Goal: Task Accomplishment & Management: Use online tool/utility

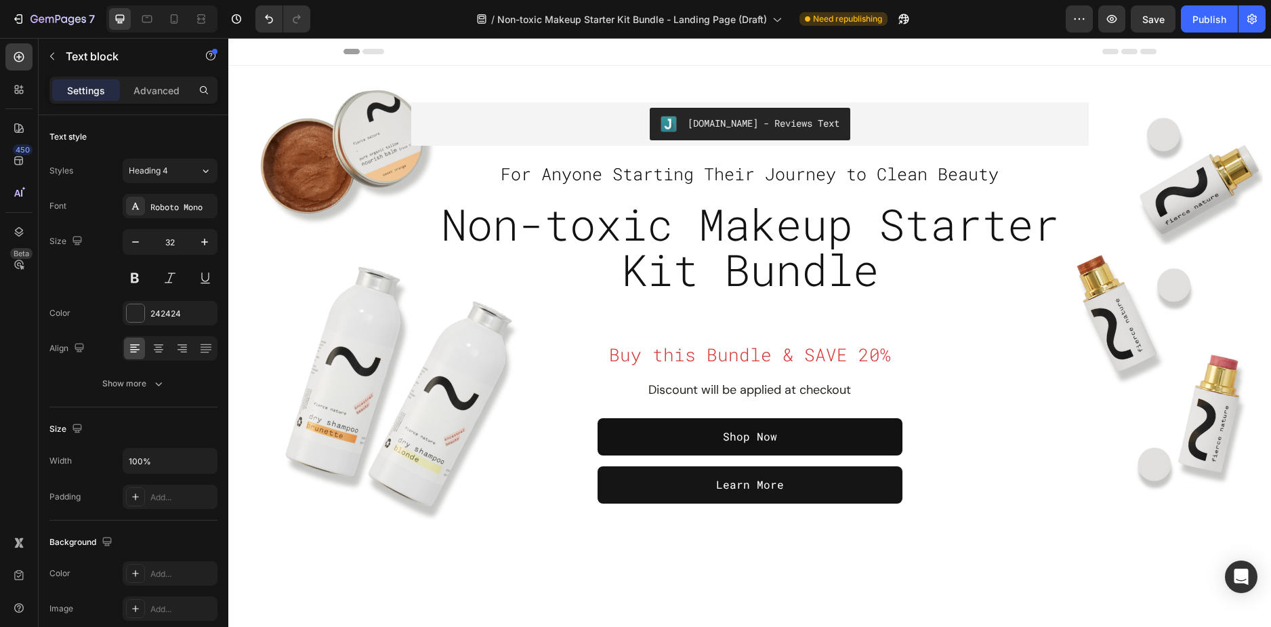
click at [1141, 26] on button "Save" at bounding box center [1153, 18] width 45 height 27
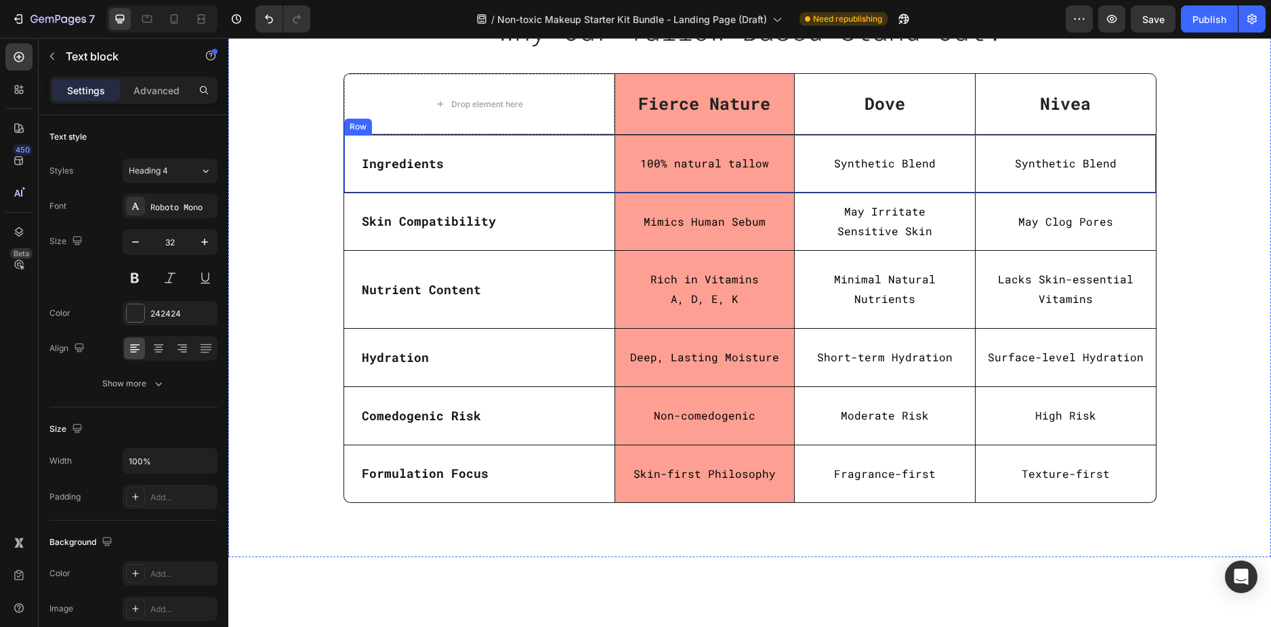
scroll to position [3117, 0]
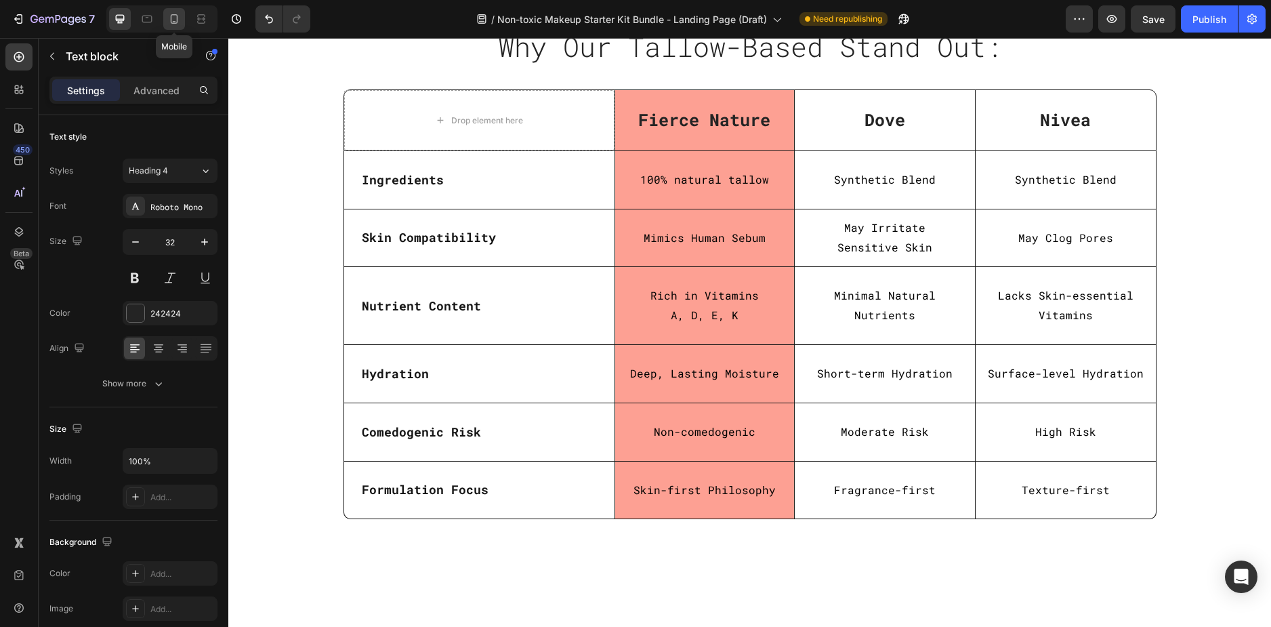
click at [165, 11] on div at bounding box center [174, 19] width 22 height 22
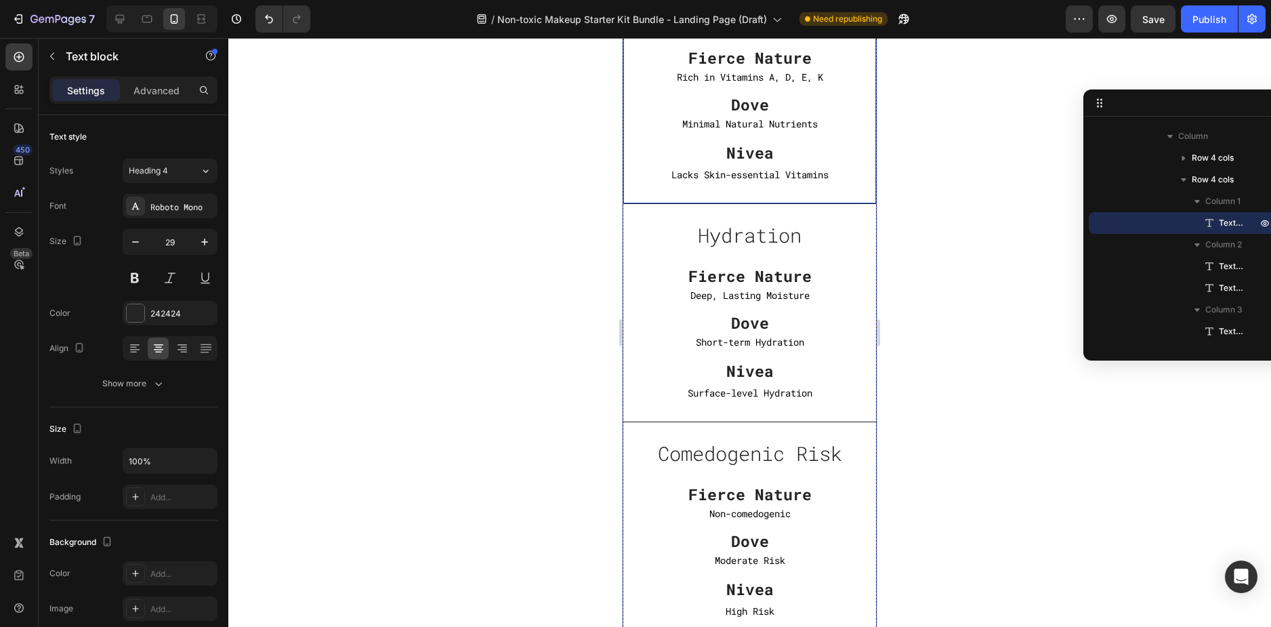
scroll to position [5108, 0]
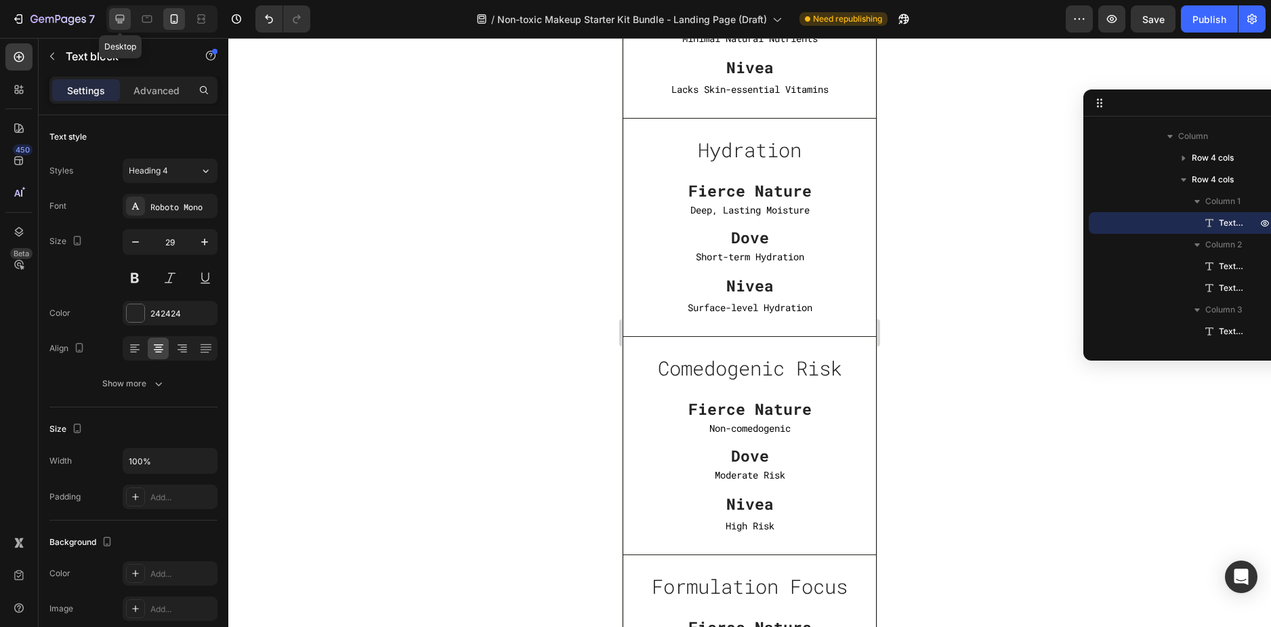
click at [117, 19] on icon at bounding box center [120, 19] width 9 height 9
type input "32"
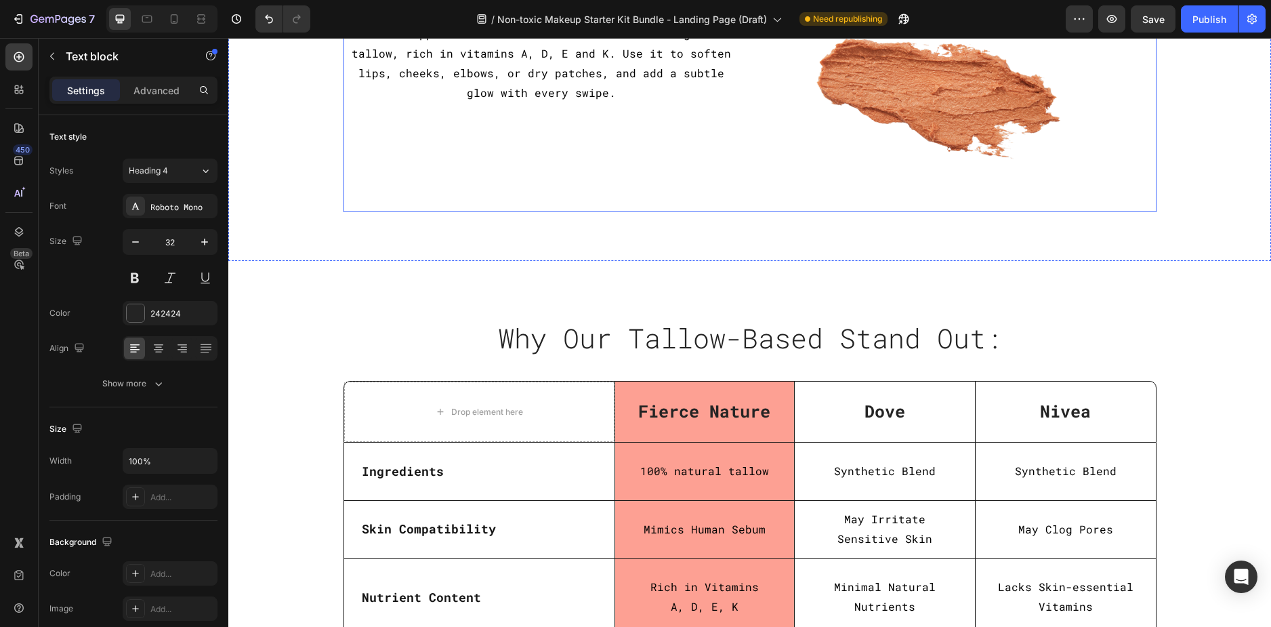
scroll to position [2984, 0]
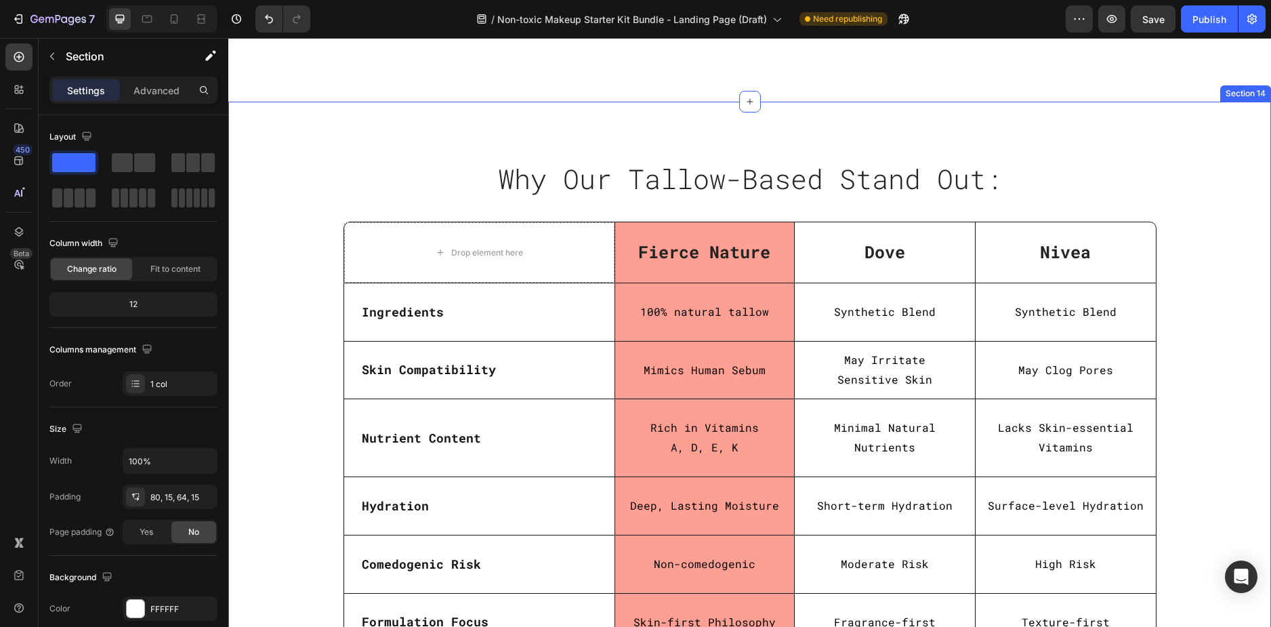
click at [303, 144] on div "Why Our Tallow-Based Stand Out: Heading Row Row Drop element here Fierce Nature…" at bounding box center [749, 404] width 1043 height 604
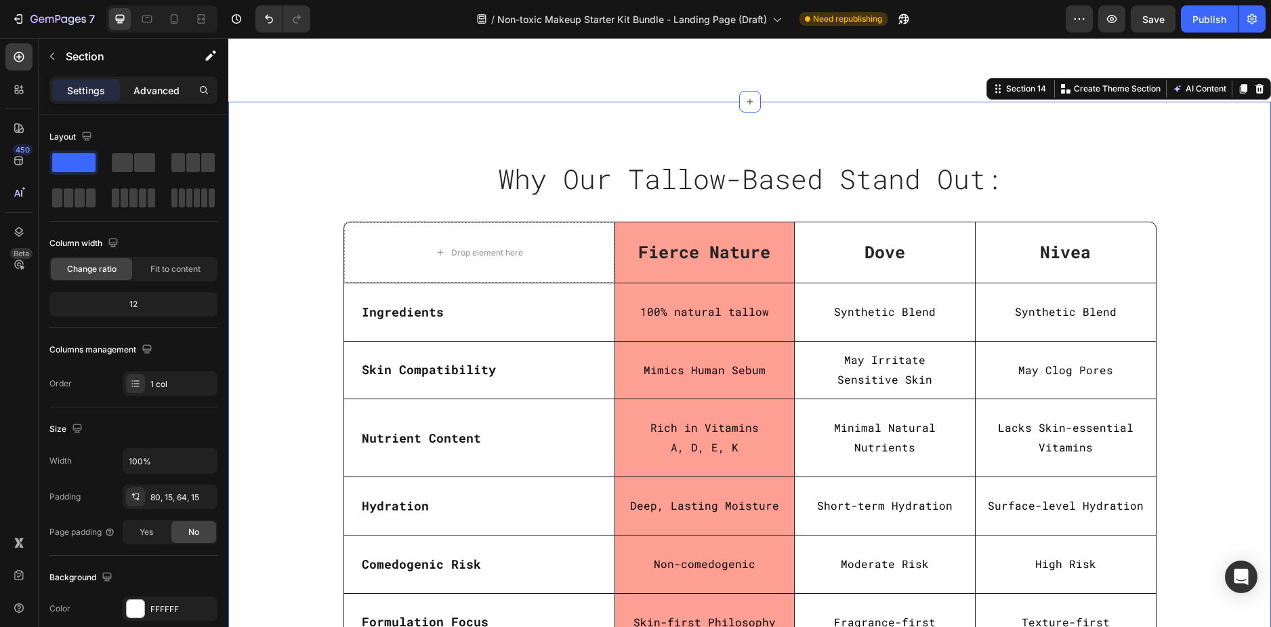
click at [163, 99] on div "Advanced" at bounding box center [157, 90] width 68 height 22
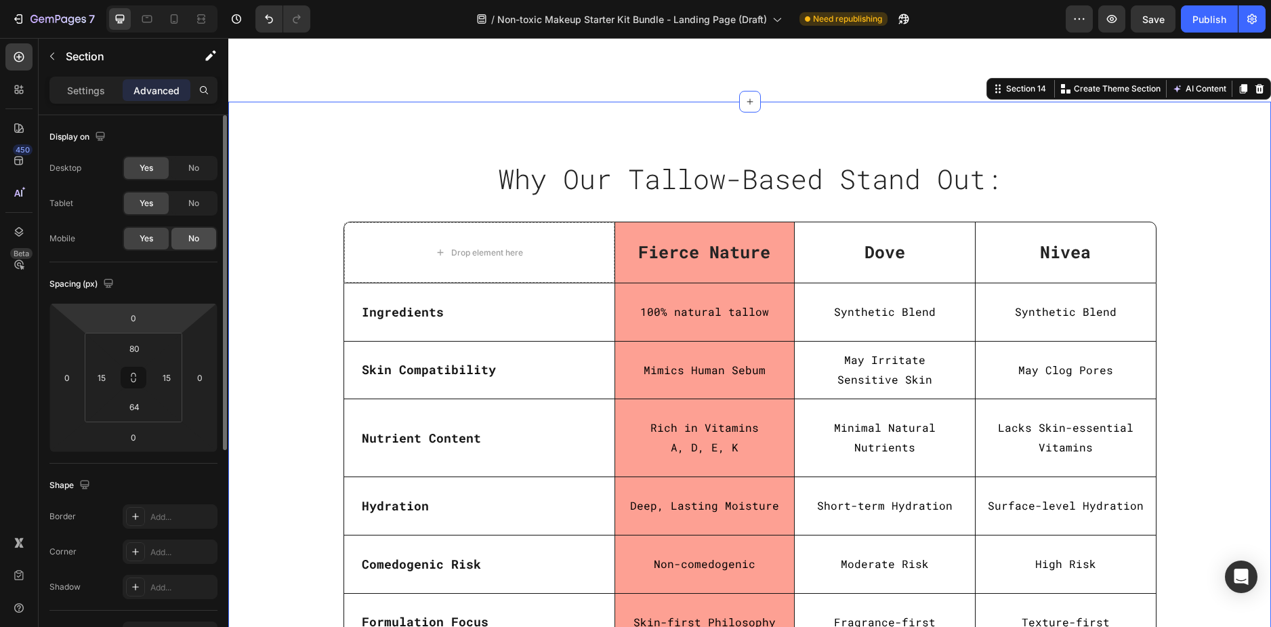
click at [186, 238] on div "No" at bounding box center [193, 239] width 45 height 22
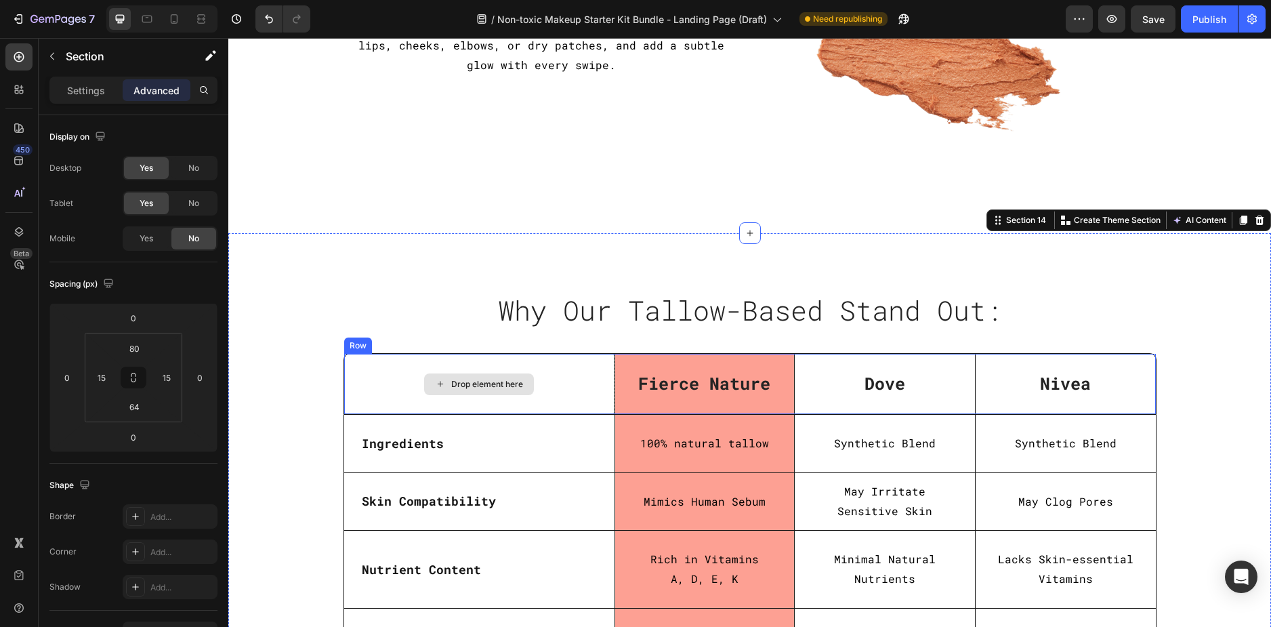
scroll to position [2849, 0]
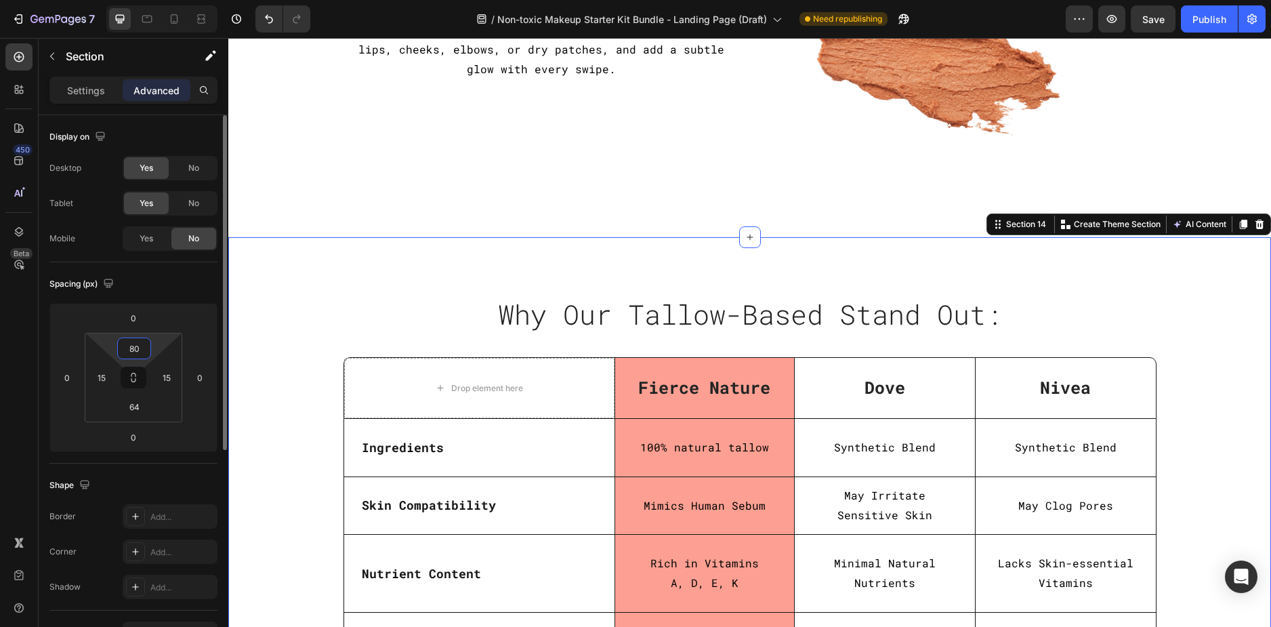
click at [135, 339] on input "80" at bounding box center [134, 348] width 27 height 20
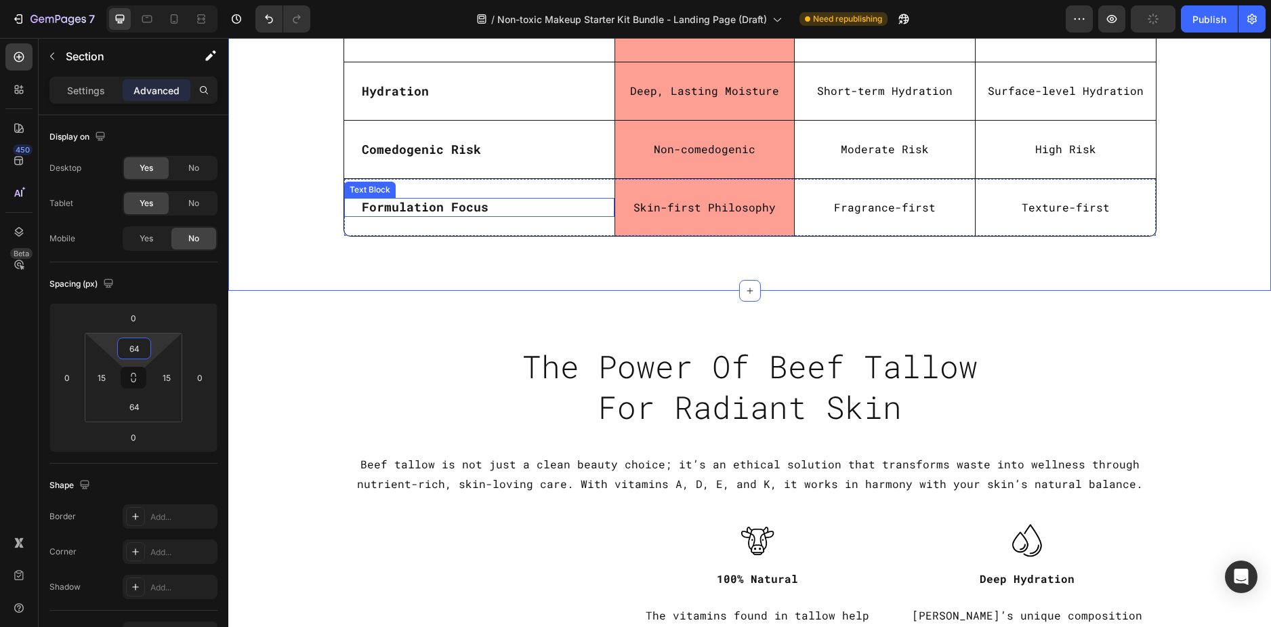
scroll to position [3391, 0]
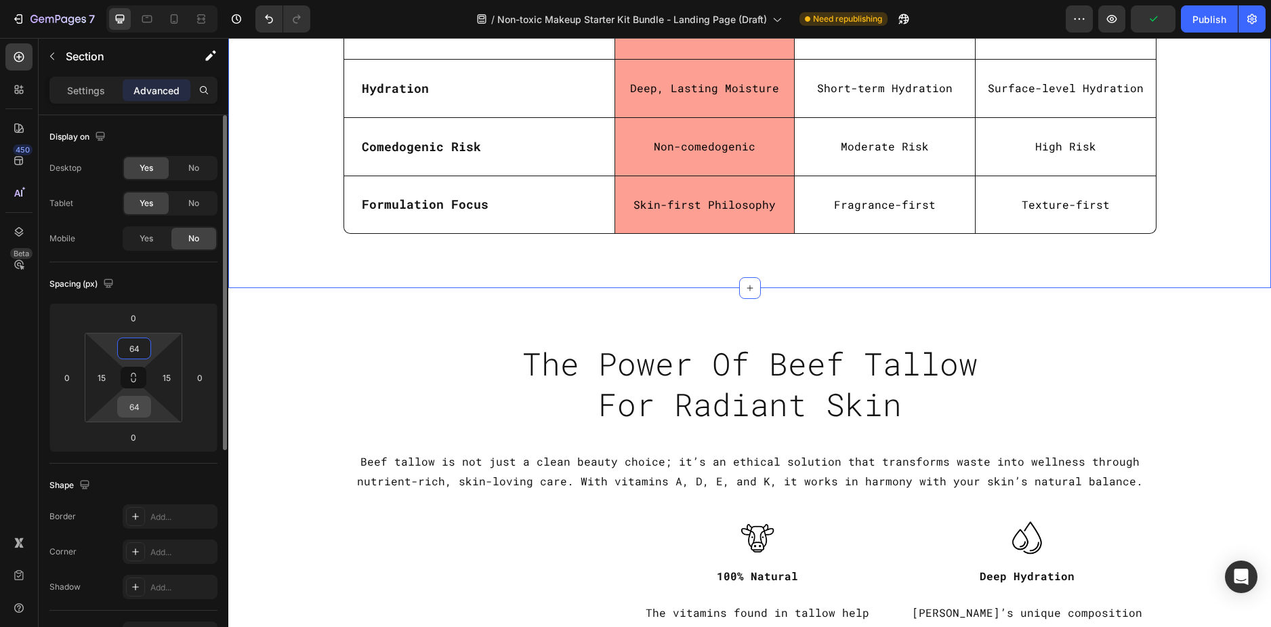
type input "64"
click at [136, 404] on input "64" at bounding box center [134, 406] width 27 height 20
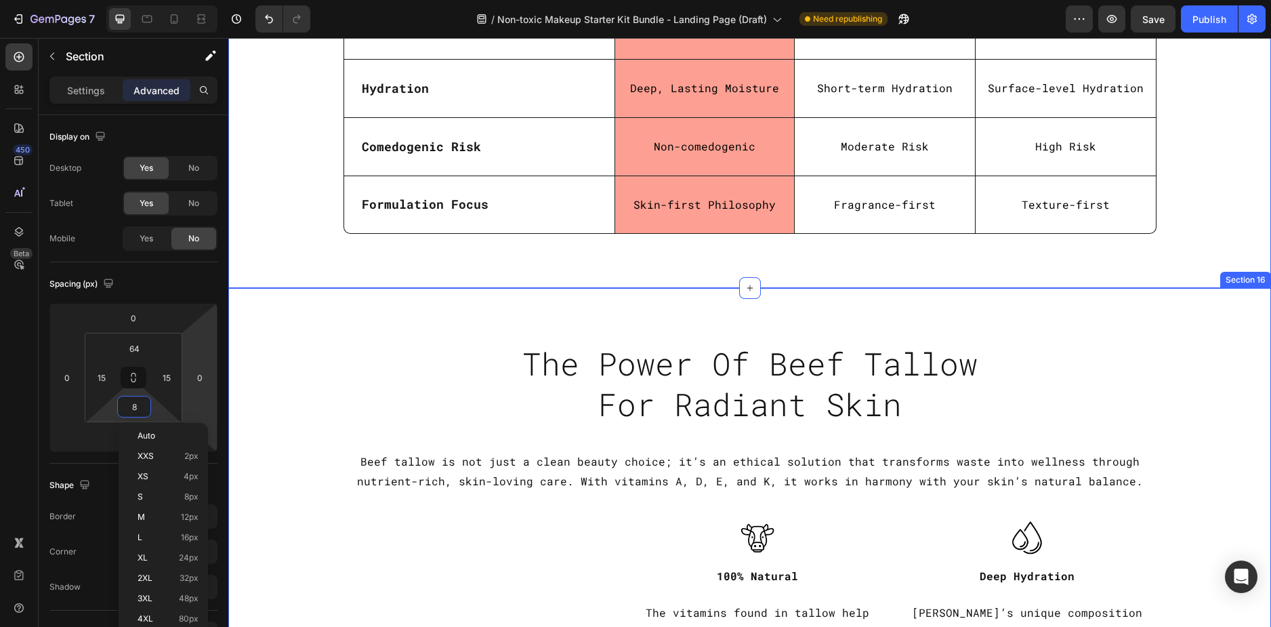
type input "80"
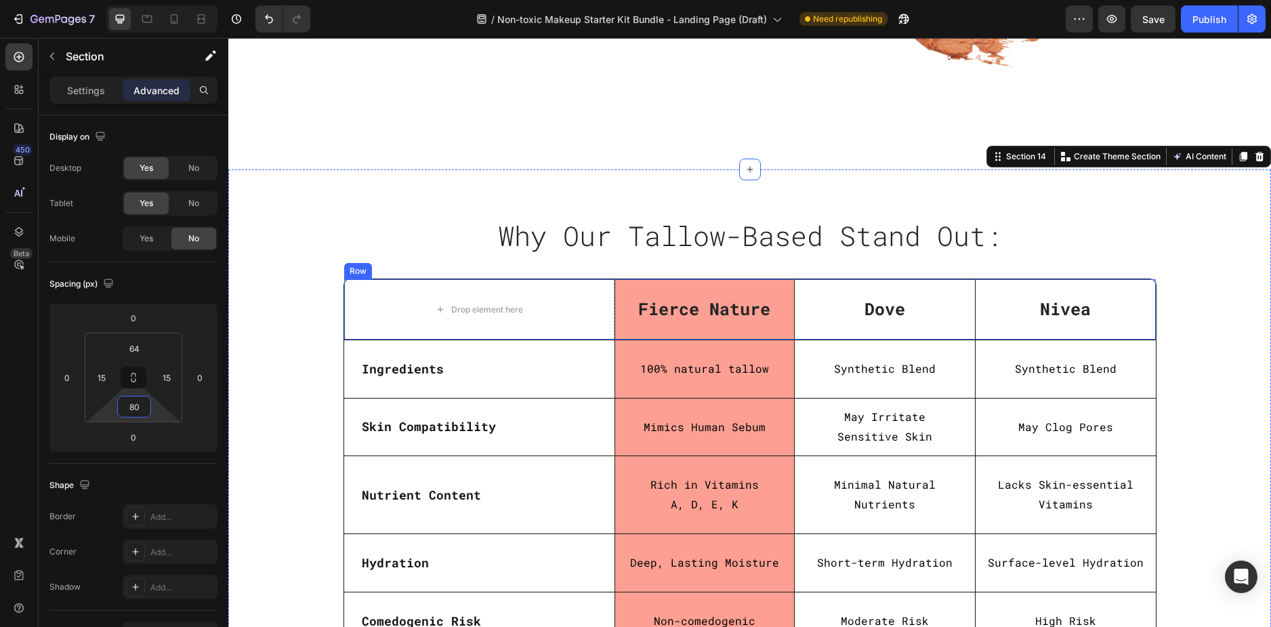
scroll to position [2781, 0]
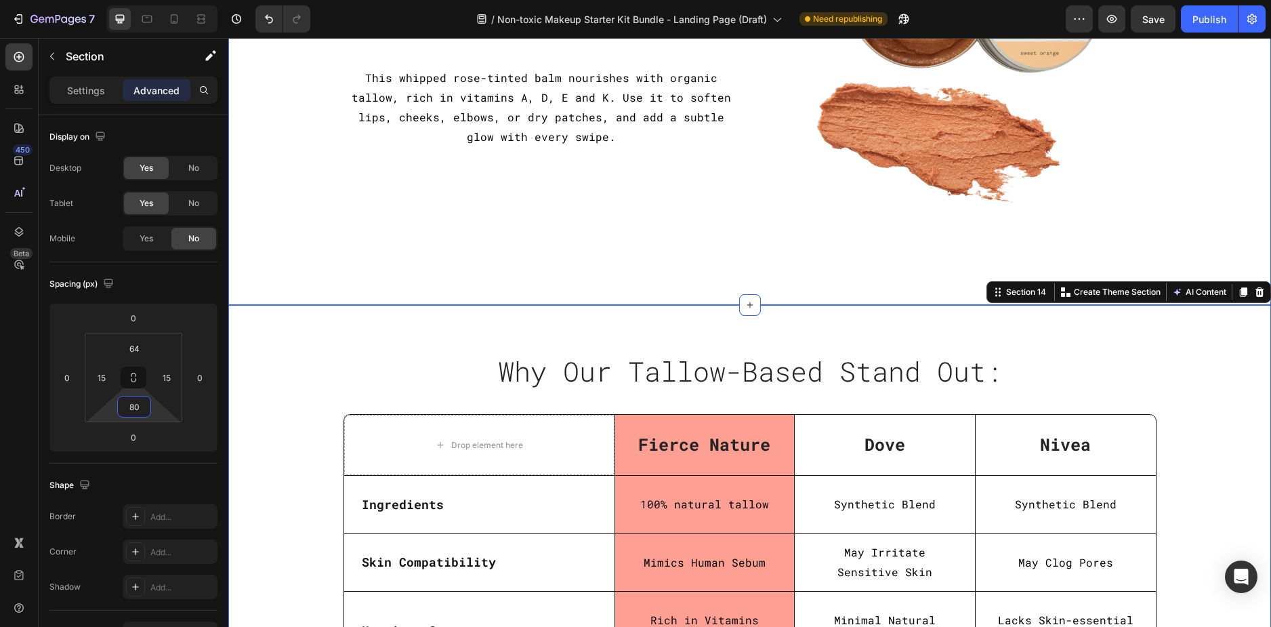
click at [332, 218] on div "Image Nourish Balm with Rose Tint Heading This whipped rose-tinted balm nourish…" at bounding box center [749, 58] width 1022 height 396
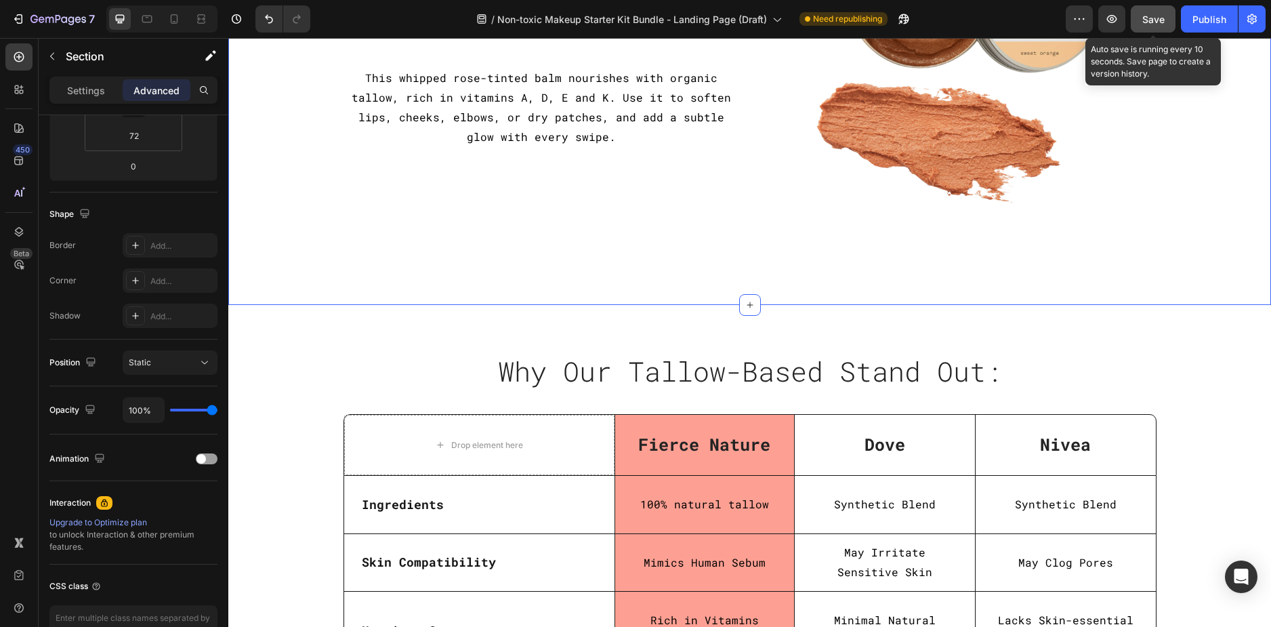
click at [1155, 20] on span "Save" at bounding box center [1153, 20] width 22 height 12
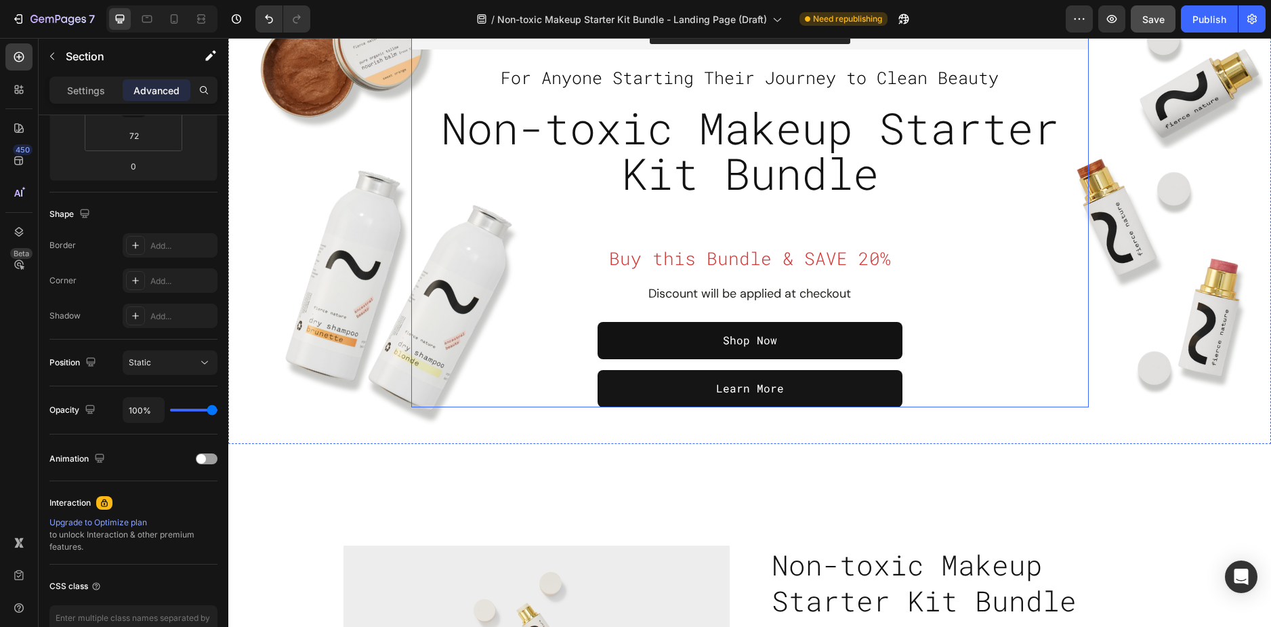
scroll to position [339, 0]
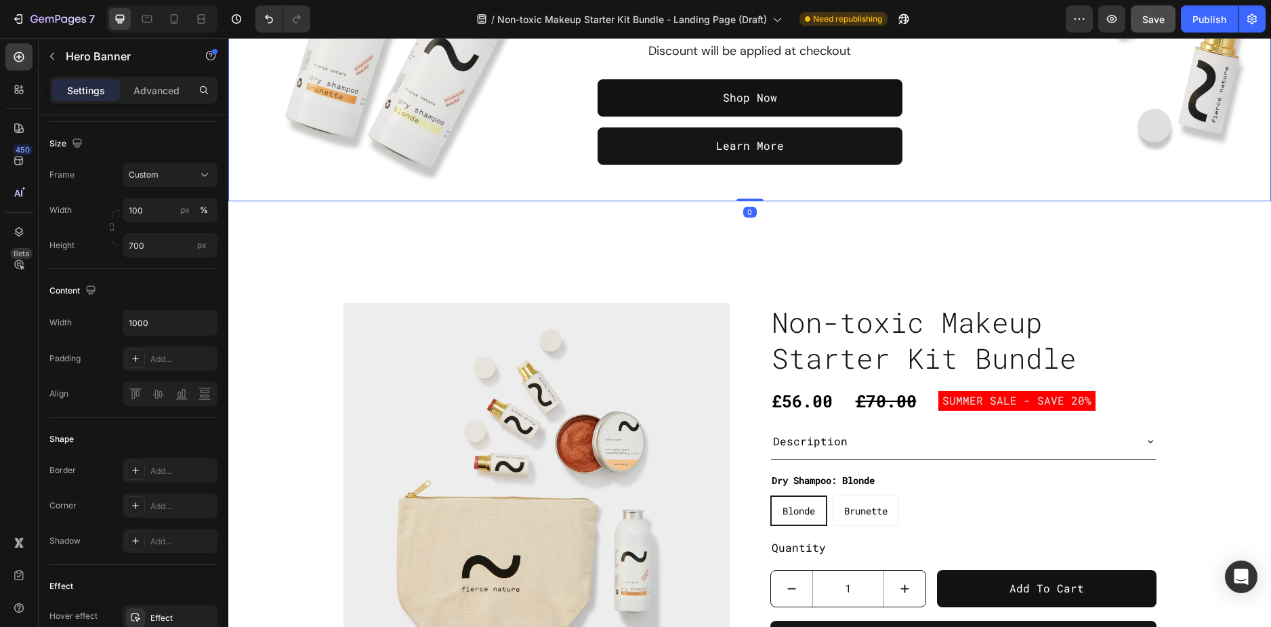
scroll to position [0, 0]
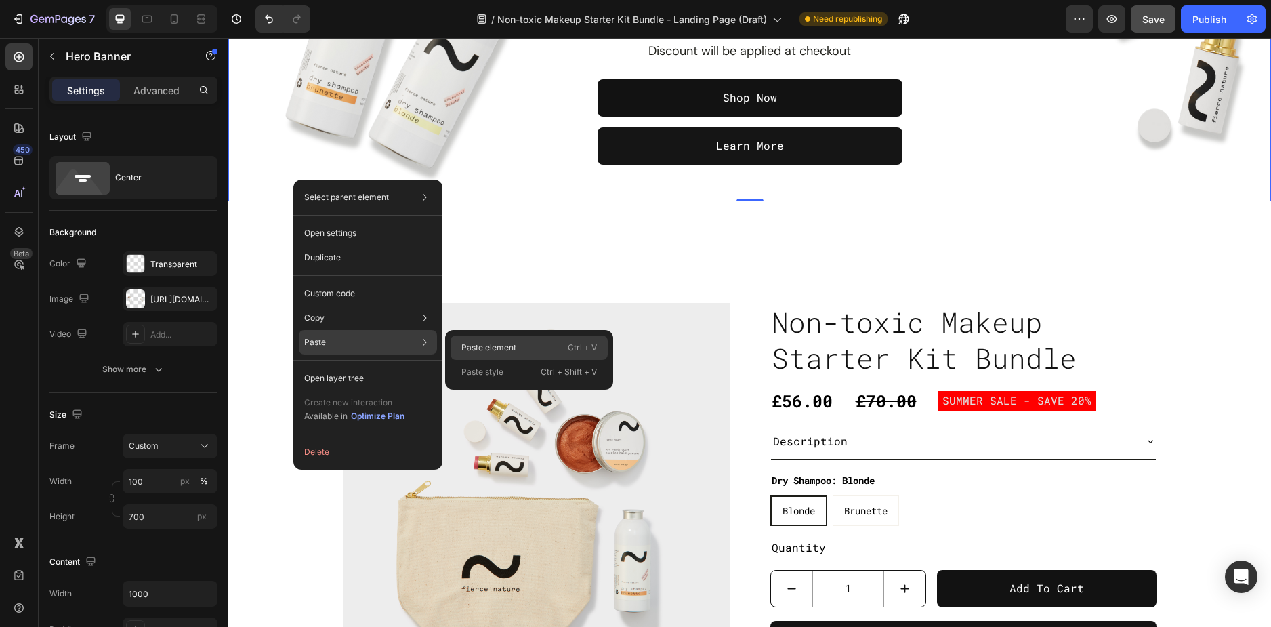
click at [474, 344] on p "Paste element" at bounding box center [488, 347] width 55 height 12
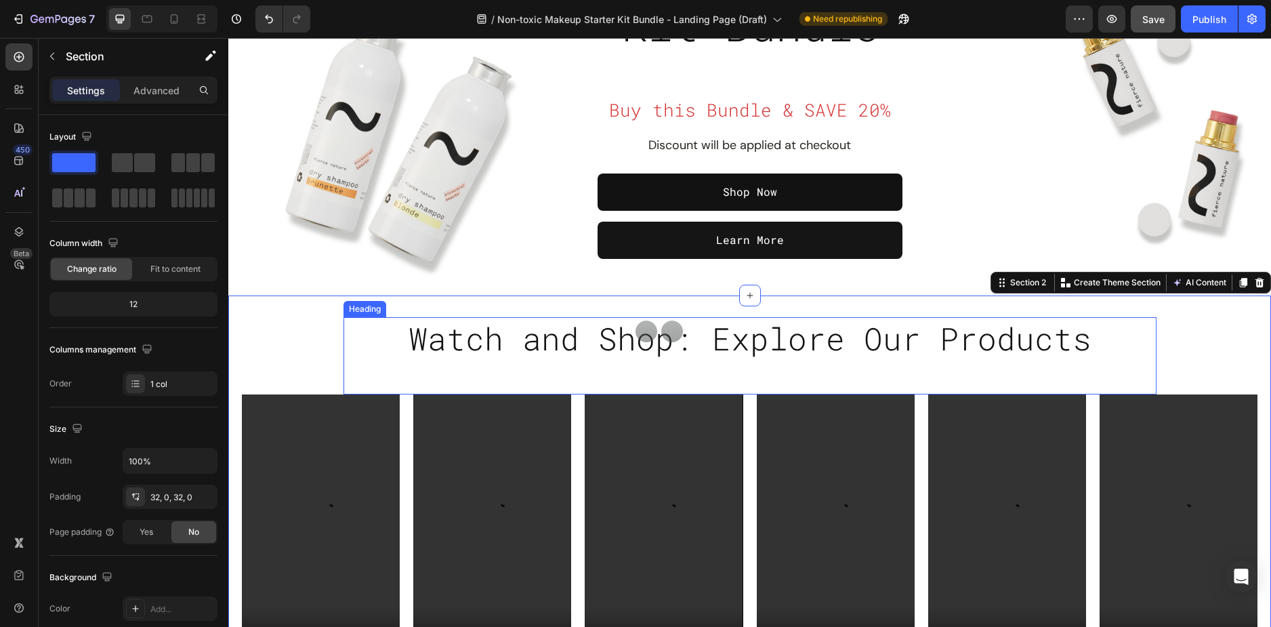
scroll to position [136, 0]
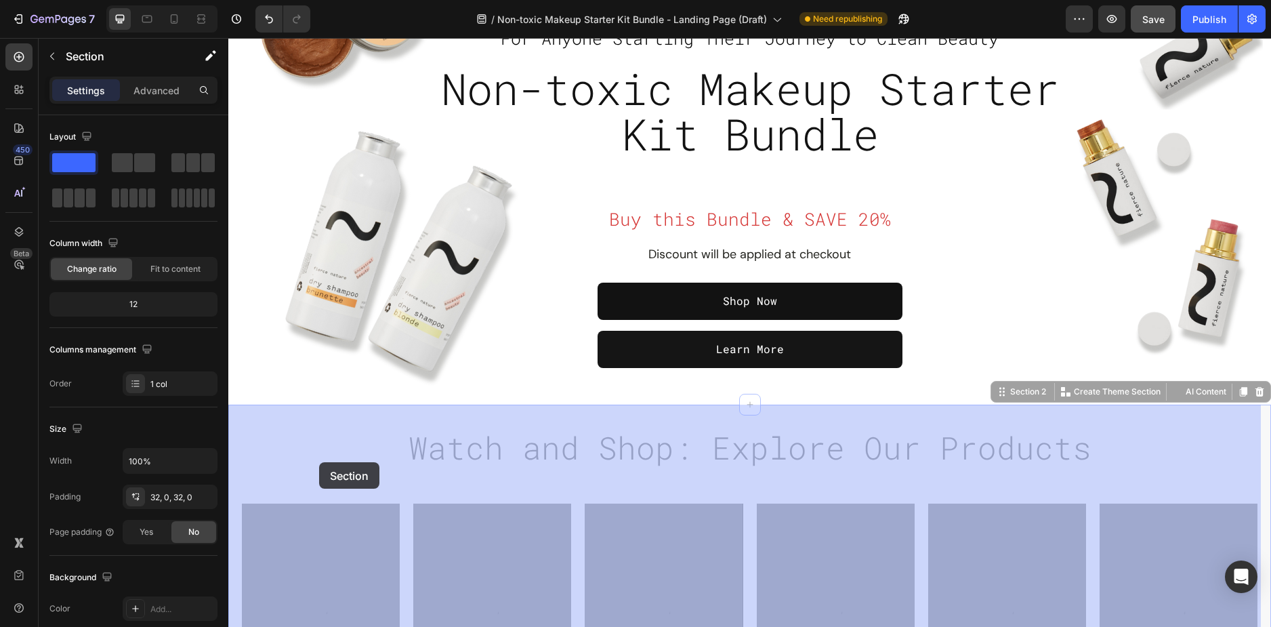
drag, startPoint x: 316, startPoint y: 438, endPoint x: 318, endPoint y: 462, distance: 23.8
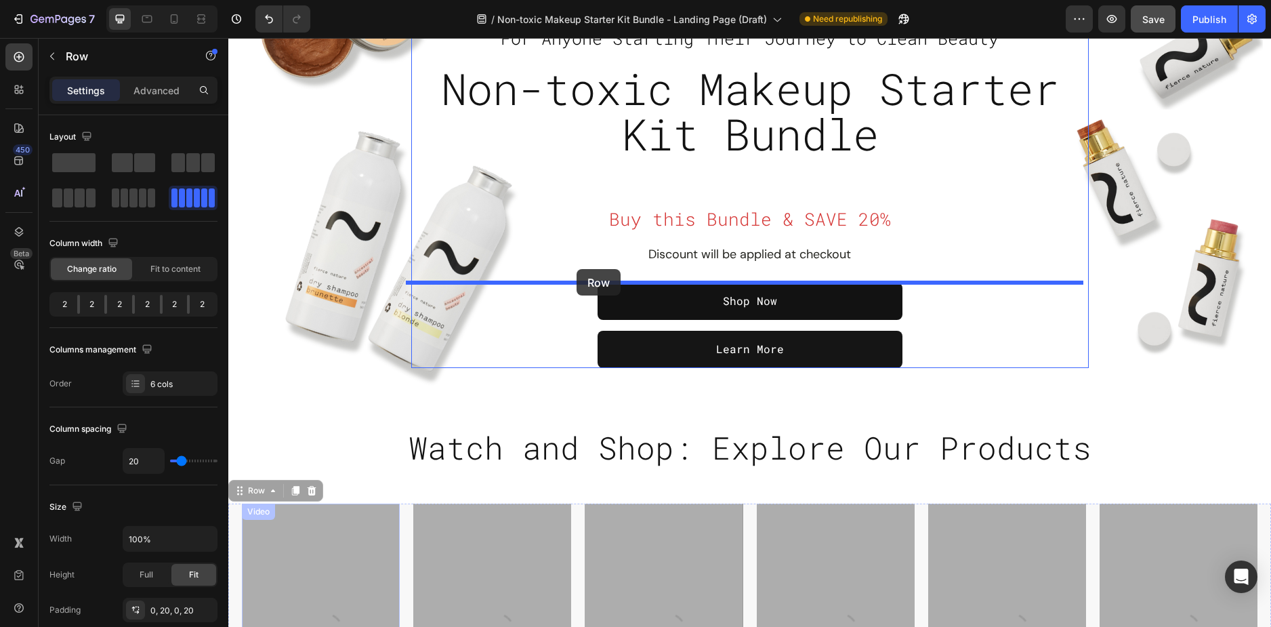
drag, startPoint x: 232, startPoint y: 522, endPoint x: 577, endPoint y: 269, distance: 427.5
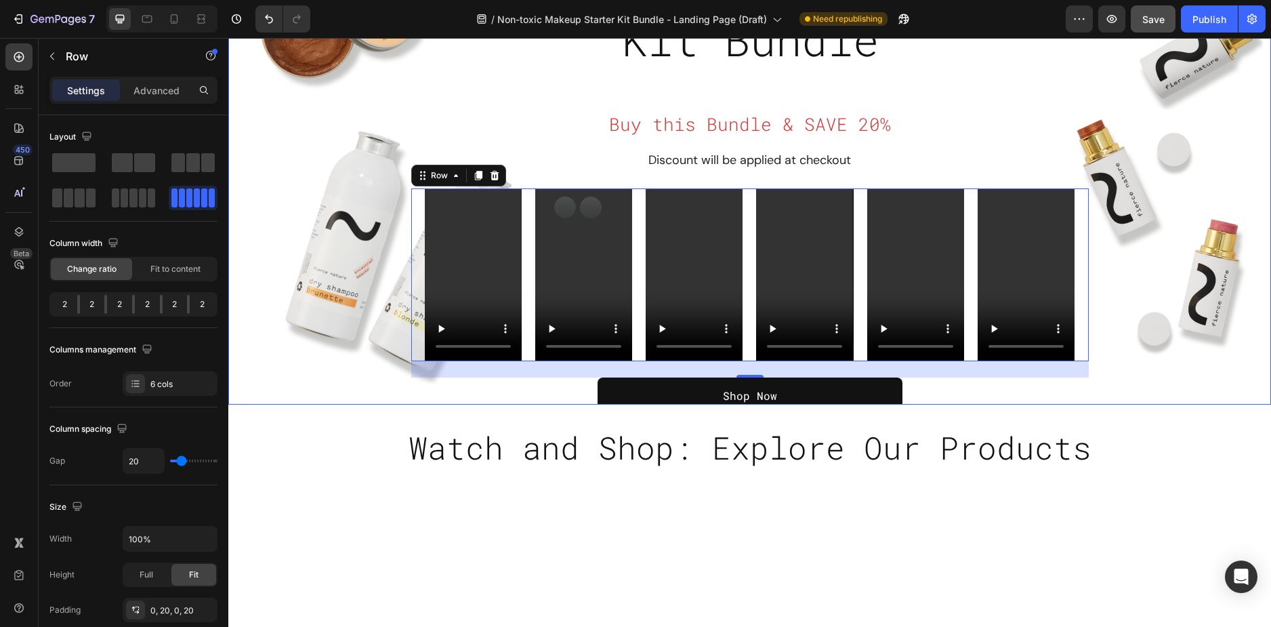
click at [275, 362] on div "Overlay" at bounding box center [749, 167] width 1043 height 474
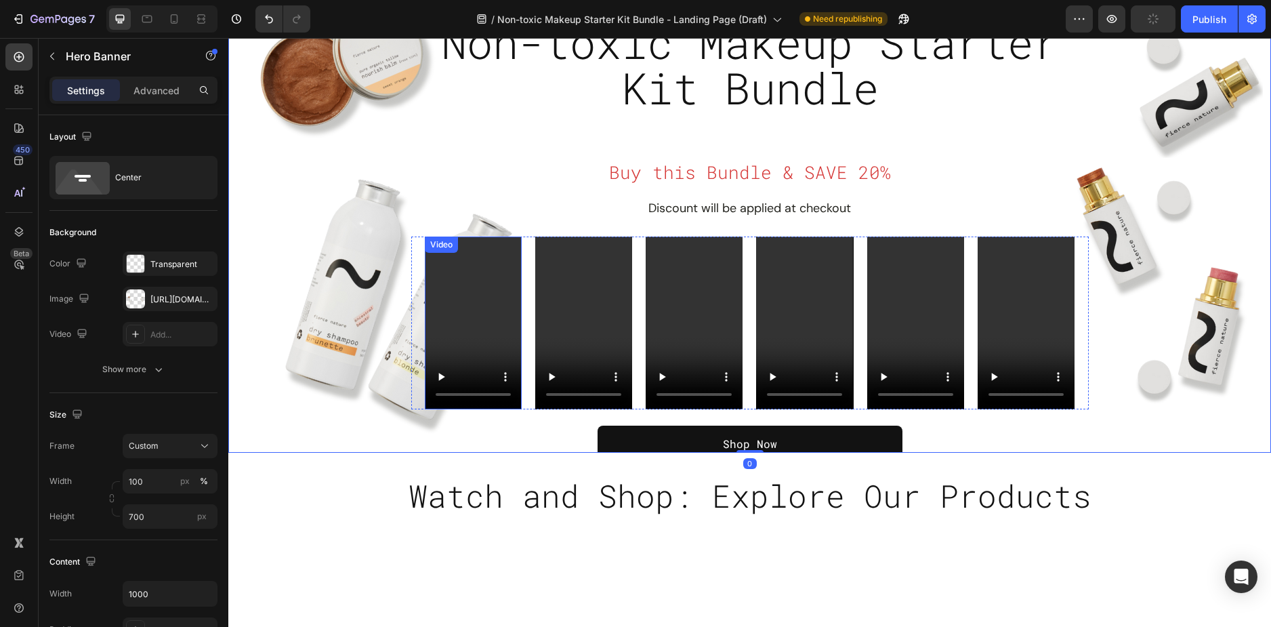
scroll to position [0, 0]
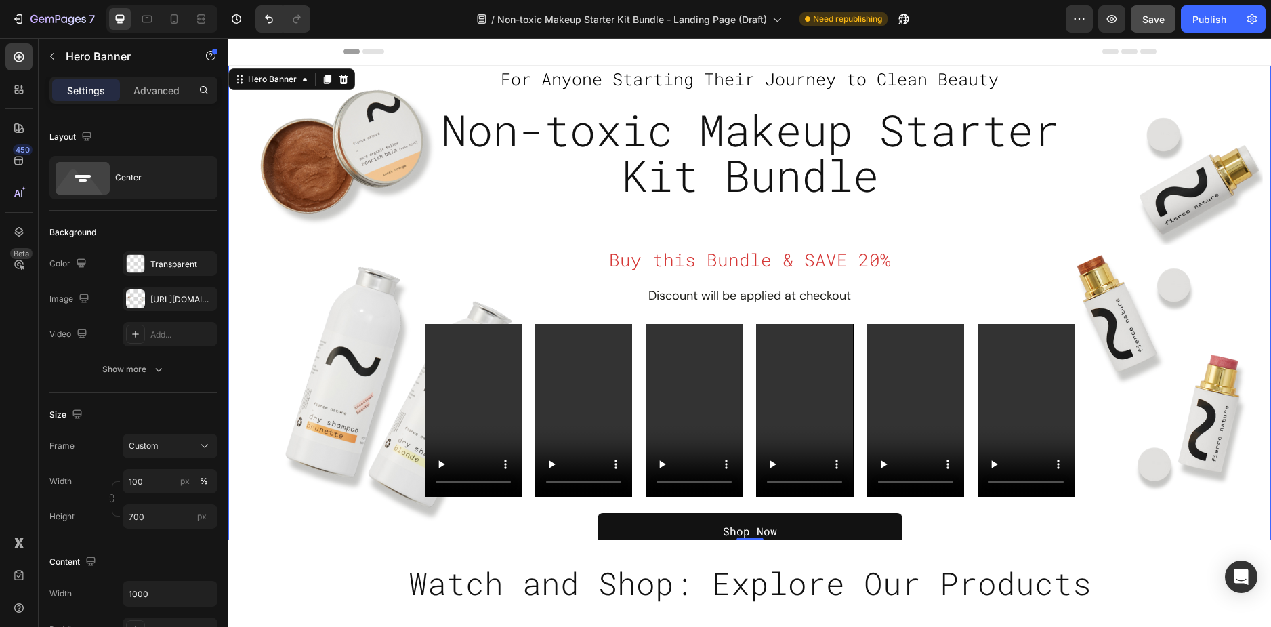
click at [247, 503] on div "Overlay" at bounding box center [749, 303] width 1043 height 474
click at [142, 520] on input "700" at bounding box center [170, 516] width 95 height 24
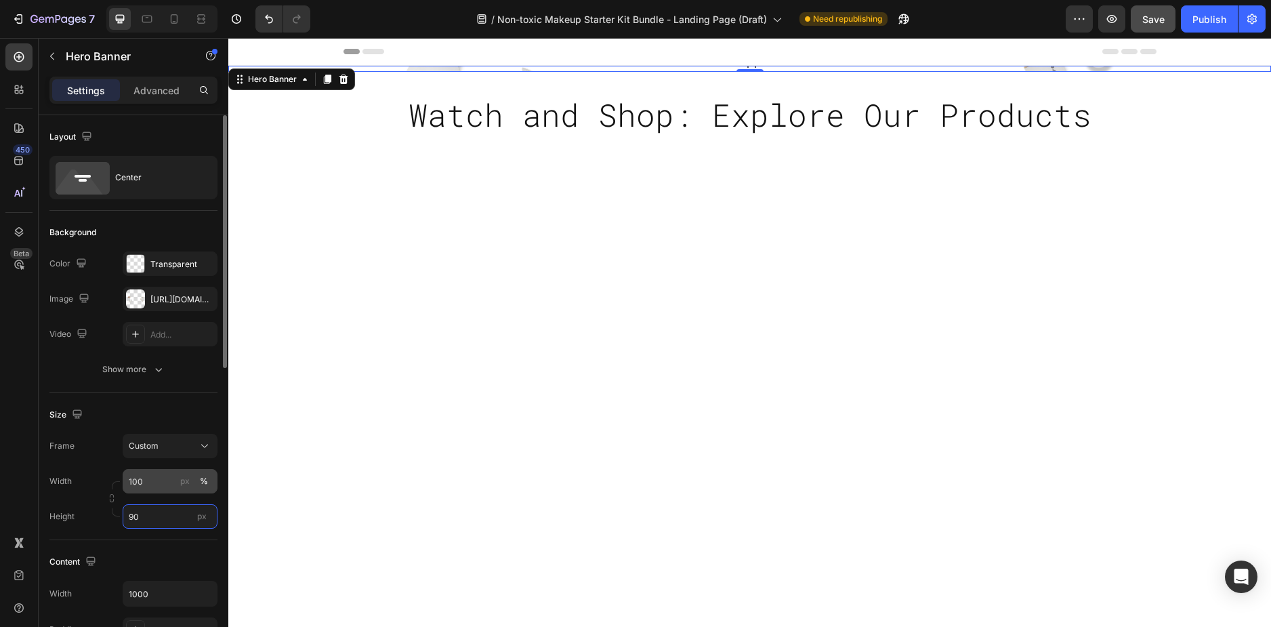
type input "900"
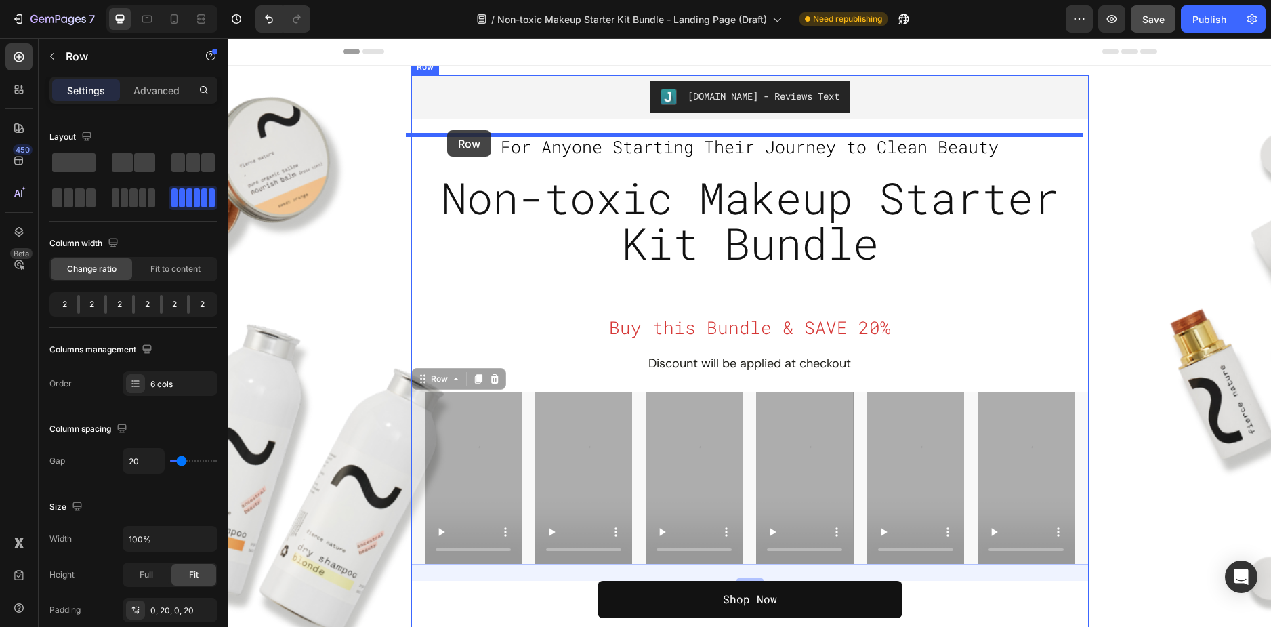
drag, startPoint x: 409, startPoint y: 401, endPoint x: 447, endPoint y: 130, distance: 273.7
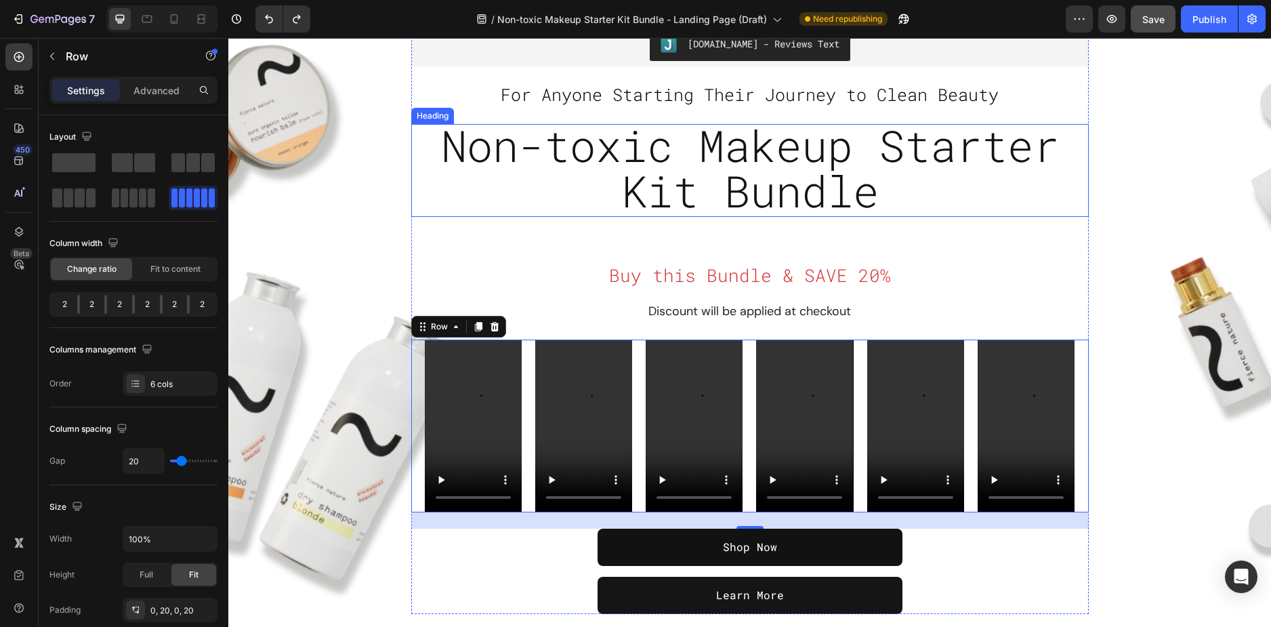
scroll to position [136, 0]
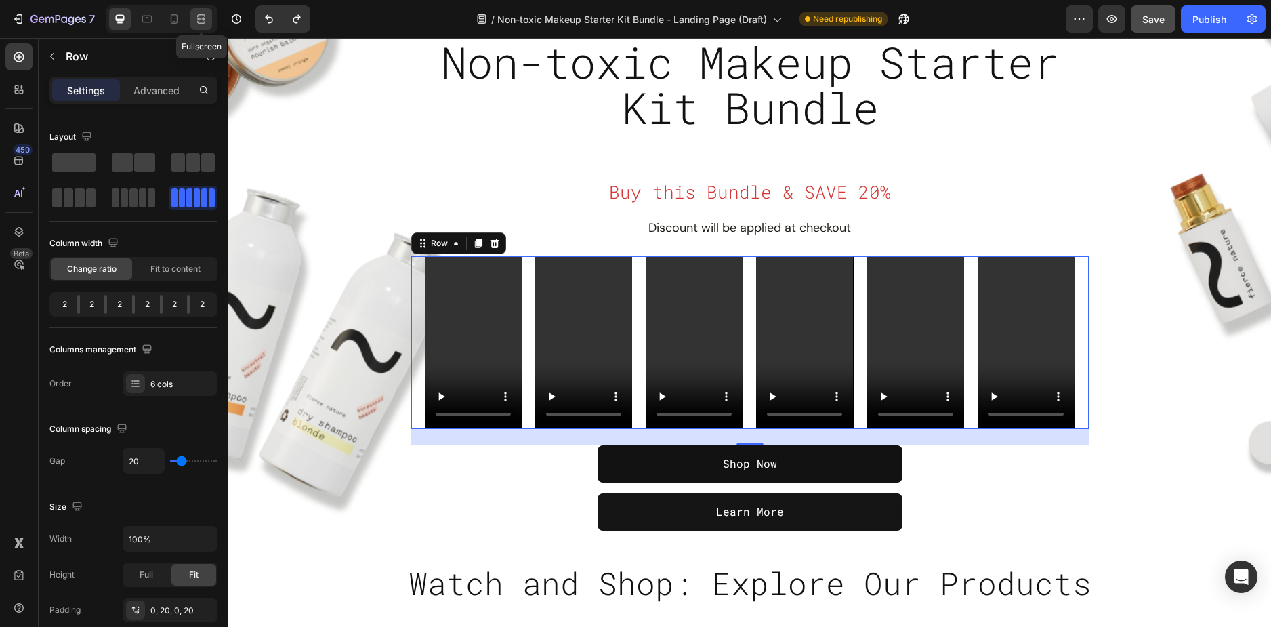
click at [192, 18] on div at bounding box center [201, 19] width 22 height 22
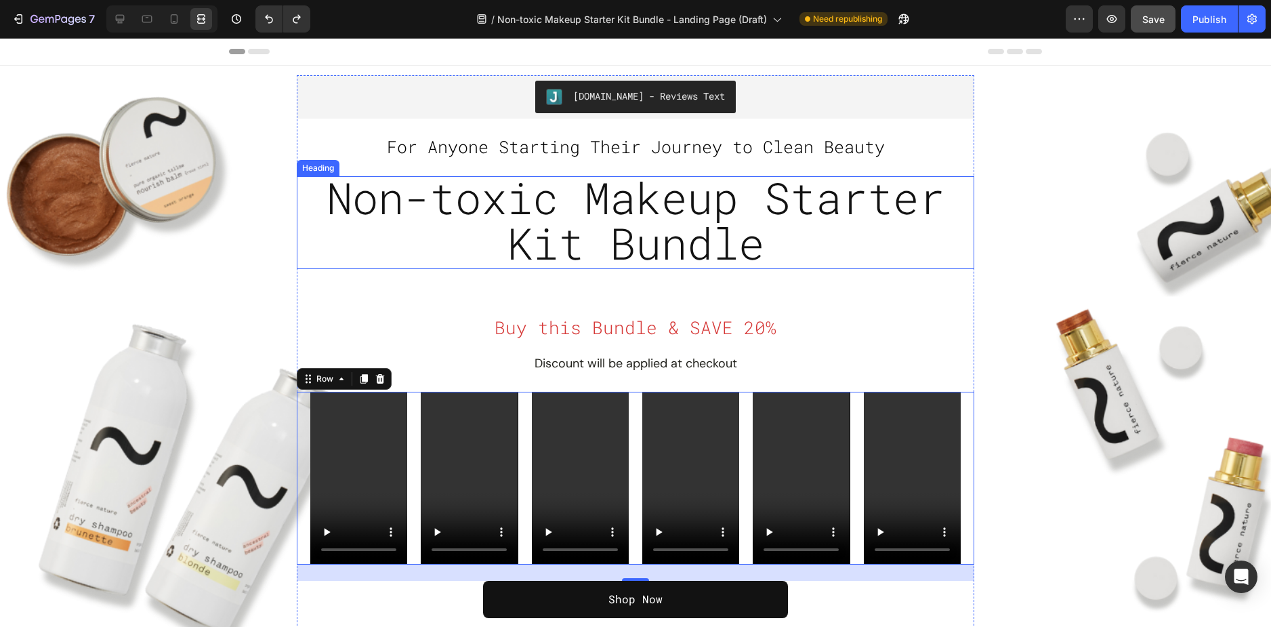
click at [638, 258] on span "Non-toxic Makeup Starter Kit Bundle" at bounding box center [636, 220] width 618 height 102
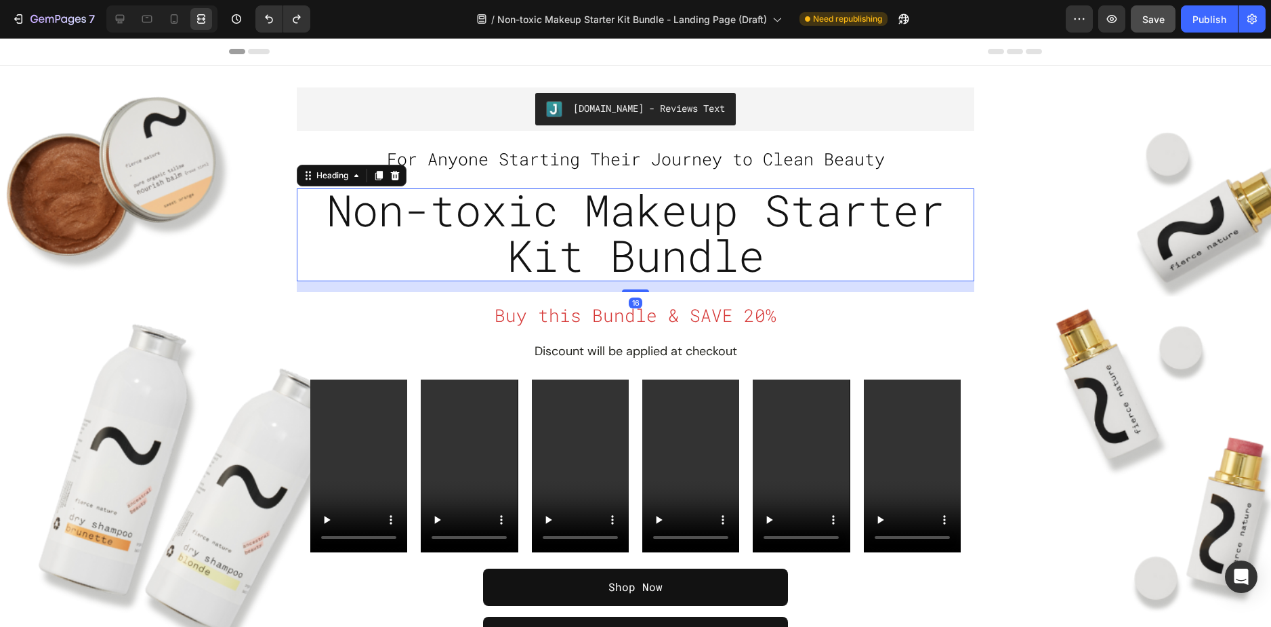
drag, startPoint x: 630, startPoint y: 301, endPoint x: 631, endPoint y: 277, distance: 24.4
click at [631, 277] on div "Non-toxic Makeup Starter Kit Bundle Heading 16" at bounding box center [636, 234] width 678 height 93
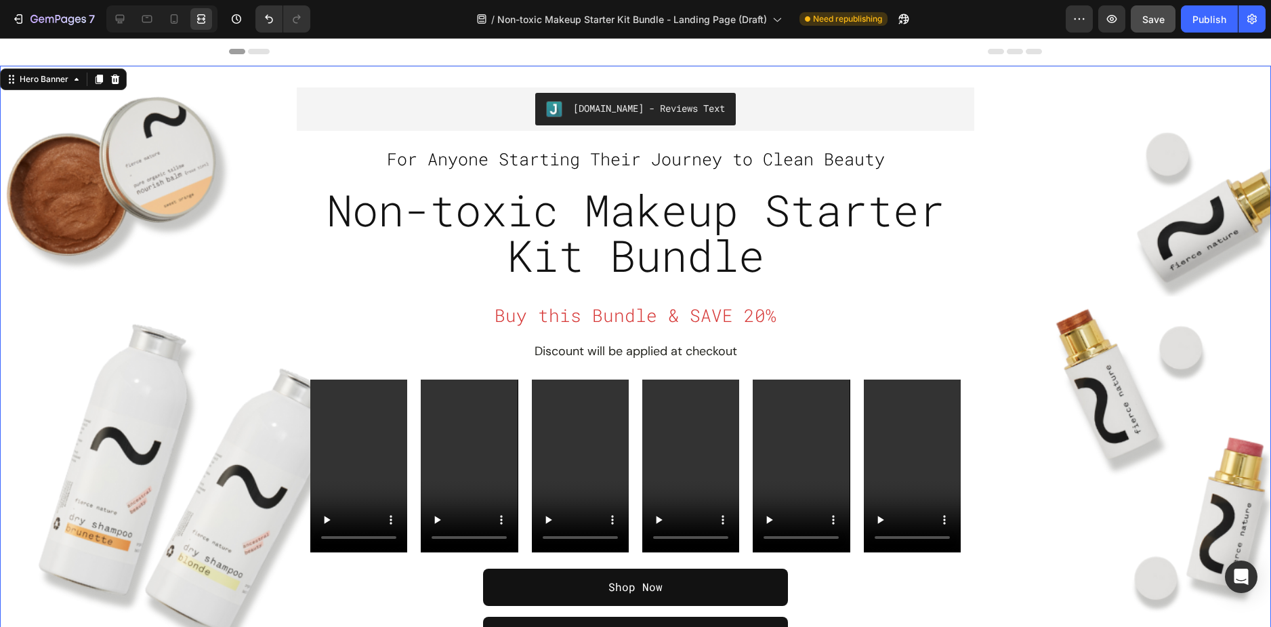
click at [1043, 386] on div "Overlay" at bounding box center [635, 371] width 1271 height 610
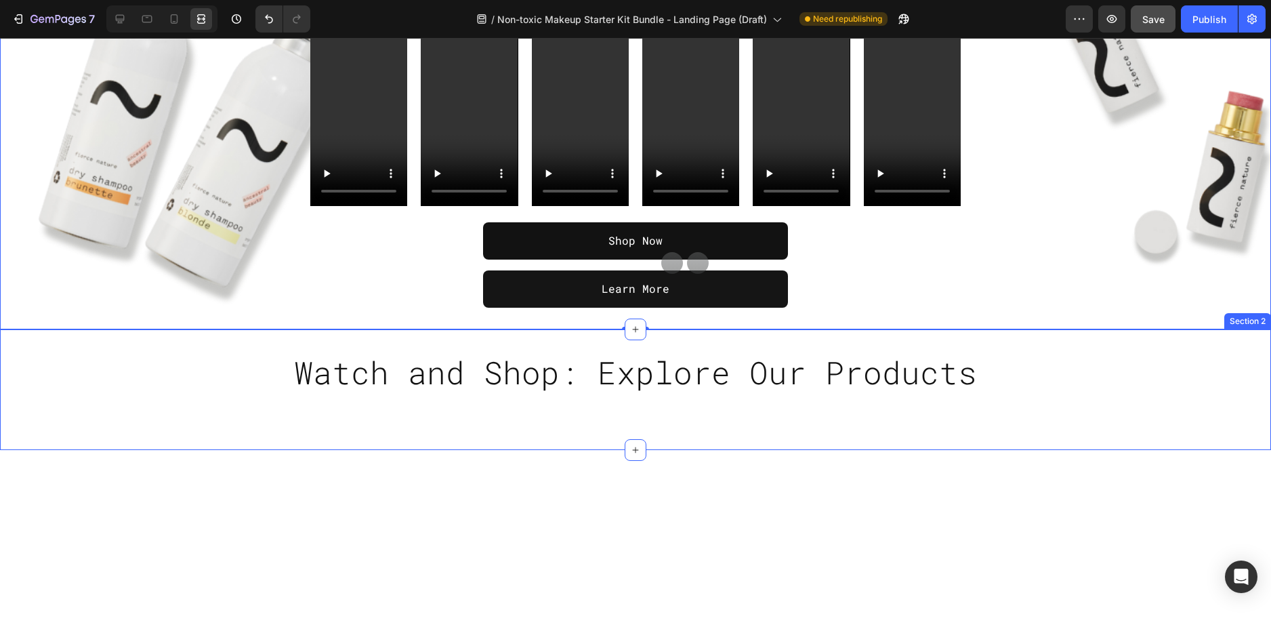
scroll to position [407, 0]
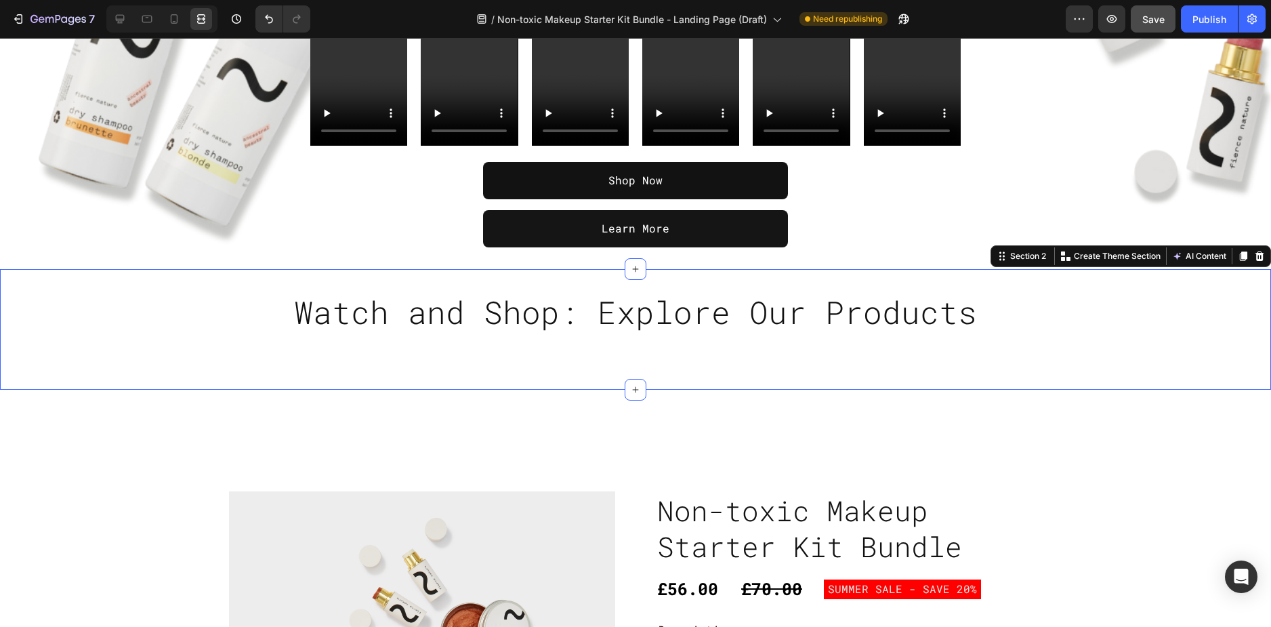
click at [131, 321] on div "Watch and Shop: Explore Our Products Heading Row" at bounding box center [635, 329] width 1271 height 77
click at [1255, 259] on icon at bounding box center [1259, 255] width 9 height 9
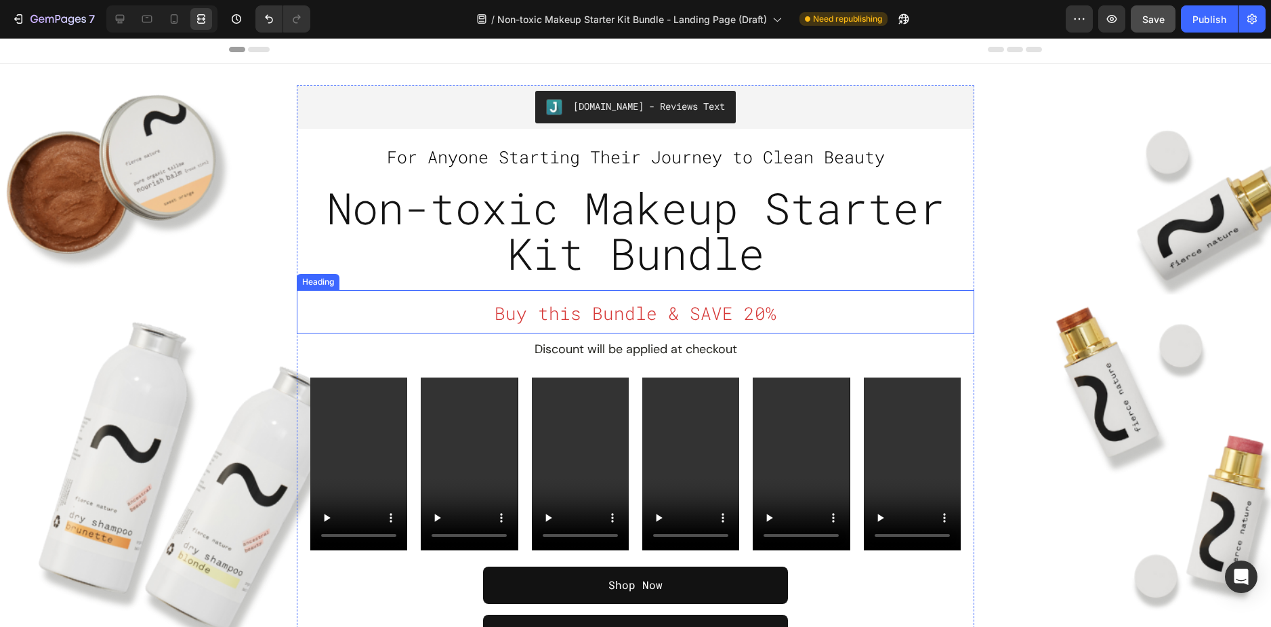
scroll to position [0, 0]
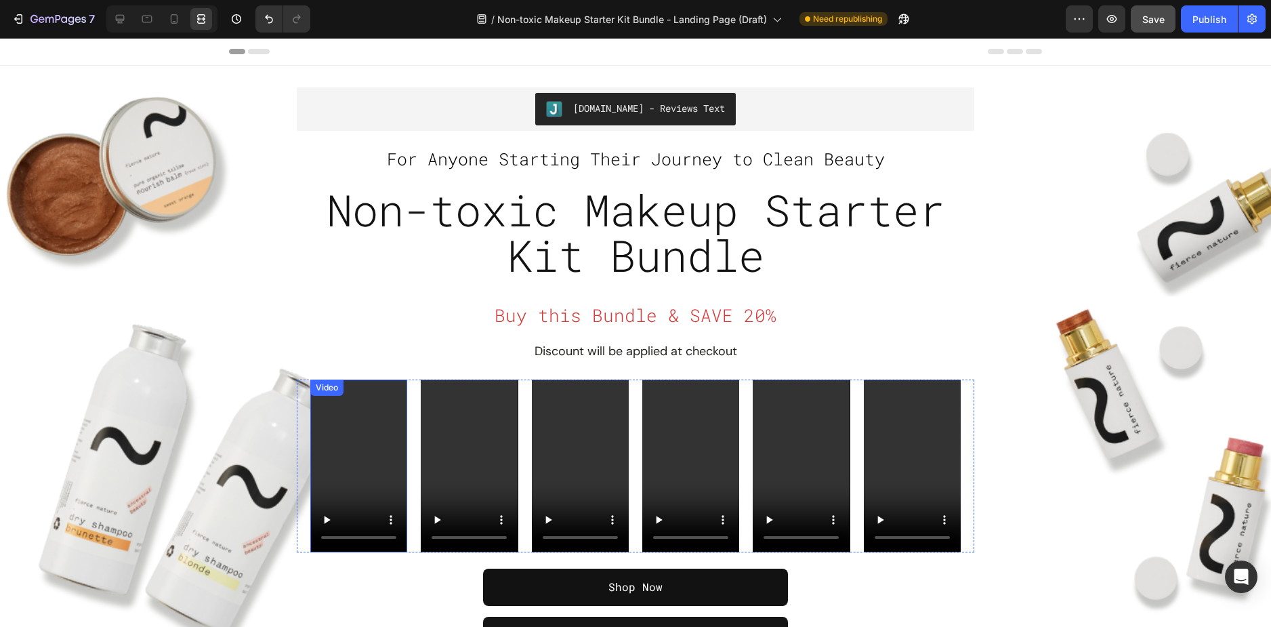
click at [369, 438] on video at bounding box center [358, 465] width 97 height 173
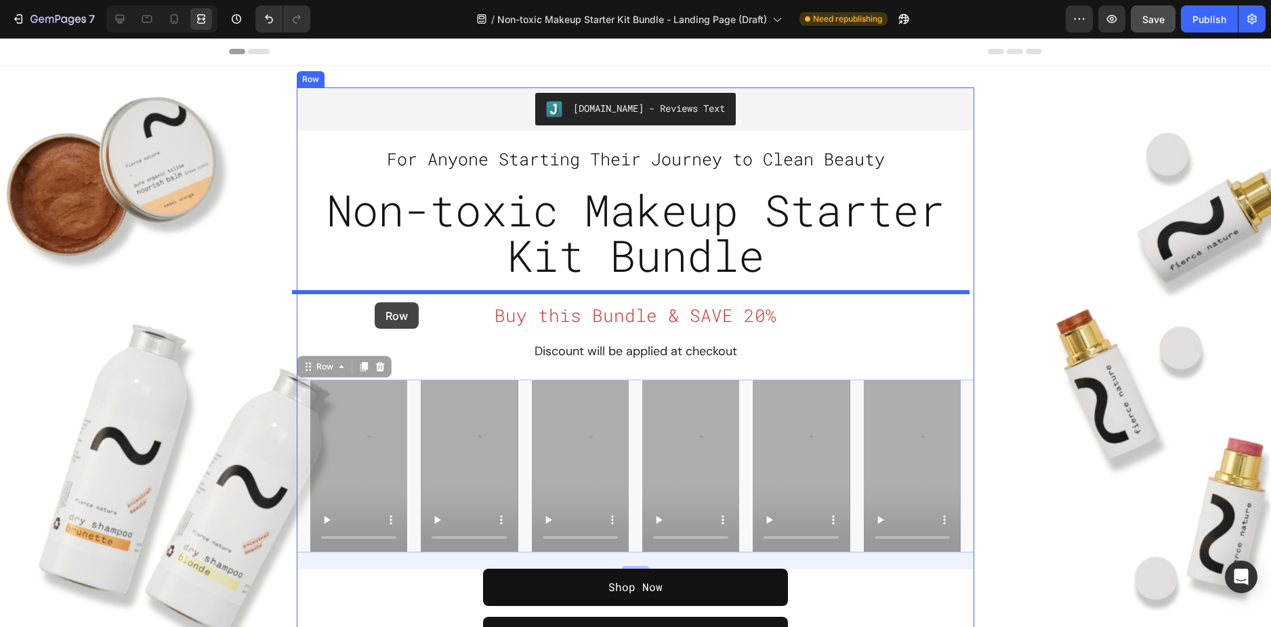
drag, startPoint x: 294, startPoint y: 407, endPoint x: 375, endPoint y: 302, distance: 131.9
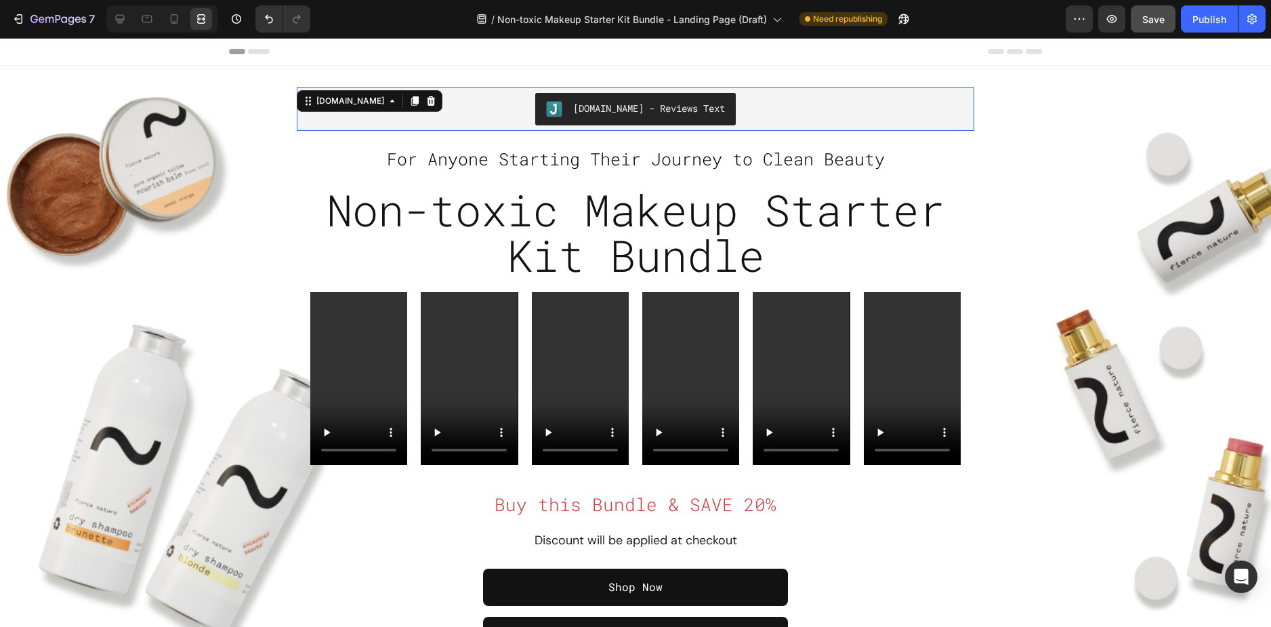
click at [501, 106] on div "[DOMAIN_NAME] - Reviews Text" at bounding box center [635, 109] width 667 height 33
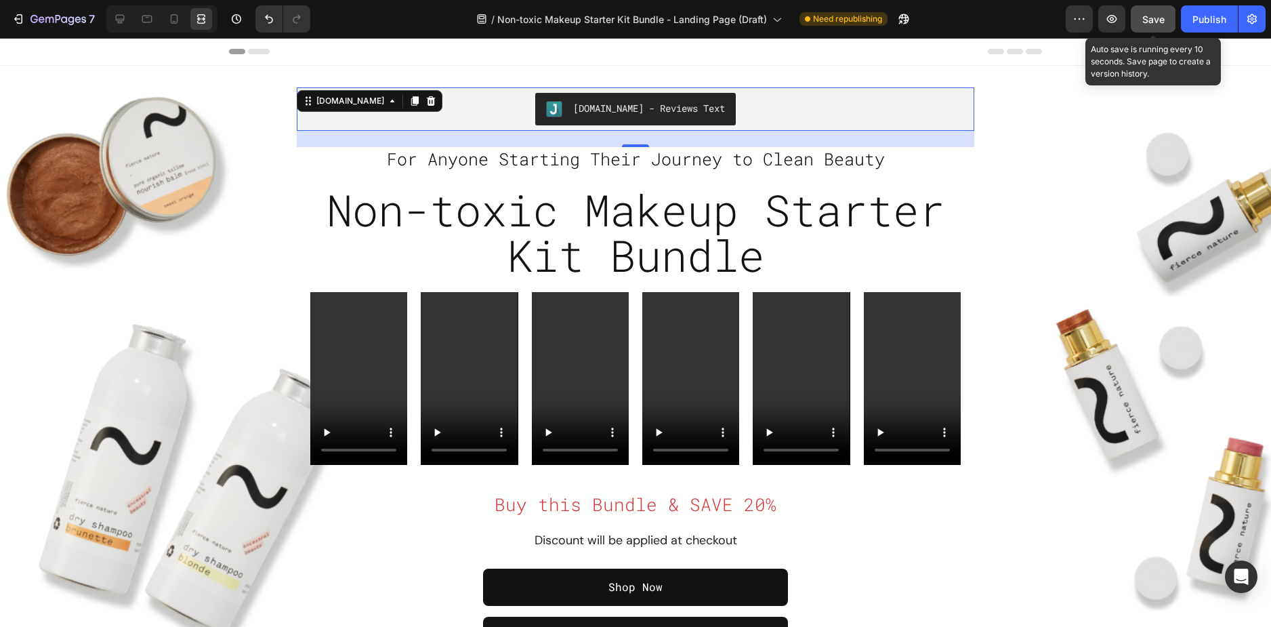
click at [1150, 25] on div "Save" at bounding box center [1153, 19] width 22 height 14
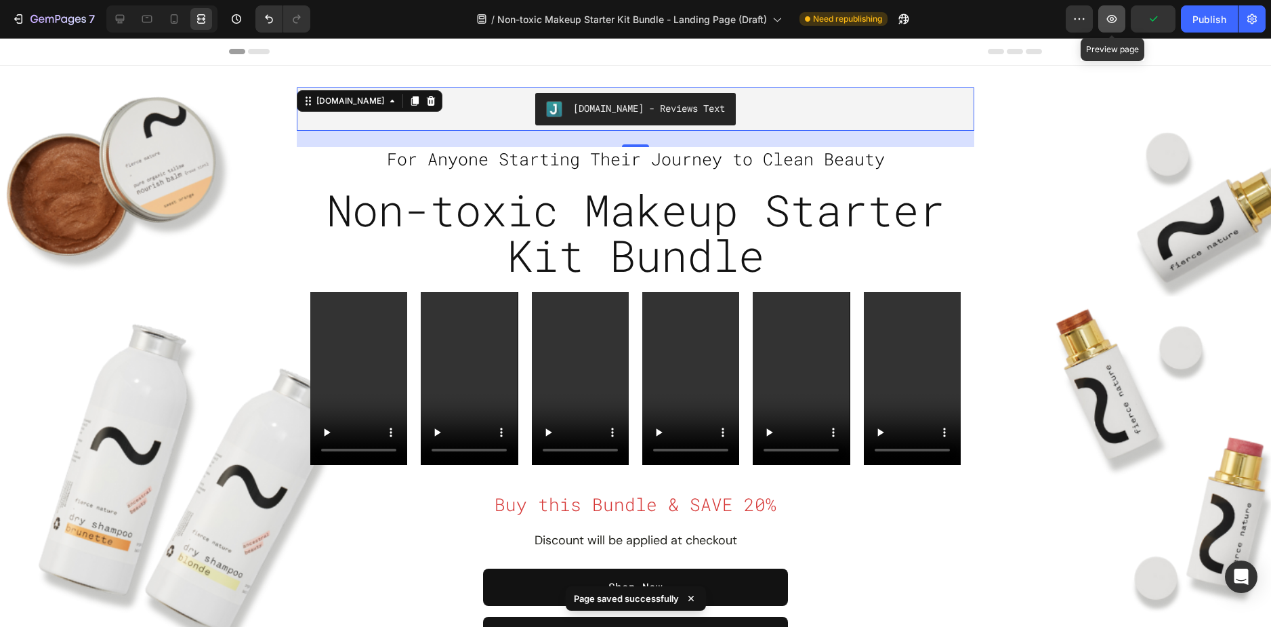
click at [1116, 24] on icon "button" at bounding box center [1112, 19] width 14 height 14
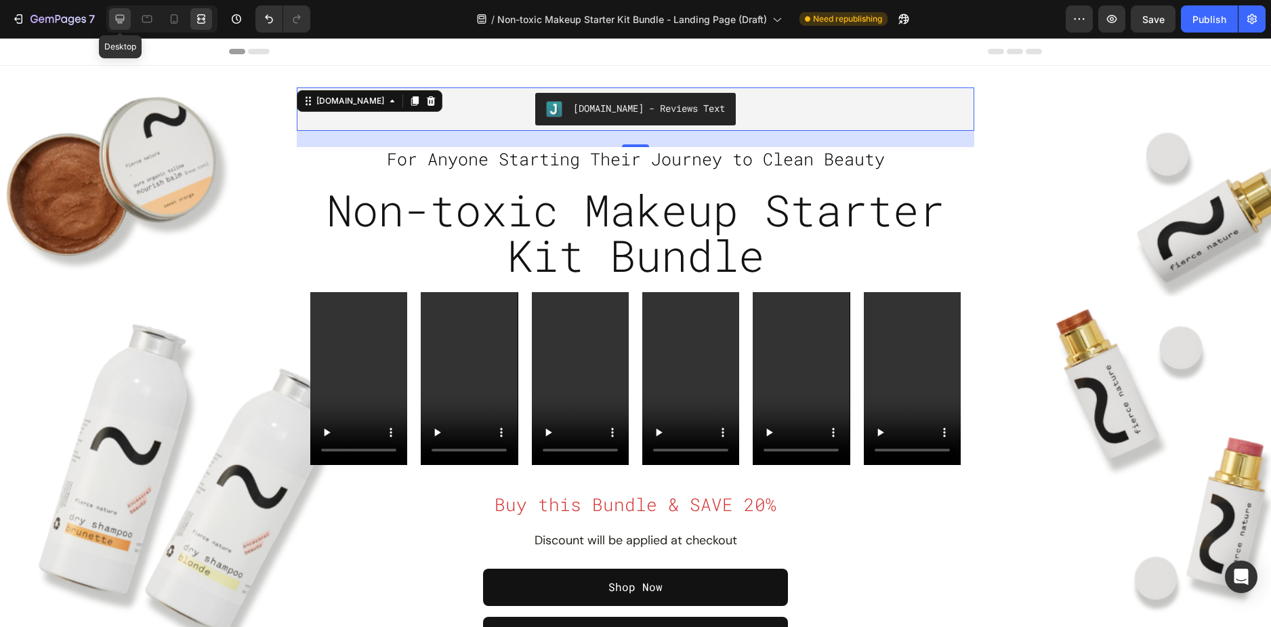
click at [123, 18] on icon at bounding box center [120, 19] width 14 height 14
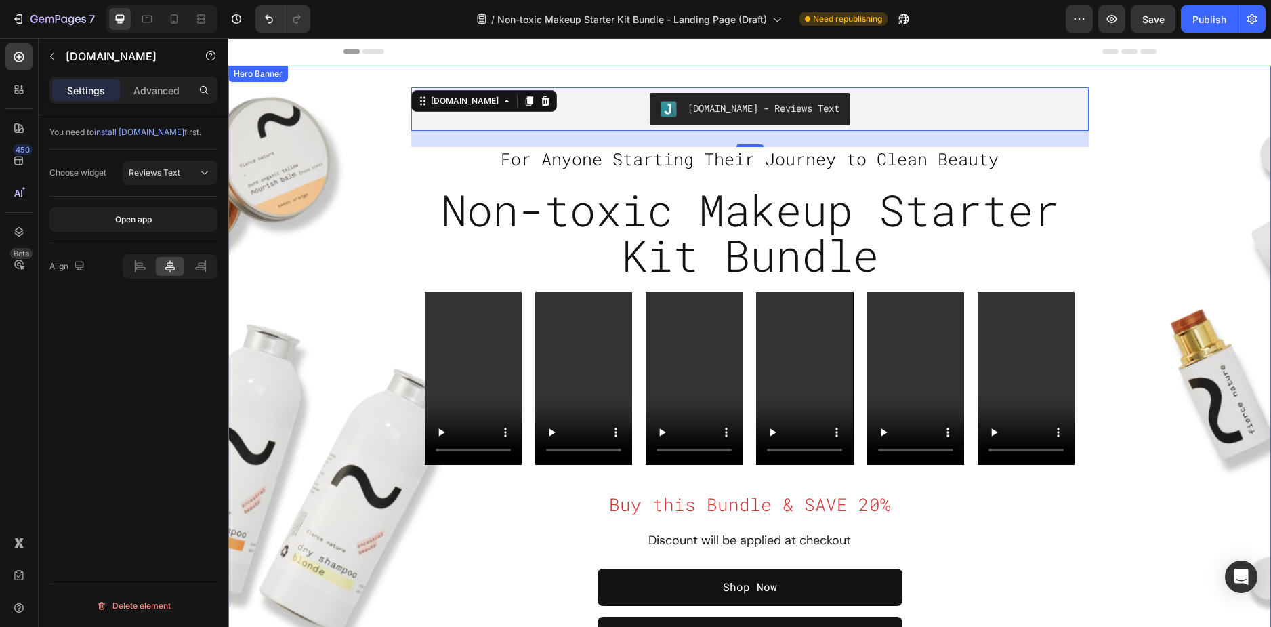
click at [317, 89] on div "Overlay" at bounding box center [749, 371] width 1043 height 610
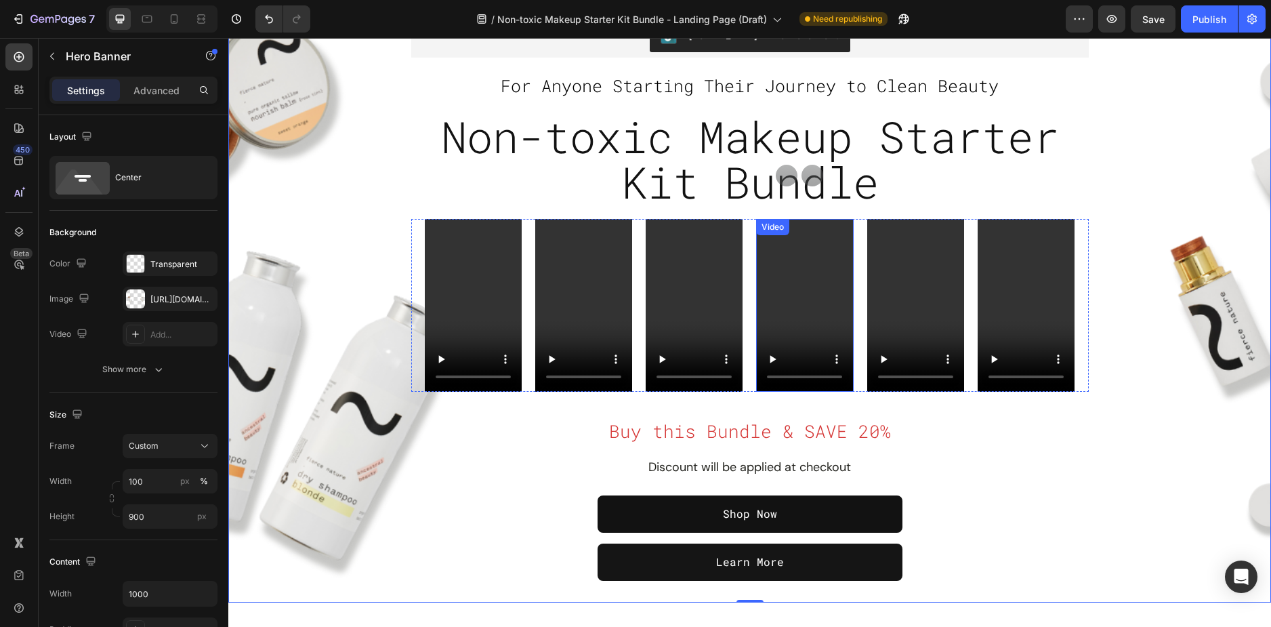
scroll to position [68, 0]
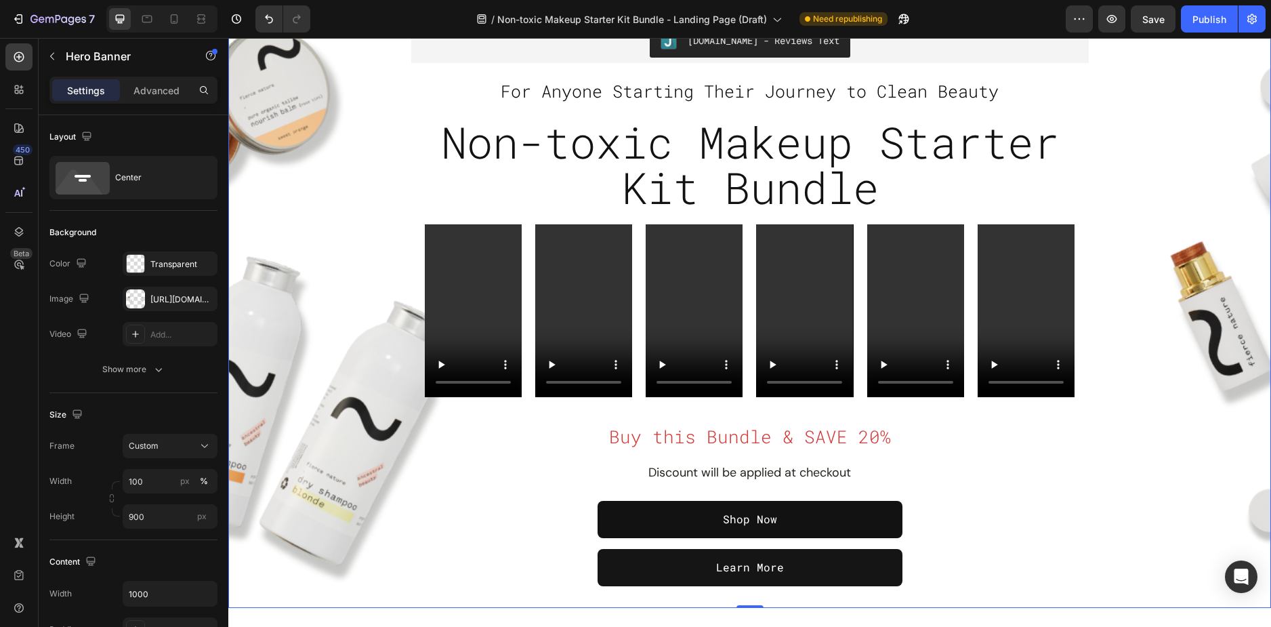
click at [339, 155] on div "Overlay" at bounding box center [749, 303] width 1043 height 610
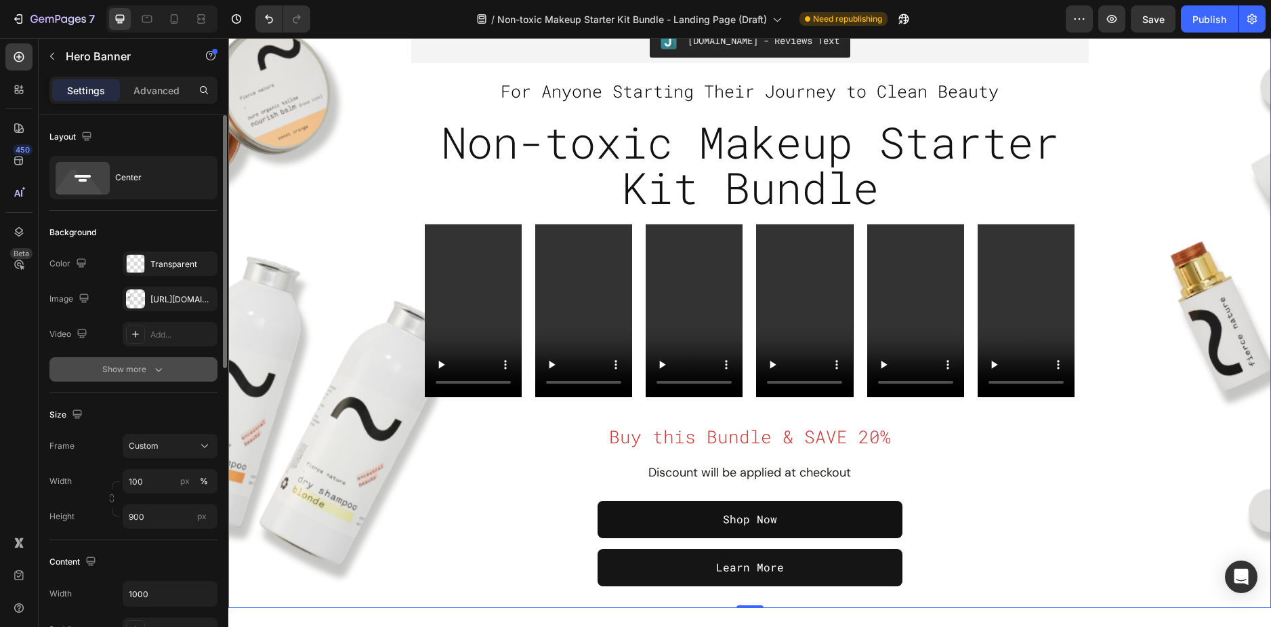
click at [137, 365] on div "Show more" at bounding box center [133, 369] width 63 height 14
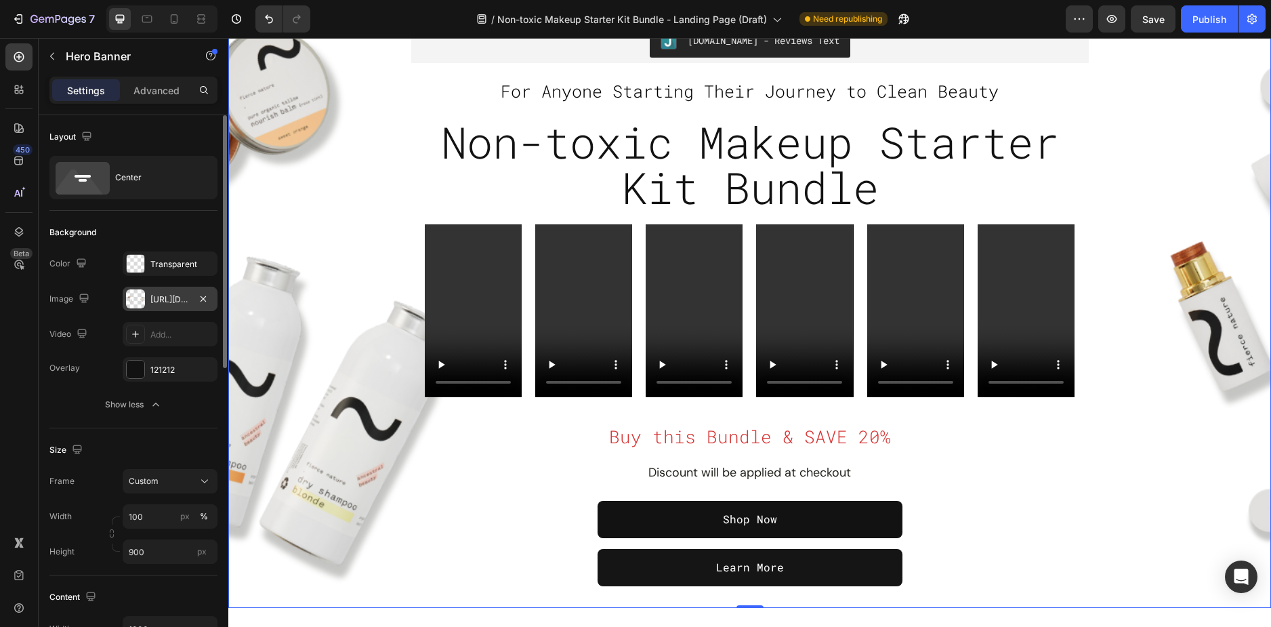
click at [161, 302] on div "https://cdn.shopify.com/s/files/1/0589/5811/9105/files/gempages_503485028945101…" at bounding box center [169, 299] width 39 height 12
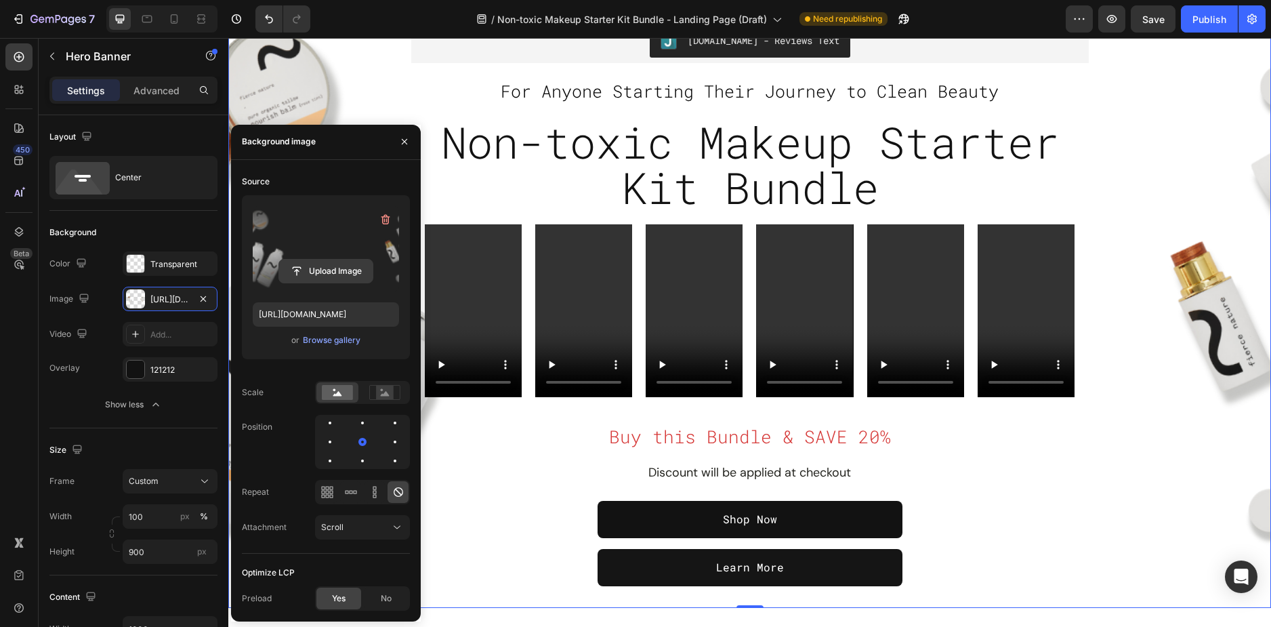
click at [311, 275] on input "file" at bounding box center [325, 270] width 93 height 23
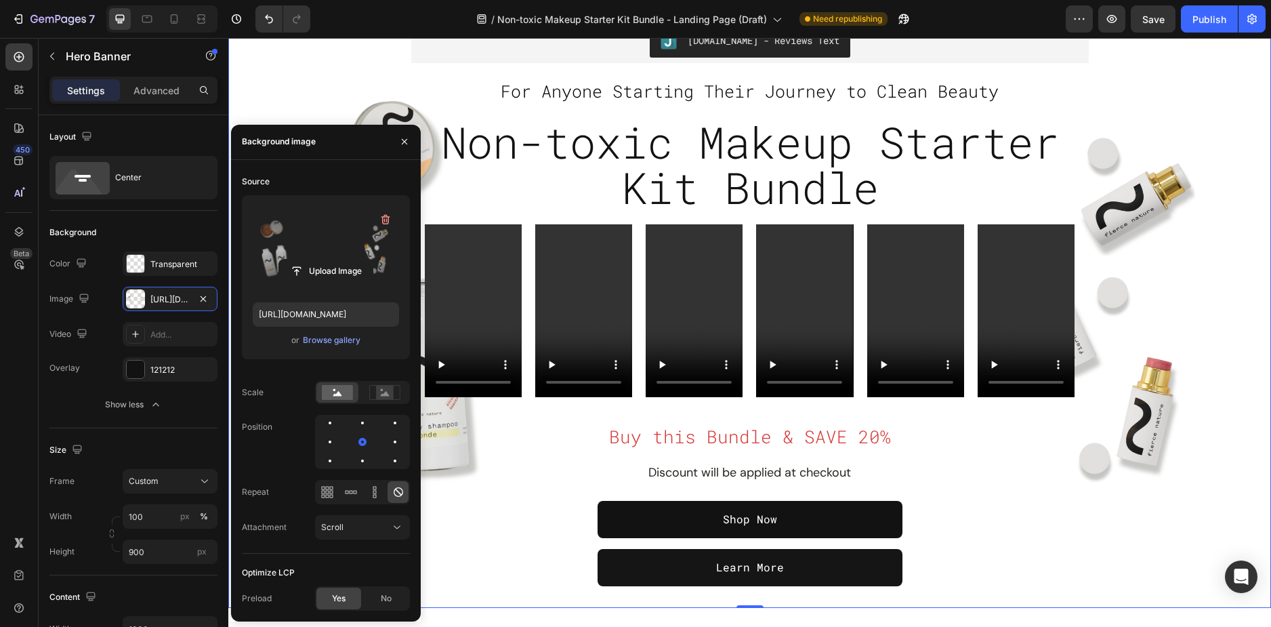
click at [314, 87] on div "Overlay" at bounding box center [749, 303] width 1043 height 610
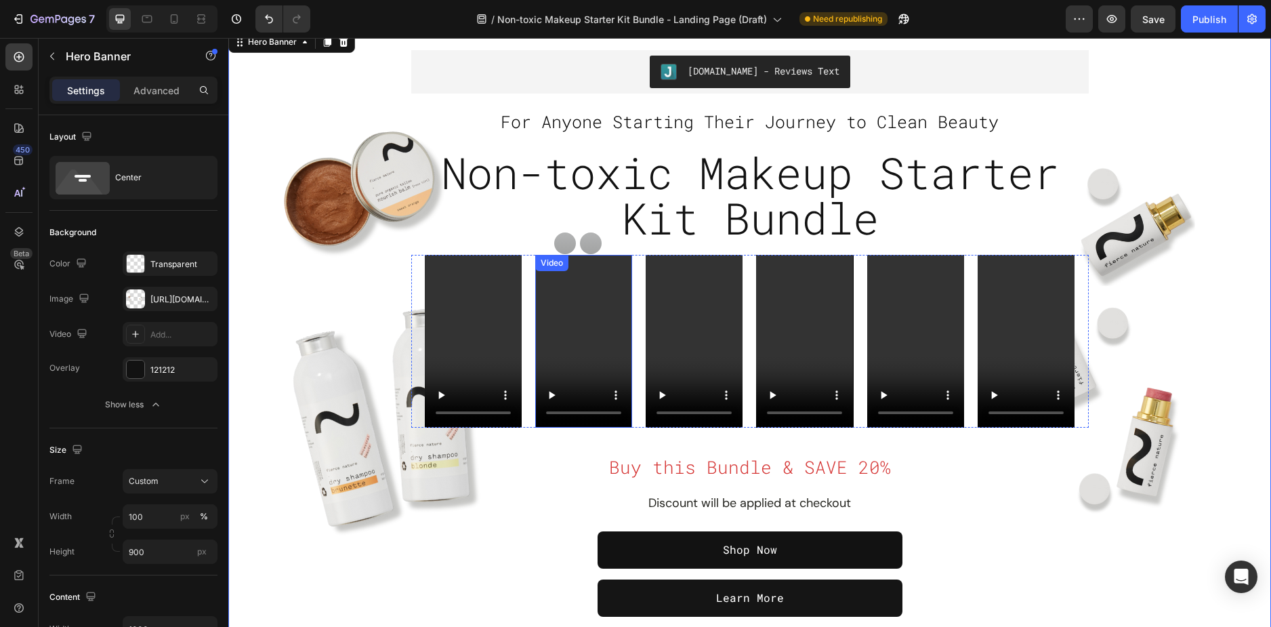
scroll to position [0, 0]
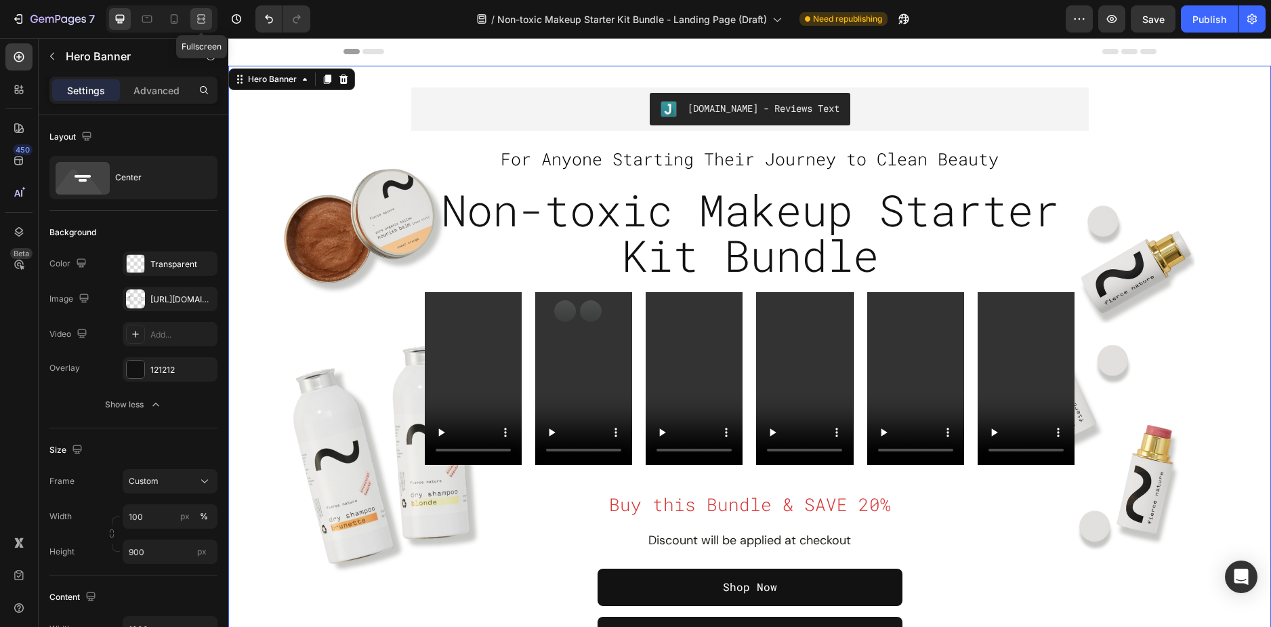
click at [192, 20] on div at bounding box center [201, 19] width 22 height 22
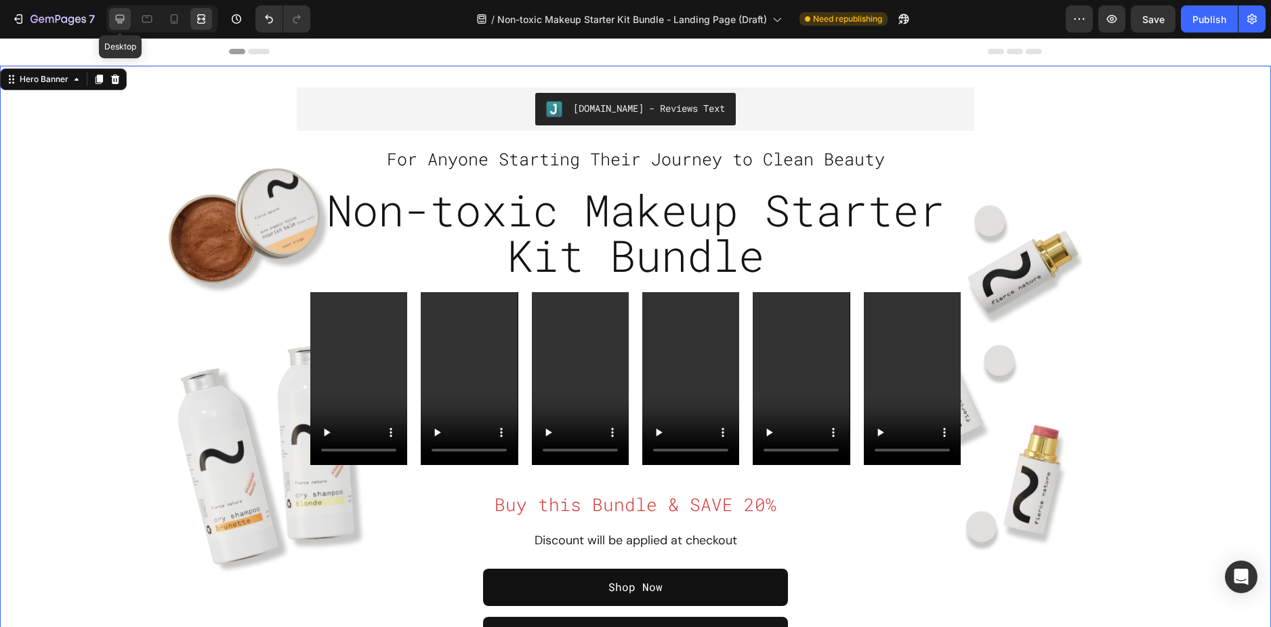
click at [119, 17] on icon at bounding box center [120, 19] width 14 height 14
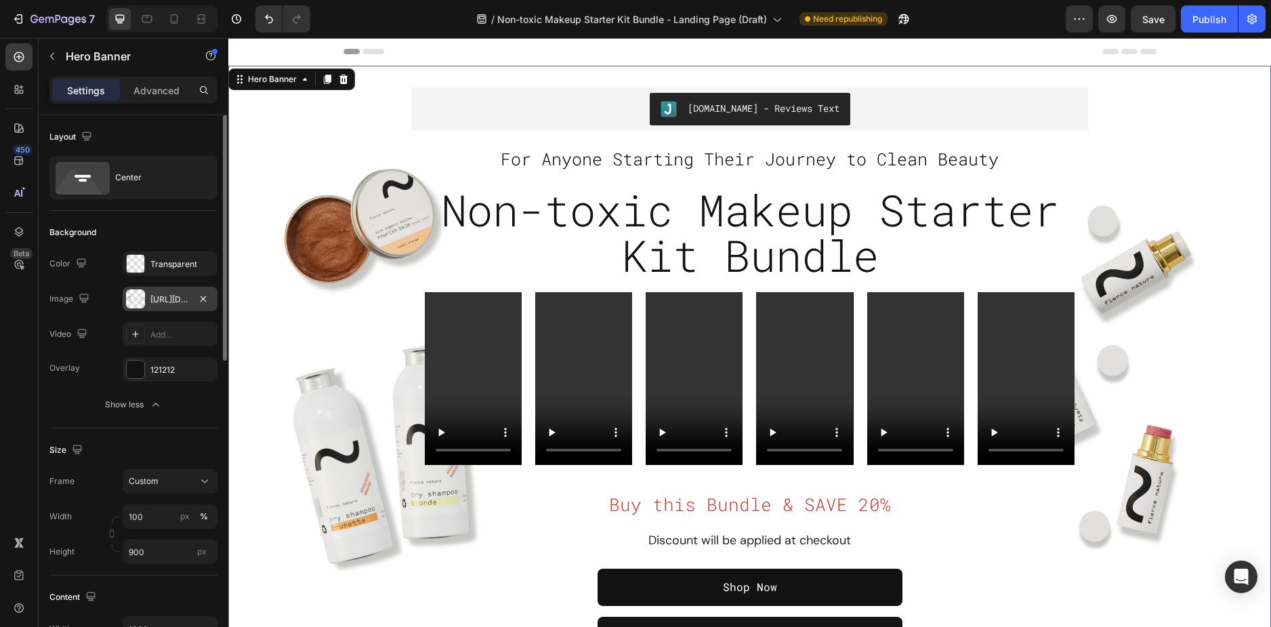
click at [163, 296] on div "https://cdn.shopify.com/s/files/1/0589/5811/9105/files/gempages_503485028945101…" at bounding box center [169, 299] width 39 height 12
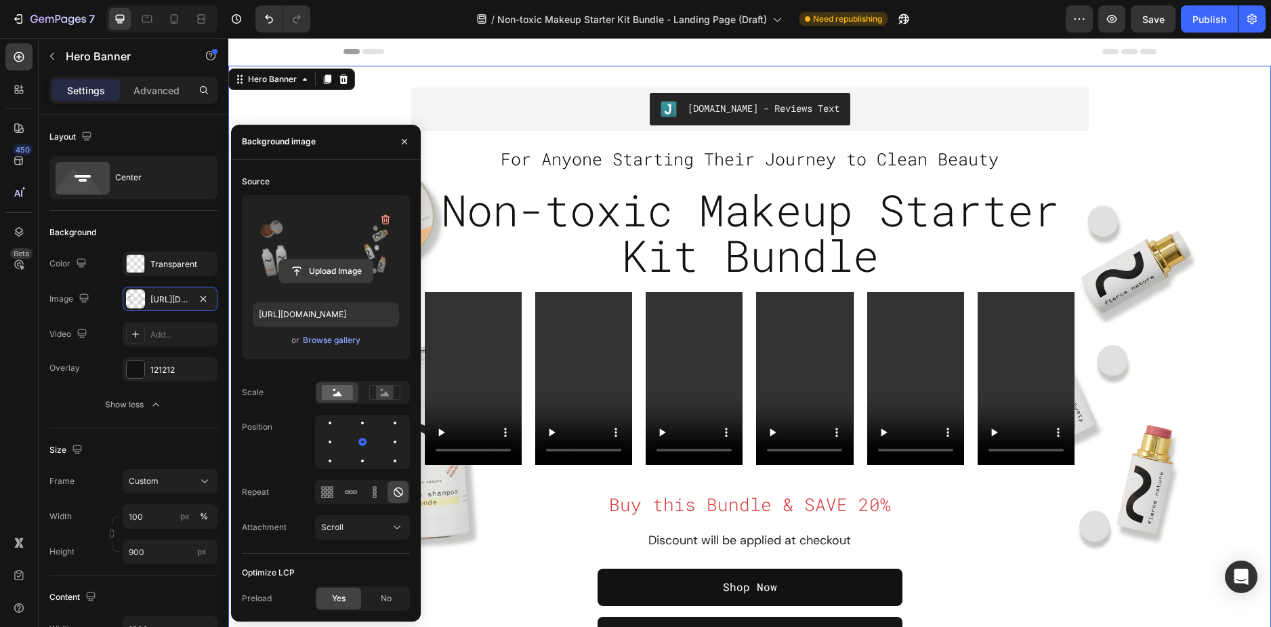
click at [329, 278] on input "file" at bounding box center [325, 270] width 93 height 23
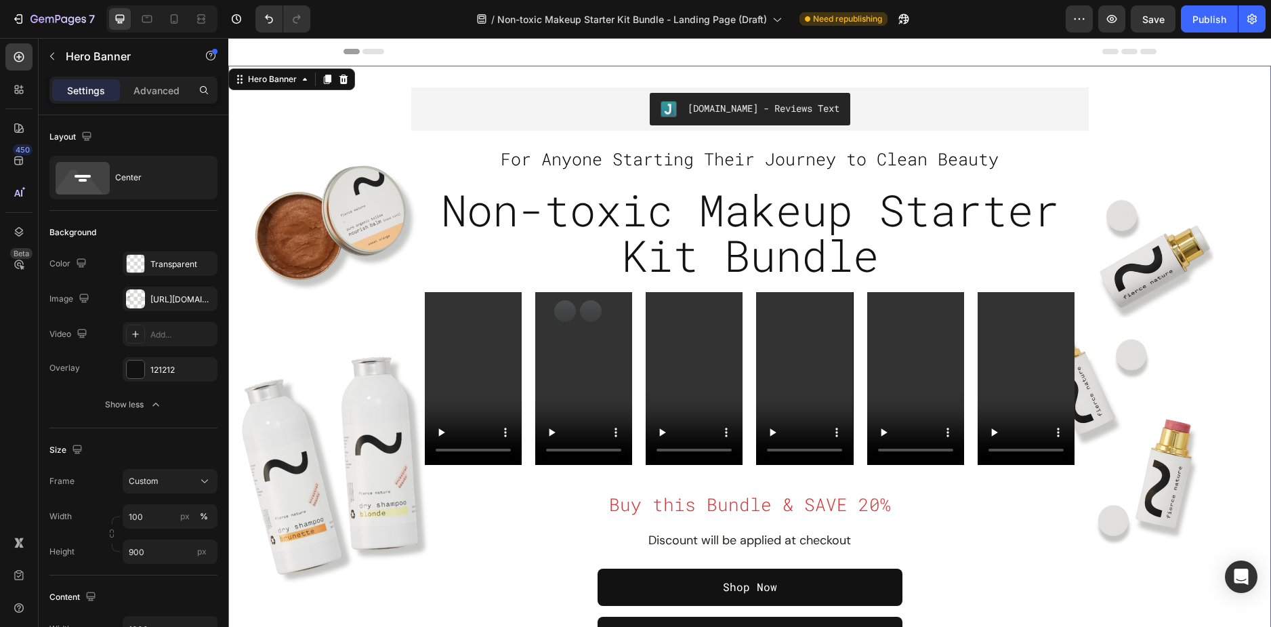
click at [488, 73] on div "Overlay" at bounding box center [749, 371] width 1043 height 610
click at [158, 300] on div "https://cdn.shopify.com/s/files/1/0589/5811/9105/files/gempages_503485028945101…" at bounding box center [169, 299] width 39 height 12
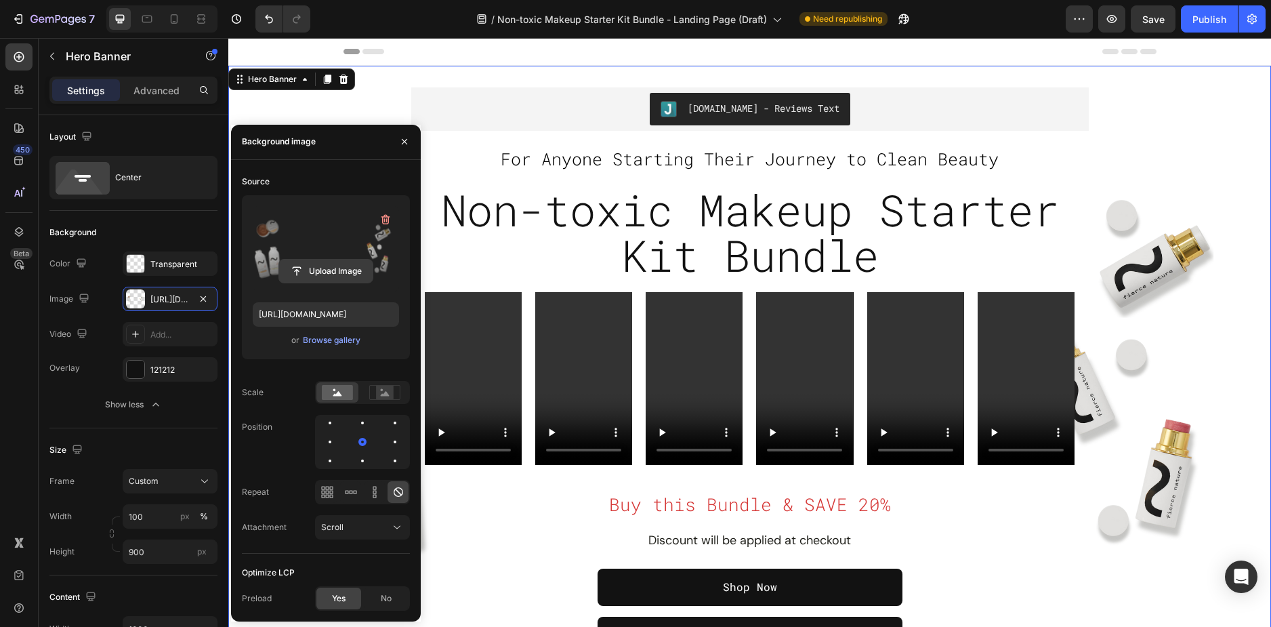
click at [326, 269] on input "file" at bounding box center [325, 270] width 93 height 23
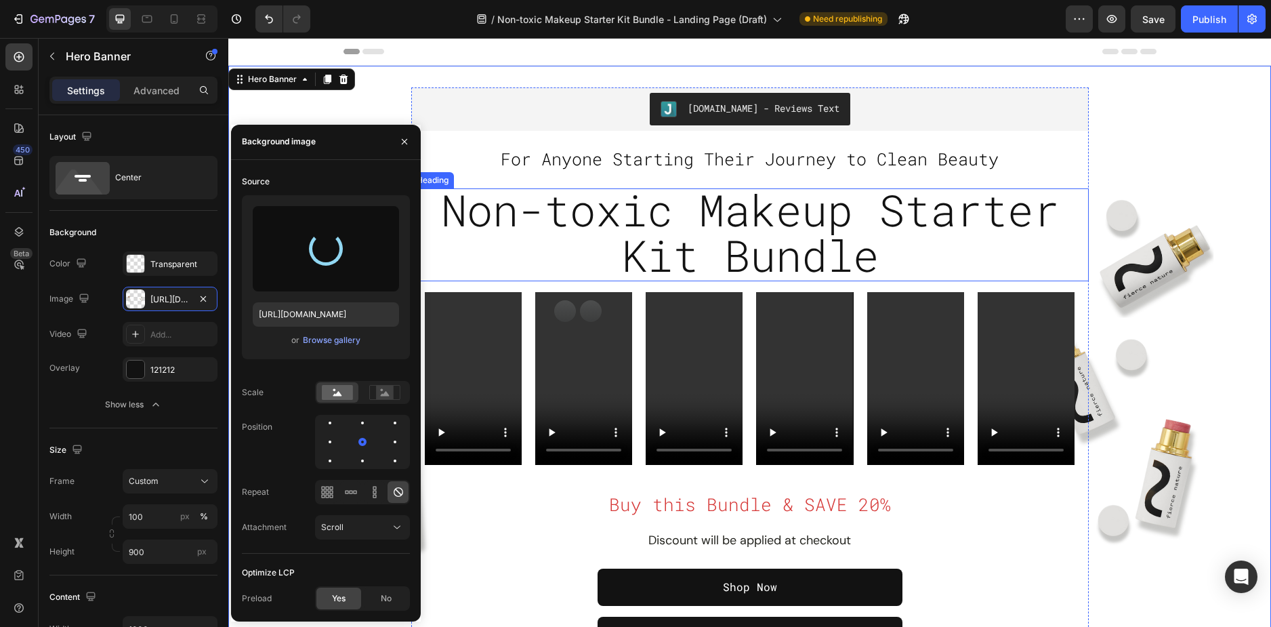
type input "https://cdn.shopify.com/s/files/1/0589/5811/9105/files/gempages_503485028945101…"
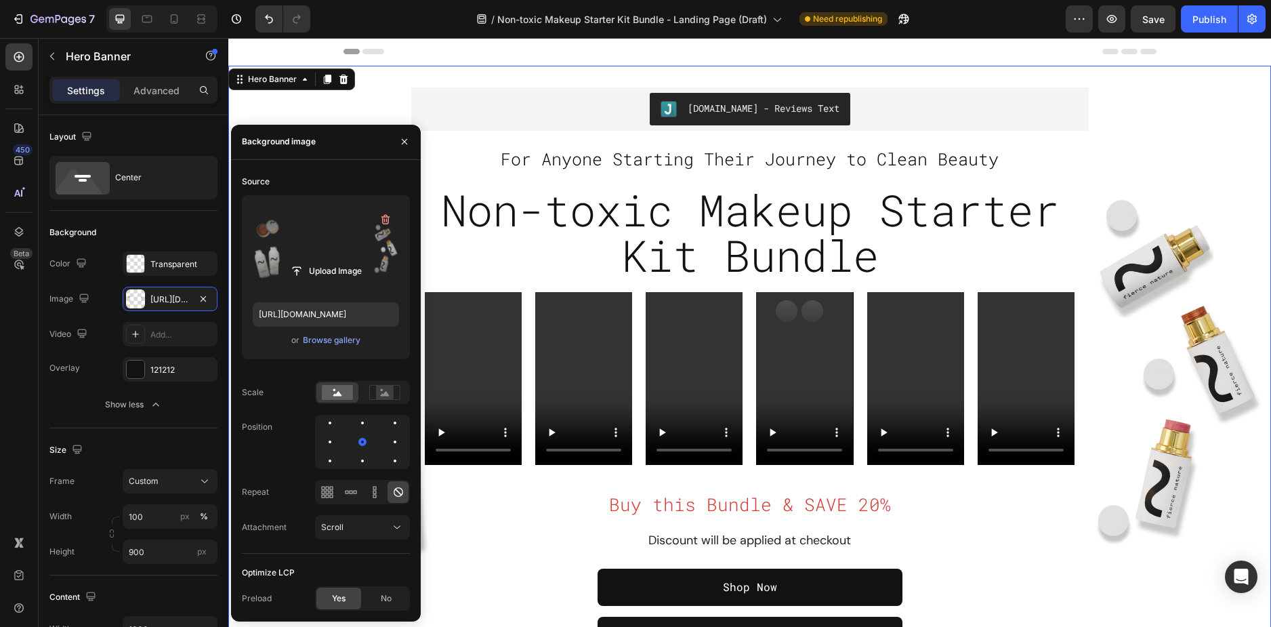
click at [356, 103] on div "Overlay" at bounding box center [749, 371] width 1043 height 610
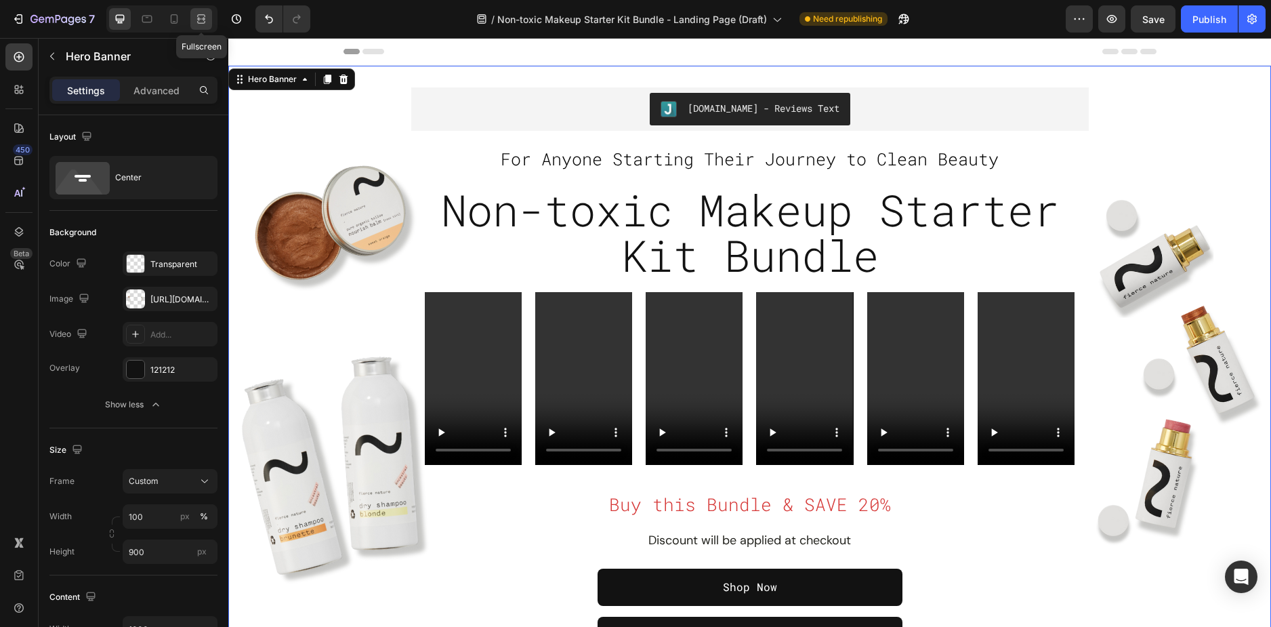
click at [191, 21] on div at bounding box center [201, 19] width 22 height 22
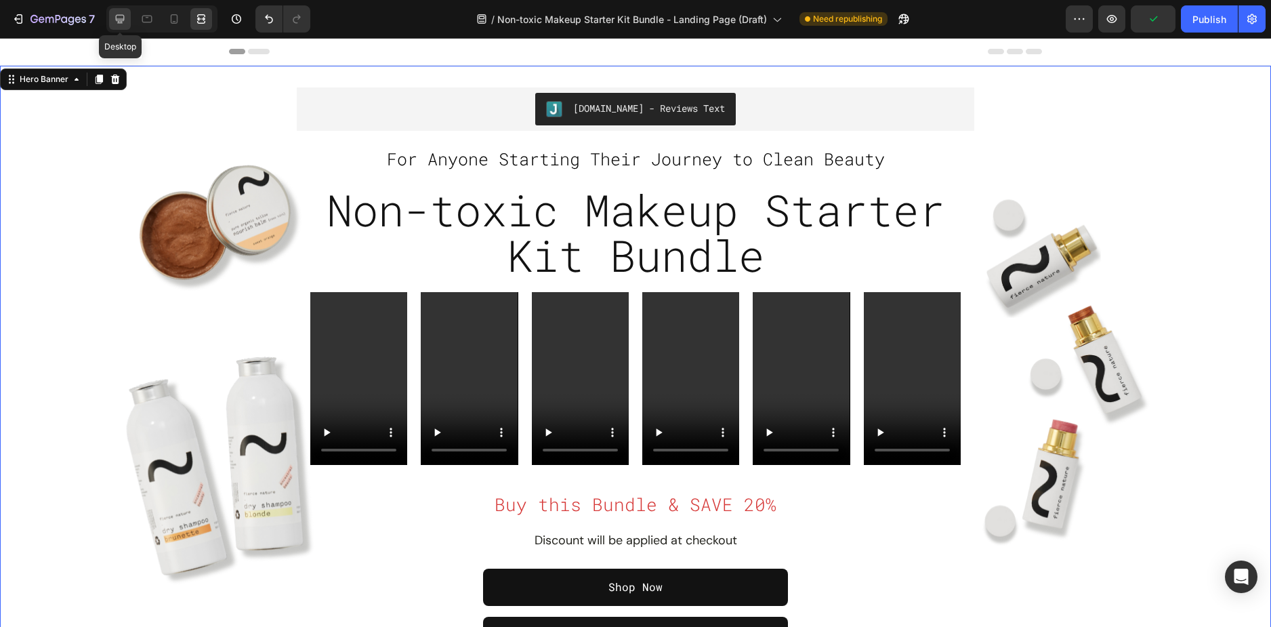
click at [123, 17] on icon at bounding box center [120, 19] width 14 height 14
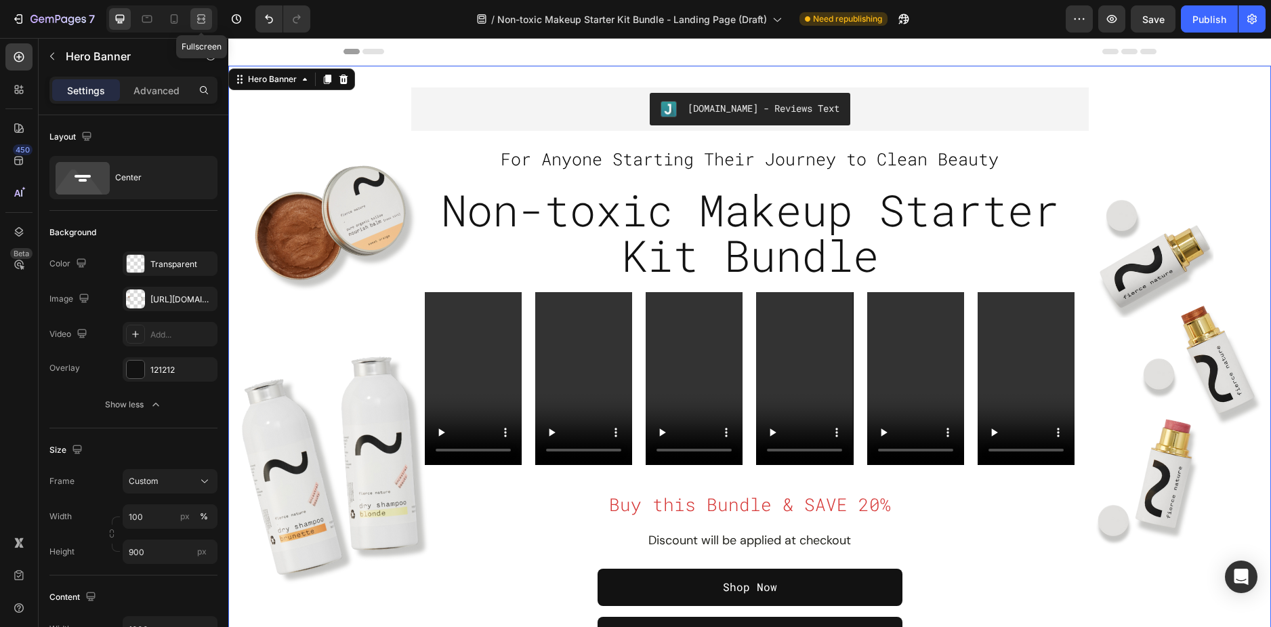
click at [208, 18] on div at bounding box center [201, 19] width 22 height 22
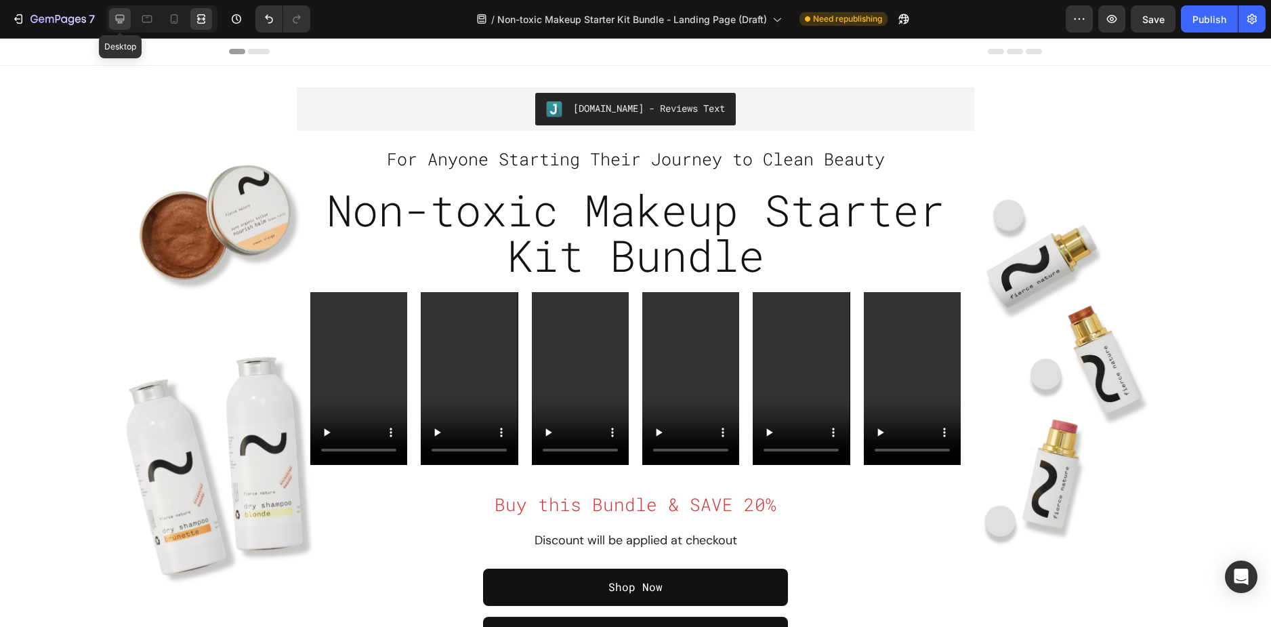
click at [124, 20] on icon at bounding box center [120, 19] width 9 height 9
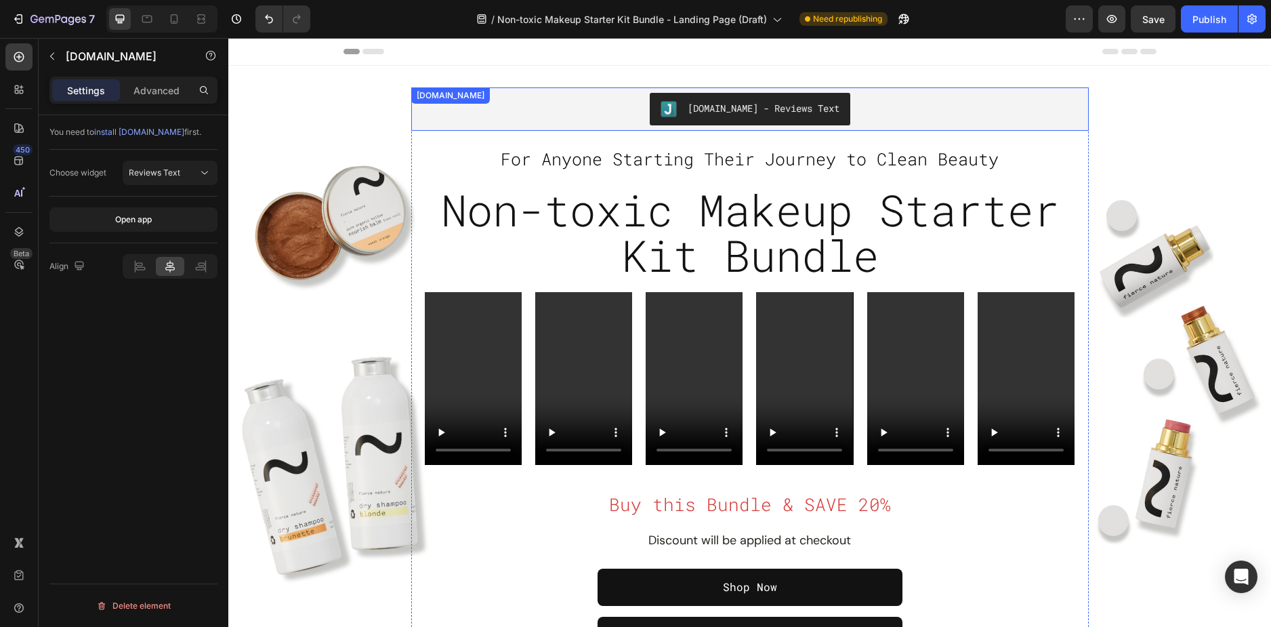
click at [627, 123] on div "[DOMAIN_NAME] - Reviews Text" at bounding box center [750, 109] width 667 height 33
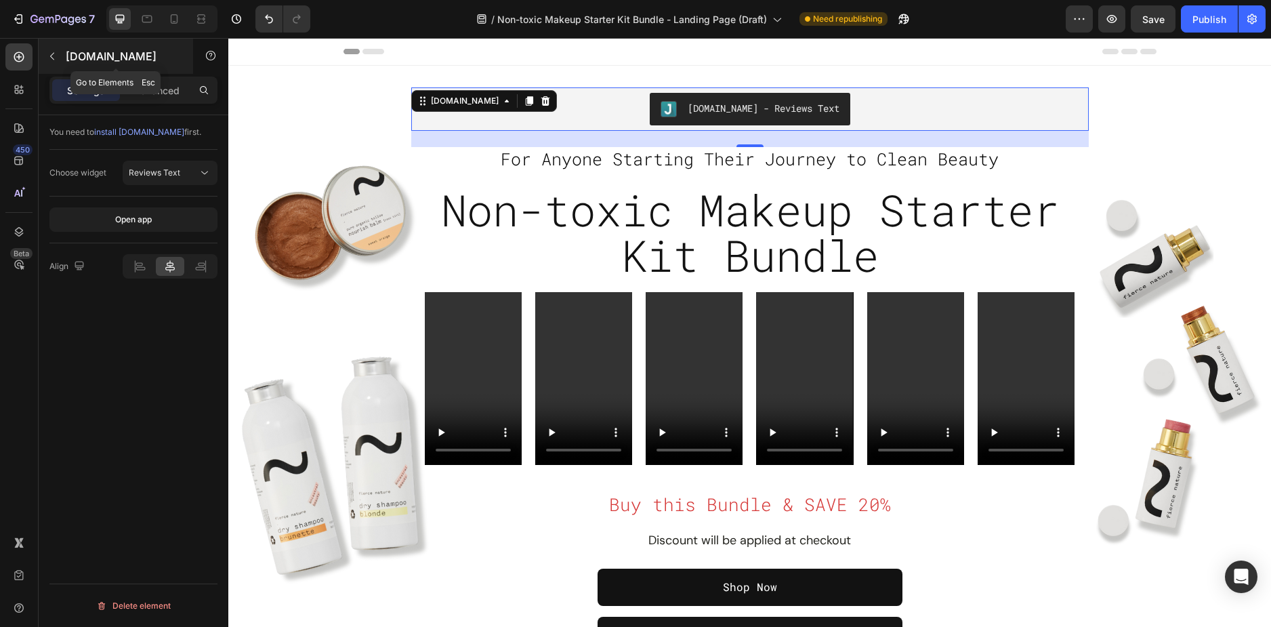
click at [52, 60] on icon "button" at bounding box center [52, 56] width 11 height 11
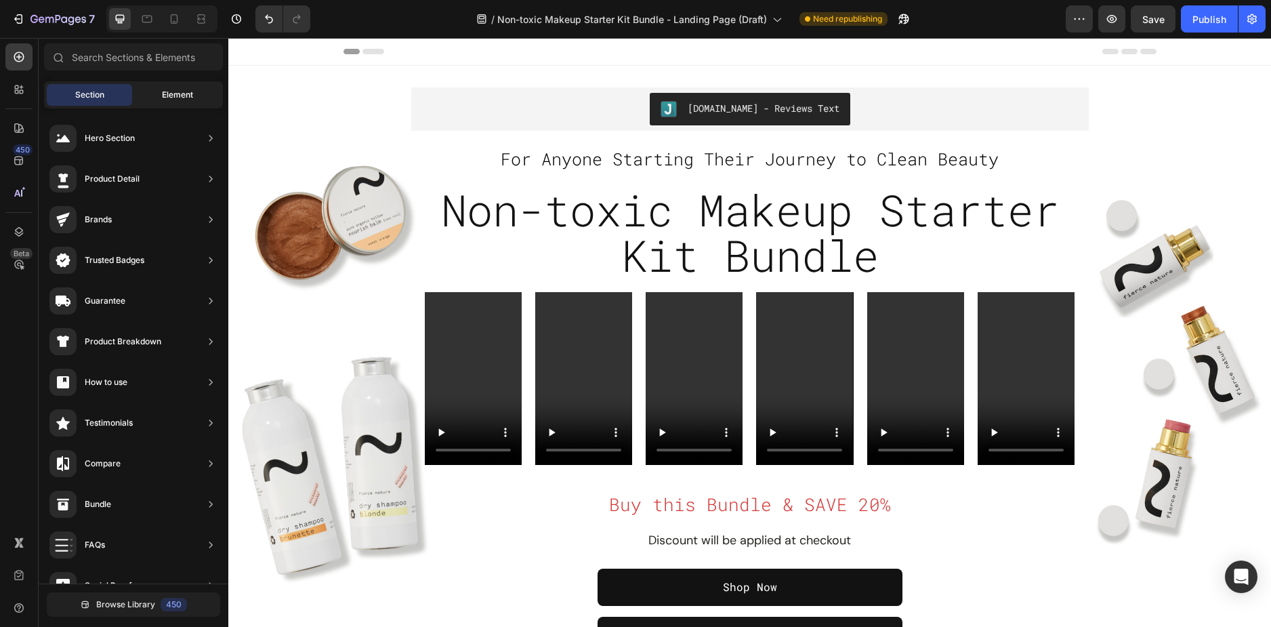
click at [157, 89] on div "Element" at bounding box center [177, 95] width 85 height 22
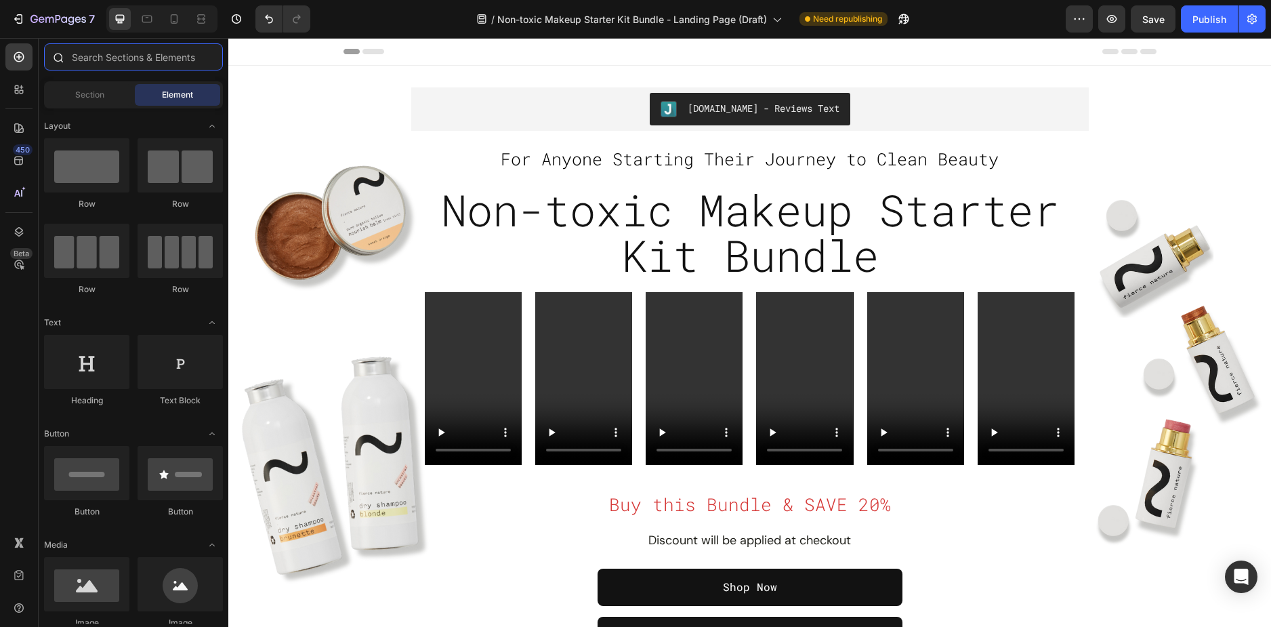
click at [125, 60] on input "text" at bounding box center [133, 56] width 179 height 27
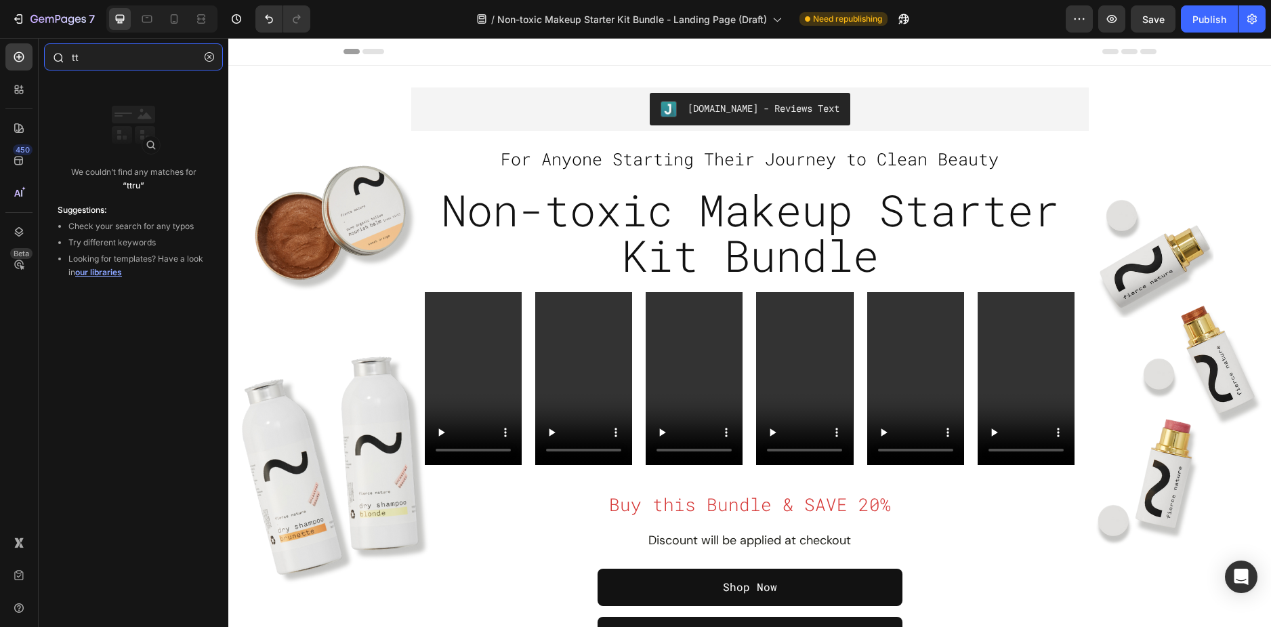
type input "t"
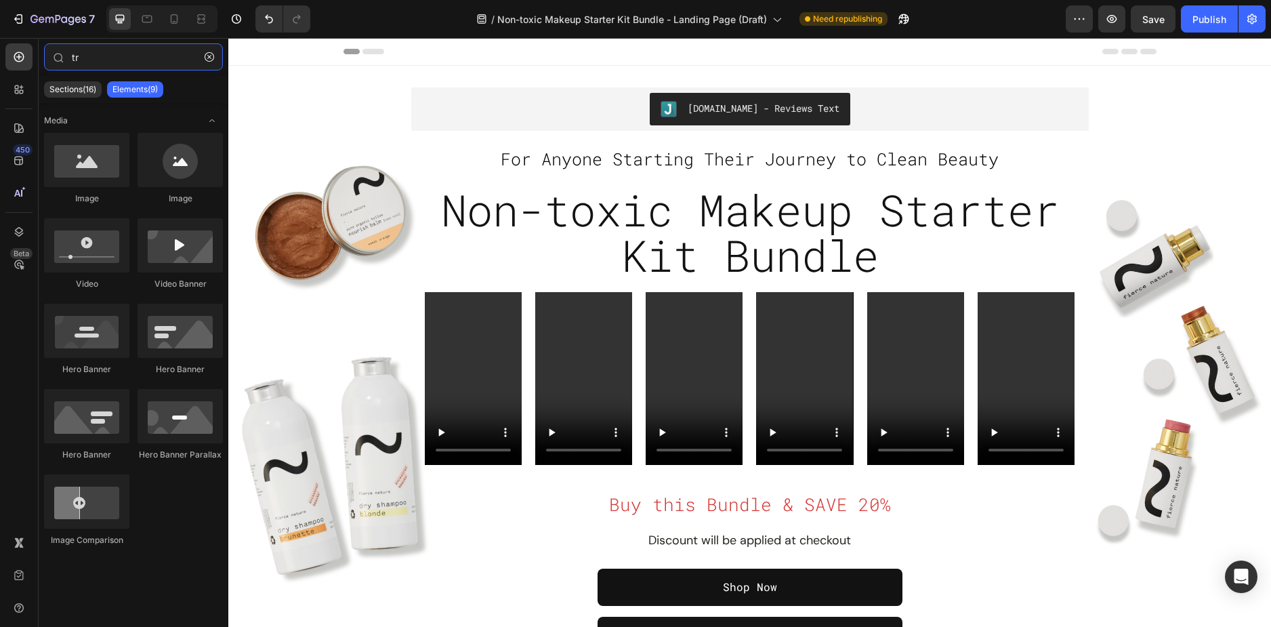
type input "t"
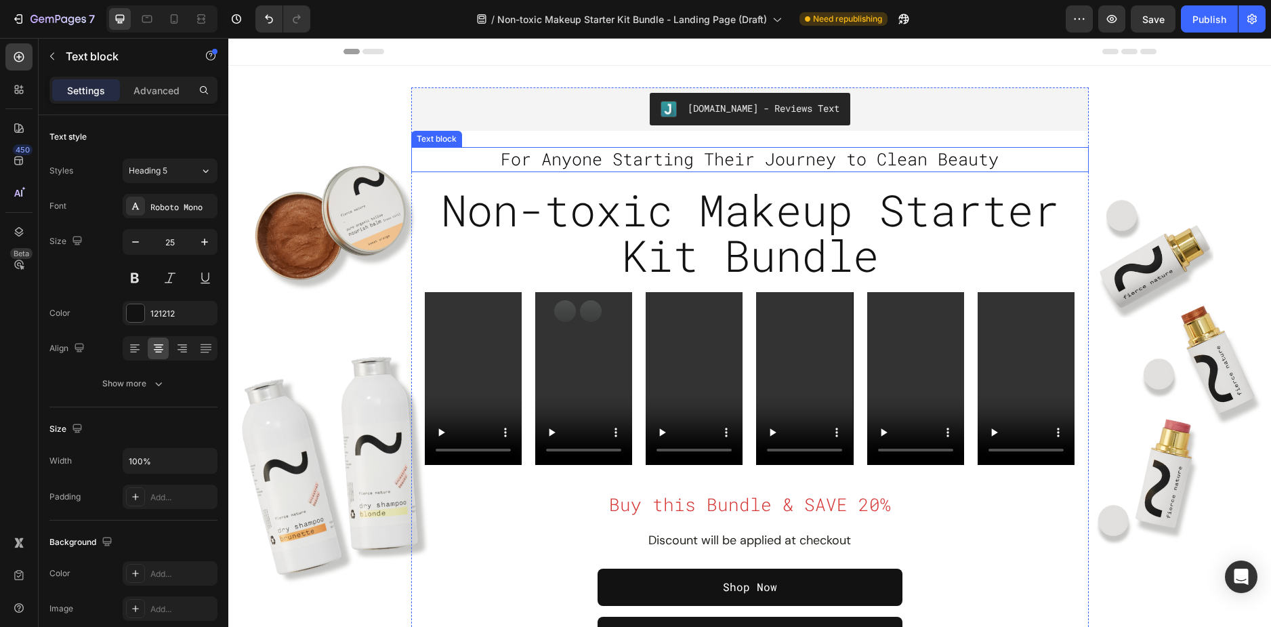
click at [730, 164] on span "For Anyone Starting Their Journey to Clean Beauty" at bounding box center [750, 159] width 498 height 22
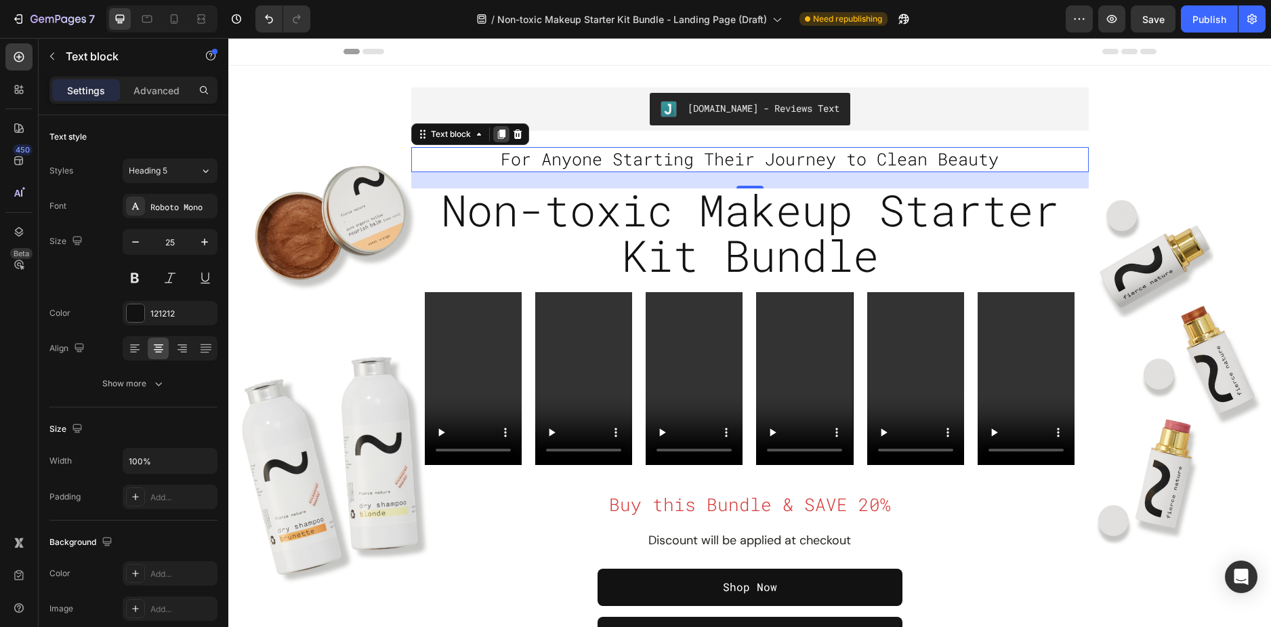
click at [501, 137] on icon at bounding box center [501, 134] width 11 height 11
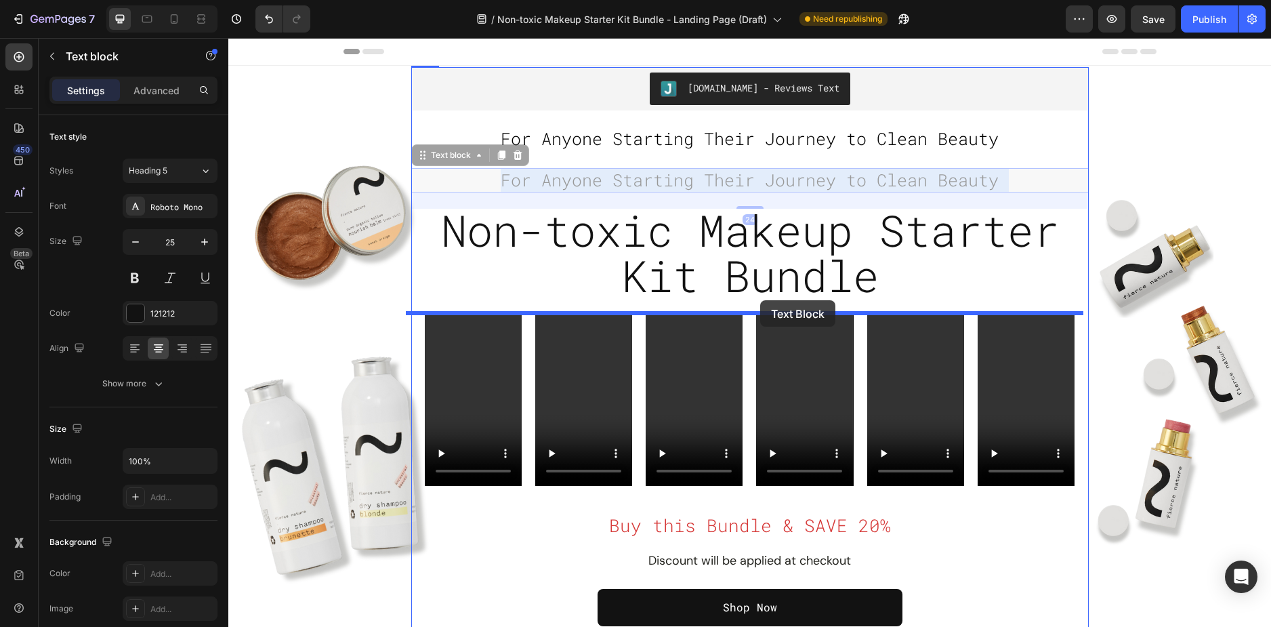
drag, startPoint x: 762, startPoint y: 184, endPoint x: 760, endPoint y: 300, distance: 116.6
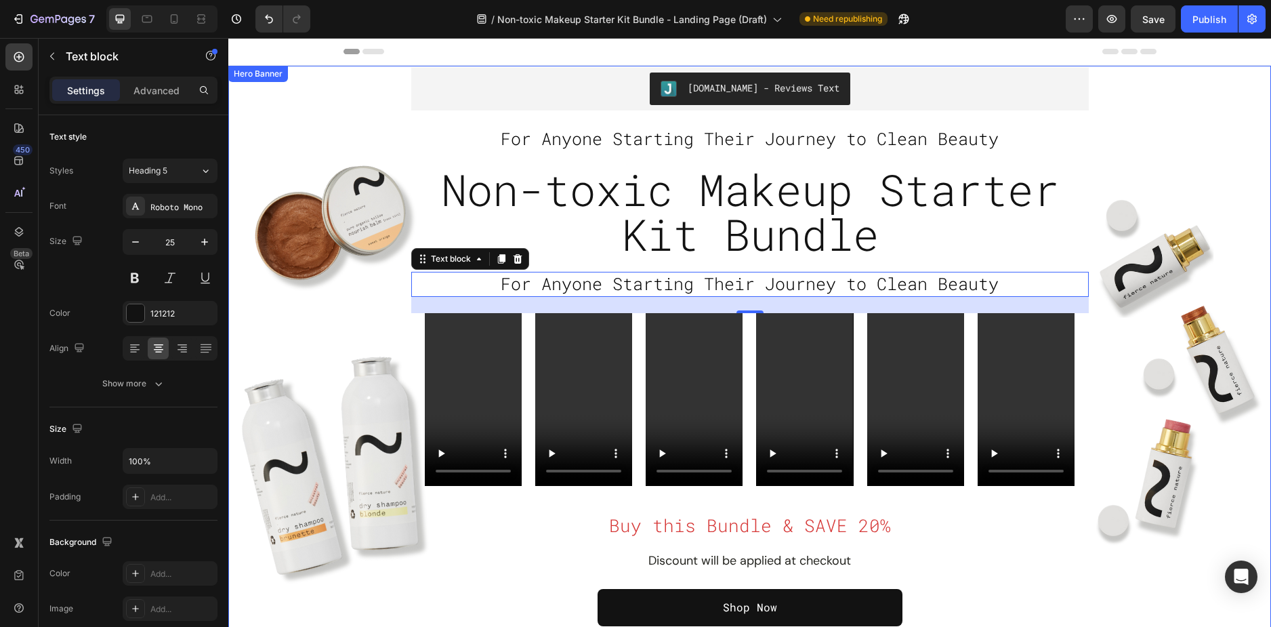
click at [351, 299] on div "Overlay" at bounding box center [749, 371] width 1043 height 610
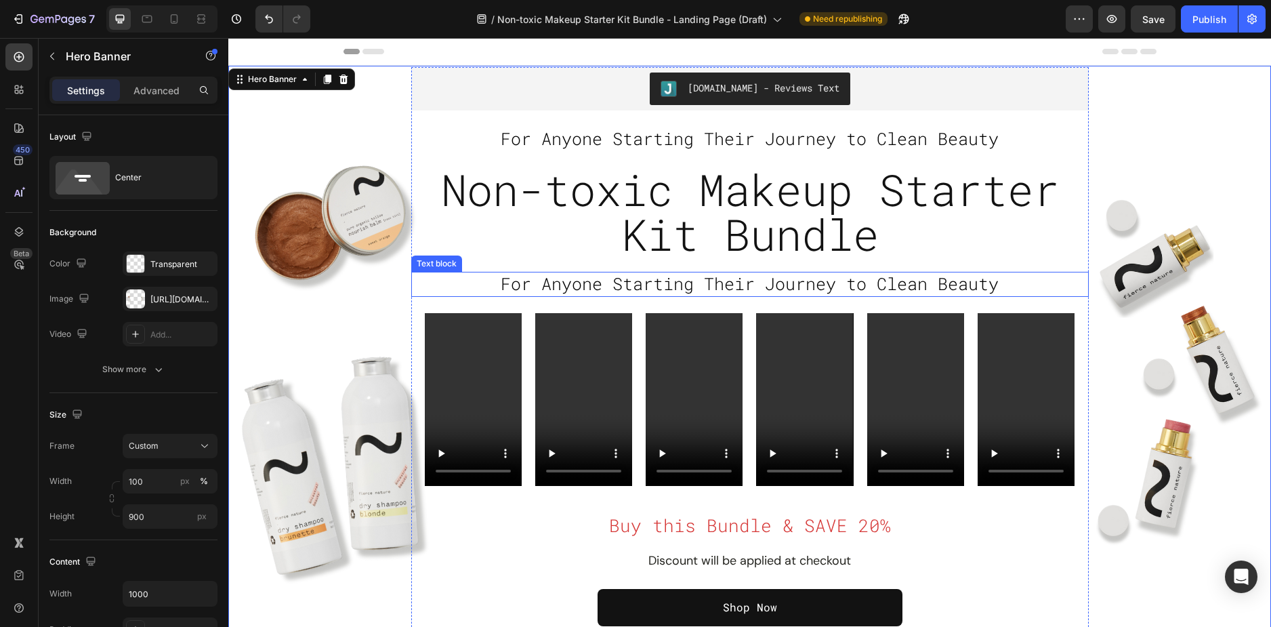
click at [645, 288] on span "For Anyone Starting Their Journey to Clean Beauty" at bounding box center [750, 283] width 498 height 22
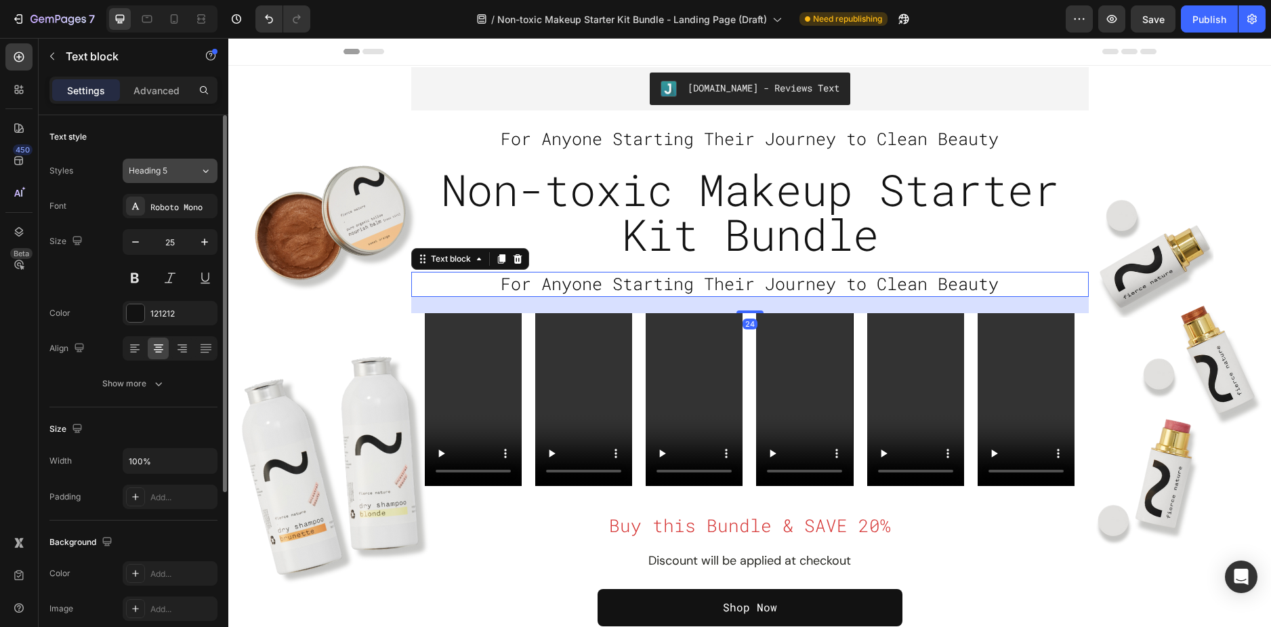
click at [175, 172] on div "Heading 5" at bounding box center [156, 171] width 55 height 12
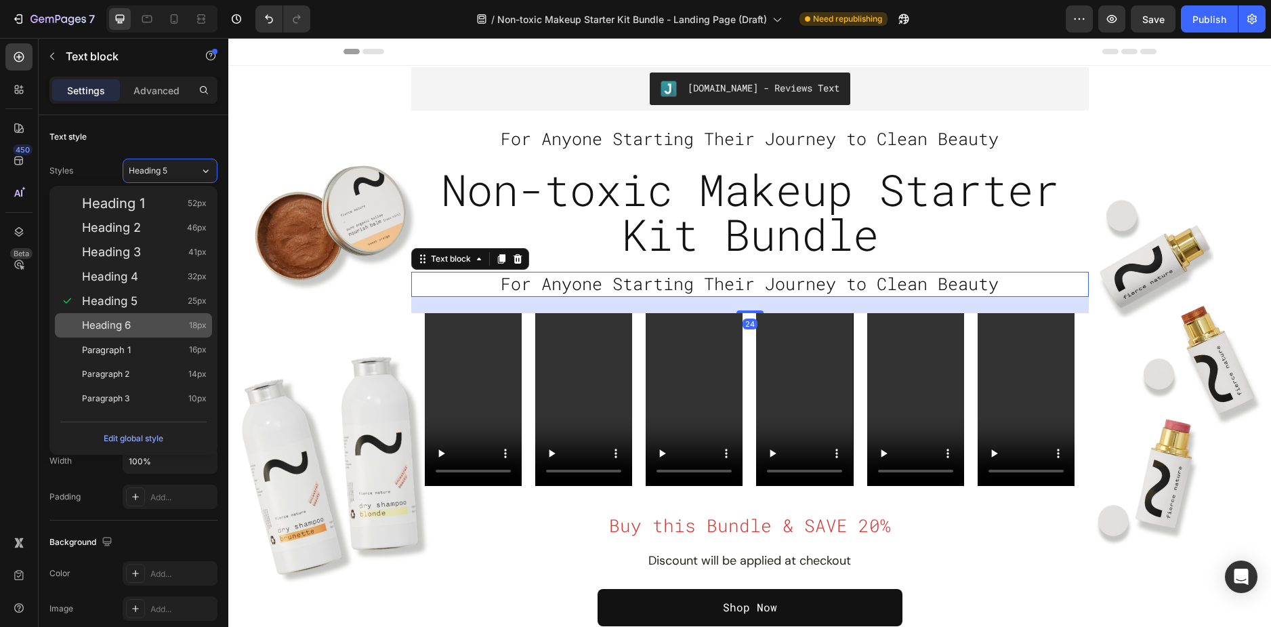
click at [145, 328] on div "Heading 6 18px" at bounding box center [144, 325] width 125 height 14
type input "18"
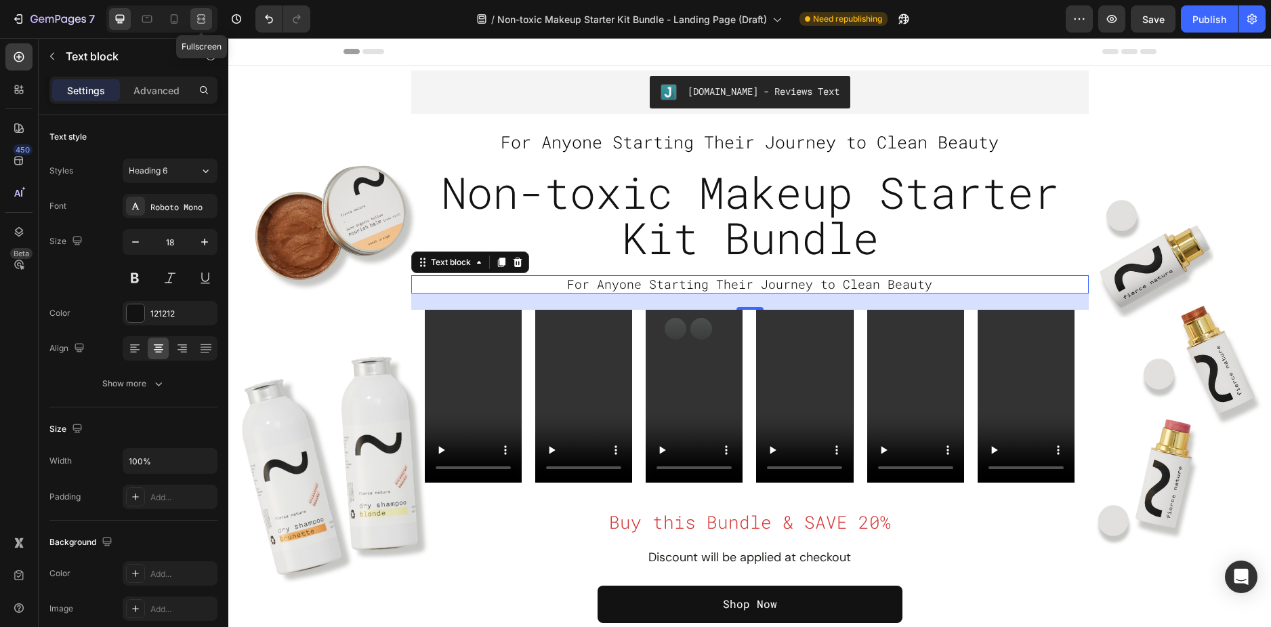
click at [204, 10] on div at bounding box center [201, 19] width 22 height 22
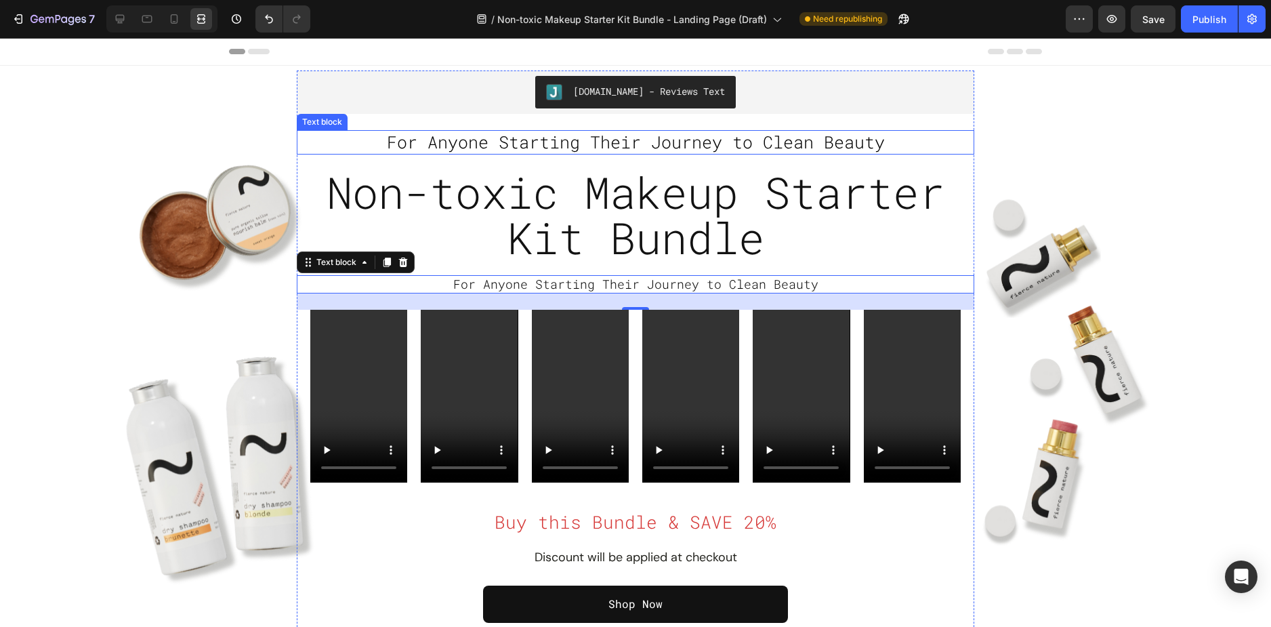
click at [611, 138] on span "For Anyone Starting Their Journey to Clean Beauty" at bounding box center [636, 142] width 498 height 22
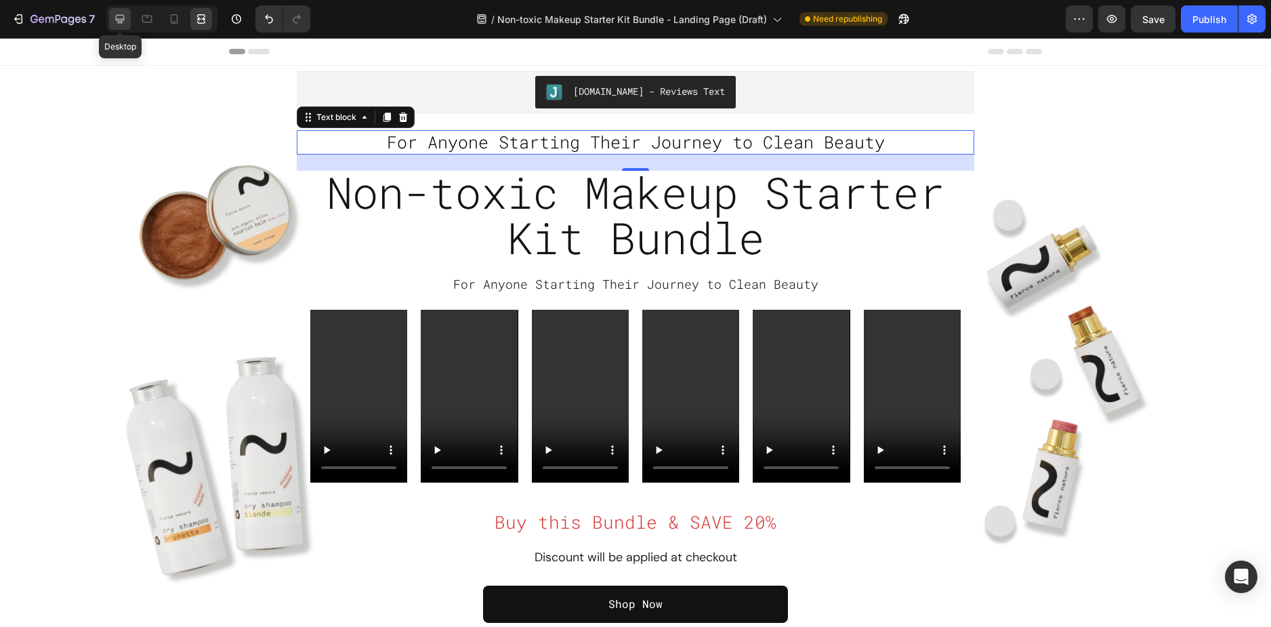
click at [124, 21] on icon at bounding box center [120, 19] width 14 height 14
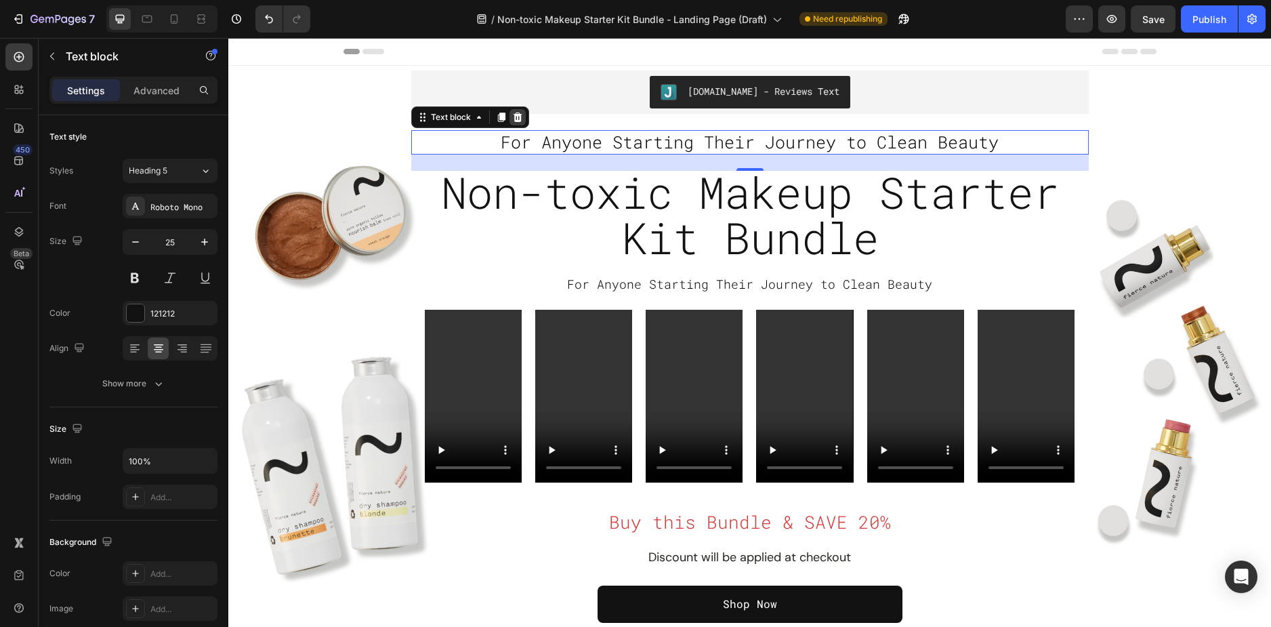
click at [514, 121] on icon at bounding box center [517, 116] width 9 height 9
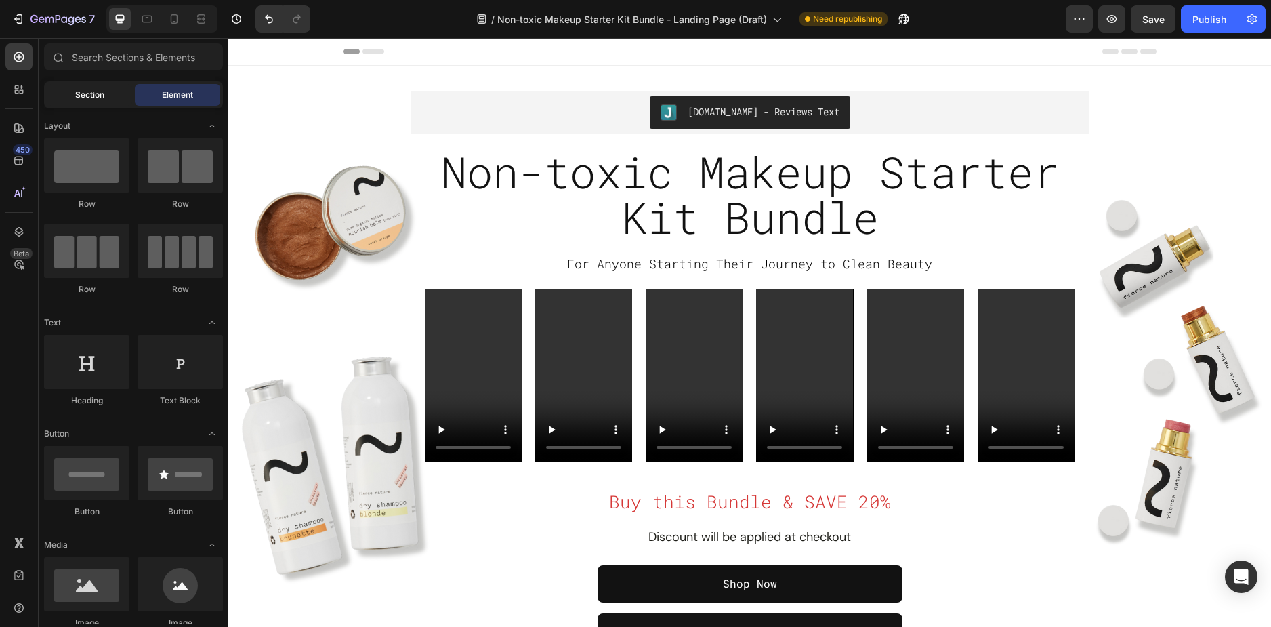
click at [102, 93] on span "Section" at bounding box center [89, 95] width 29 height 12
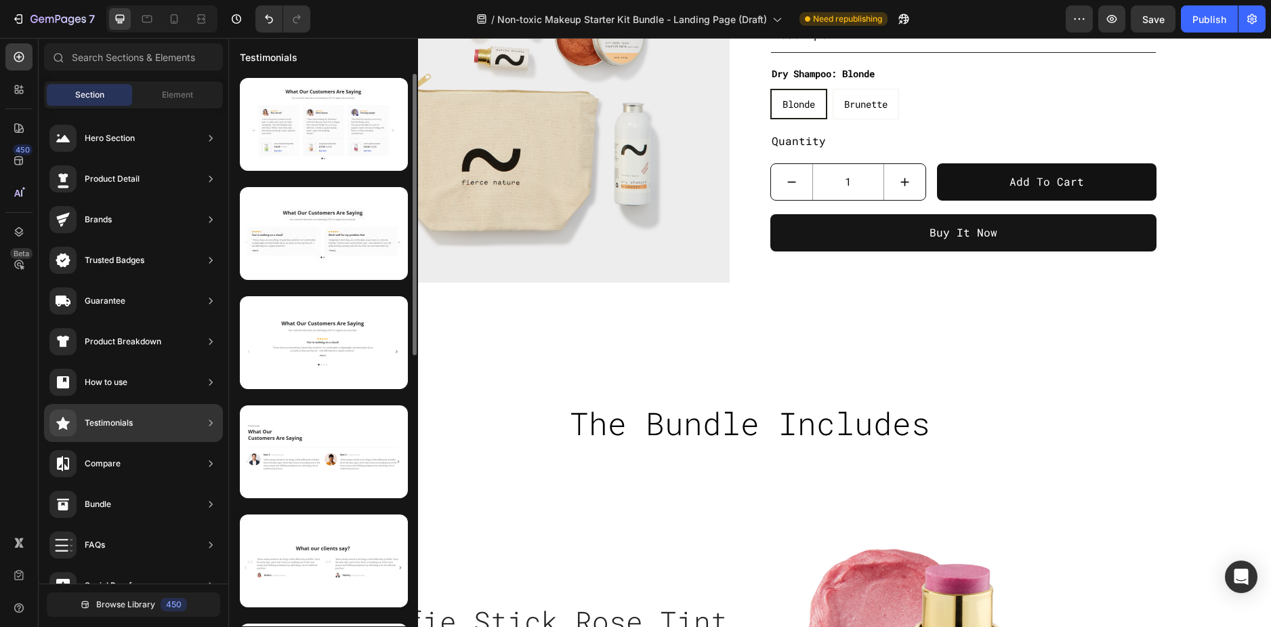
click at [147, 419] on div "Testimonials" at bounding box center [133, 423] width 179 height 38
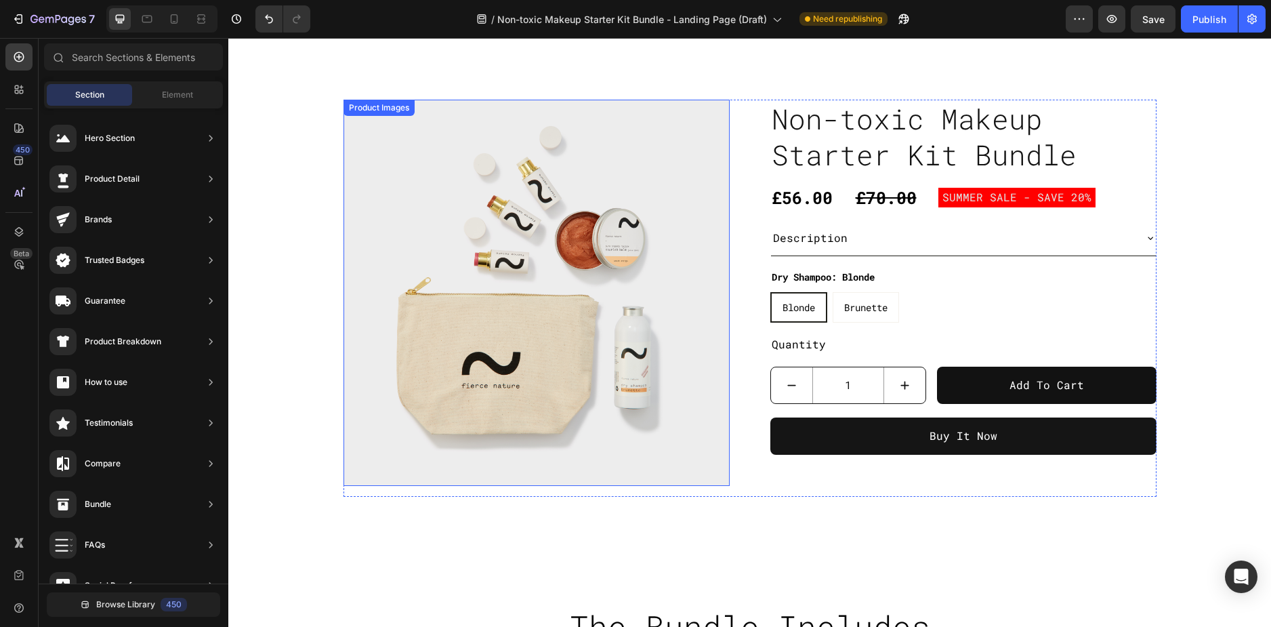
scroll to position [407, 0]
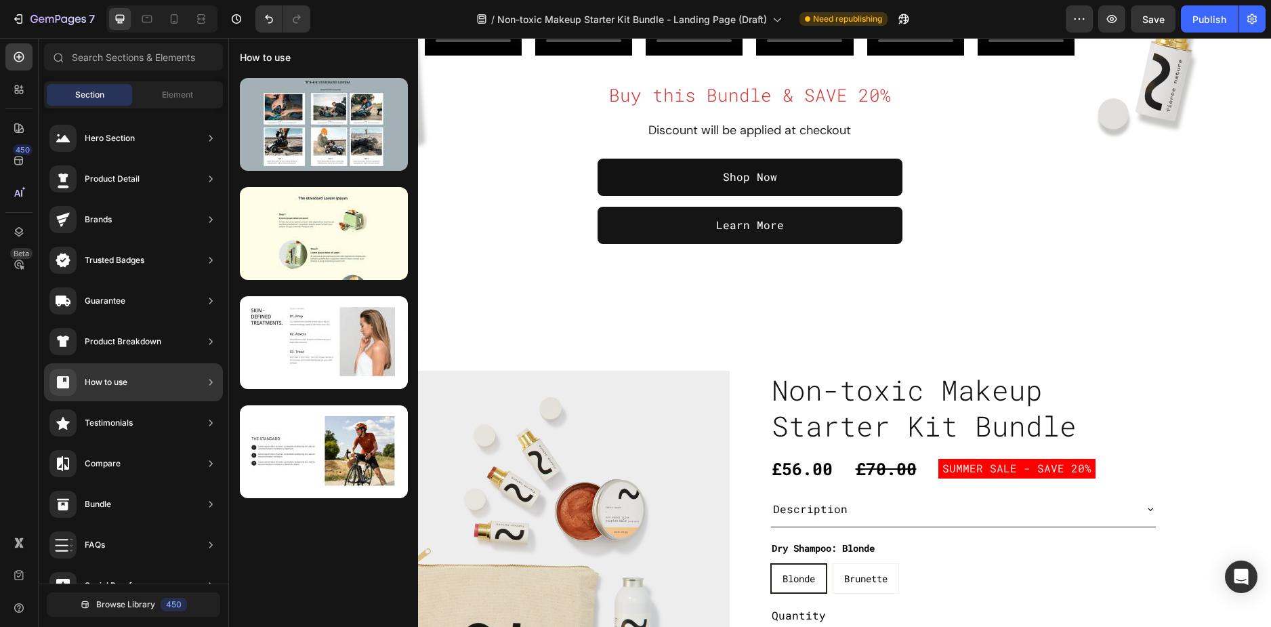
click at [207, 422] on icon at bounding box center [211, 423] width 14 height 14
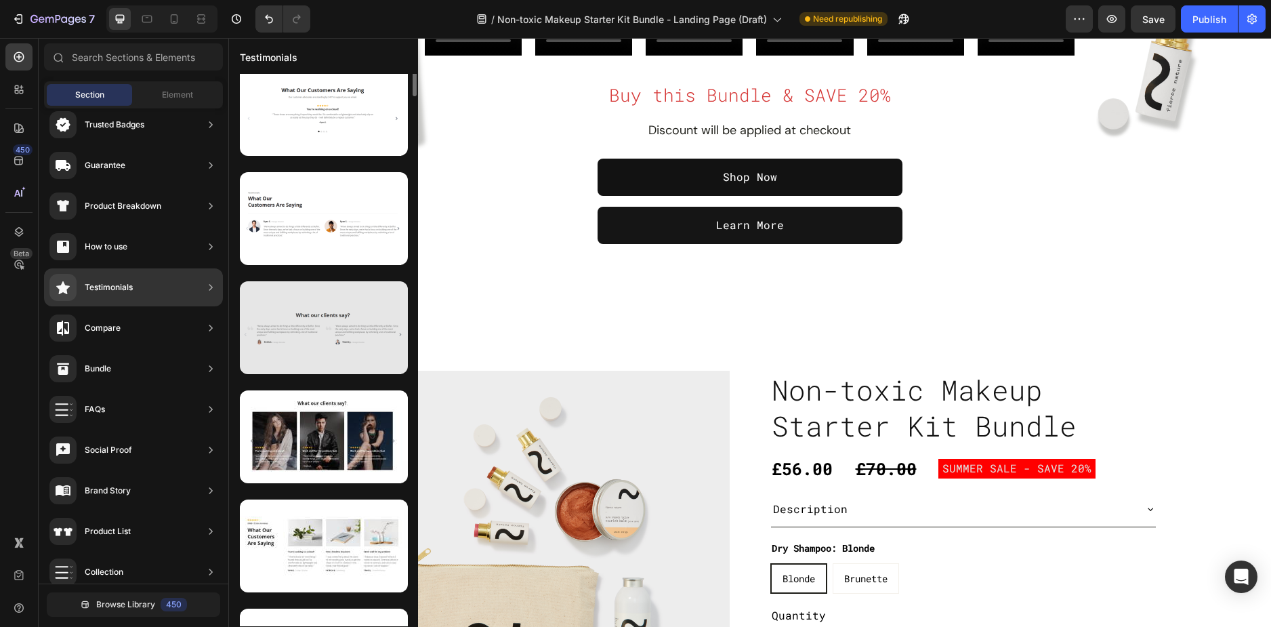
scroll to position [0, 0]
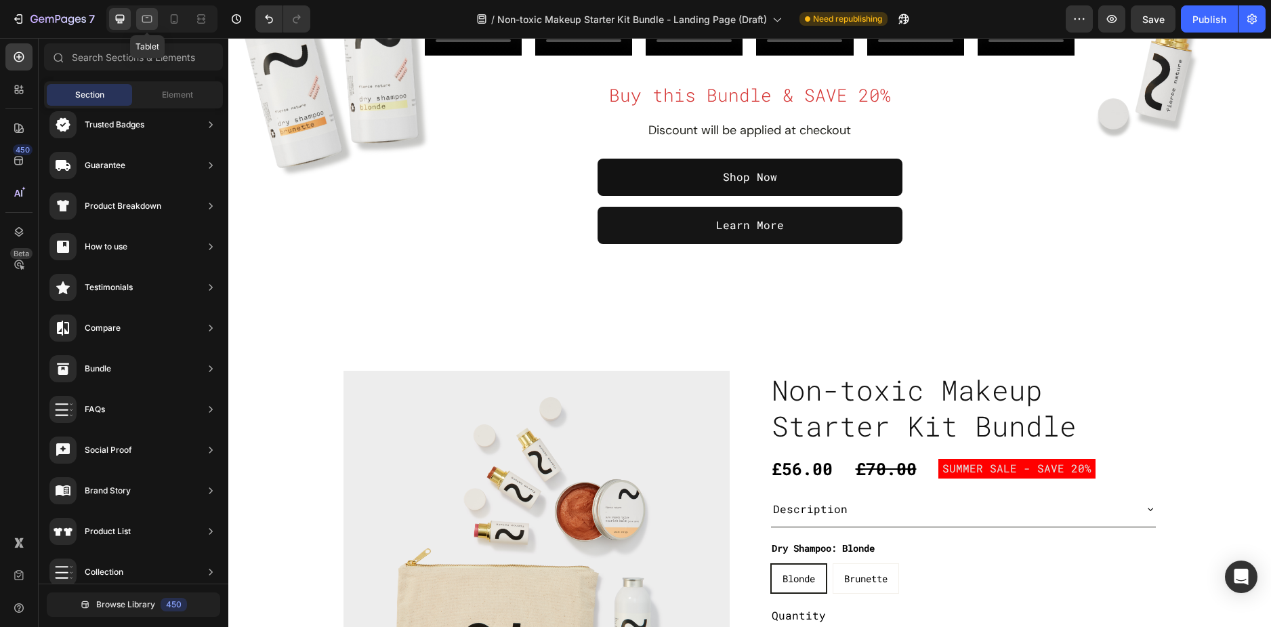
click at [147, 26] on div at bounding box center [147, 19] width 22 height 22
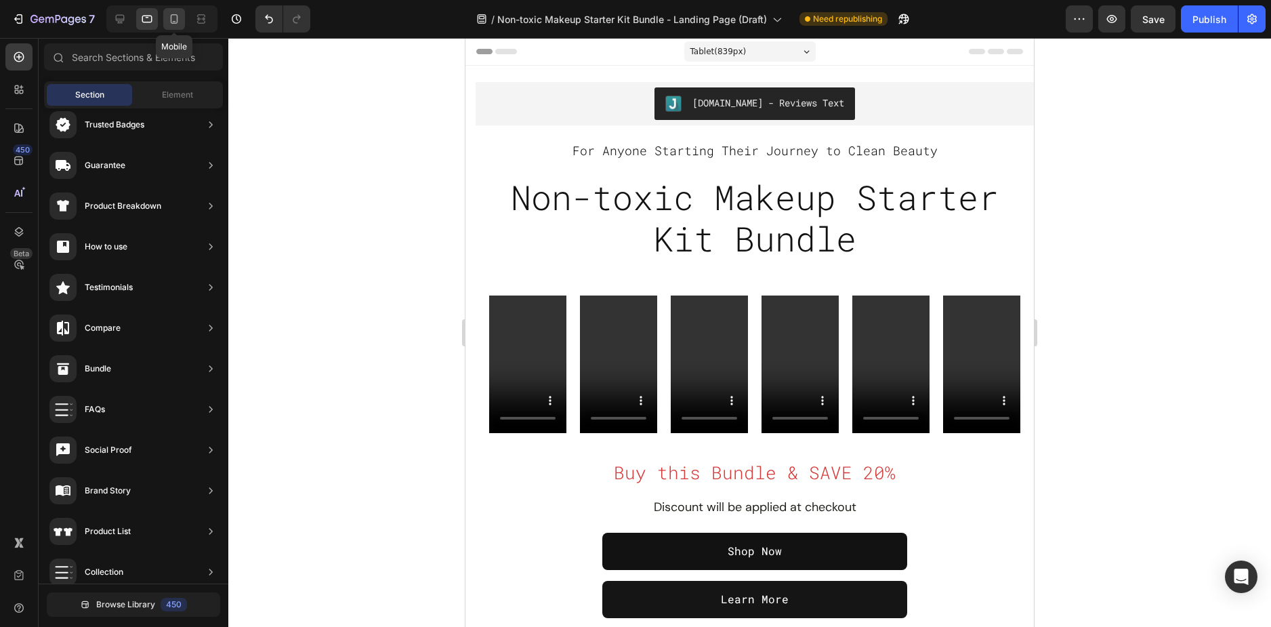
click at [178, 23] on icon at bounding box center [174, 19] width 14 height 14
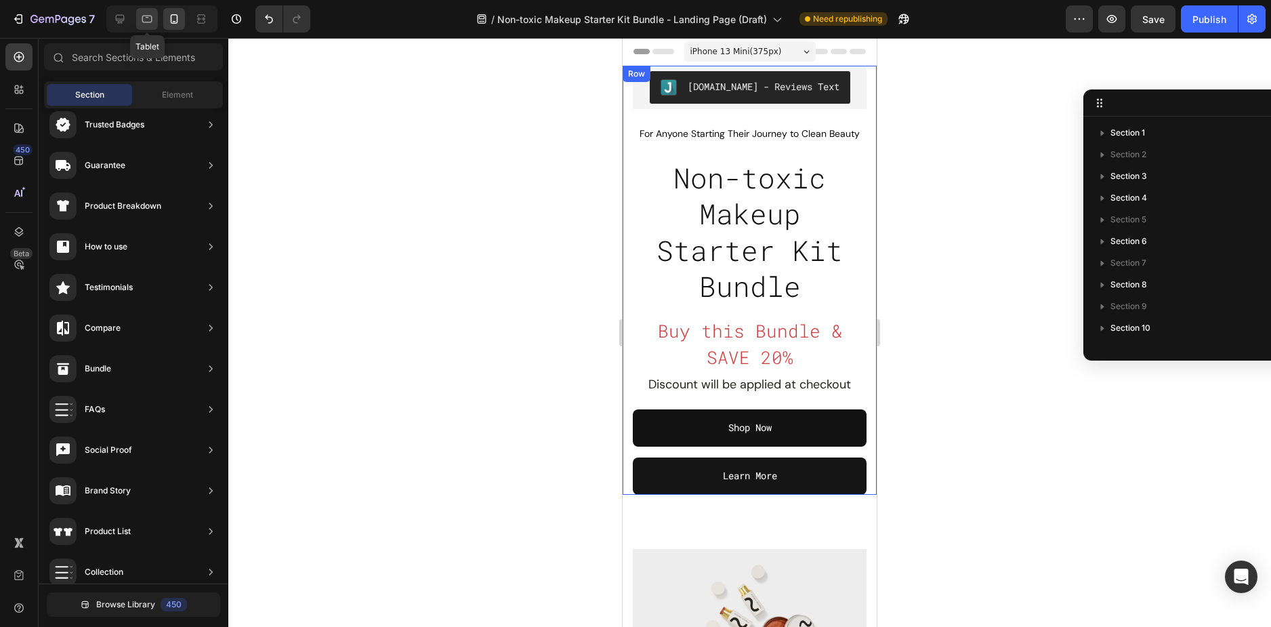
click at [142, 22] on icon at bounding box center [147, 19] width 14 height 14
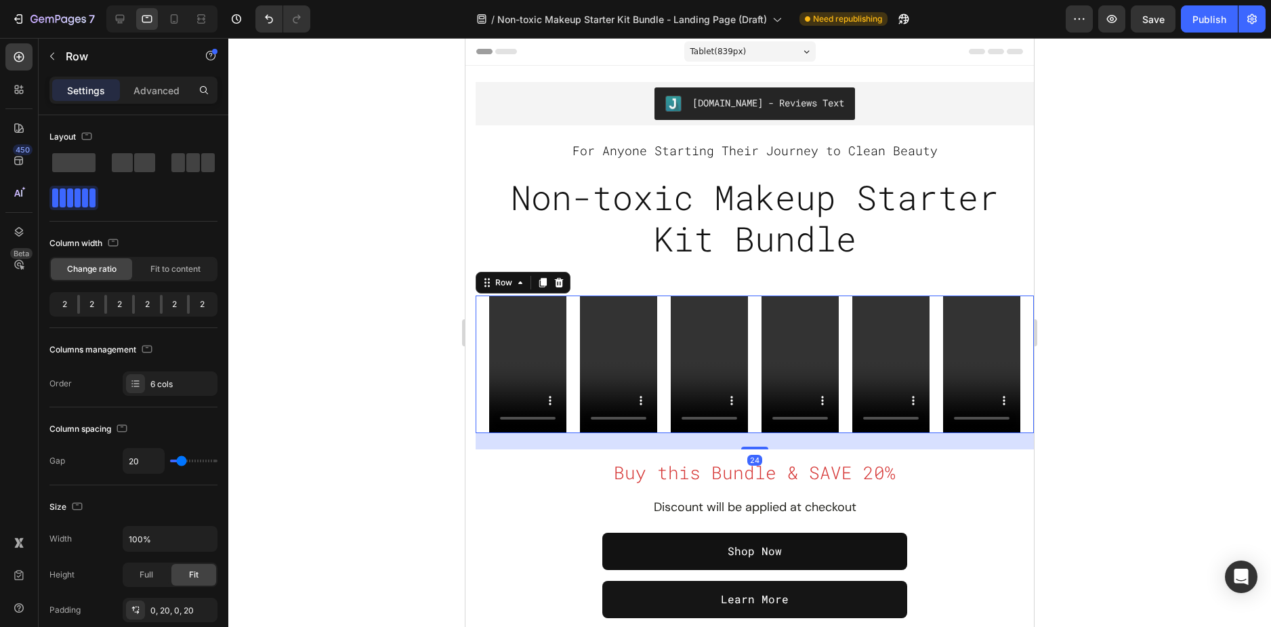
click at [481, 322] on div "Video Video Video Video Video Video Row 24" at bounding box center [755, 364] width 558 height 138
click at [161, 92] on p "Advanced" at bounding box center [156, 90] width 46 height 14
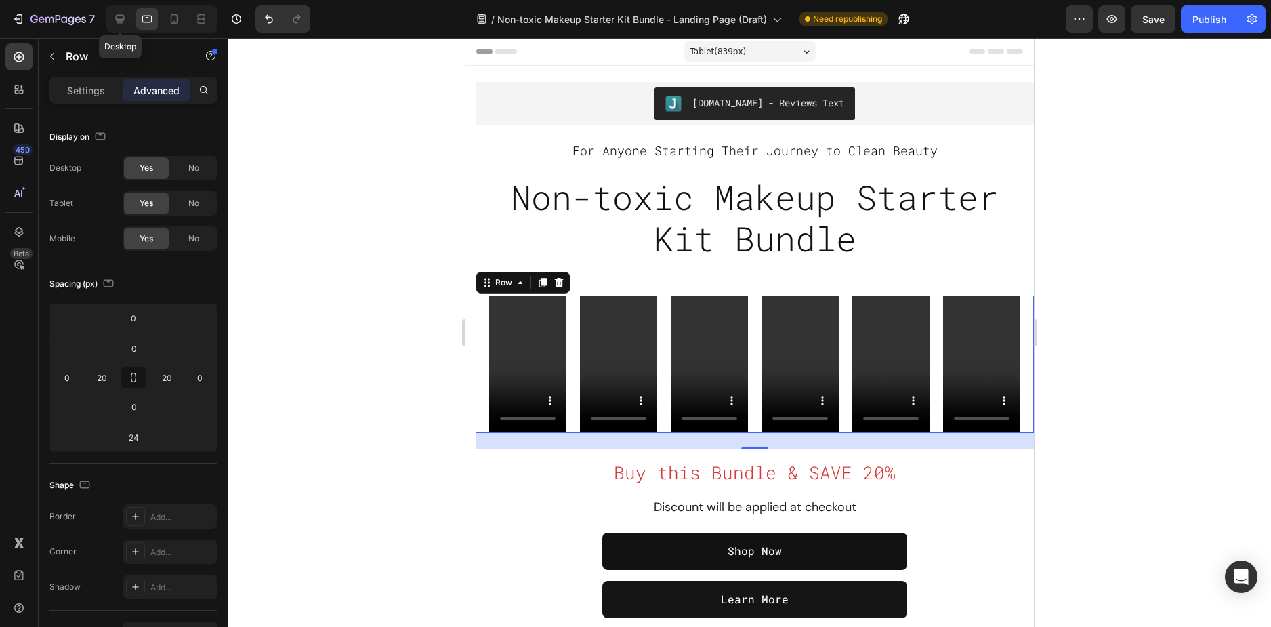
click at [119, 6] on div "Desktop" at bounding box center [161, 18] width 111 height 27
click at [121, 15] on icon at bounding box center [120, 19] width 9 height 9
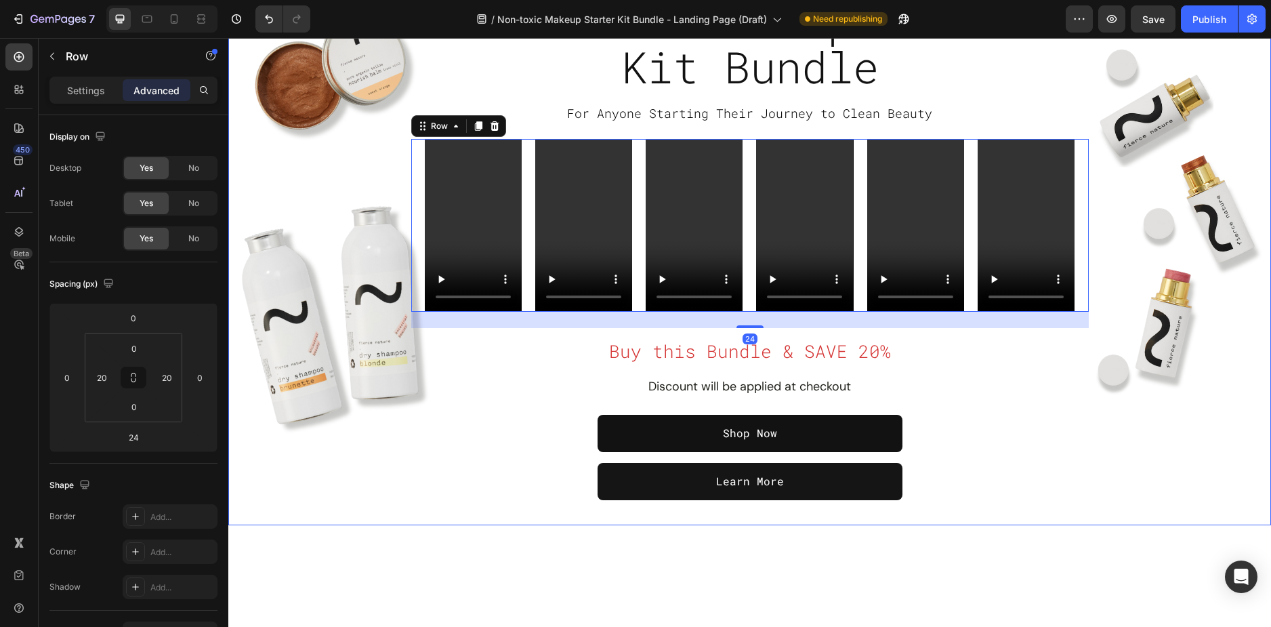
scroll to position [203, 0]
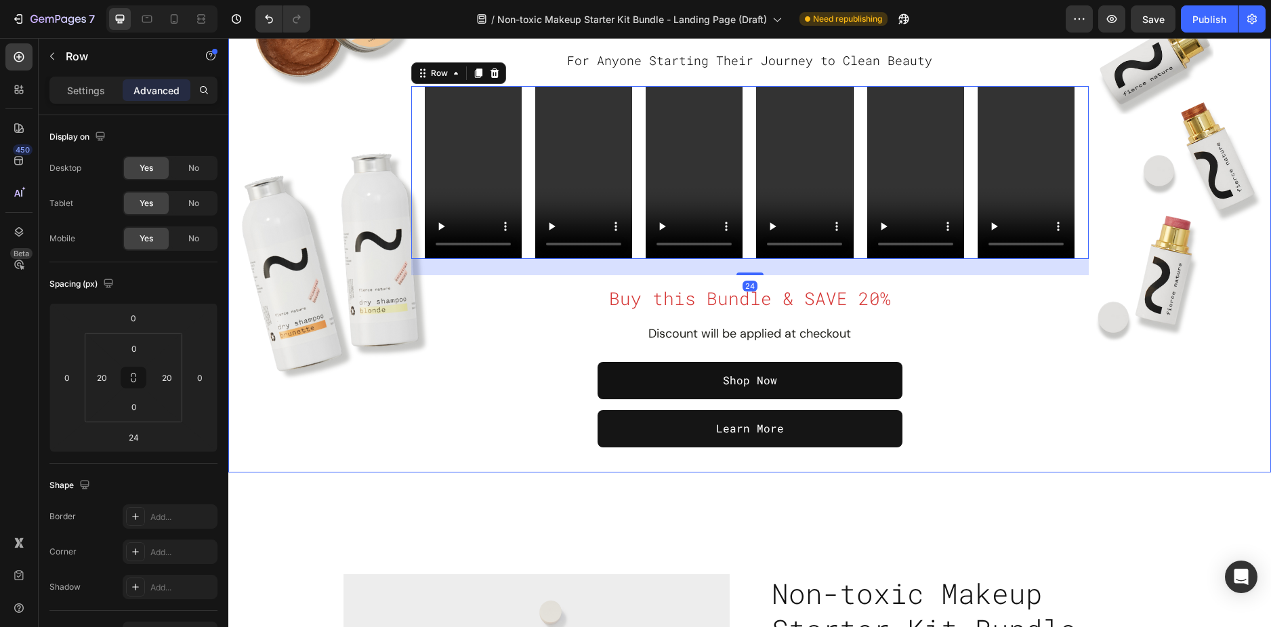
click at [319, 434] on div "Overlay" at bounding box center [749, 167] width 1043 height 610
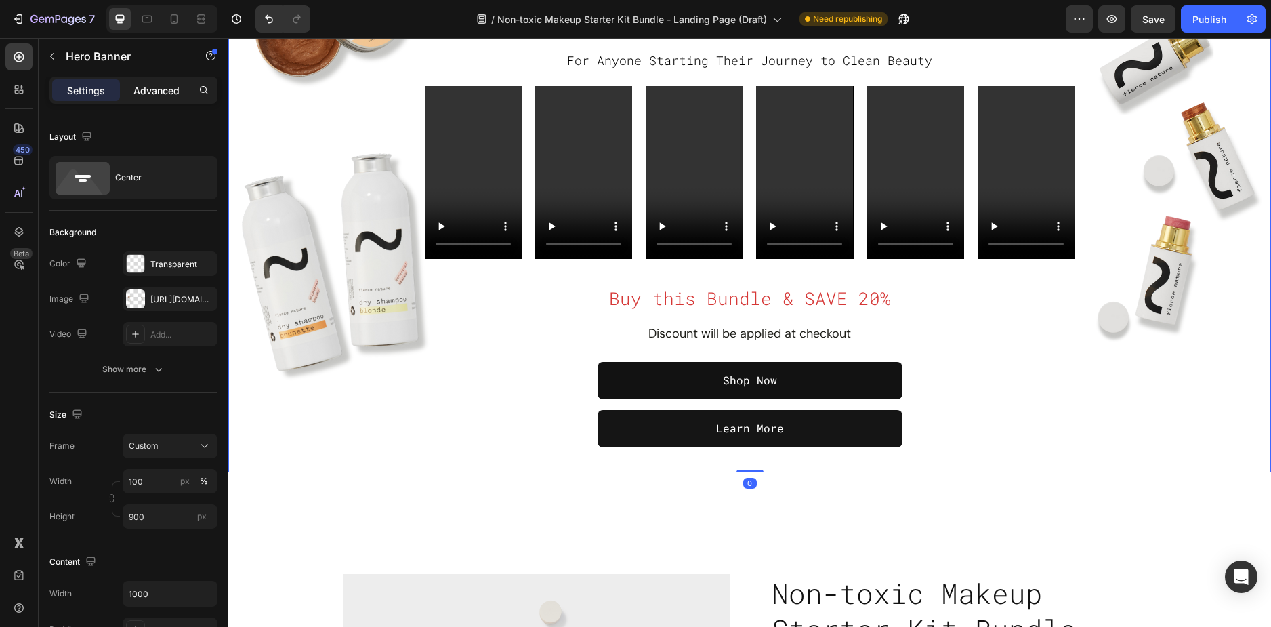
click at [168, 85] on p "Advanced" at bounding box center [156, 90] width 46 height 14
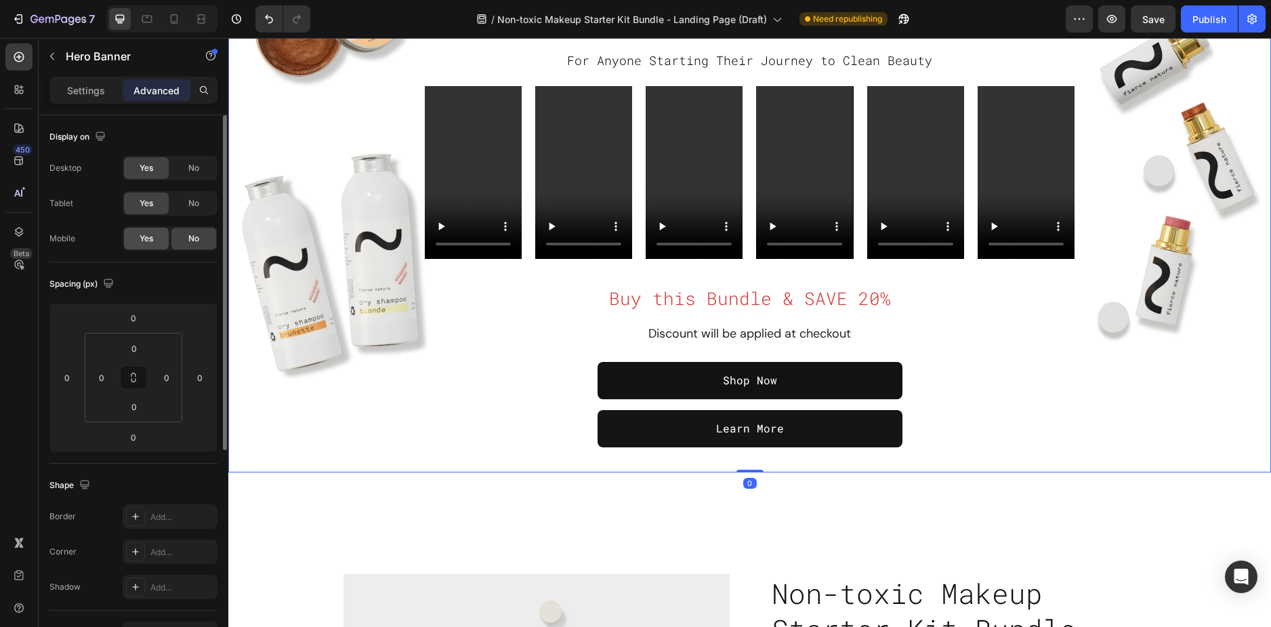
click at [152, 238] on span "Yes" at bounding box center [147, 238] width 14 height 12
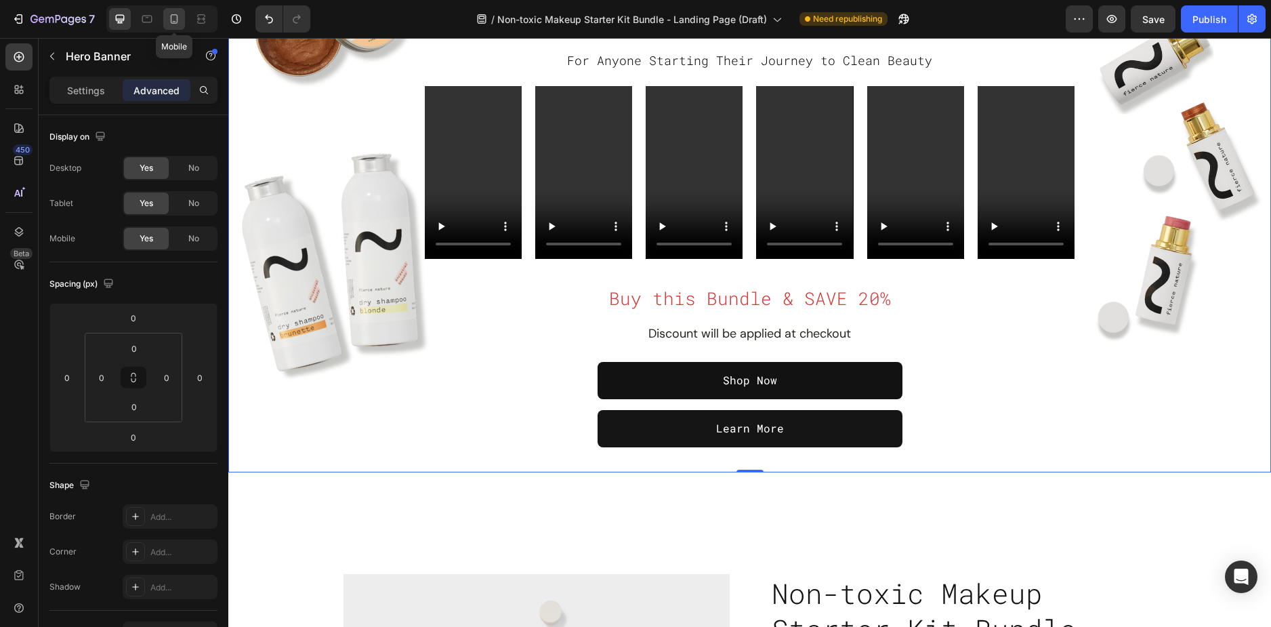
click at [182, 20] on div at bounding box center [174, 19] width 22 height 22
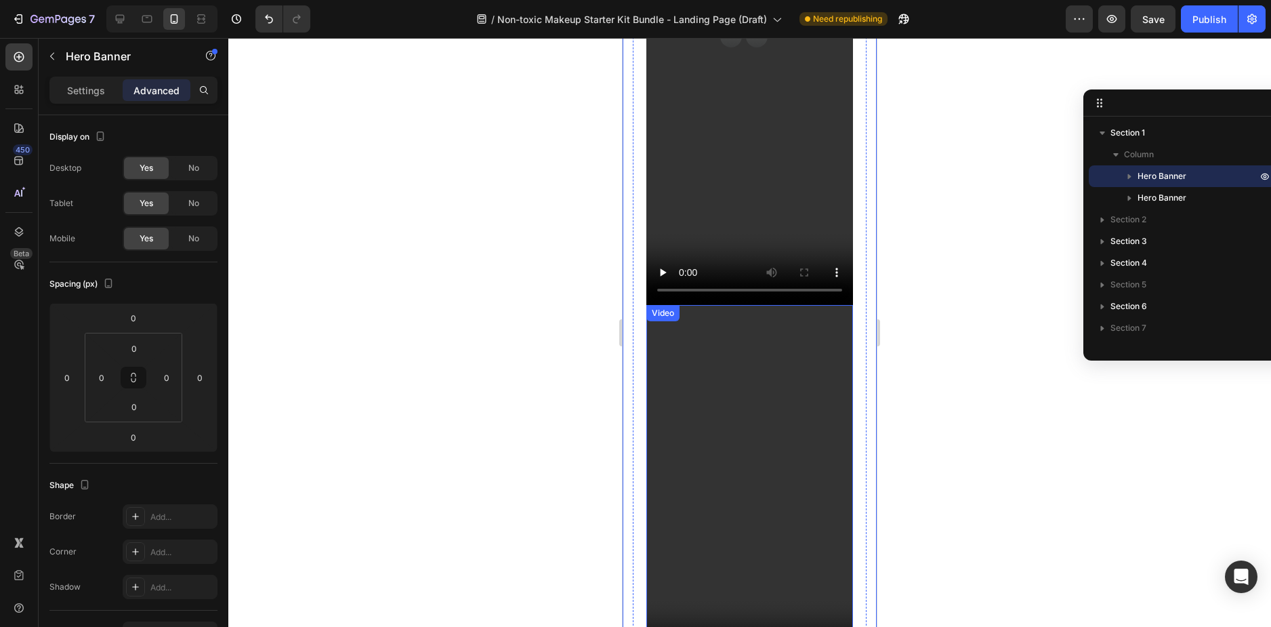
scroll to position [1965, 0]
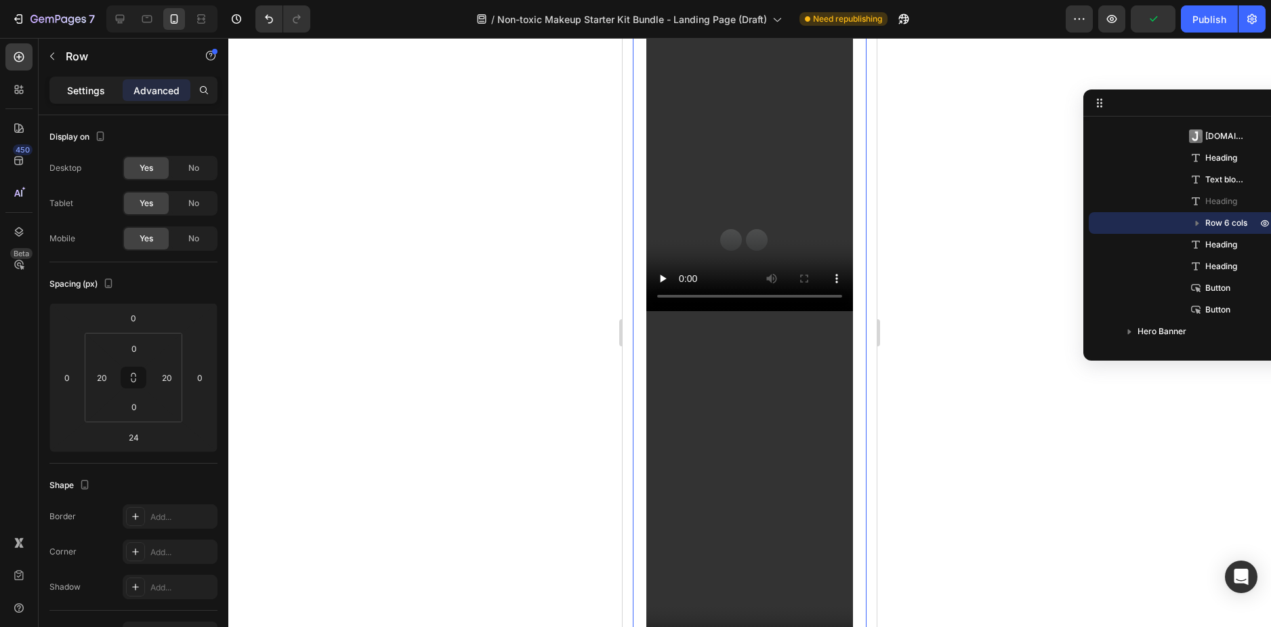
click at [92, 93] on p "Settings" at bounding box center [86, 90] width 38 height 14
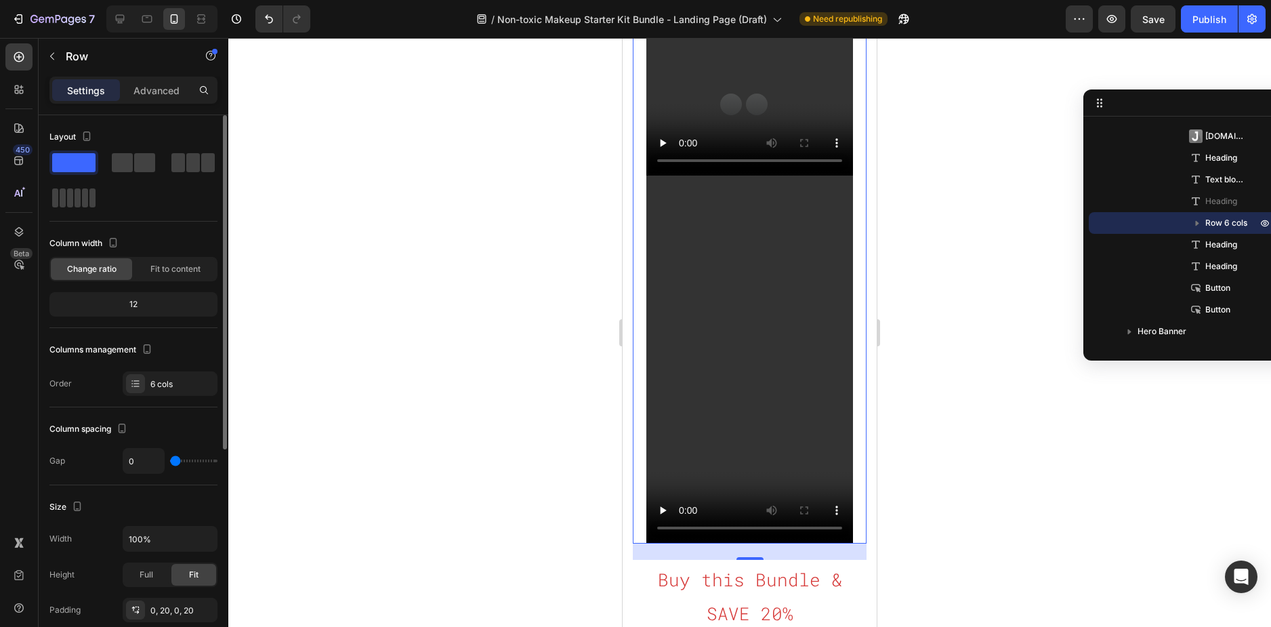
scroll to position [136, 0]
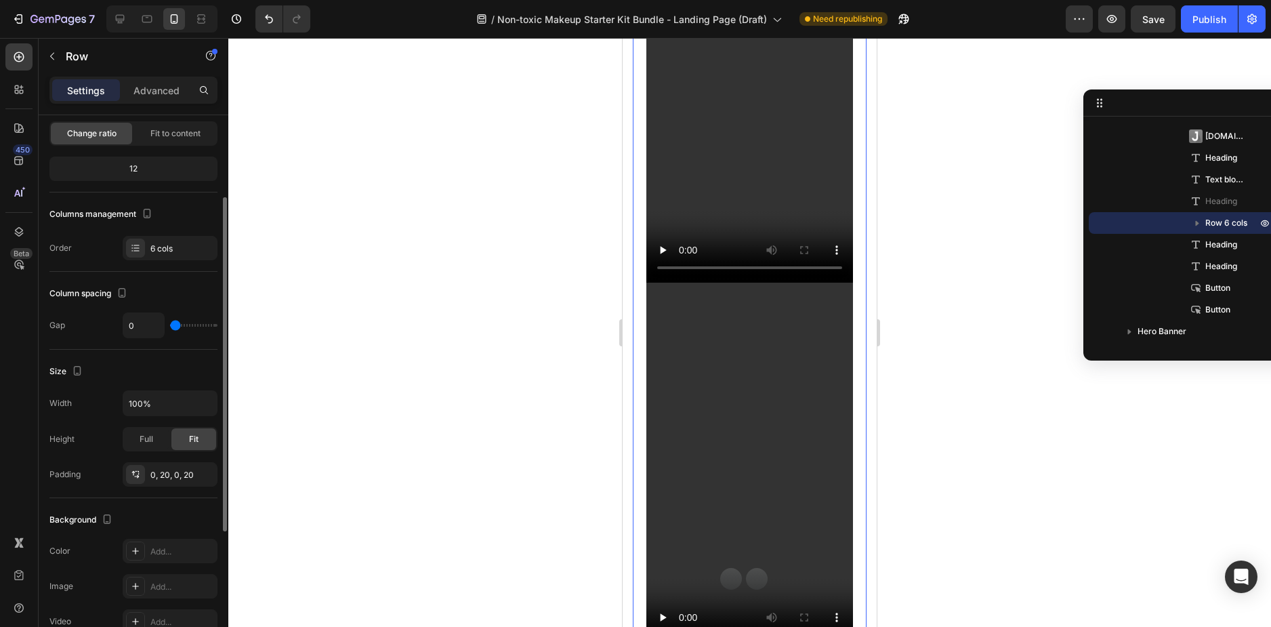
scroll to position [0, 0]
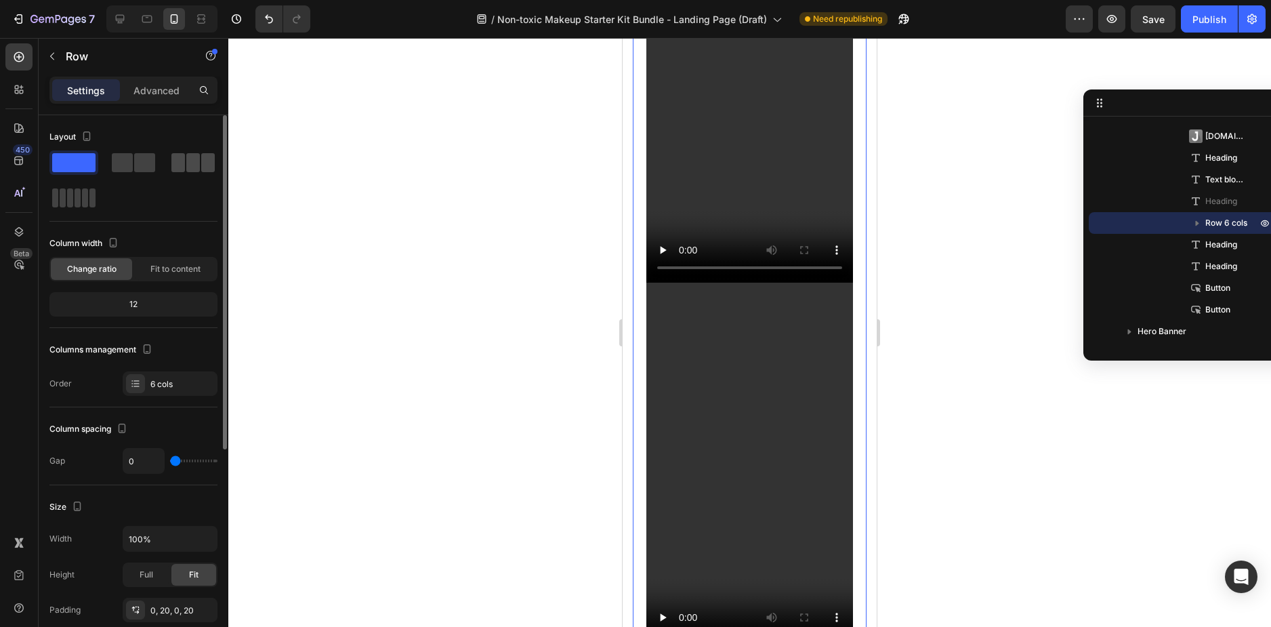
click at [180, 165] on span at bounding box center [178, 162] width 14 height 19
type input "20"
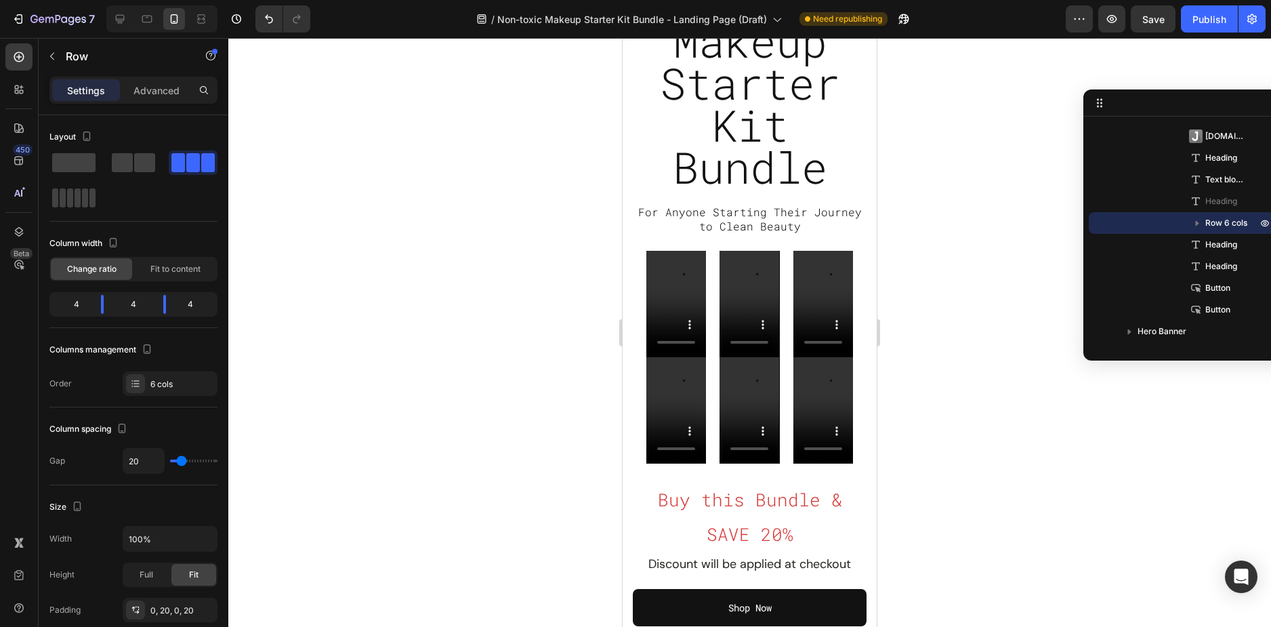
scroll to position [203, 0]
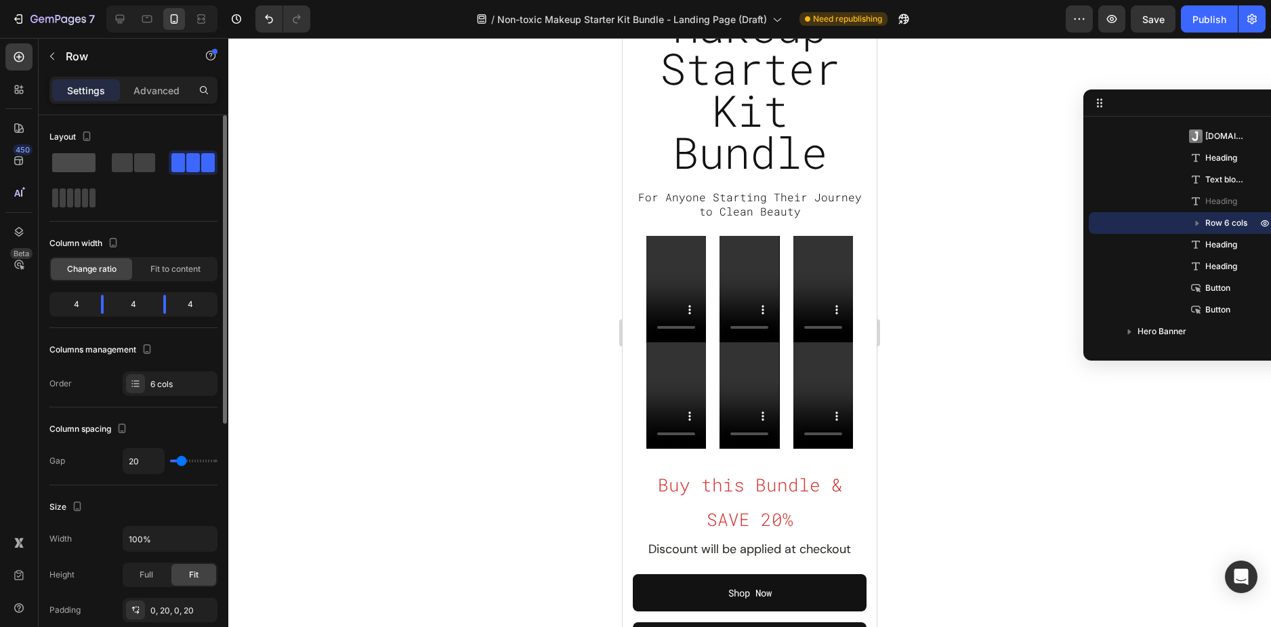
click at [83, 165] on span at bounding box center [73, 162] width 43 height 19
type input "0"
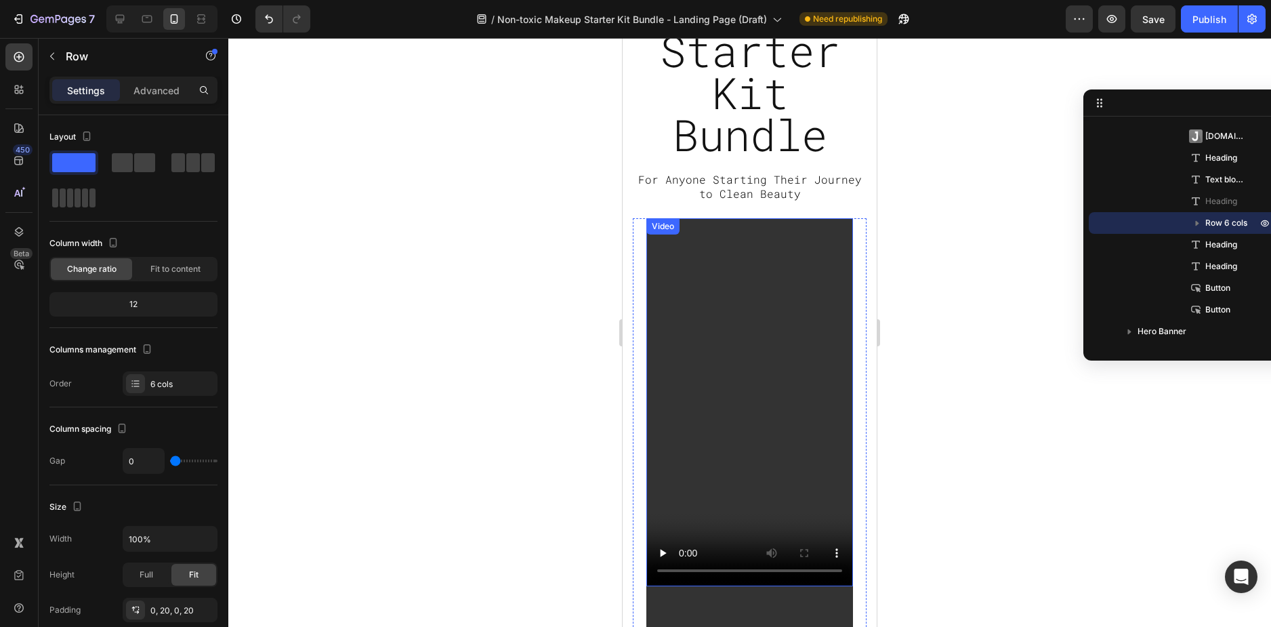
scroll to position [0, 0]
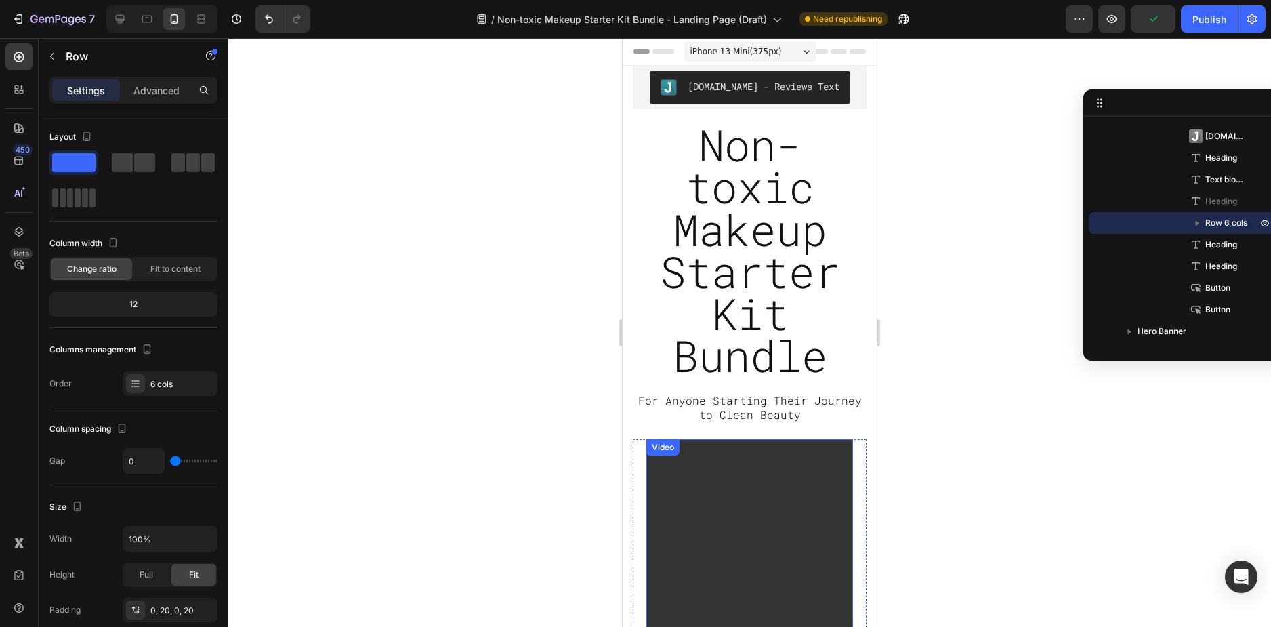
click at [651, 466] on video at bounding box center [749, 622] width 207 height 367
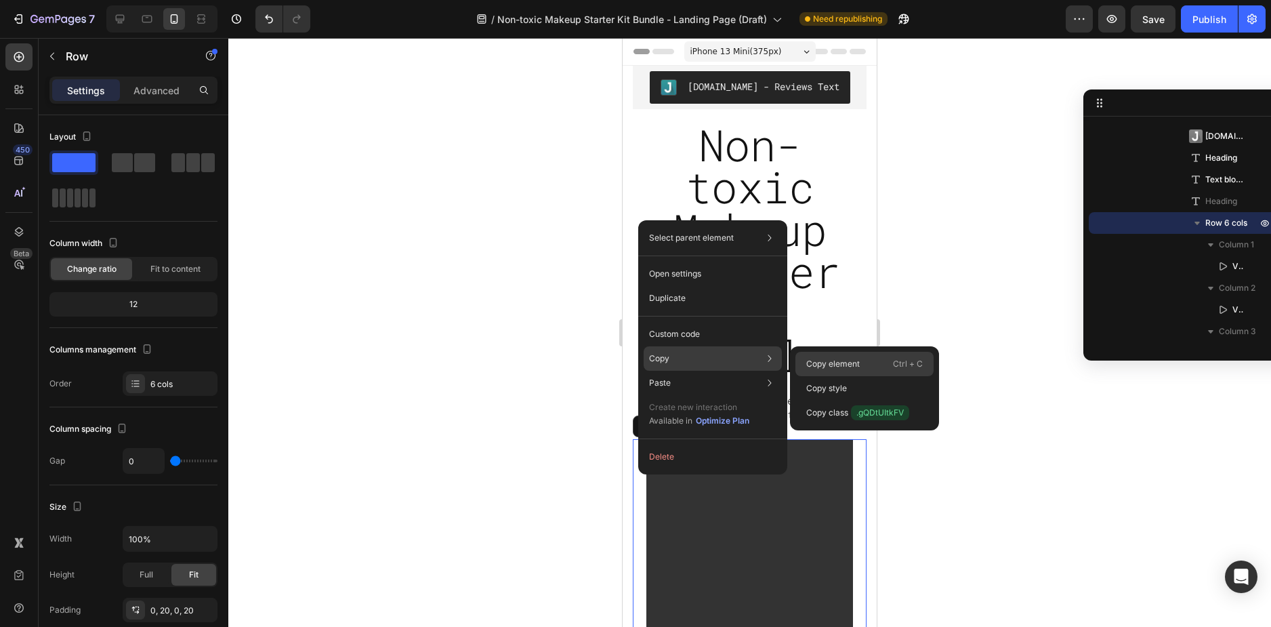
click at [828, 363] on p "Copy element" at bounding box center [833, 364] width 54 height 12
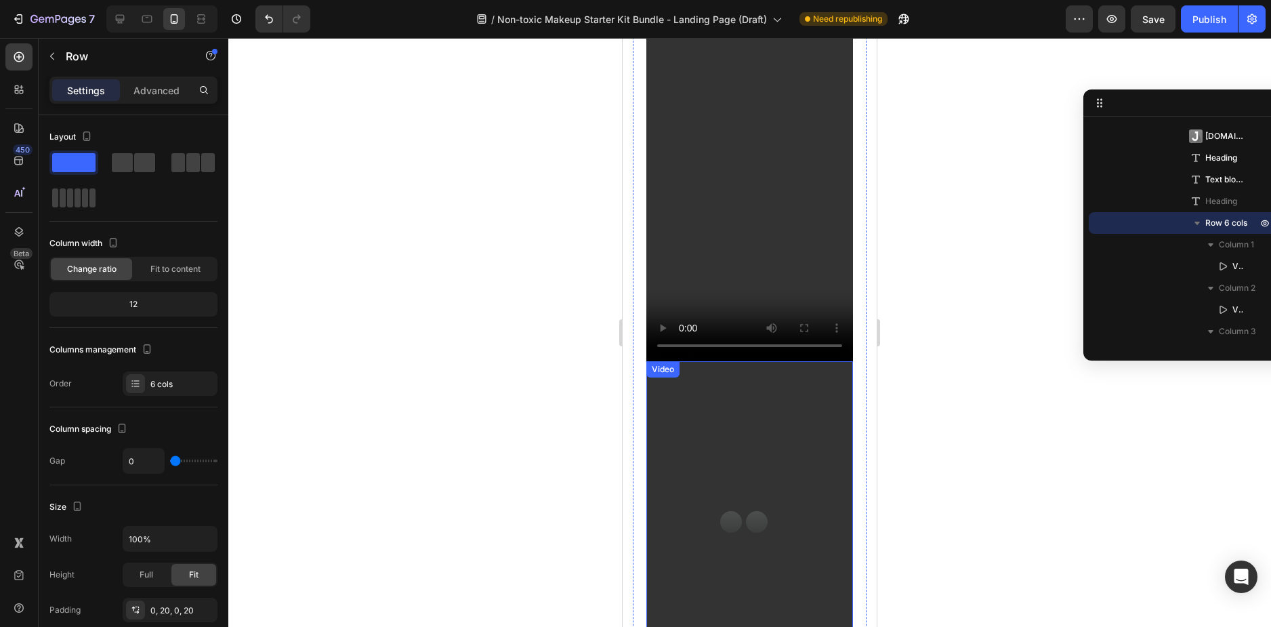
scroll to position [203, 0]
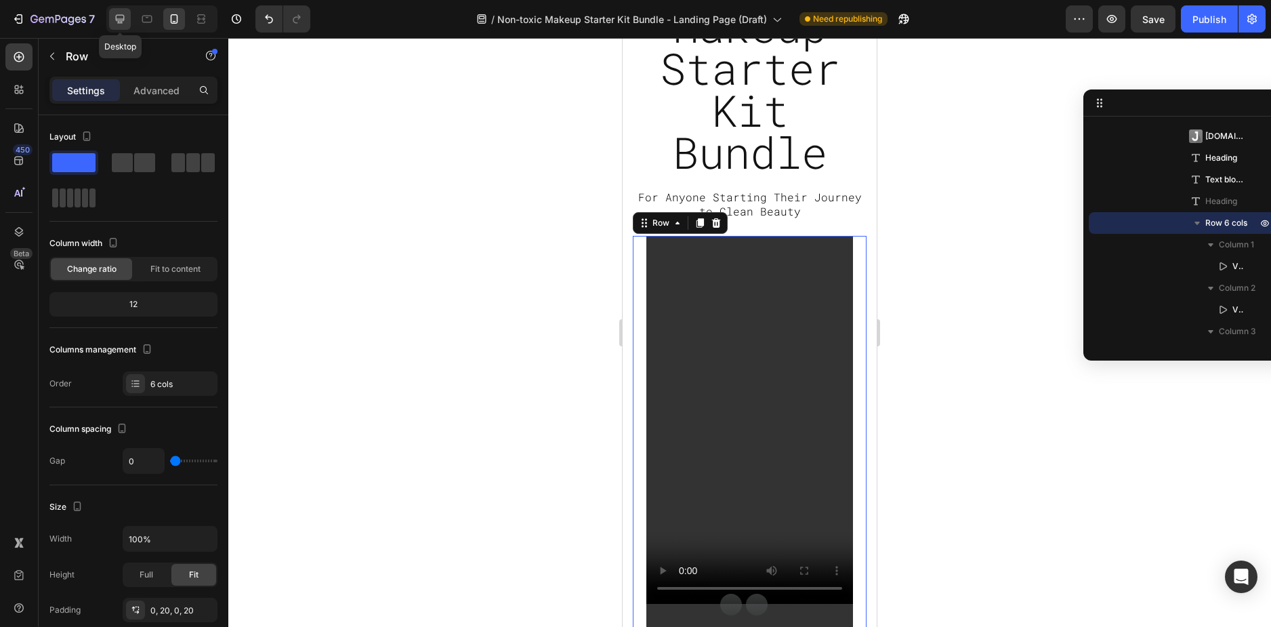
click at [120, 24] on icon at bounding box center [120, 19] width 14 height 14
type input "20"
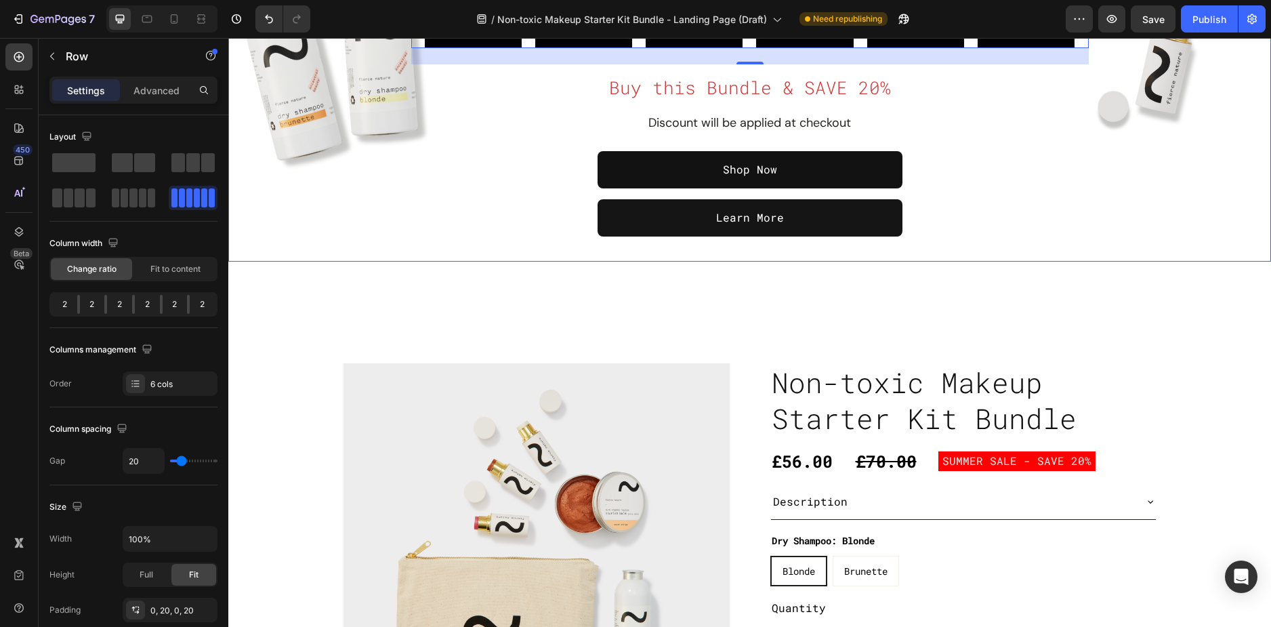
scroll to position [407, 0]
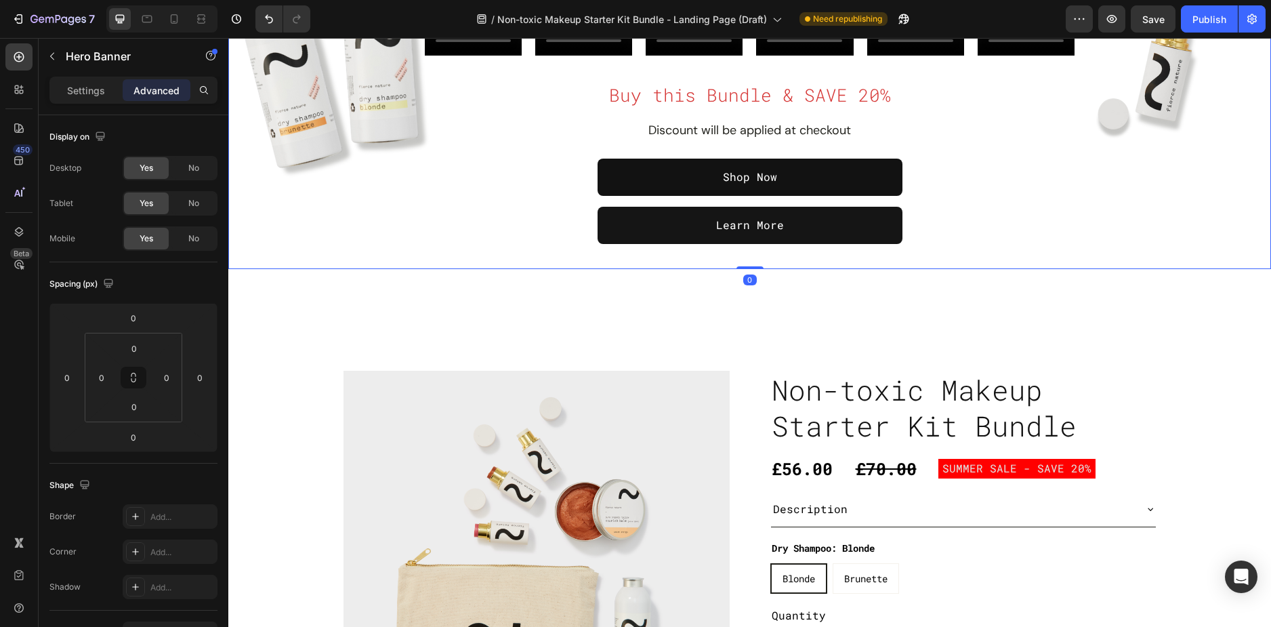
click at [184, 248] on div "No" at bounding box center [193, 239] width 45 height 22
click at [177, 23] on icon at bounding box center [174, 18] width 7 height 9
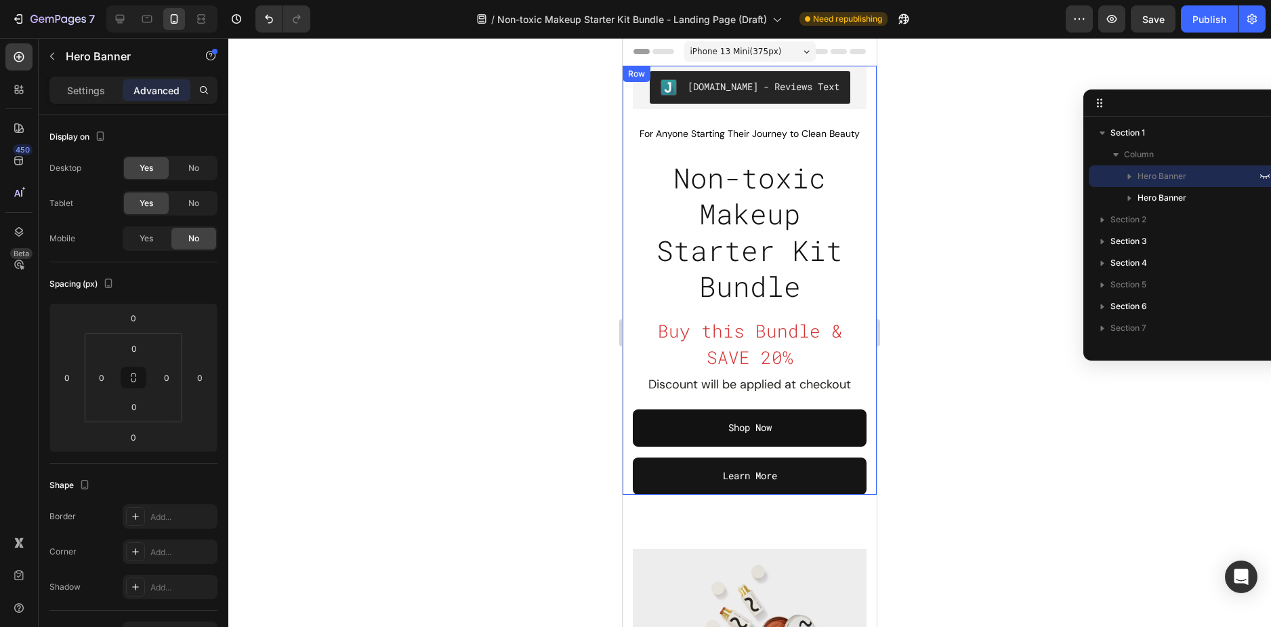
click at [629, 83] on div "Judge.me - Reviews Text Judge.me For Anyone Starting Their Journey to Clean Bea…" at bounding box center [750, 280] width 254 height 429
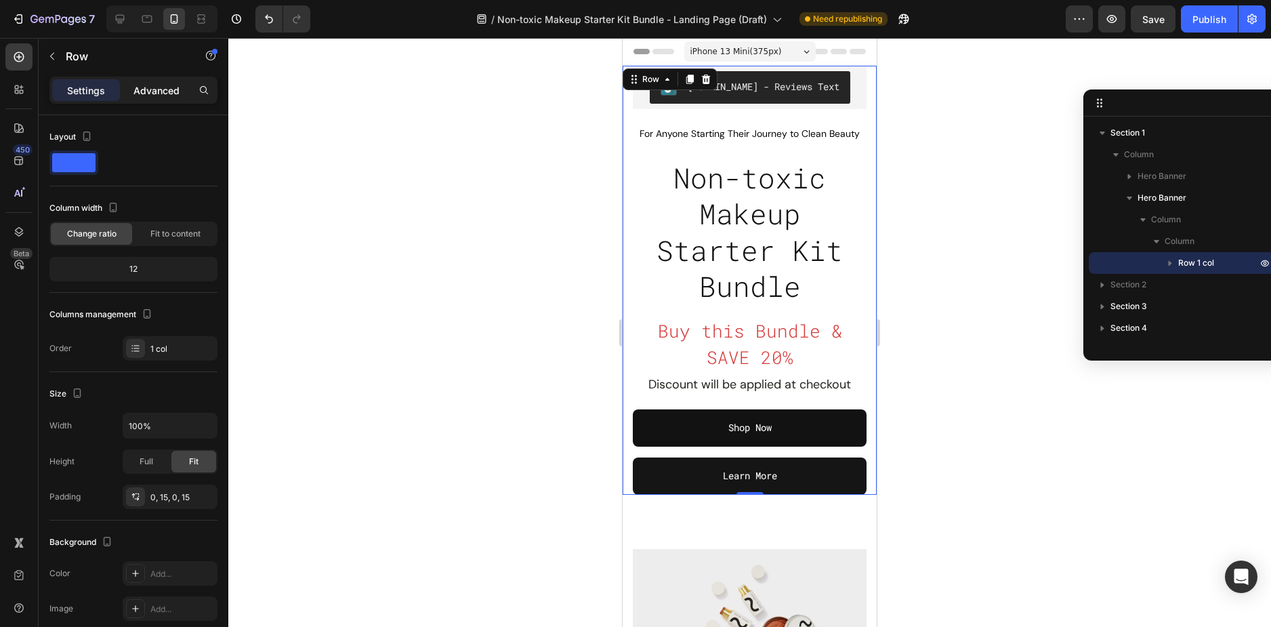
click at [159, 89] on p "Advanced" at bounding box center [156, 90] width 46 height 14
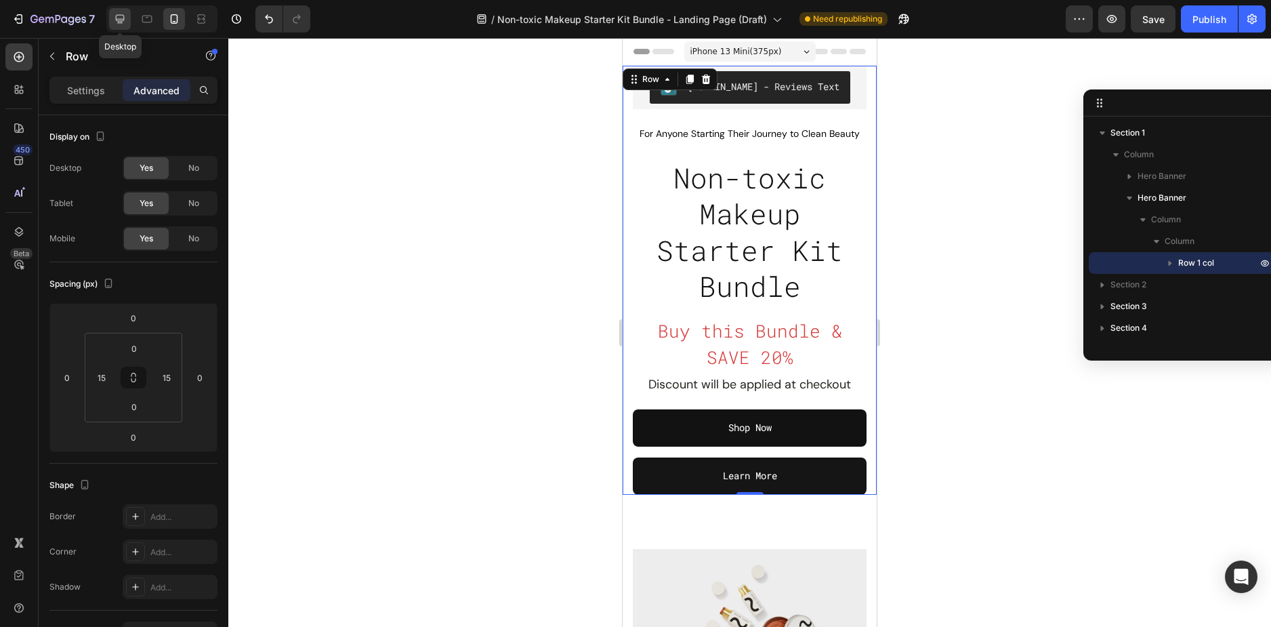
click at [123, 23] on icon at bounding box center [120, 19] width 14 height 14
type input "0"
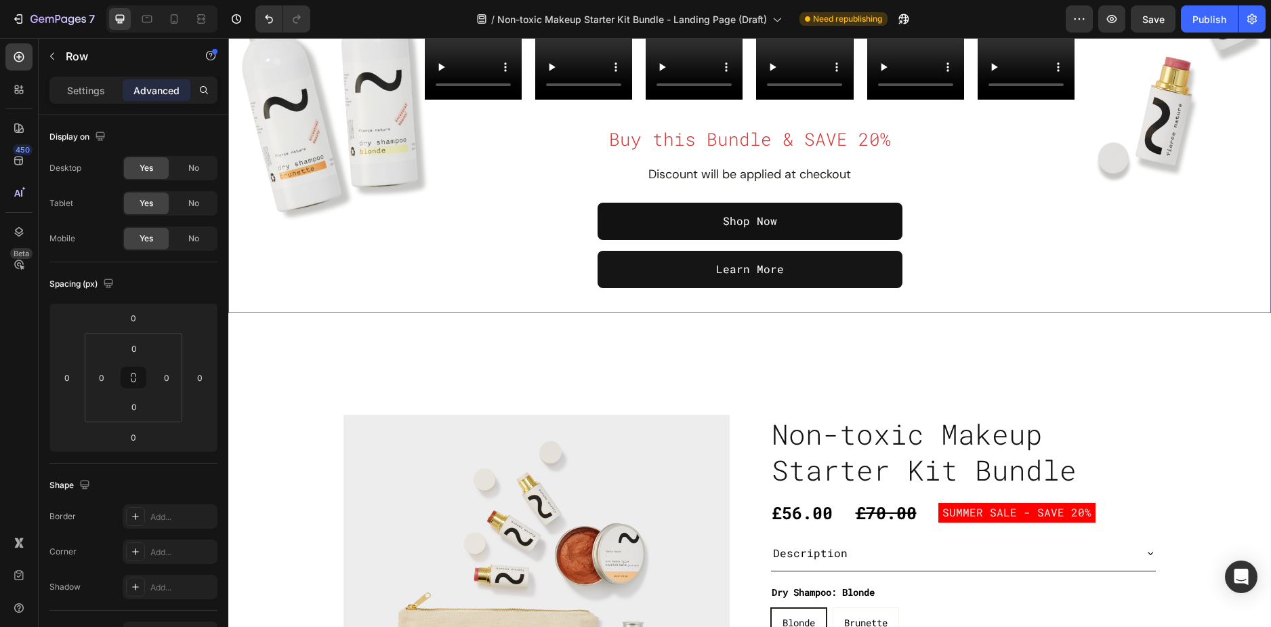
scroll to position [203, 0]
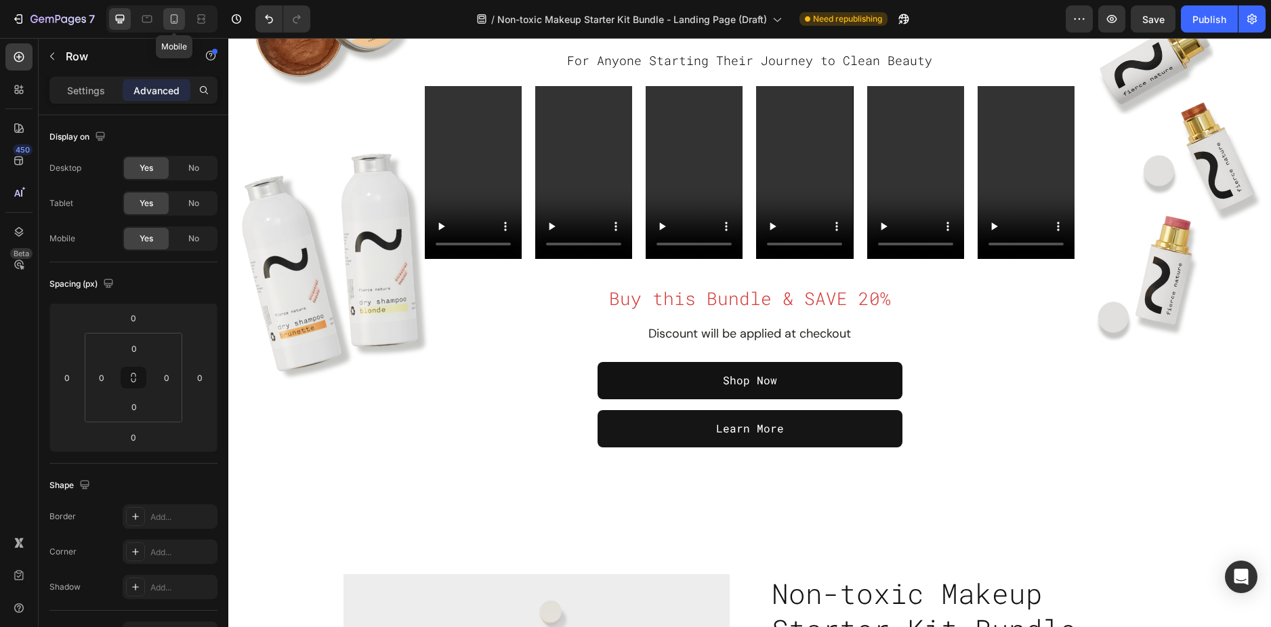
click at [167, 20] on icon at bounding box center [174, 19] width 14 height 14
type input "15"
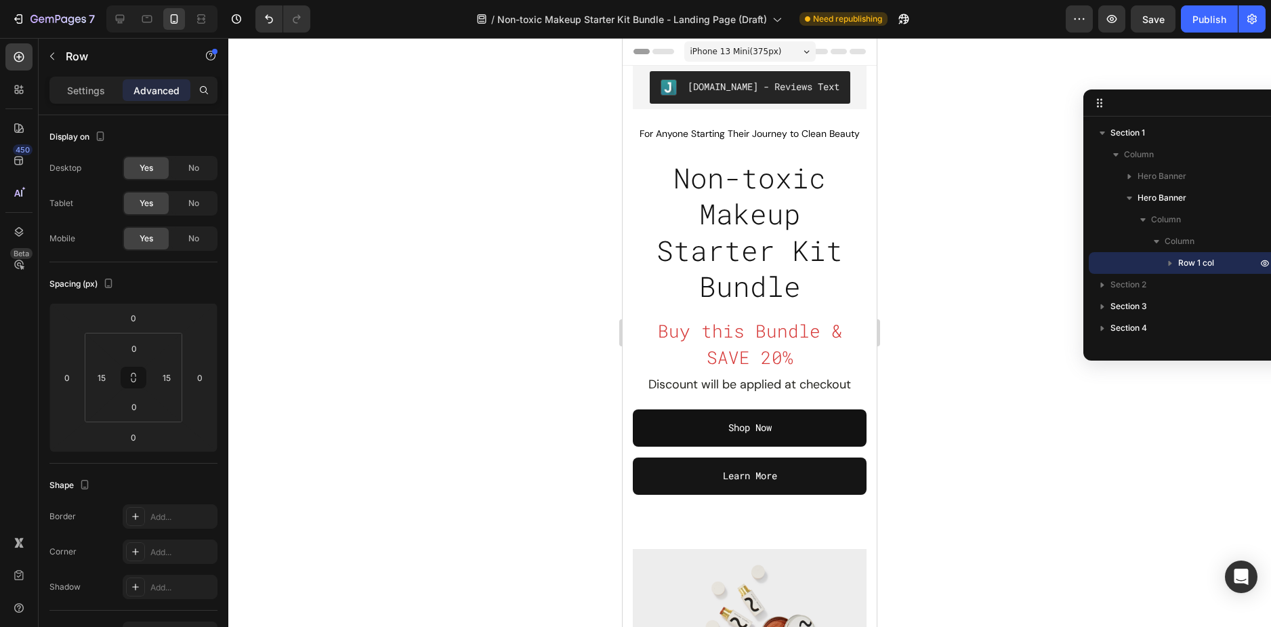
click at [829, 141] on p "For Anyone Starting Their Journey to Clean Beauty" at bounding box center [749, 134] width 231 height 14
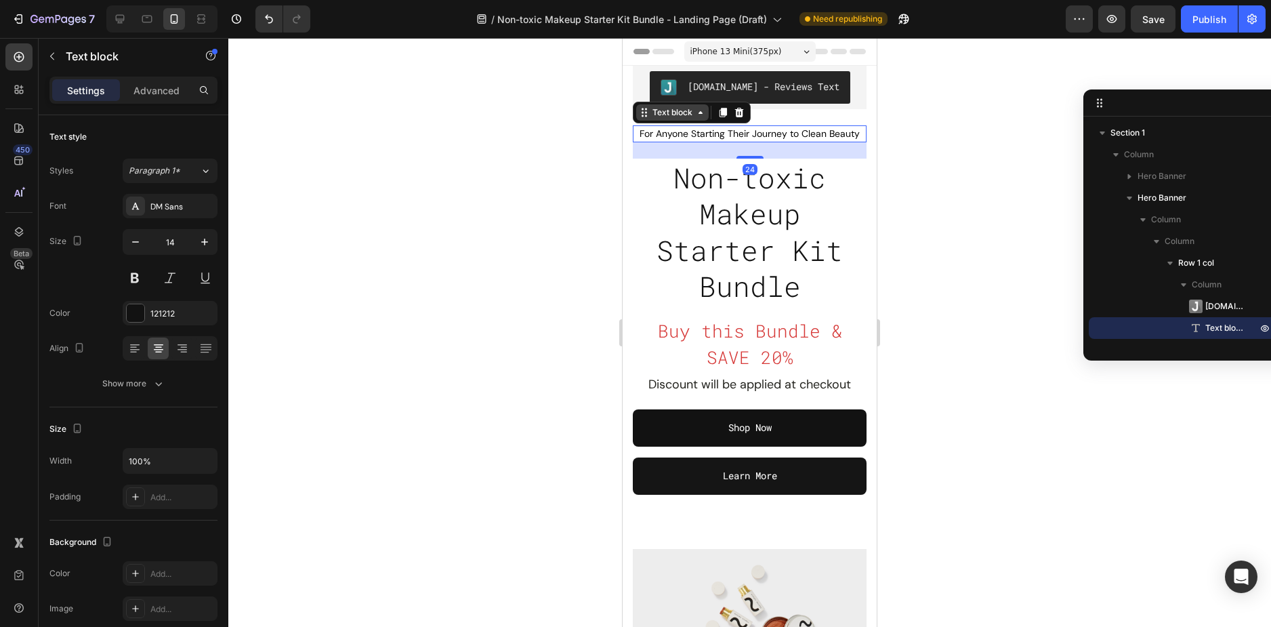
click at [676, 112] on div "Text block" at bounding box center [672, 112] width 45 height 12
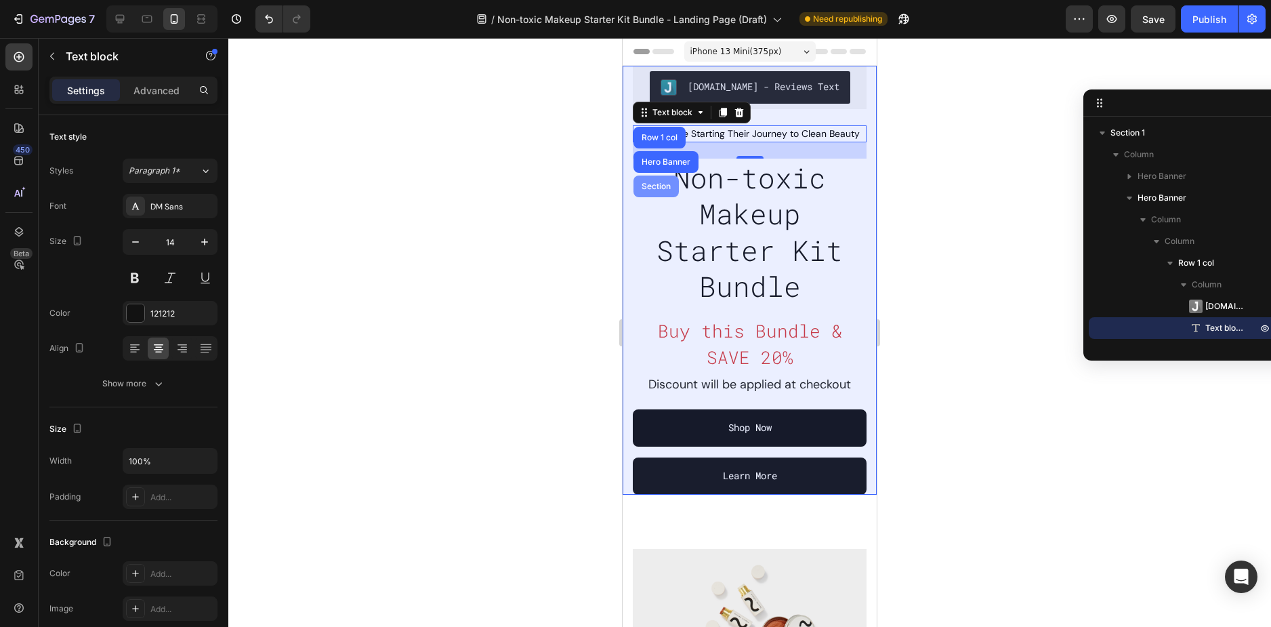
click at [658, 185] on div "Section" at bounding box center [656, 186] width 35 height 8
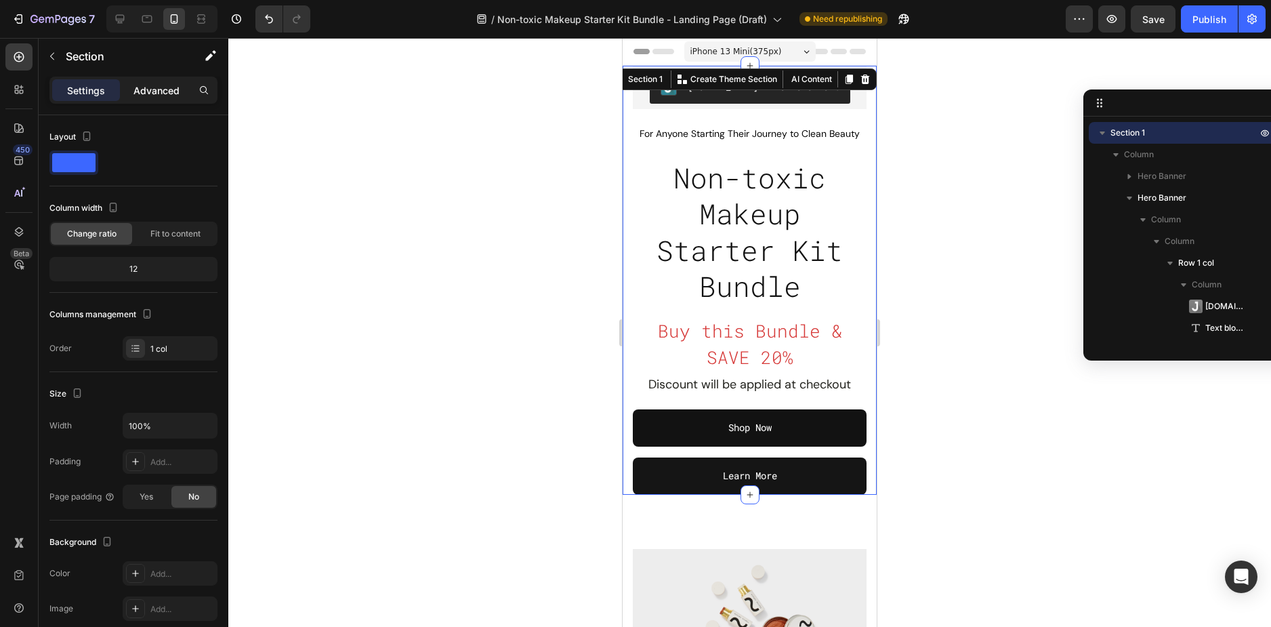
click at [161, 90] on p "Advanced" at bounding box center [156, 90] width 46 height 14
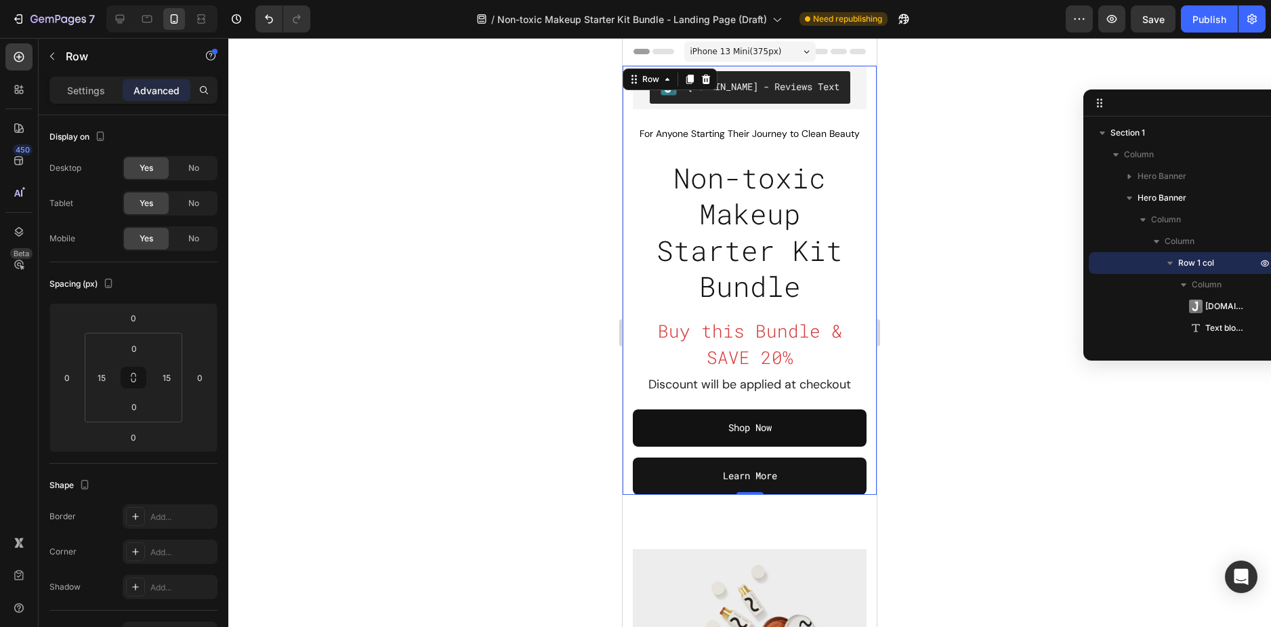
click at [623, 312] on div "Judge.me - Reviews Text Judge.me For Anyone Starting Their Journey to Clean Bea…" at bounding box center [750, 280] width 254 height 429
click at [652, 79] on div "Row" at bounding box center [651, 79] width 22 height 12
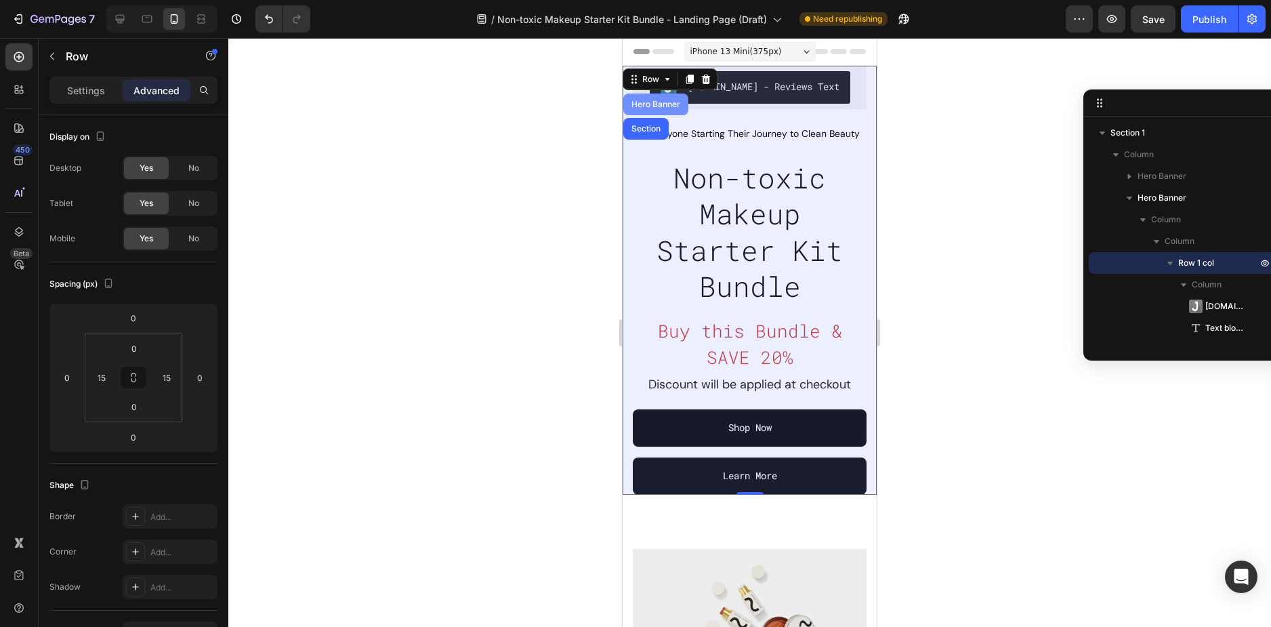
click at [657, 100] on div "Hero Banner" at bounding box center [656, 104] width 54 height 8
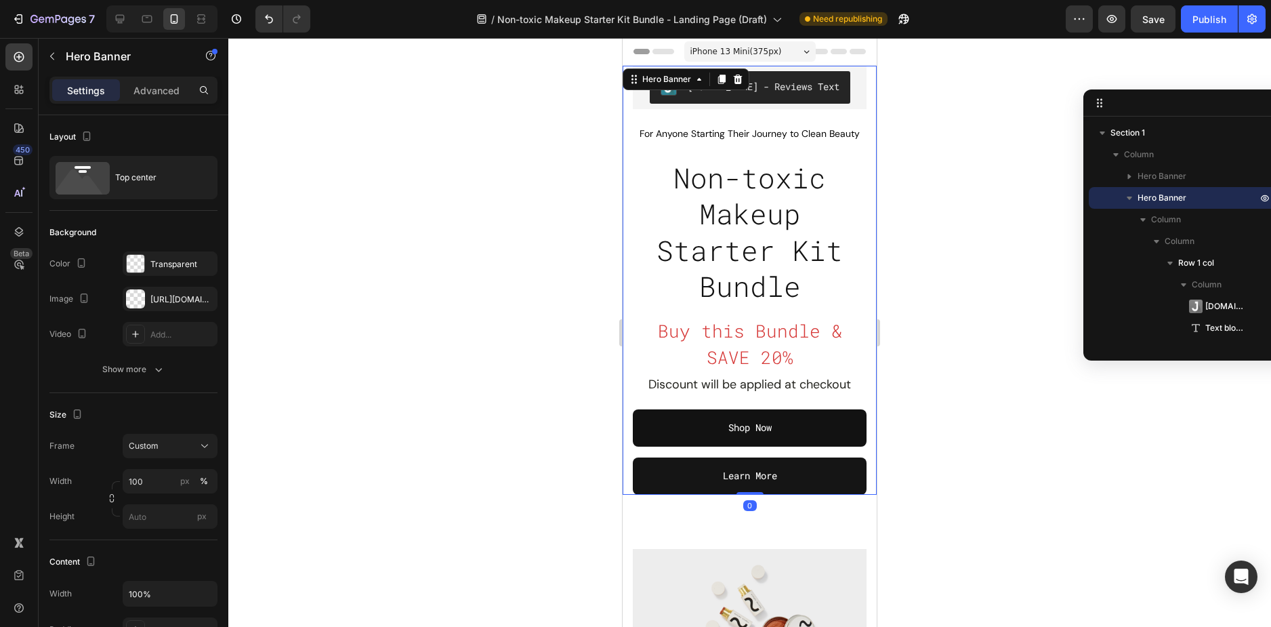
click at [151, 102] on div "Settings Advanced" at bounding box center [133, 90] width 168 height 27
click at [151, 93] on p "Advanced" at bounding box center [156, 90] width 46 height 14
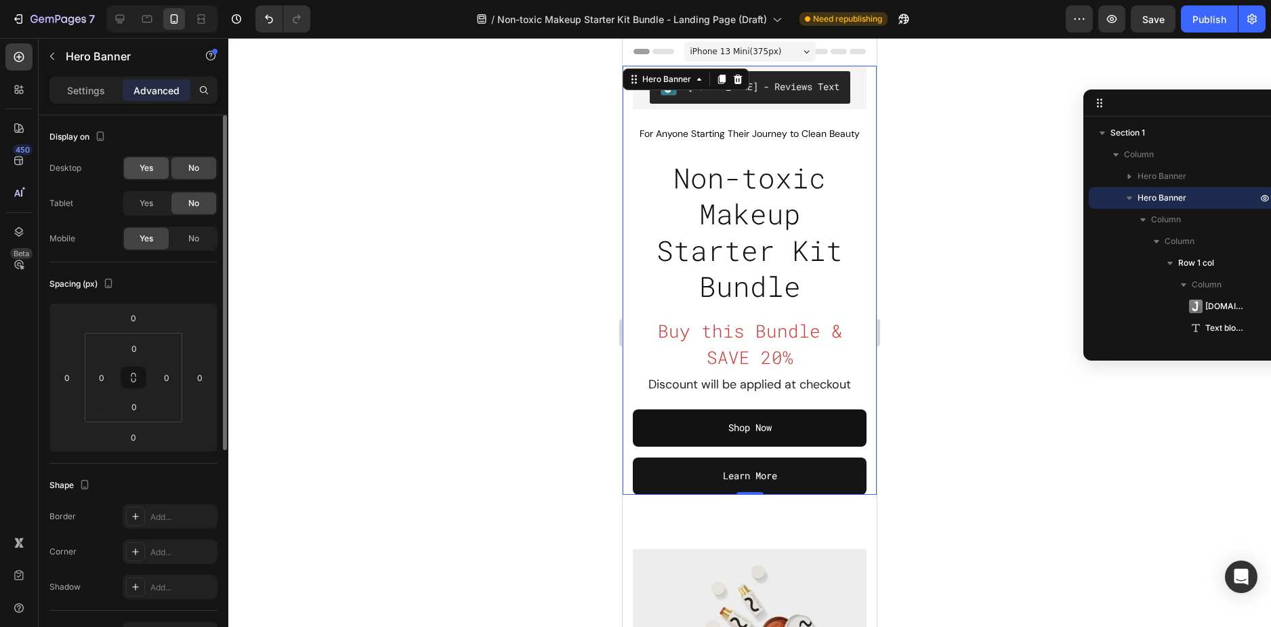
click at [147, 163] on span "Yes" at bounding box center [147, 168] width 14 height 12
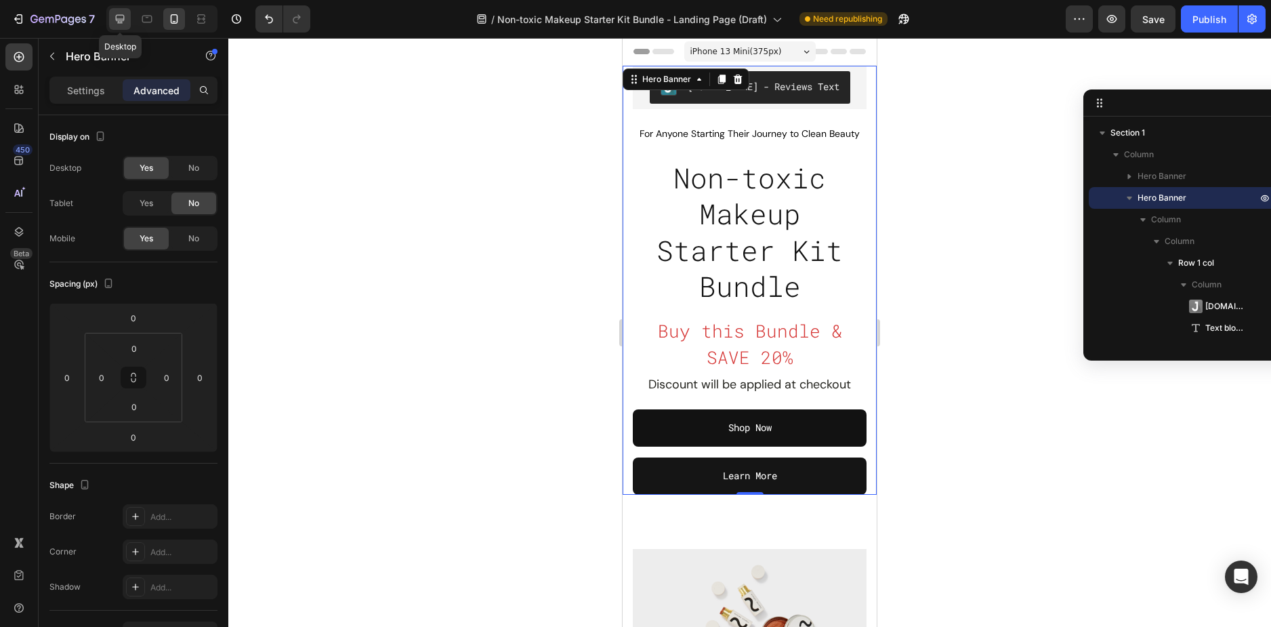
click at [123, 20] on icon at bounding box center [120, 19] width 9 height 9
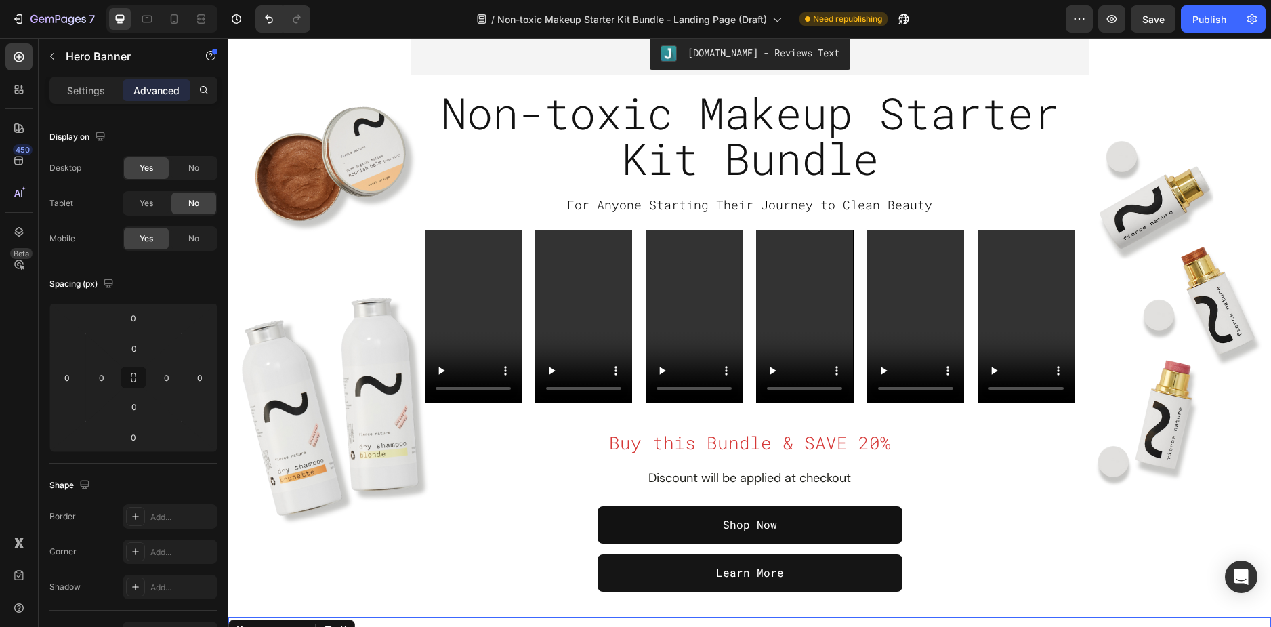
scroll to position [48, 0]
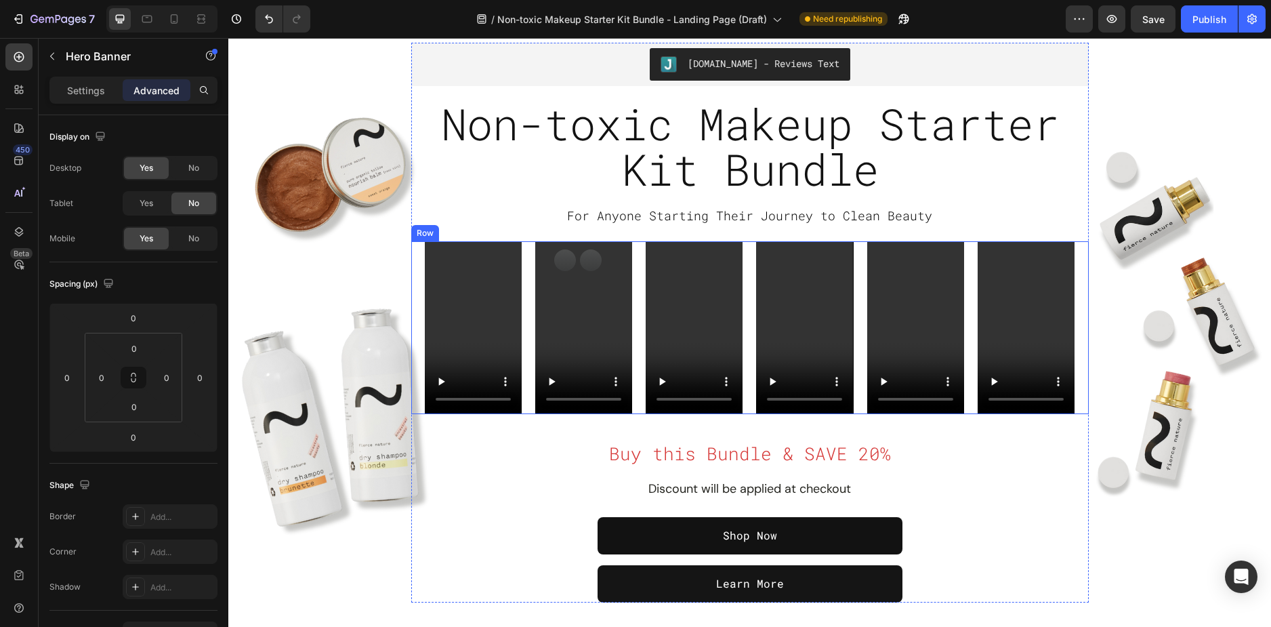
click at [411, 267] on div "Video Video Video Video Video Video Row" at bounding box center [750, 327] width 678 height 173
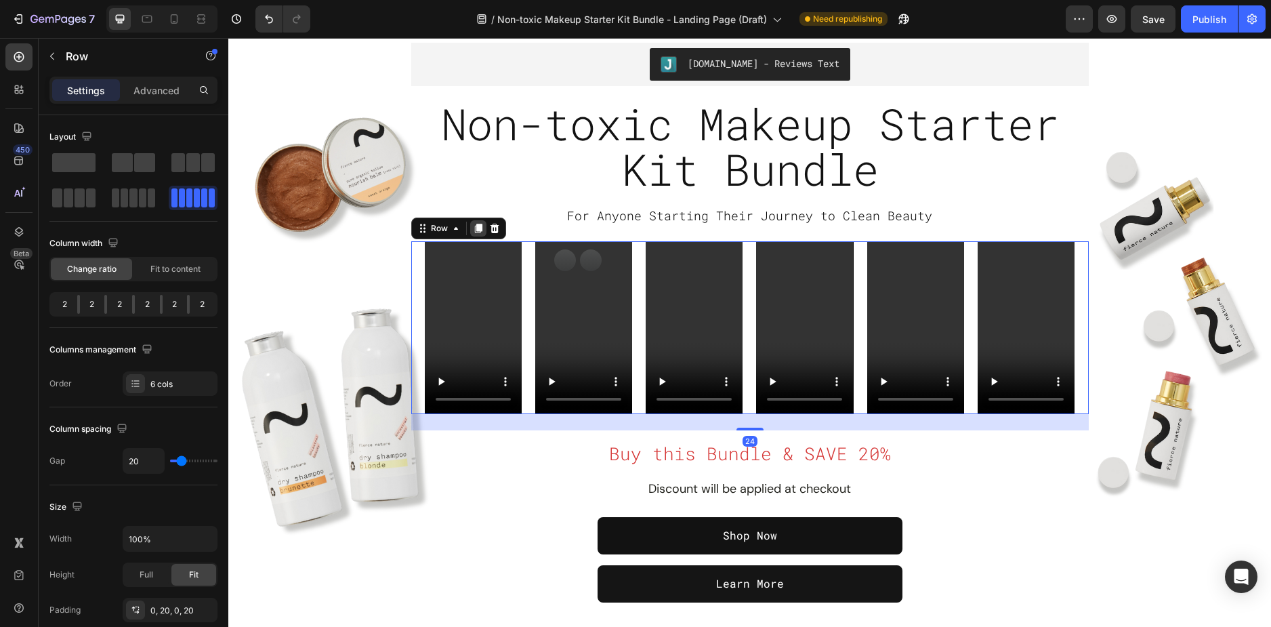
click at [476, 231] on icon at bounding box center [477, 228] width 7 height 9
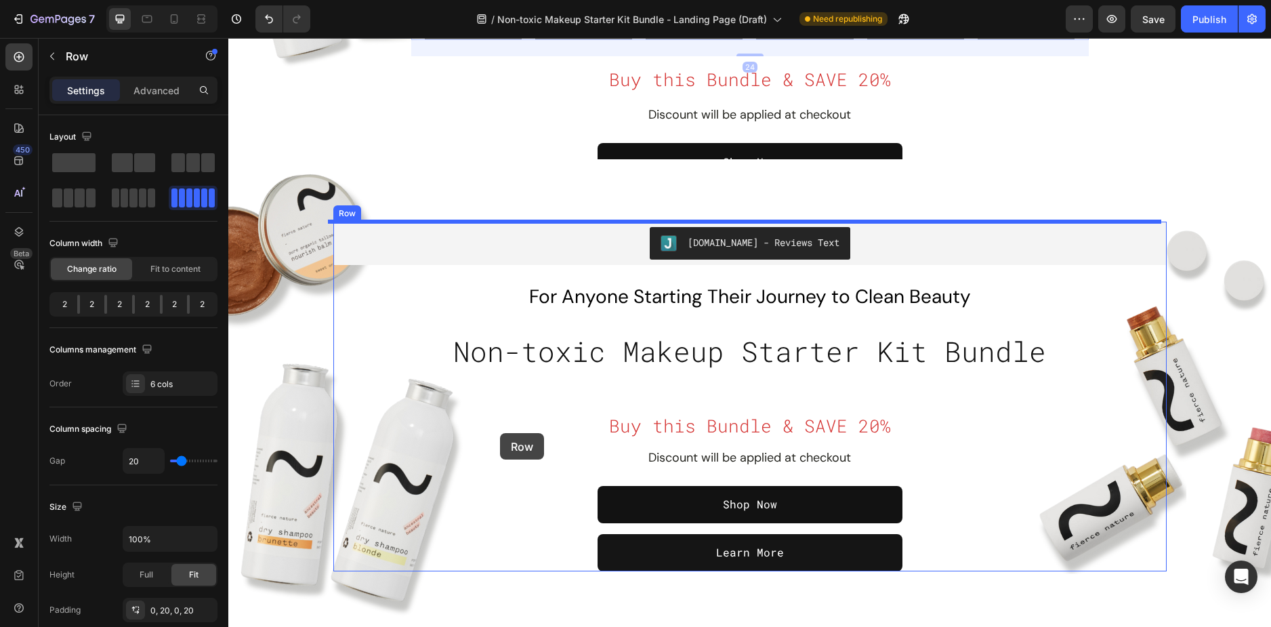
scroll to position [522, 0]
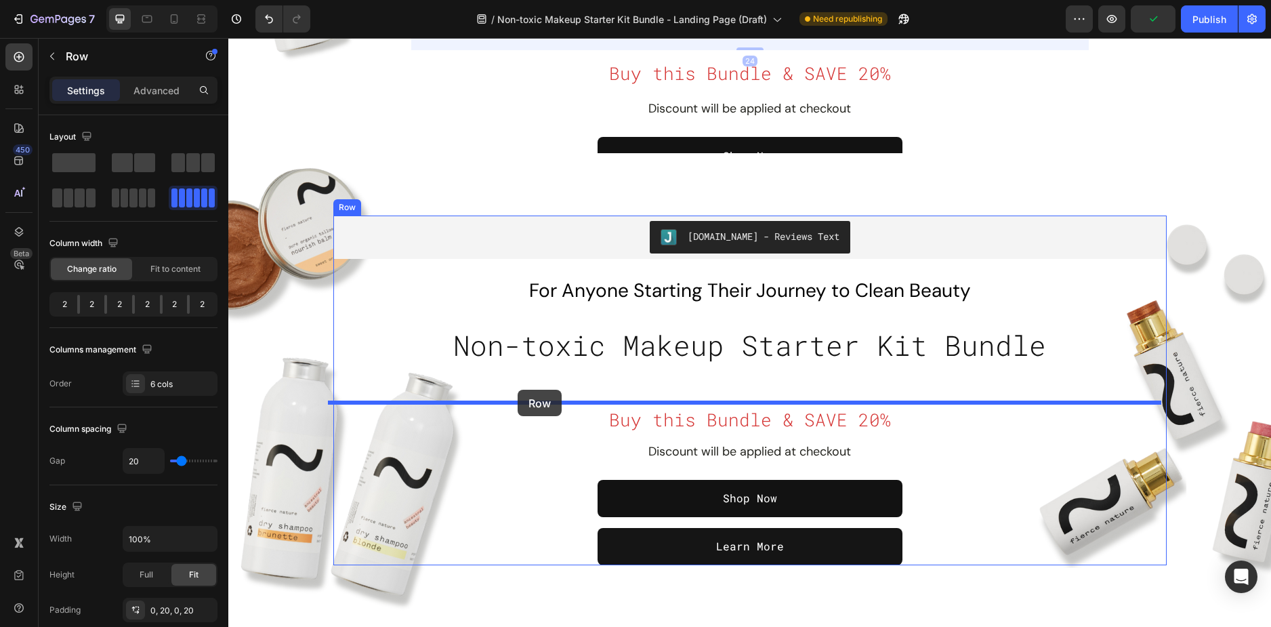
drag, startPoint x: 409, startPoint y: 363, endPoint x: 518, endPoint y: 390, distance: 112.2
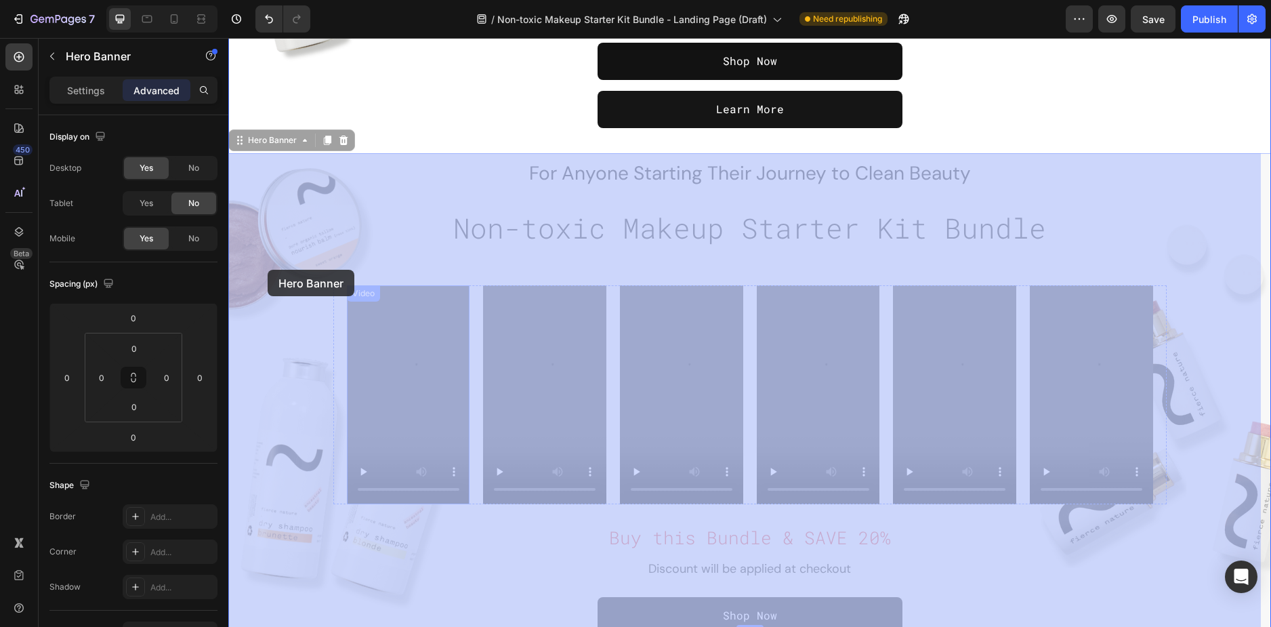
drag, startPoint x: 327, startPoint y: 310, endPoint x: 267, endPoint y: 270, distance: 72.3
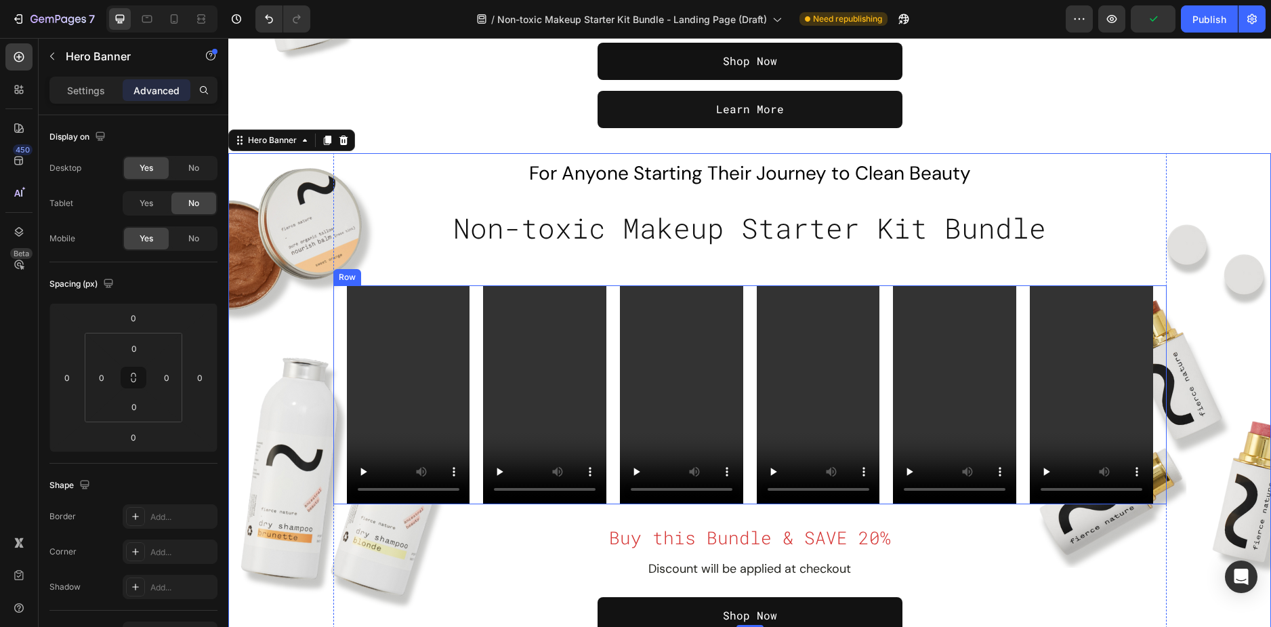
click at [336, 318] on div "Video Video Video Video Video Video Row" at bounding box center [749, 394] width 833 height 219
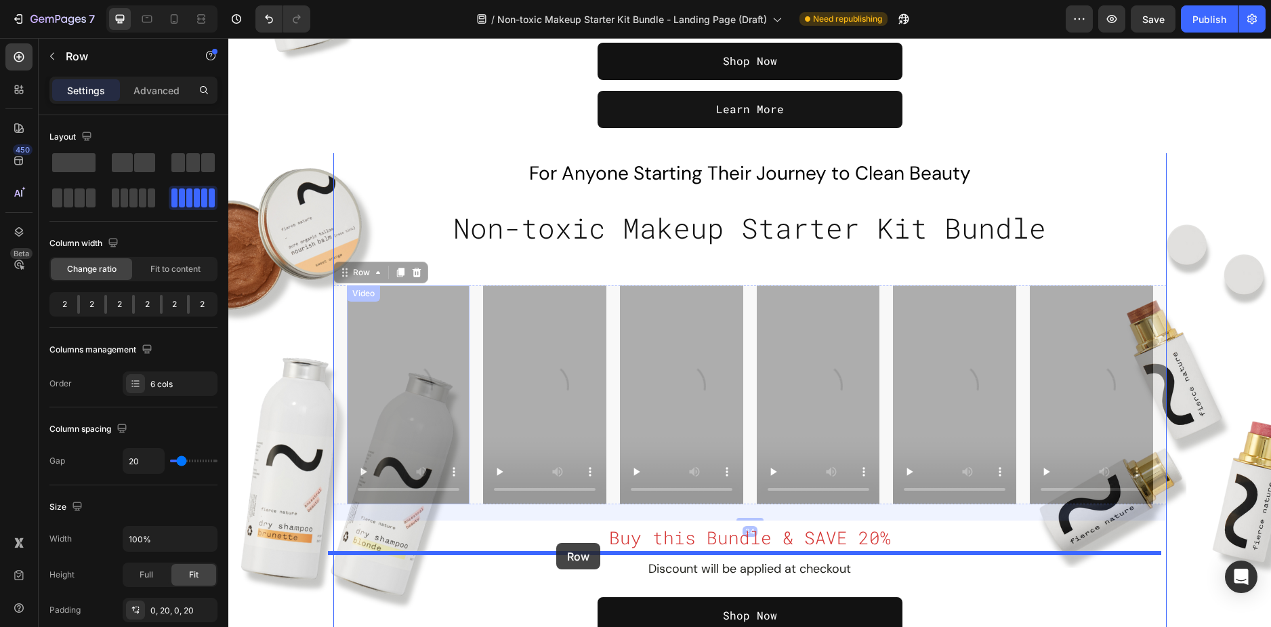
drag, startPoint x: 336, startPoint y: 318, endPoint x: 556, endPoint y: 543, distance: 314.3
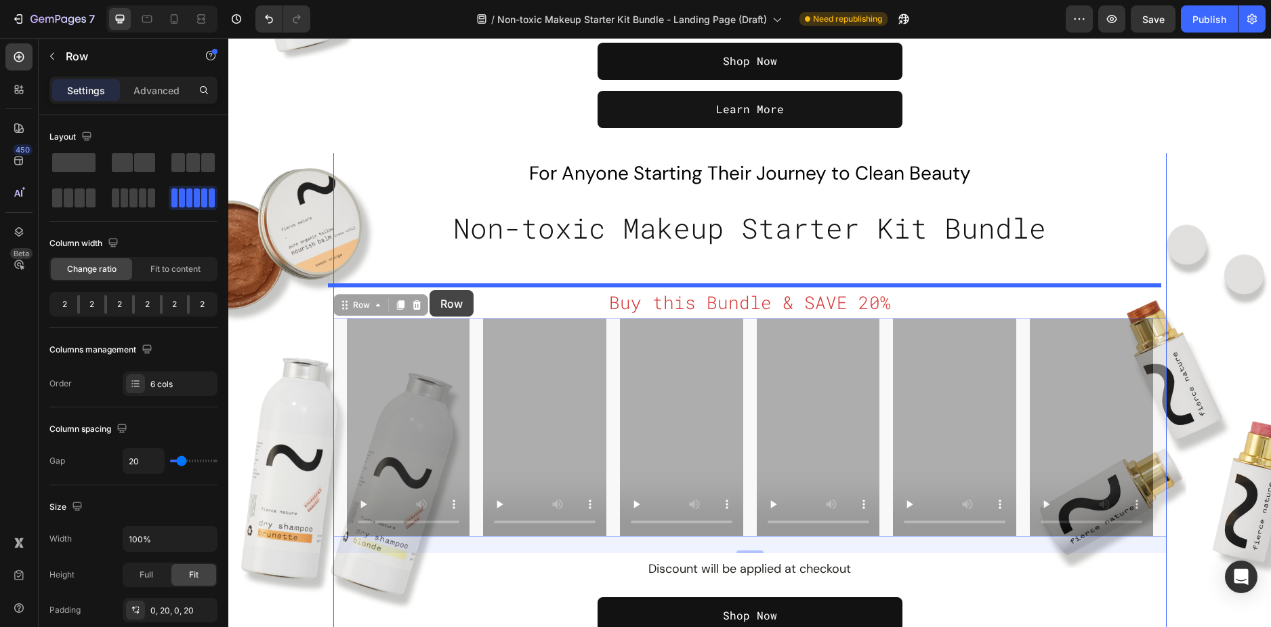
drag, startPoint x: 337, startPoint y: 327, endPoint x: 430, endPoint y: 290, distance: 100.0
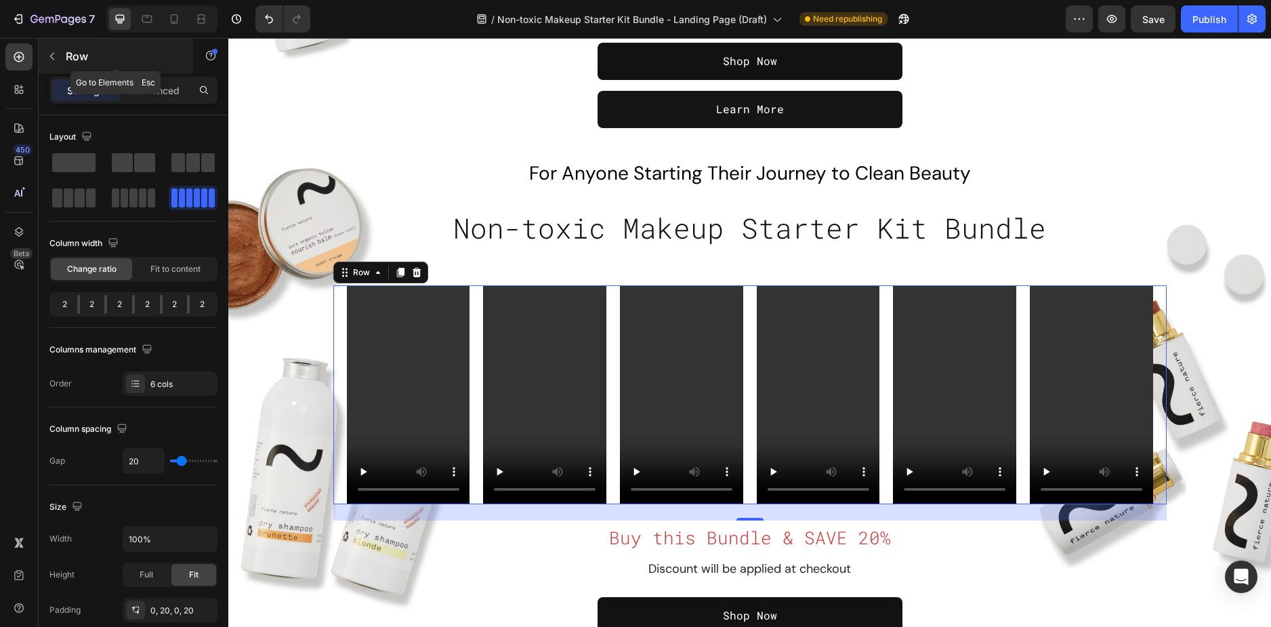
click at [59, 61] on button "button" at bounding box center [52, 56] width 22 height 22
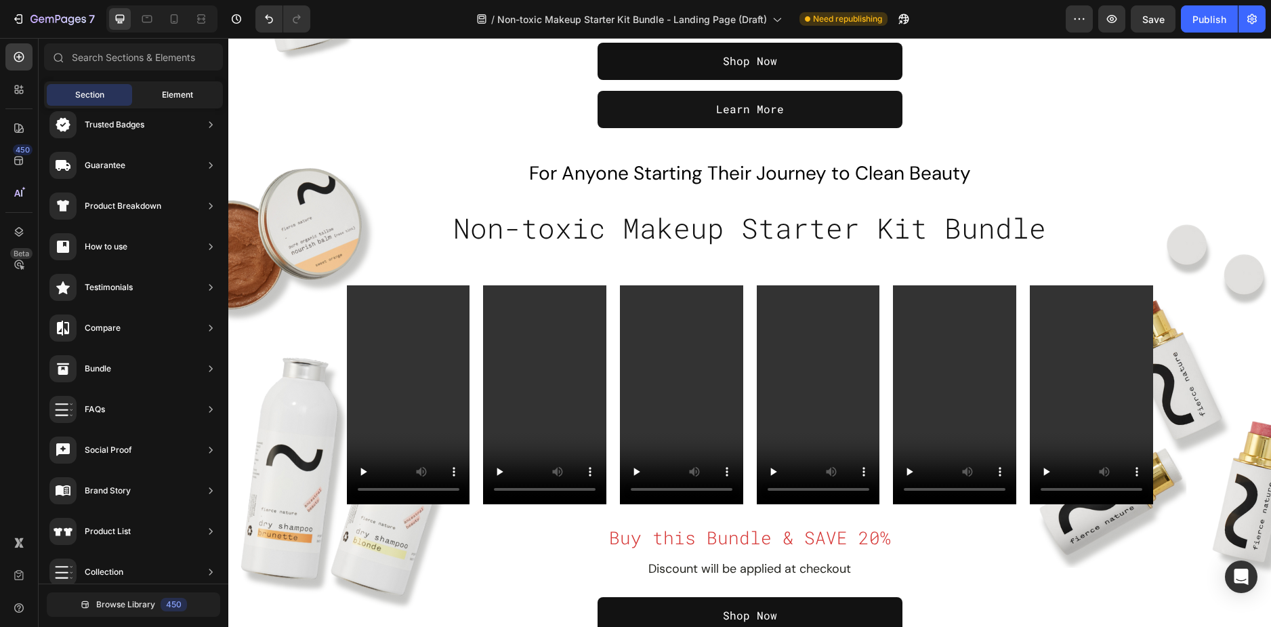
click at [173, 96] on span "Element" at bounding box center [177, 95] width 31 height 12
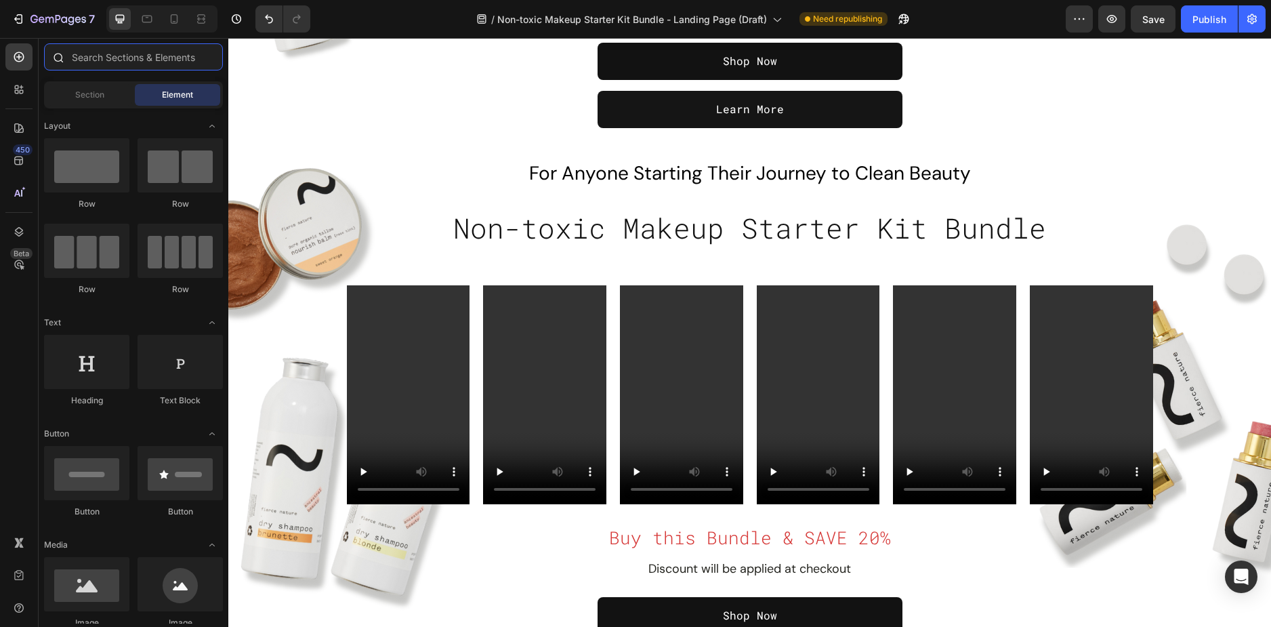
click at [127, 64] on input "text" at bounding box center [133, 56] width 179 height 27
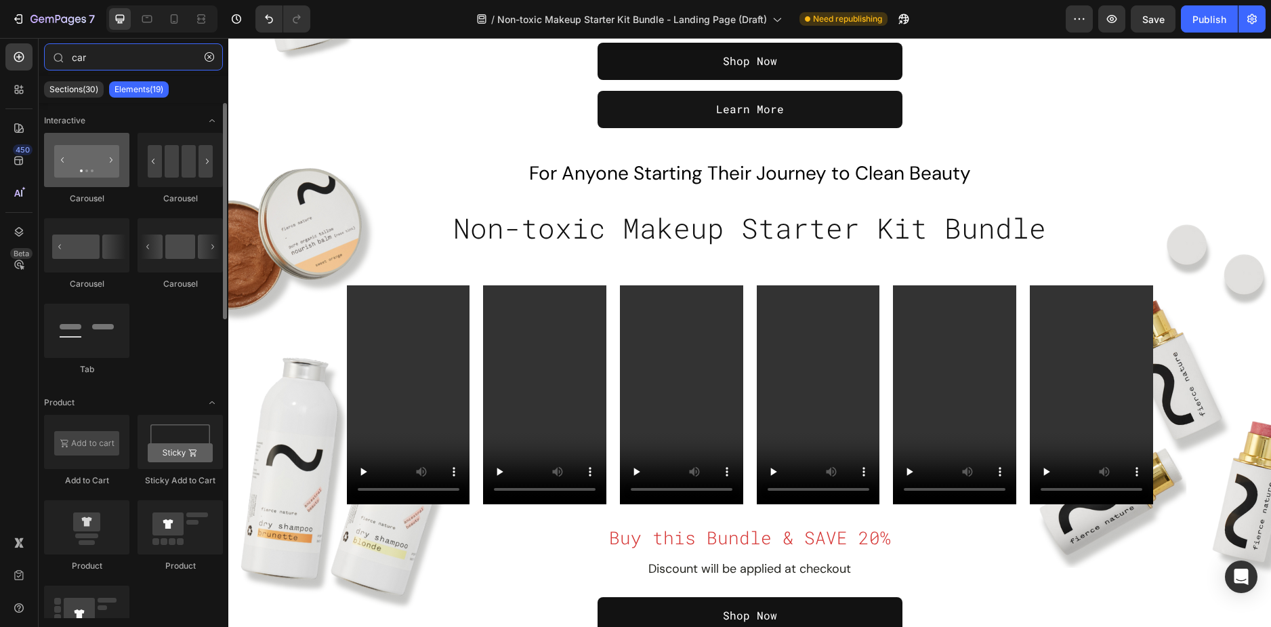
type input "car"
click at [110, 181] on div at bounding box center [86, 160] width 85 height 54
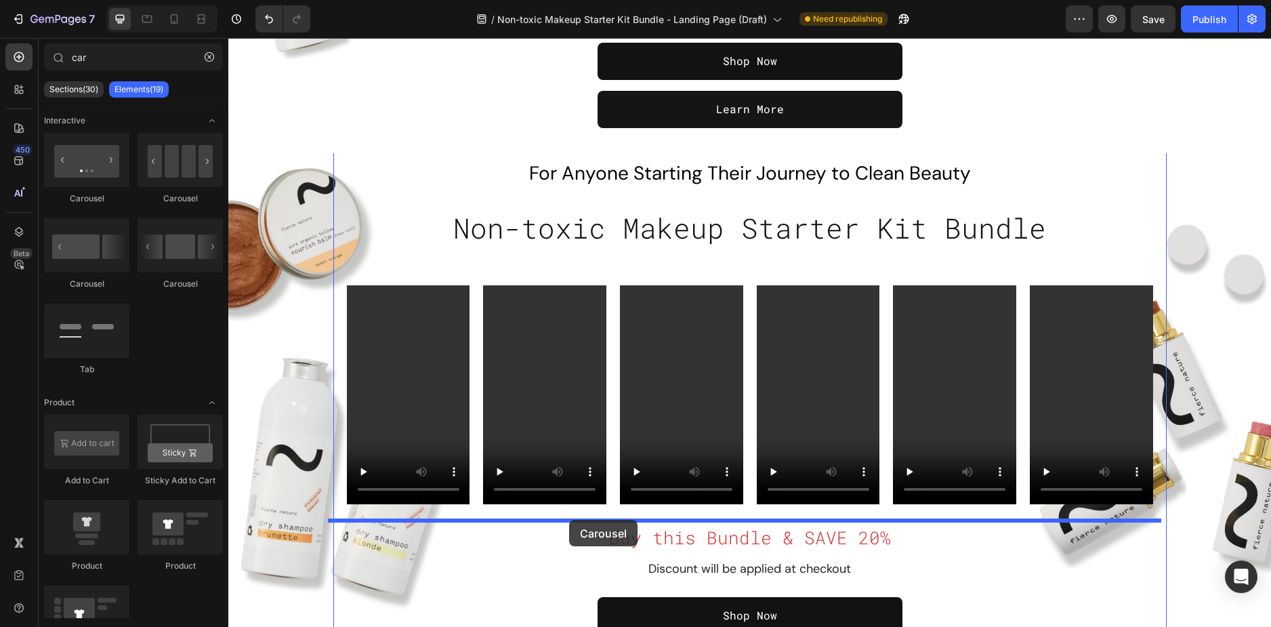
drag, startPoint x: 325, startPoint y: 215, endPoint x: 569, endPoint y: 520, distance: 390.9
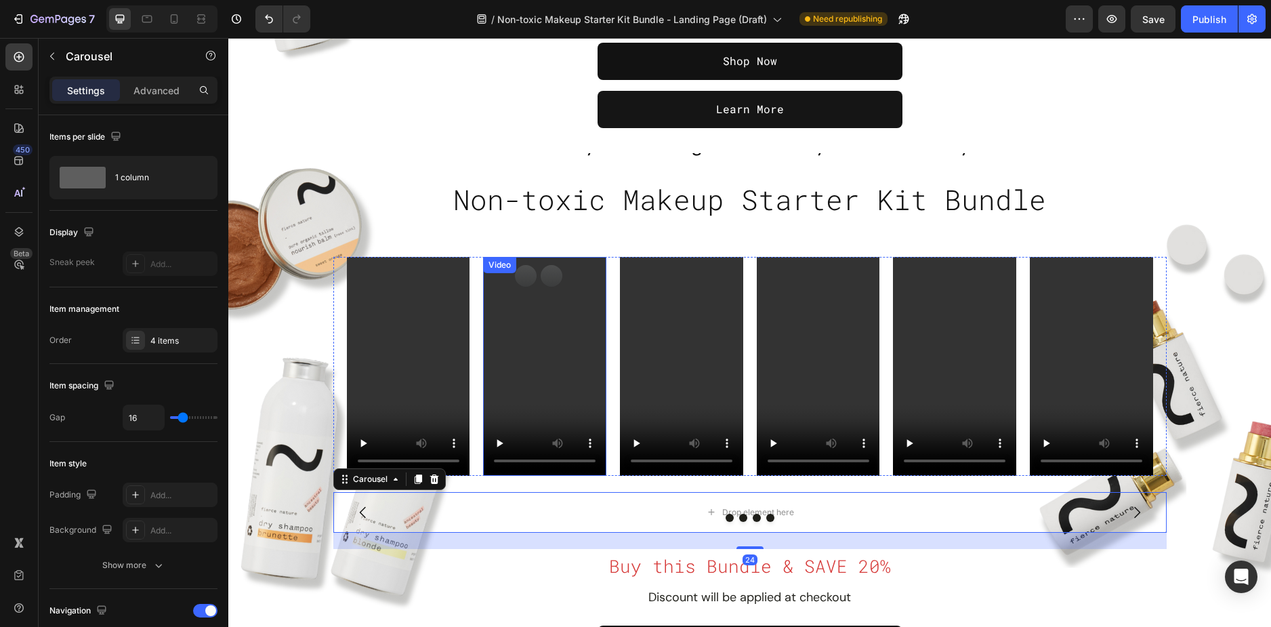
scroll to position [658, 0]
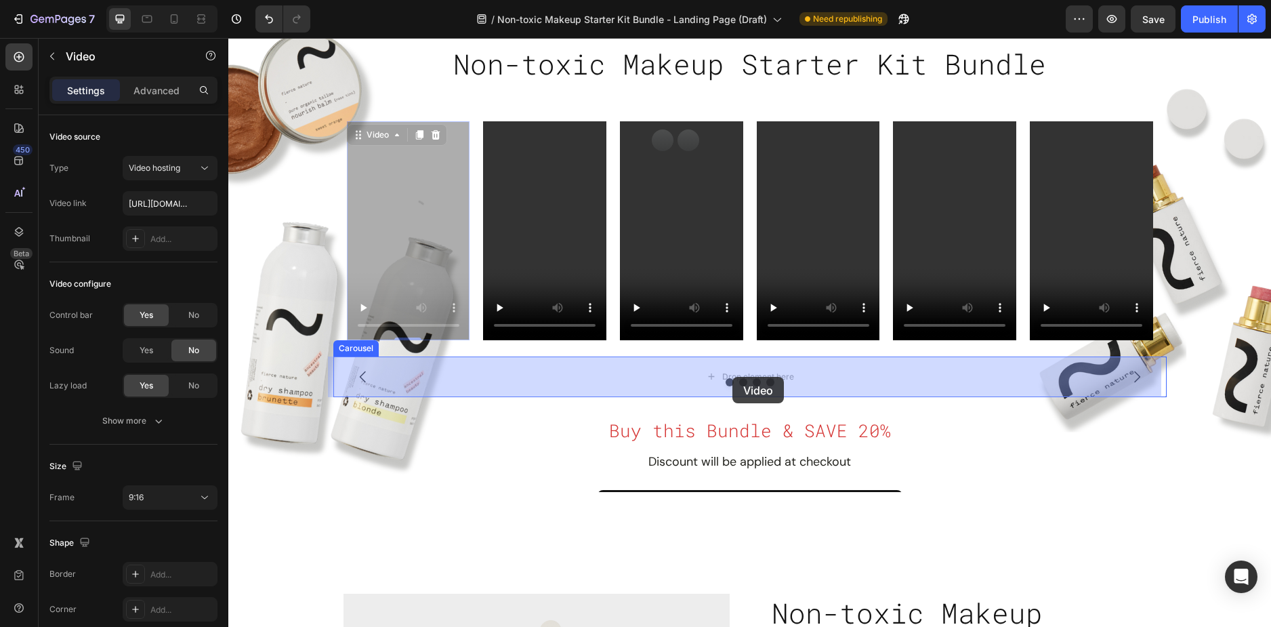
drag, startPoint x: 405, startPoint y: 201, endPoint x: 732, endPoint y: 377, distance: 371.6
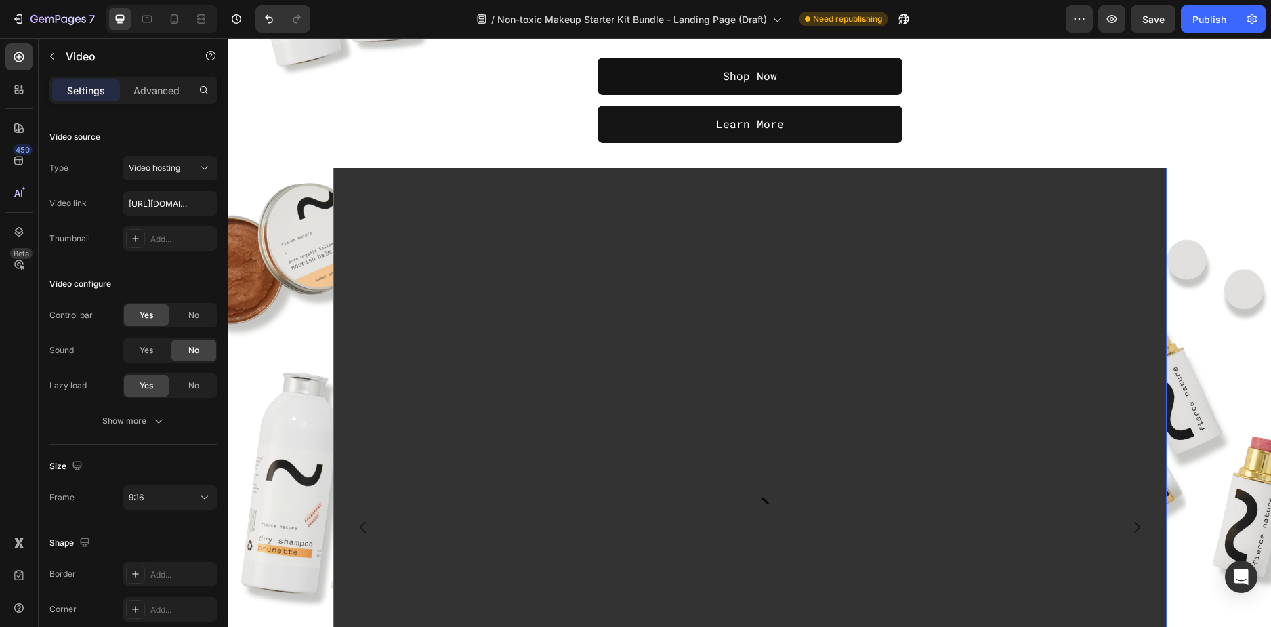
scroll to position [590, 0]
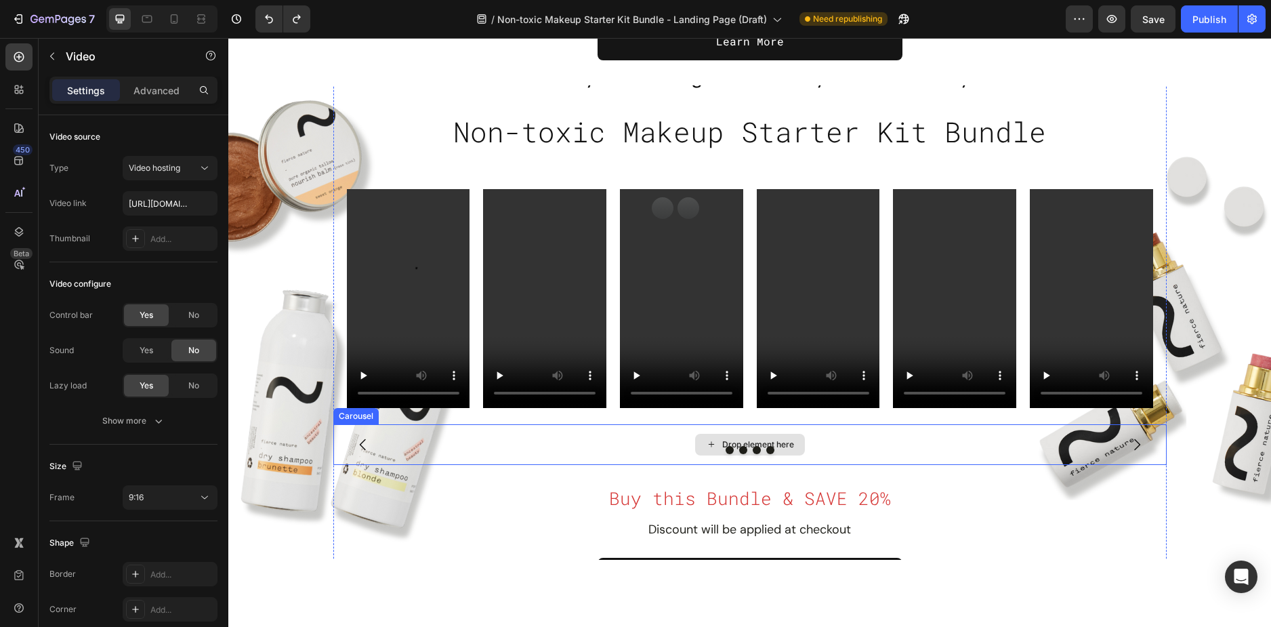
click at [487, 442] on div "Drop element here" at bounding box center [749, 444] width 833 height 41
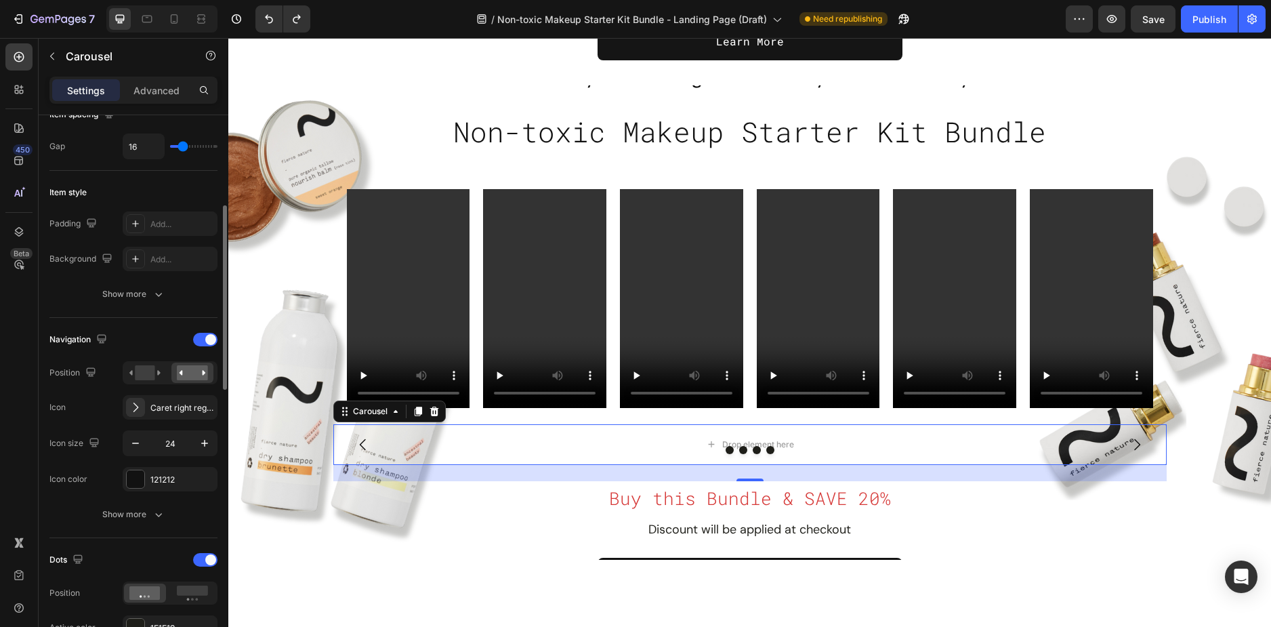
scroll to position [474, 0]
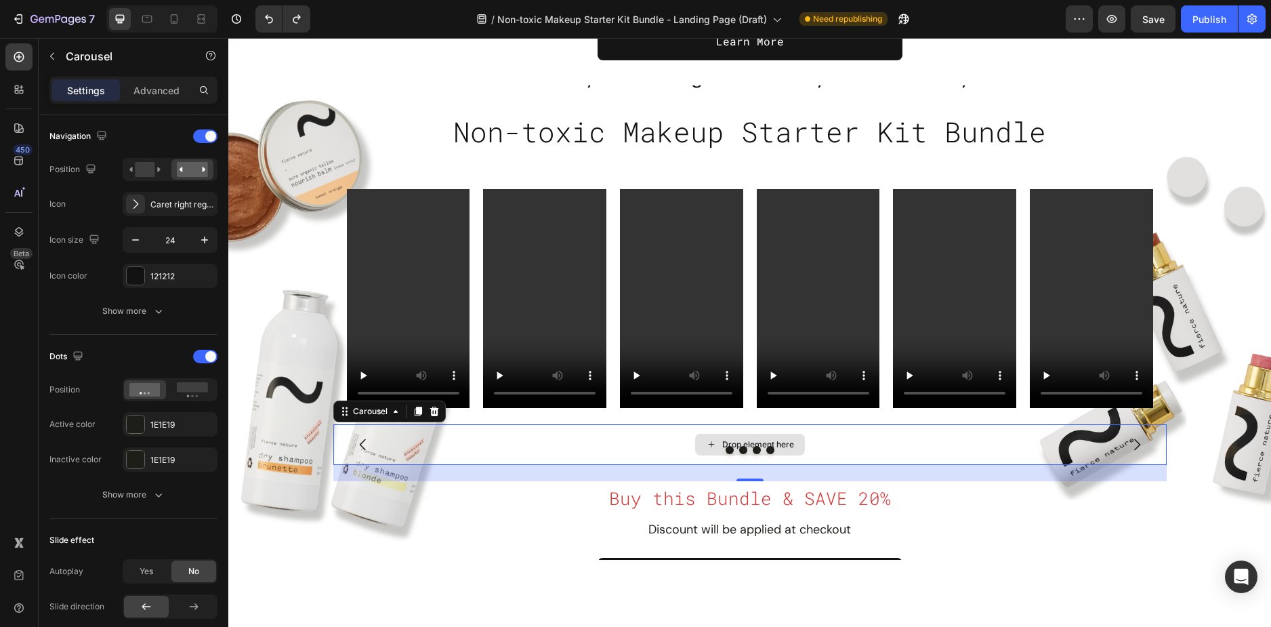
click at [422, 432] on div "Drop element here" at bounding box center [749, 444] width 833 height 41
click at [420, 408] on div at bounding box center [418, 411] width 16 height 16
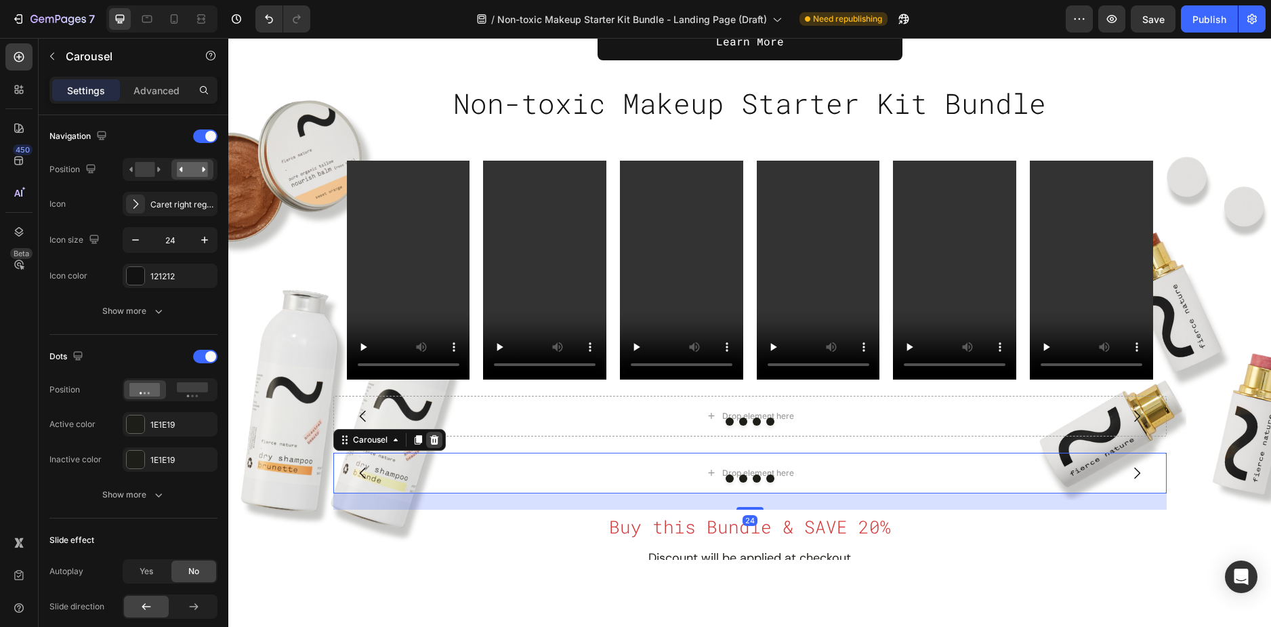
click at [432, 444] on icon at bounding box center [434, 439] width 11 height 11
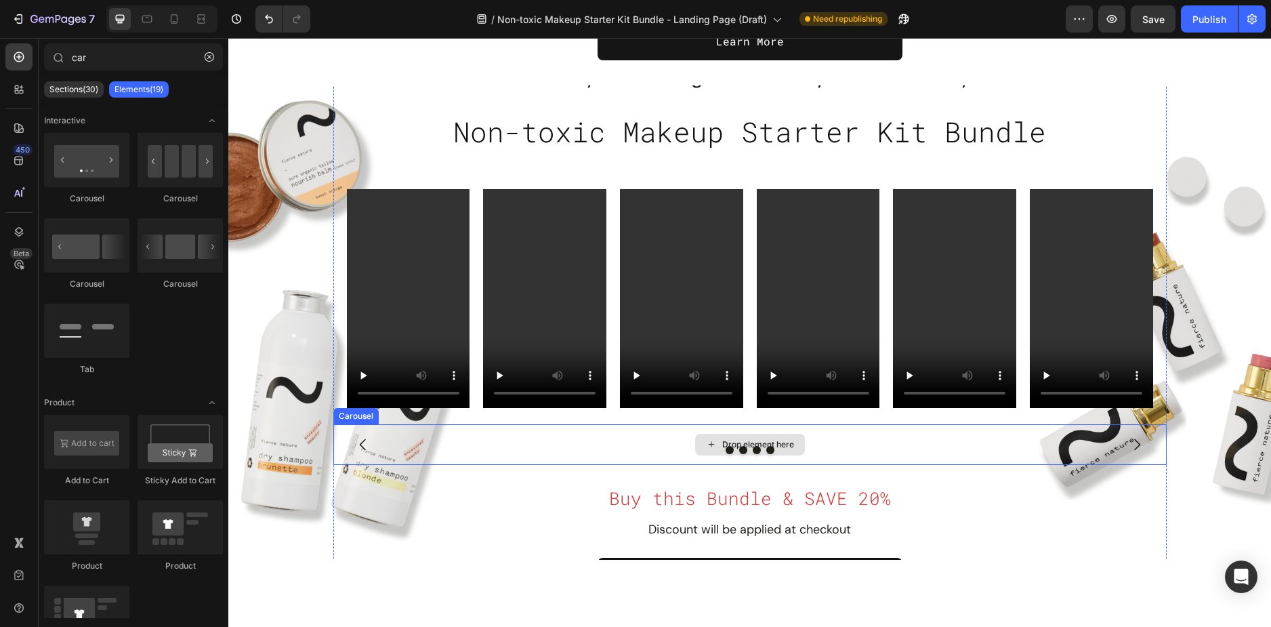
click at [423, 440] on div "Drop element here" at bounding box center [749, 444] width 833 height 41
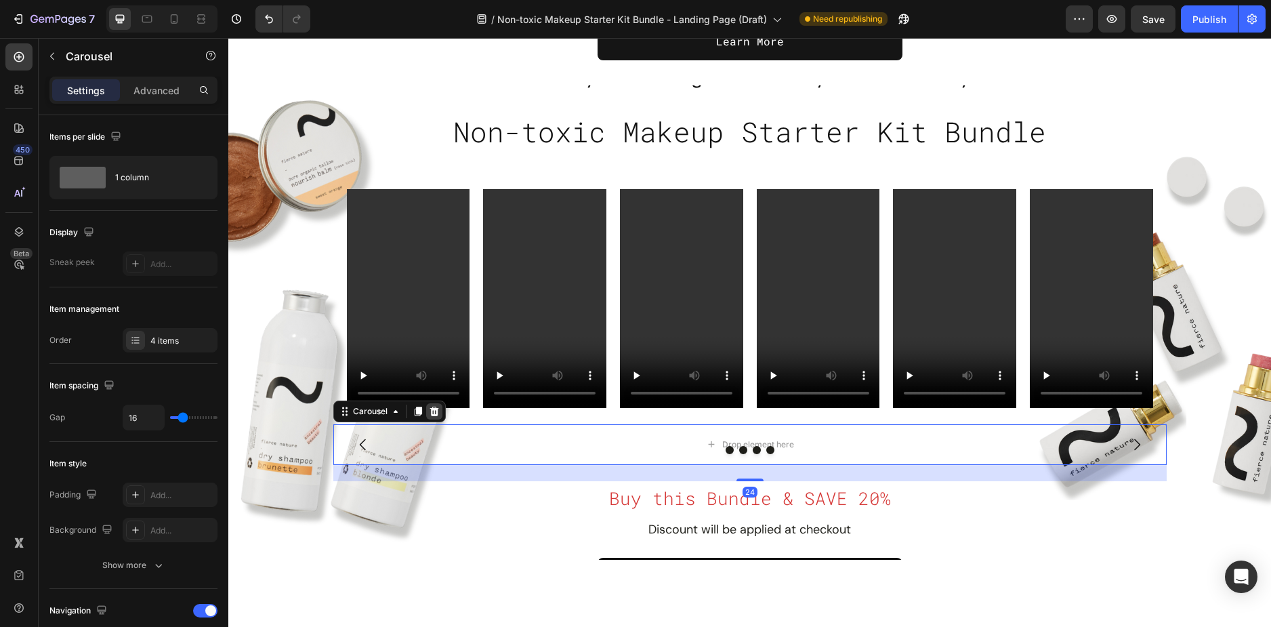
click at [432, 415] on icon at bounding box center [434, 410] width 9 height 9
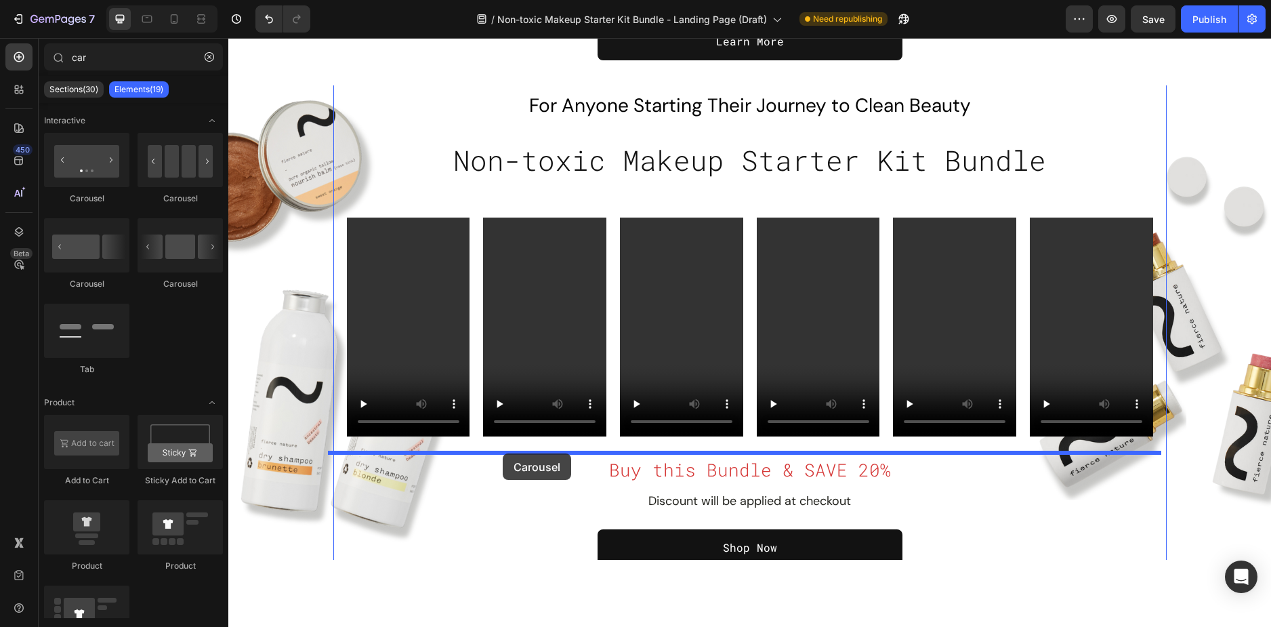
drag, startPoint x: 407, startPoint y: 222, endPoint x: 503, endPoint y: 453, distance: 250.6
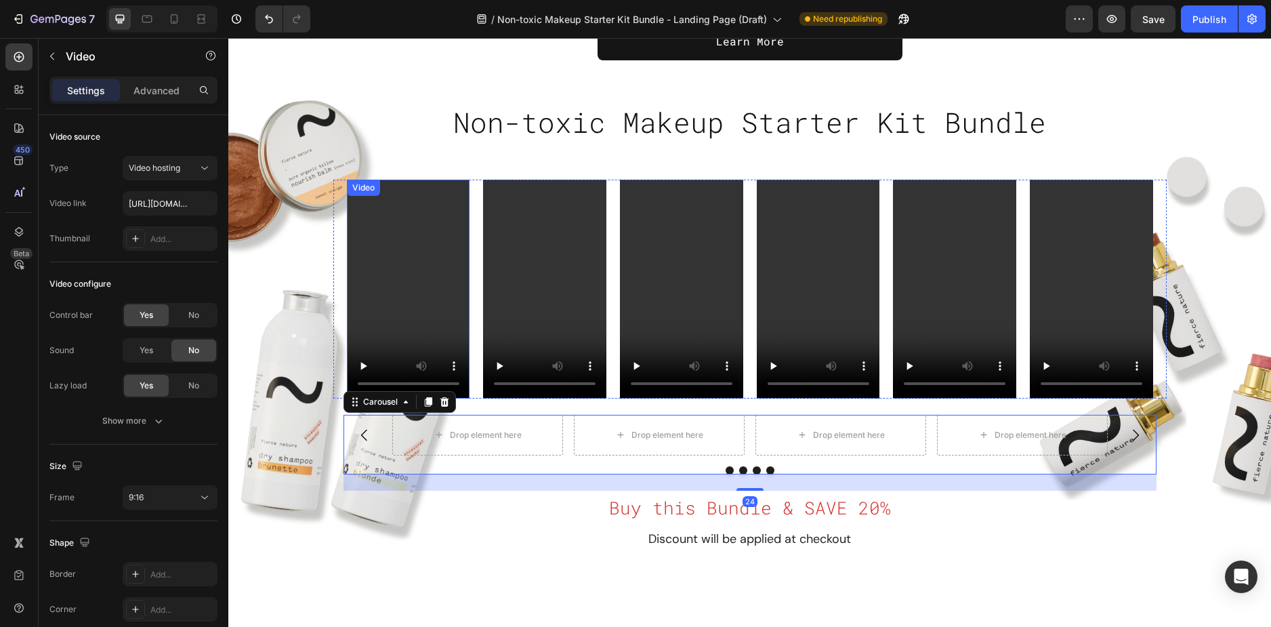
click at [422, 225] on video at bounding box center [408, 289] width 123 height 219
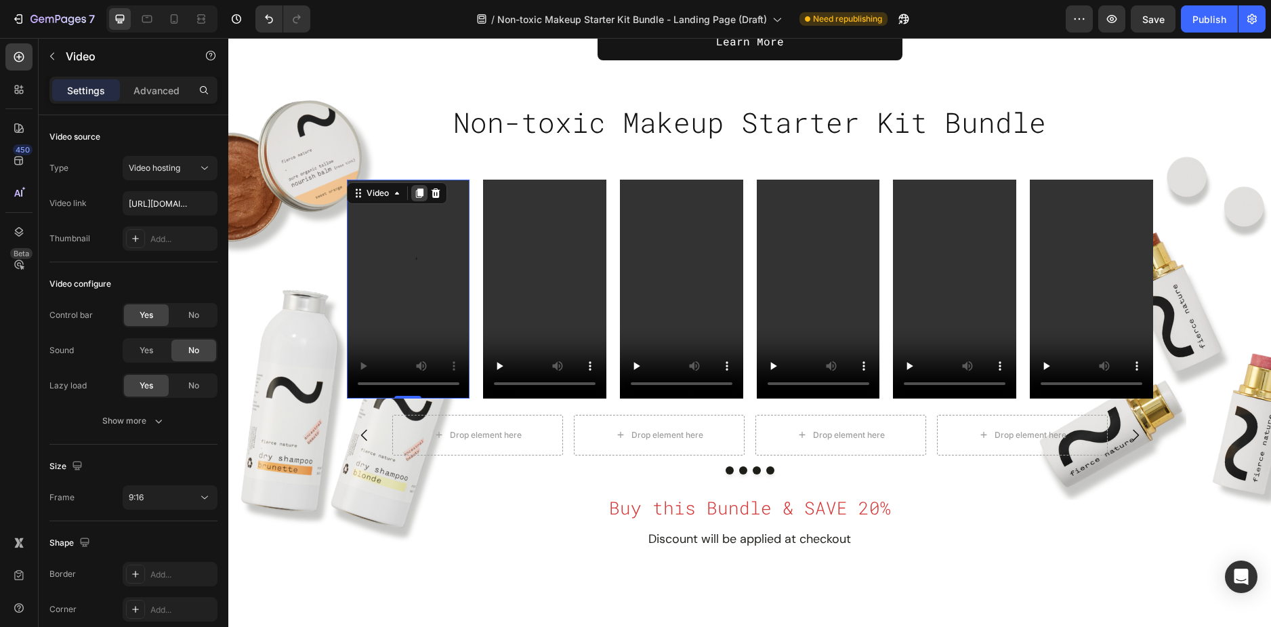
click at [415, 192] on icon at bounding box center [418, 192] width 7 height 9
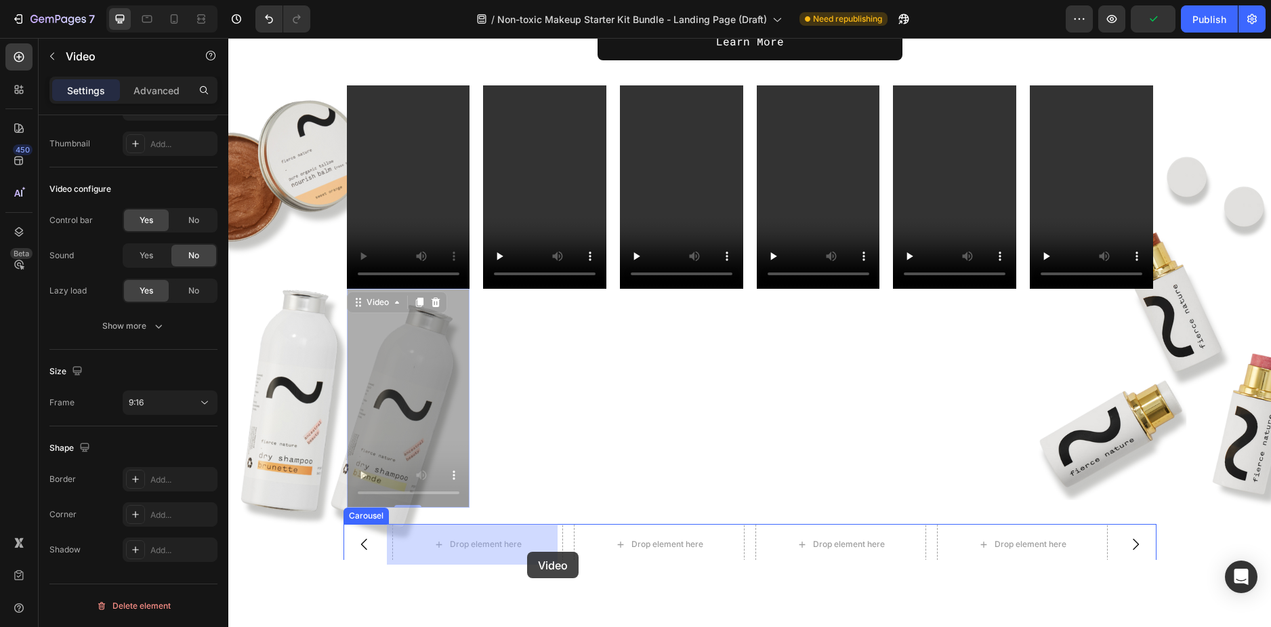
drag, startPoint x: 409, startPoint y: 327, endPoint x: 527, endPoint y: 552, distance: 254.3
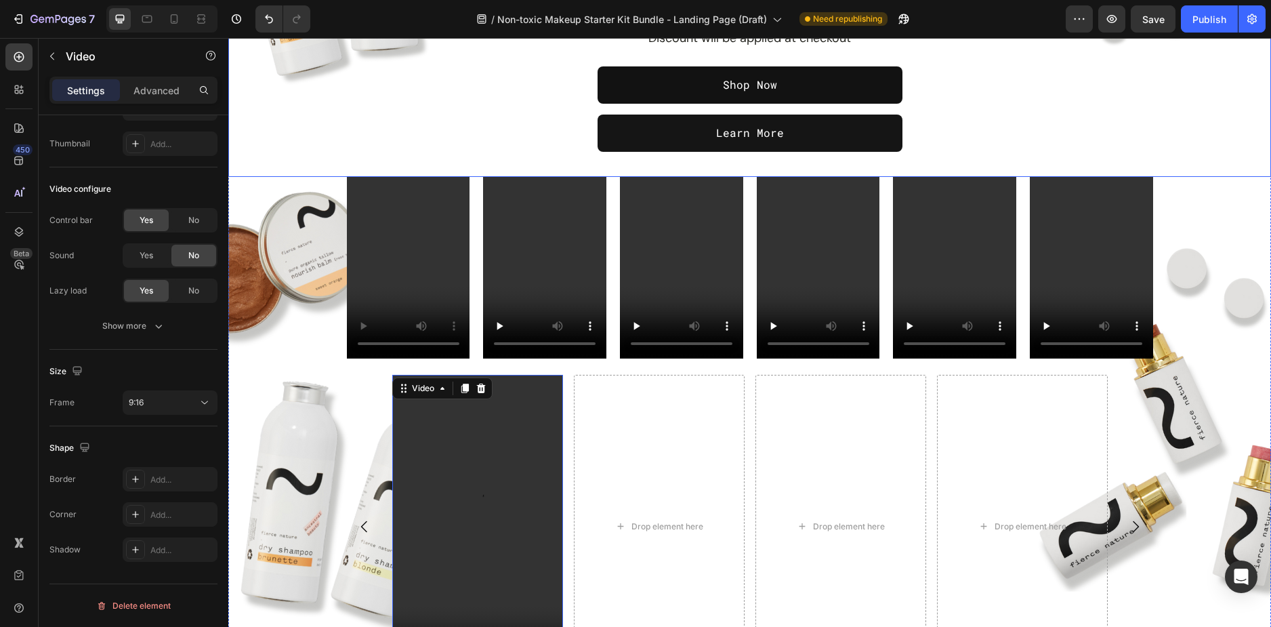
scroll to position [610, 0]
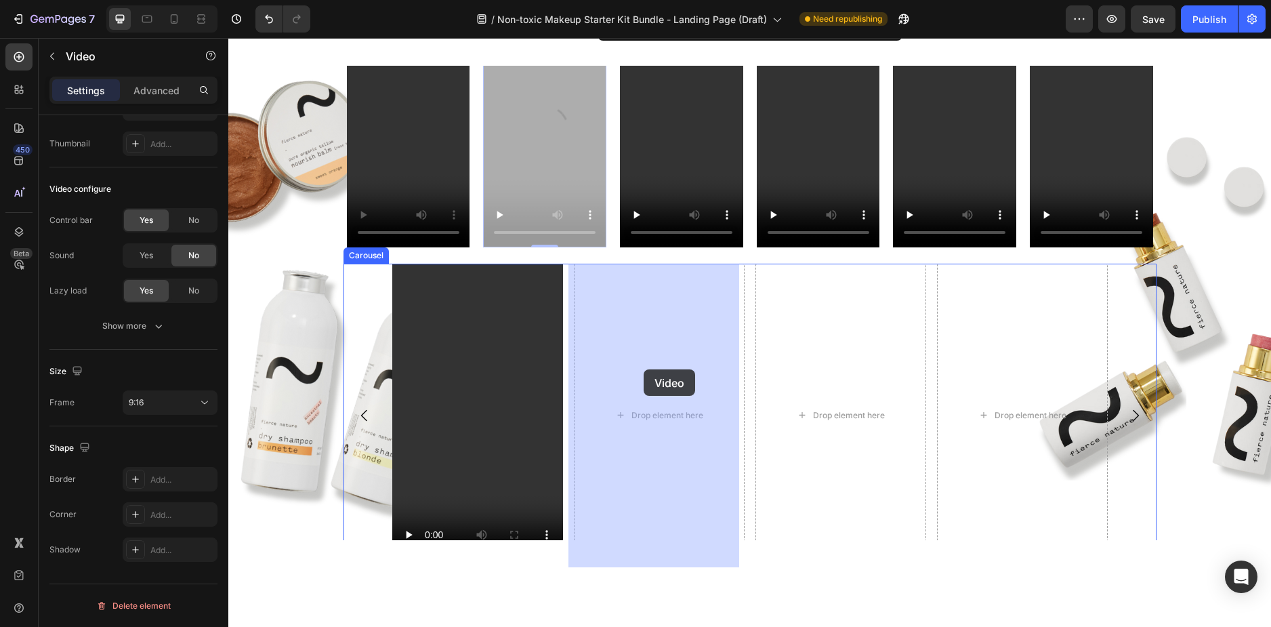
drag, startPoint x: 568, startPoint y: 177, endPoint x: 644, endPoint y: 369, distance: 206.6
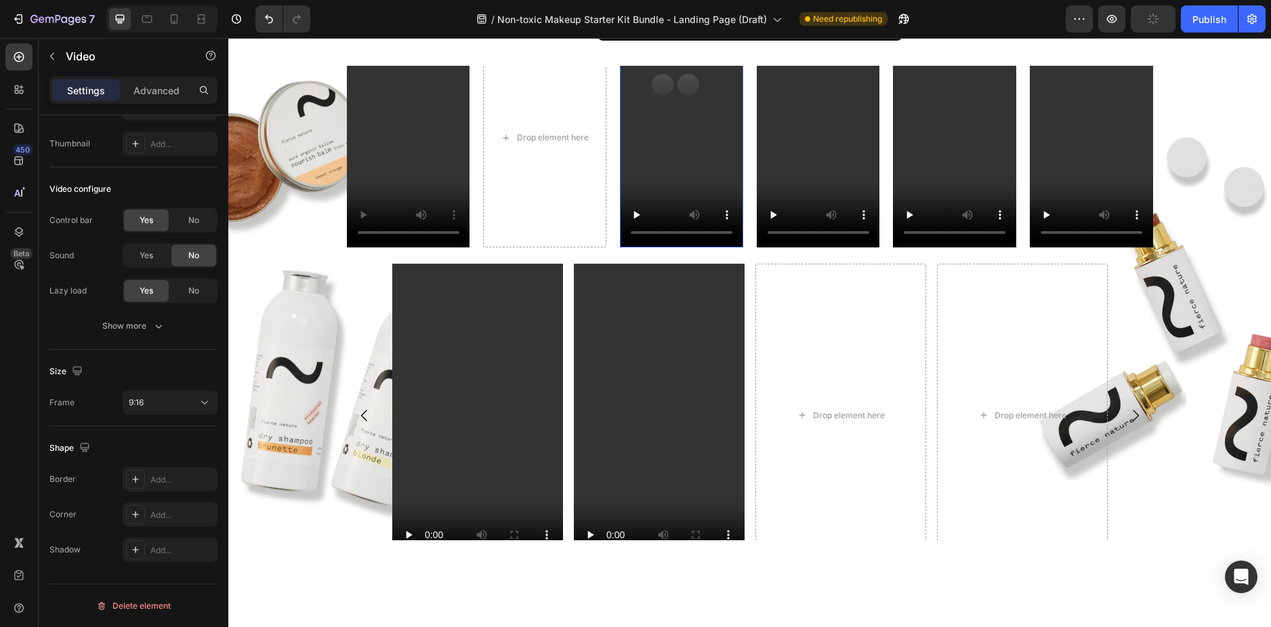
click at [685, 175] on video at bounding box center [681, 137] width 123 height 219
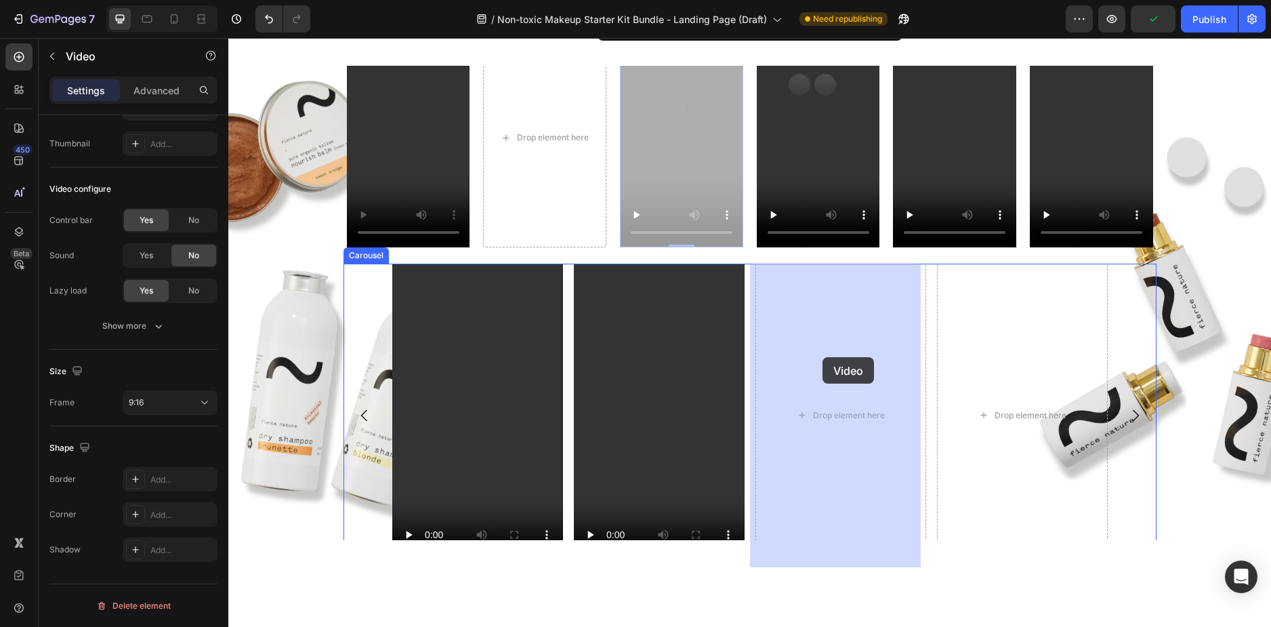
drag, startPoint x: 692, startPoint y: 144, endPoint x: 823, endPoint y: 357, distance: 249.9
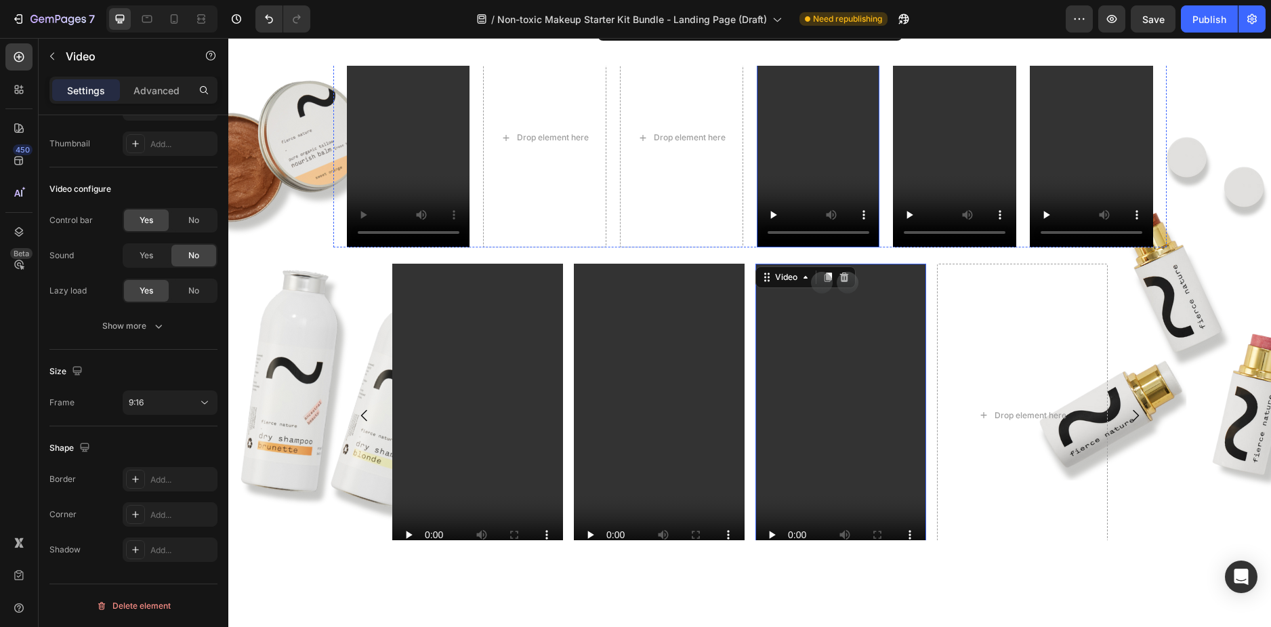
click at [832, 182] on video at bounding box center [818, 137] width 123 height 219
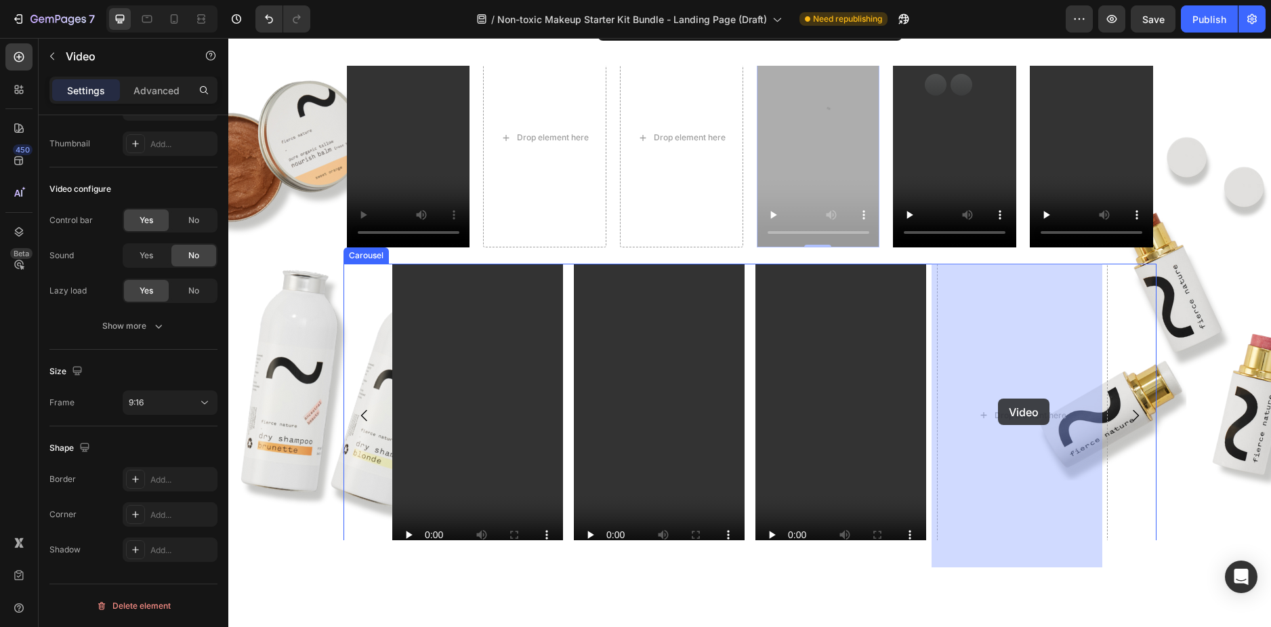
drag, startPoint x: 832, startPoint y: 182, endPoint x: 998, endPoint y: 398, distance: 272.5
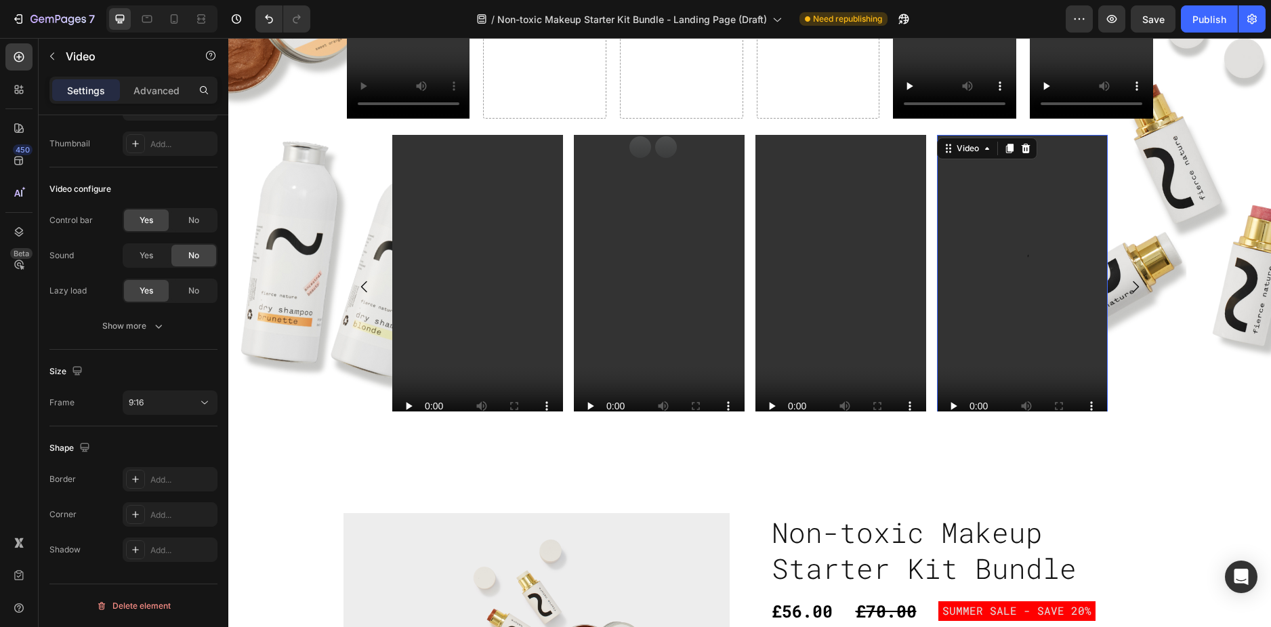
scroll to position [745, 0]
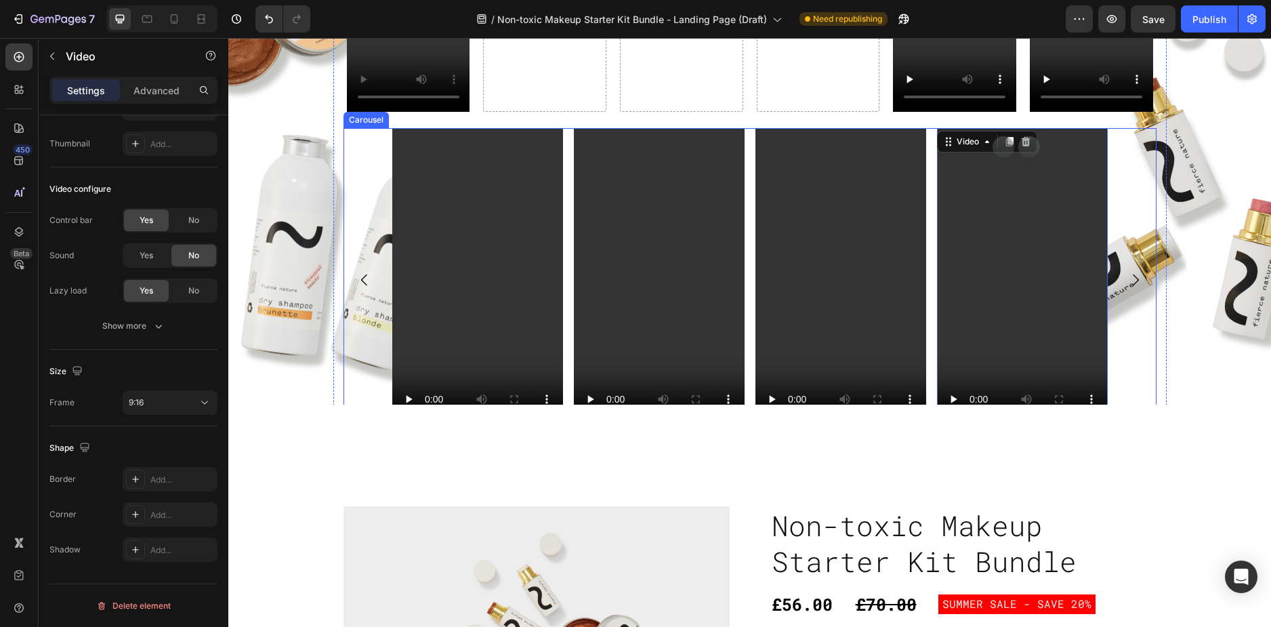
click at [1127, 276] on icon "Carousel Next Arrow" at bounding box center [1135, 280] width 16 height 16
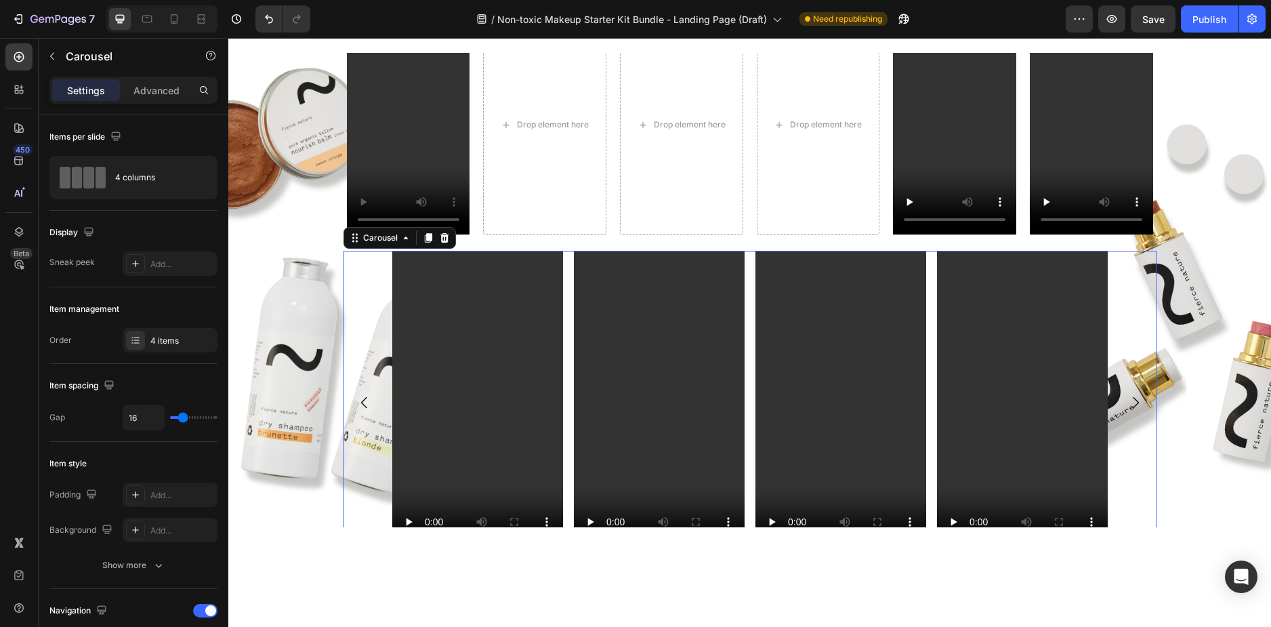
scroll to position [610, 0]
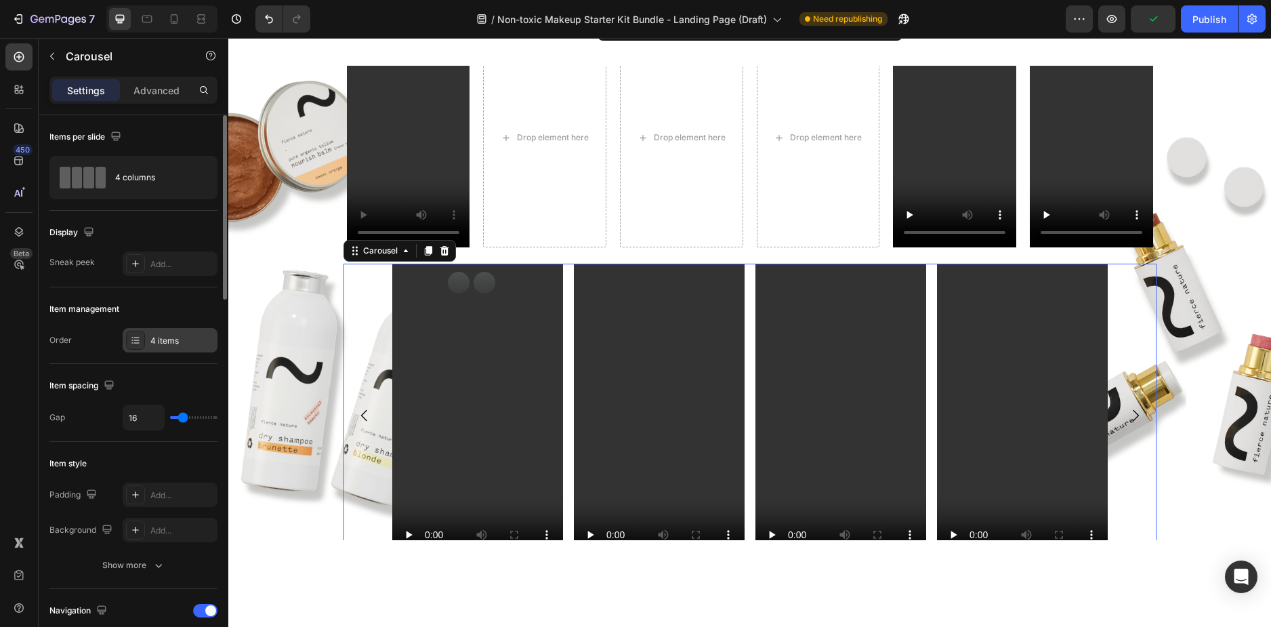
click at [163, 337] on div "4 items" at bounding box center [182, 341] width 64 height 12
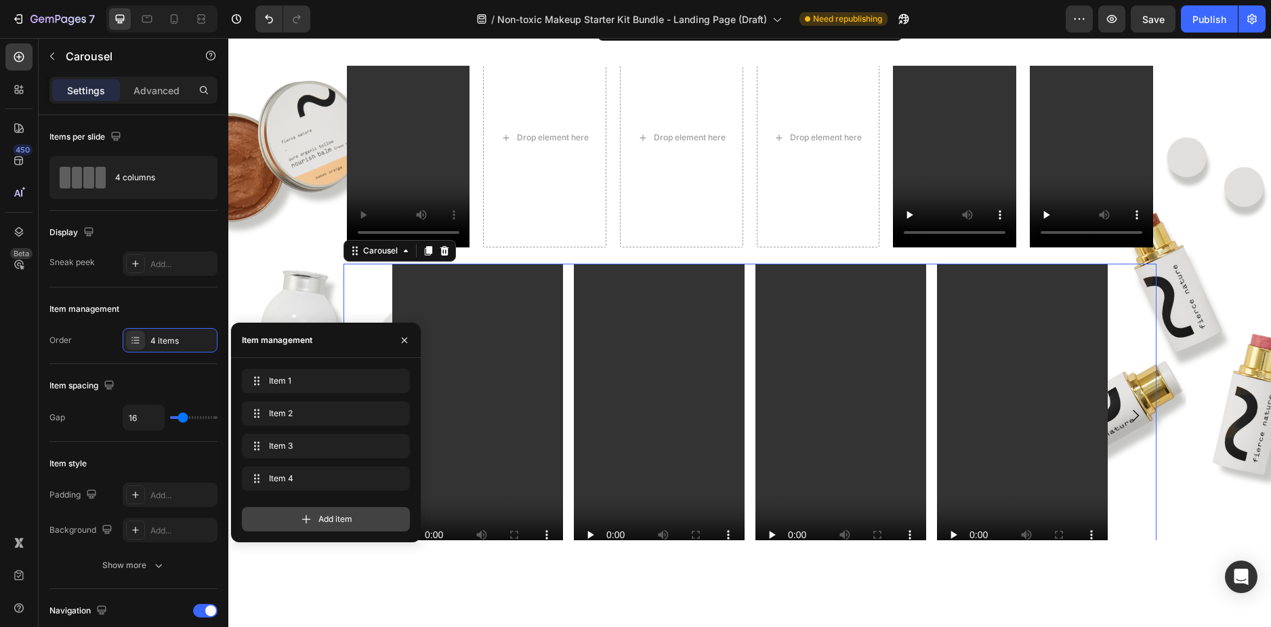
click at [360, 514] on div "Add item" at bounding box center [326, 519] width 168 height 24
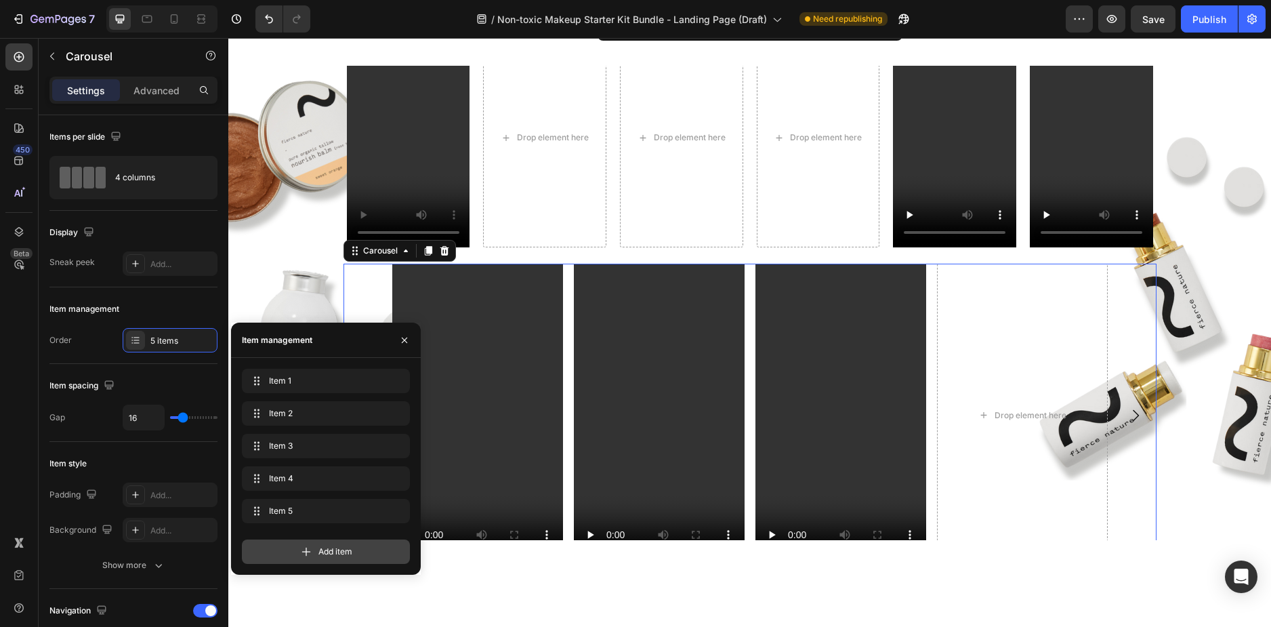
click at [322, 557] on span "Add item" at bounding box center [335, 551] width 34 height 12
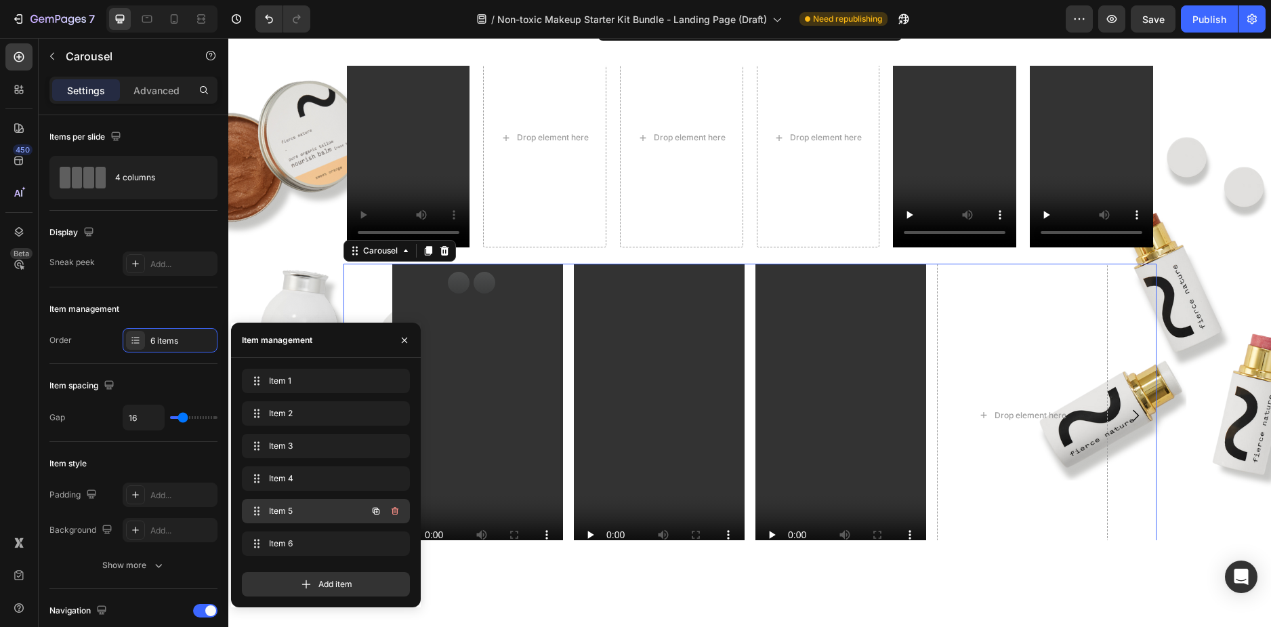
click at [320, 511] on span "Item 5" at bounding box center [307, 511] width 77 height 12
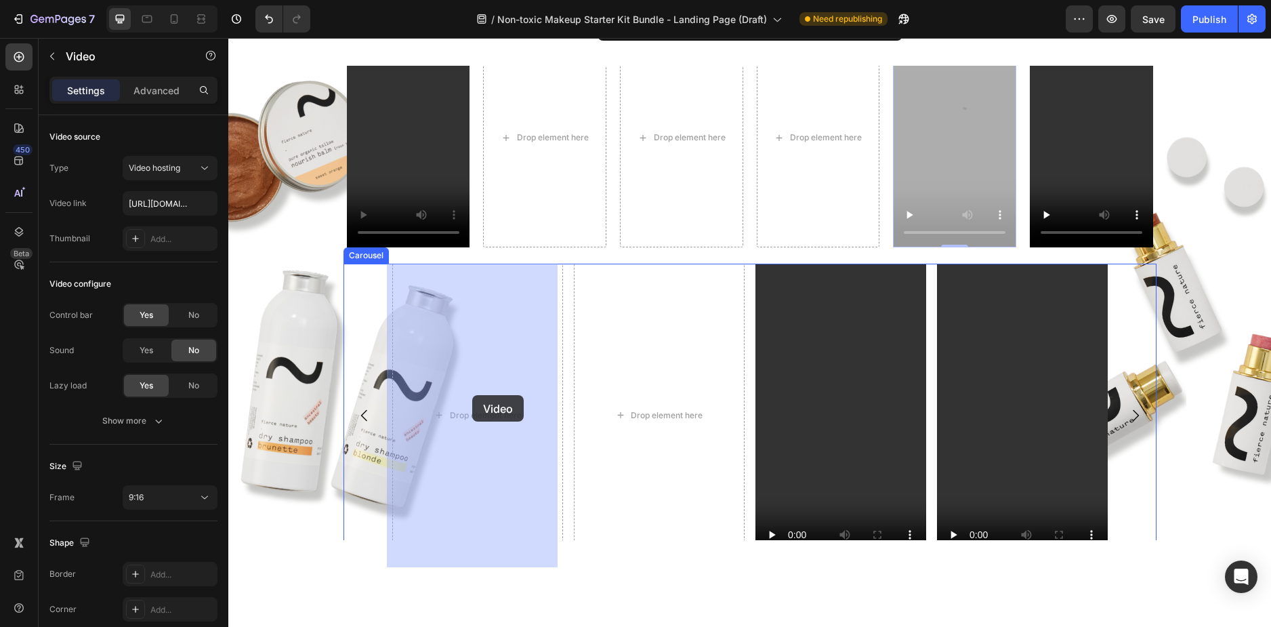
drag, startPoint x: 923, startPoint y: 181, endPoint x: 472, endPoint y: 395, distance: 499.4
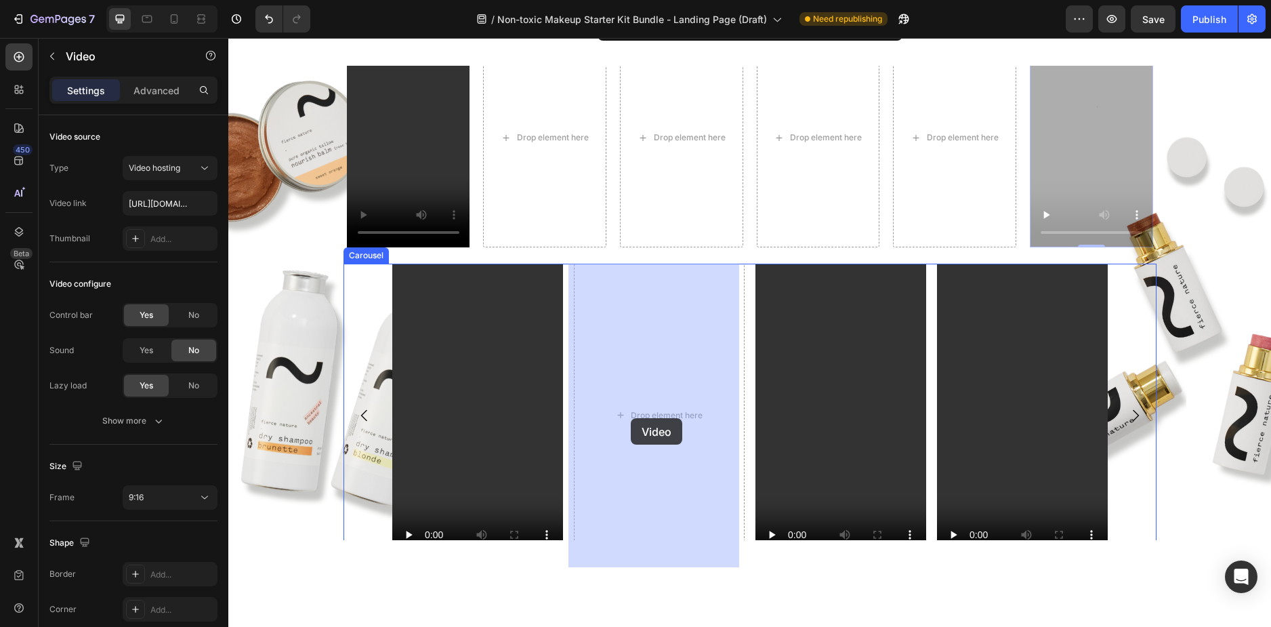
drag, startPoint x: 1079, startPoint y: 170, endPoint x: 631, endPoint y: 418, distance: 511.9
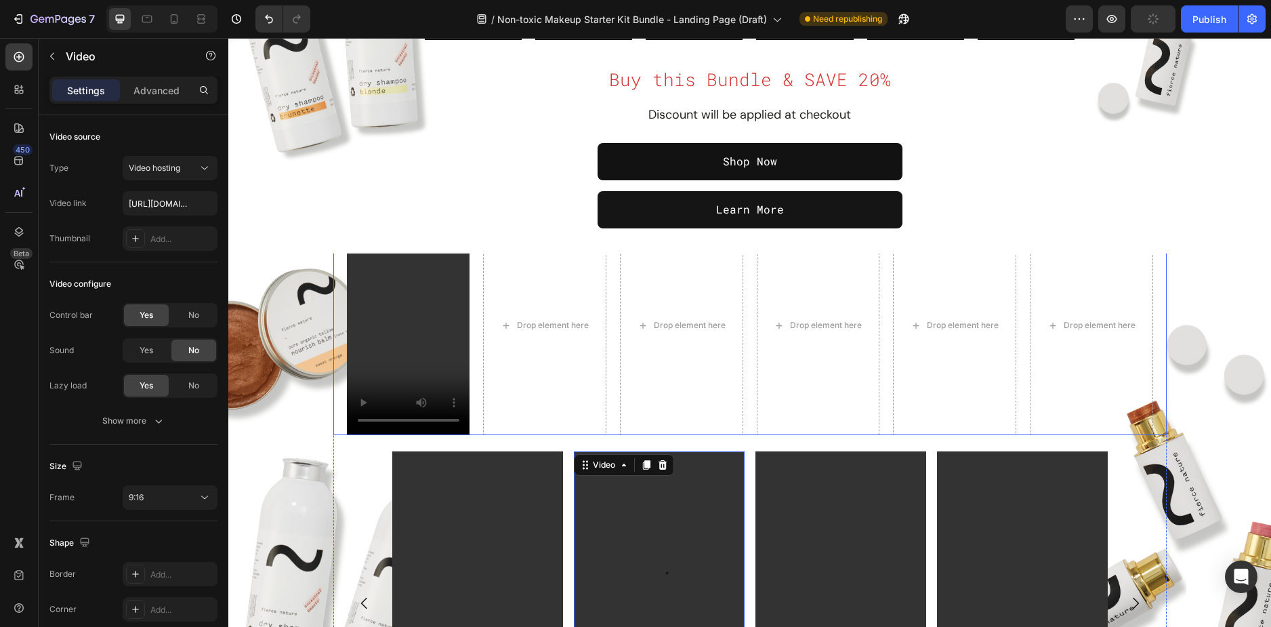
scroll to position [407, 0]
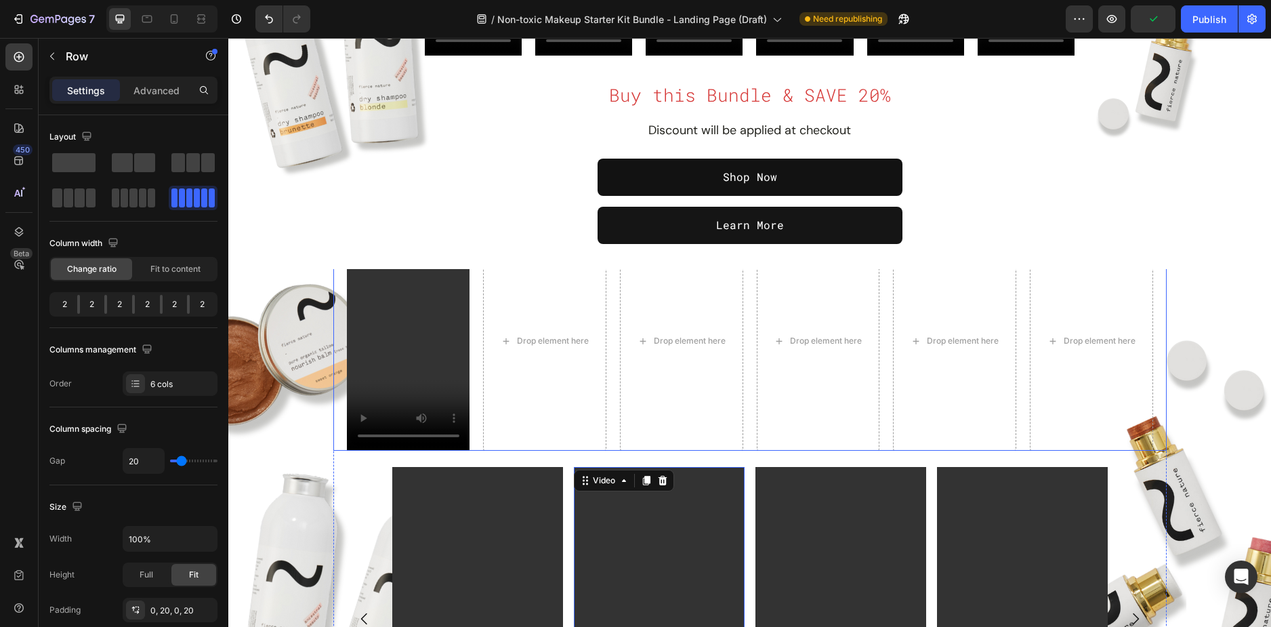
click at [333, 305] on div "Video Drop element here Drop element here Drop element here Drop element here D…" at bounding box center [749, 341] width 833 height 219
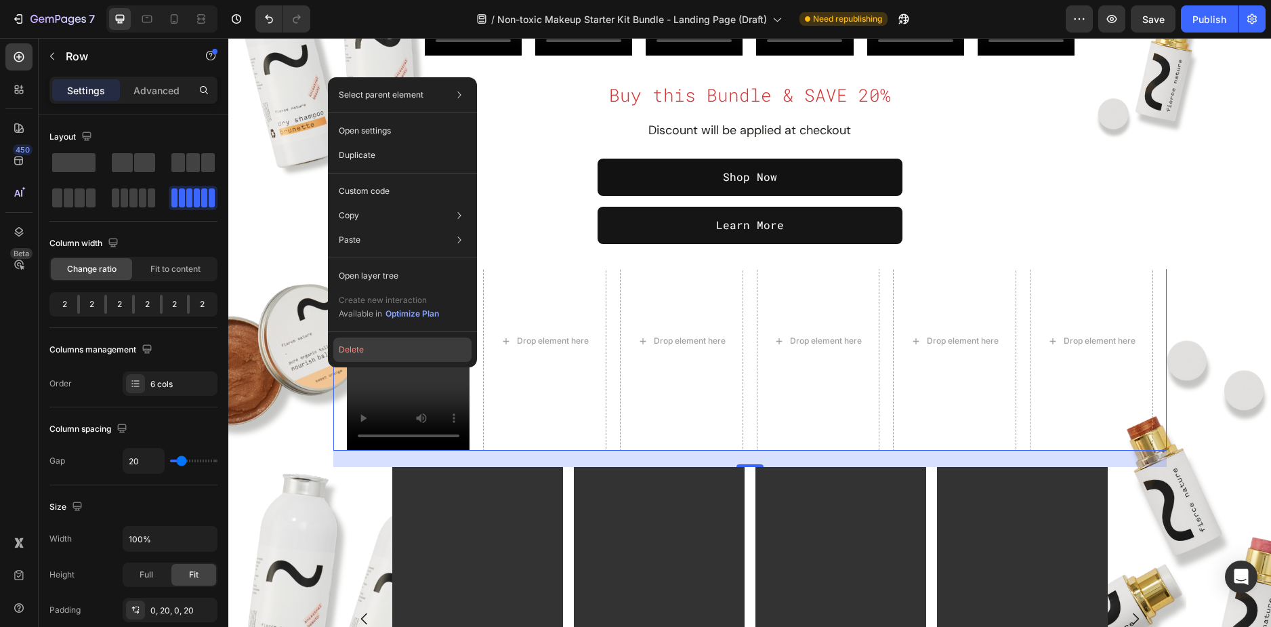
click at [360, 352] on button "Delete" at bounding box center [402, 349] width 138 height 24
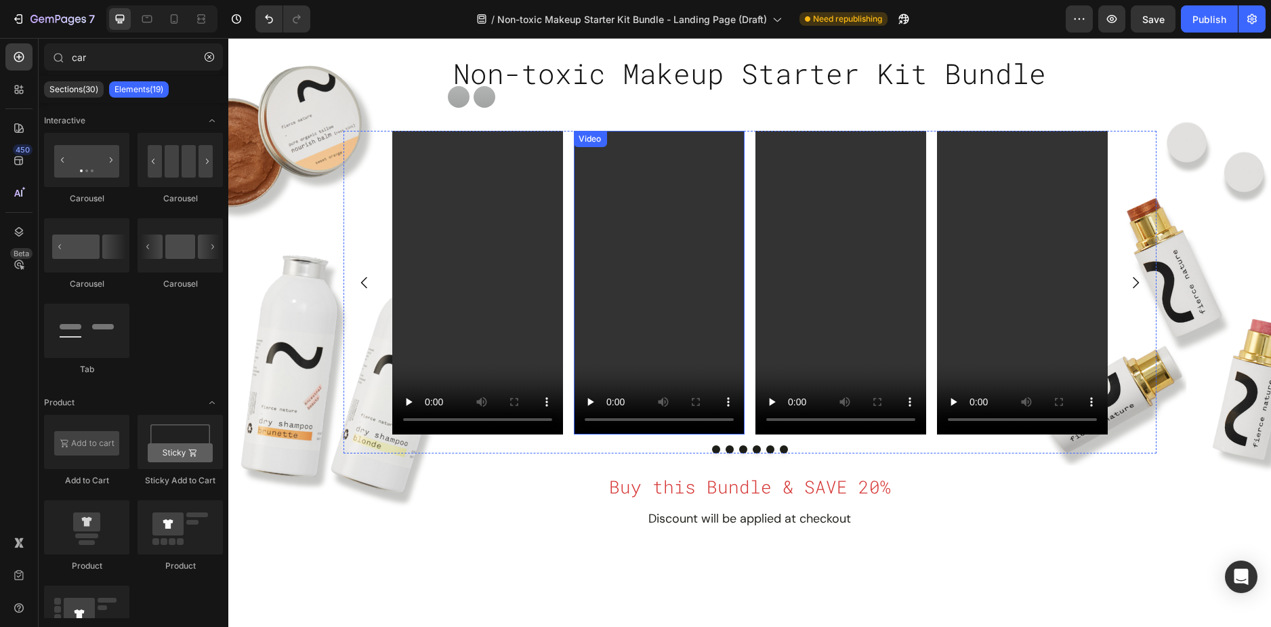
scroll to position [542, 0]
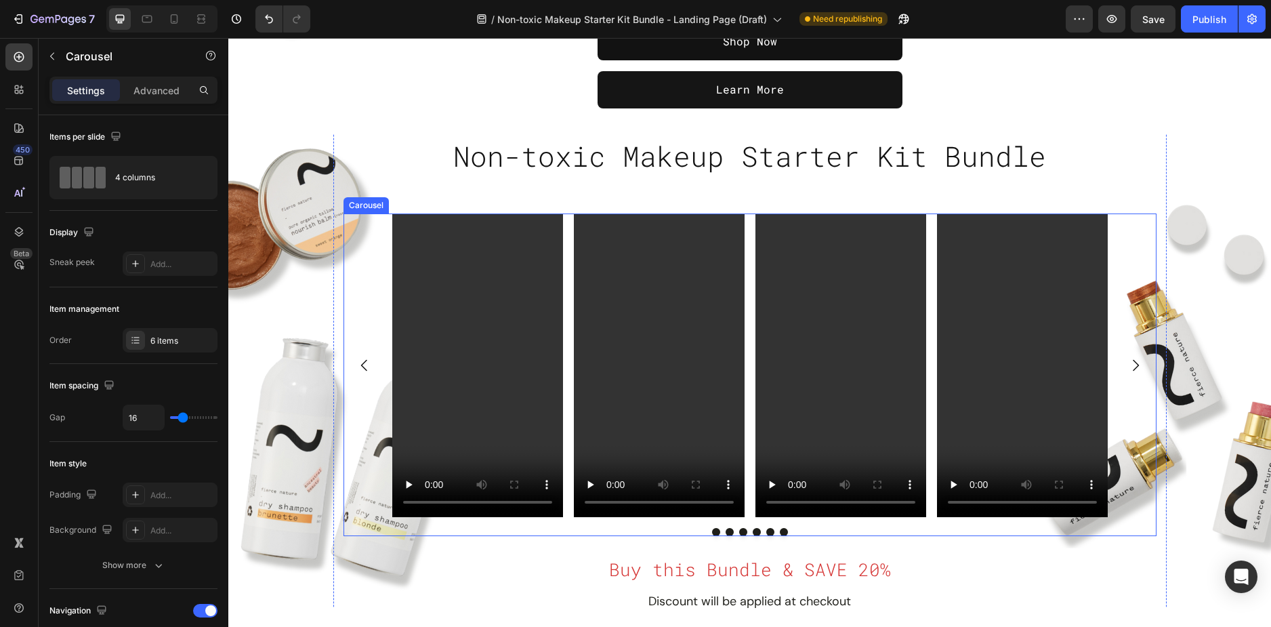
click at [1127, 367] on icon "Carousel Next Arrow" at bounding box center [1135, 365] width 16 height 16
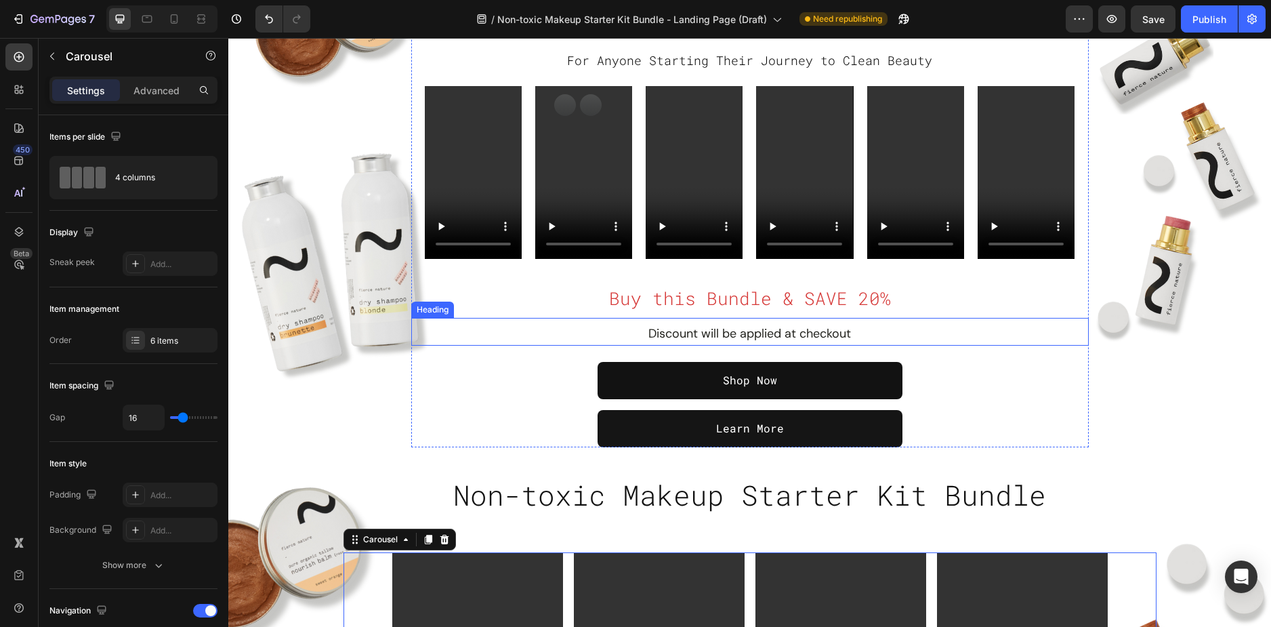
scroll to position [474, 0]
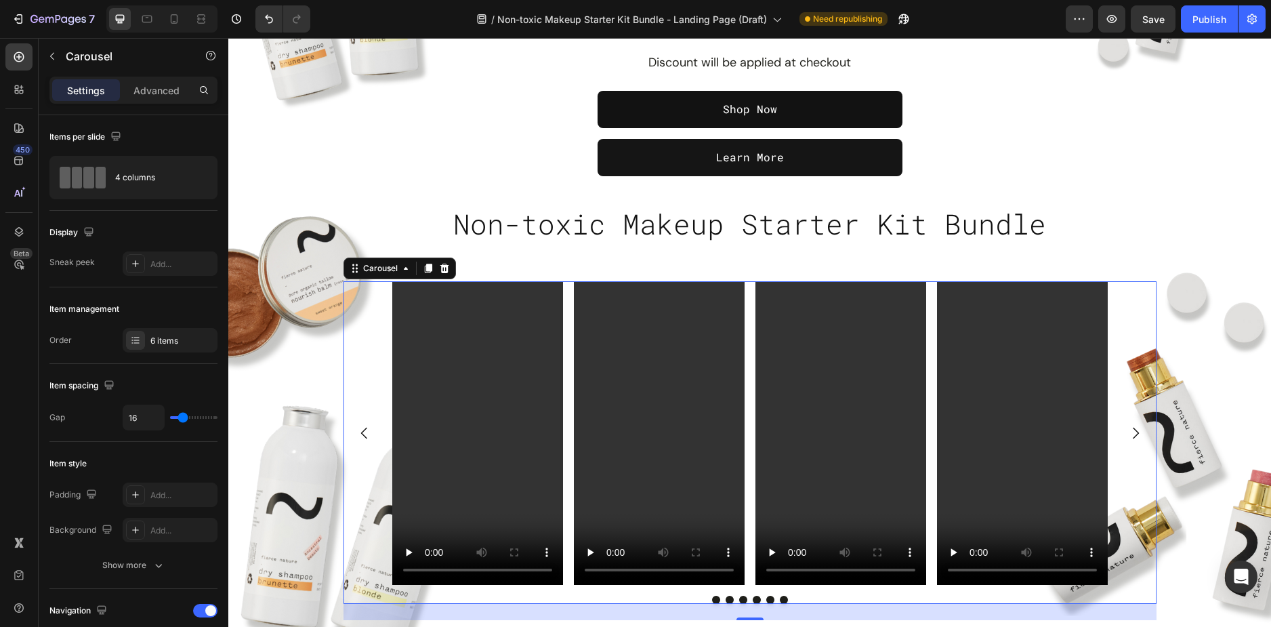
click at [355, 348] on div "Video Video Video Video Video Video" at bounding box center [750, 433] width 813 height 304
click at [166, 18] on div at bounding box center [174, 19] width 22 height 22
type input "100%"
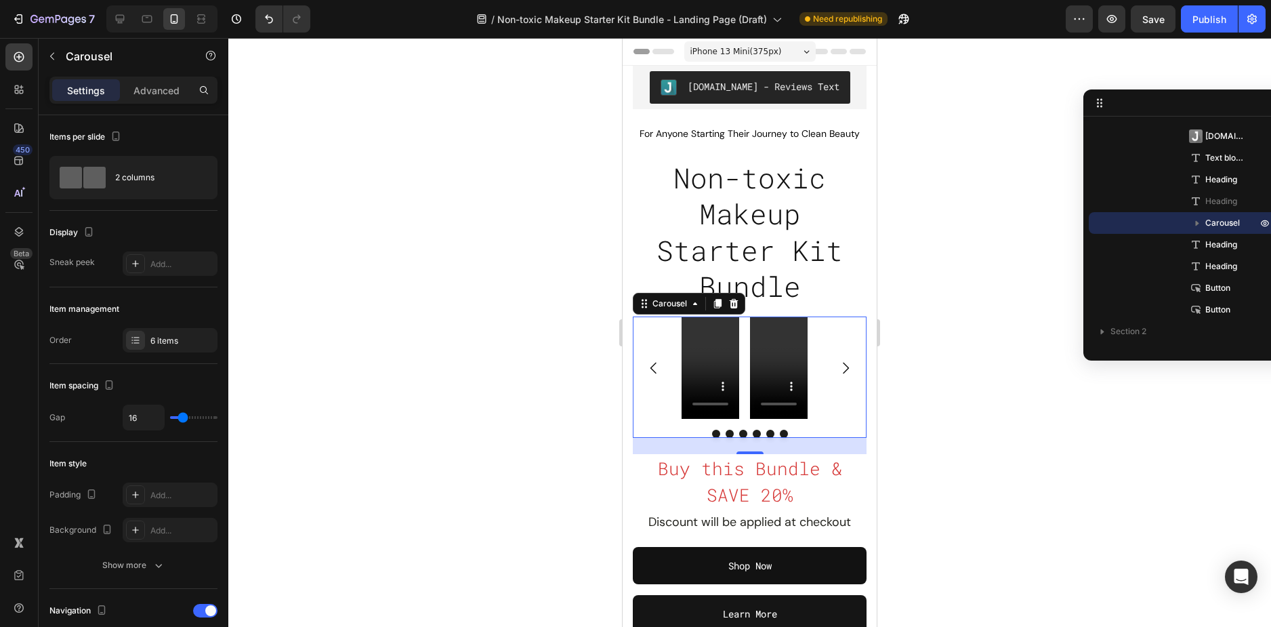
click at [657, 356] on div "Video Video Video Video Video Video" at bounding box center [750, 367] width 234 height 102
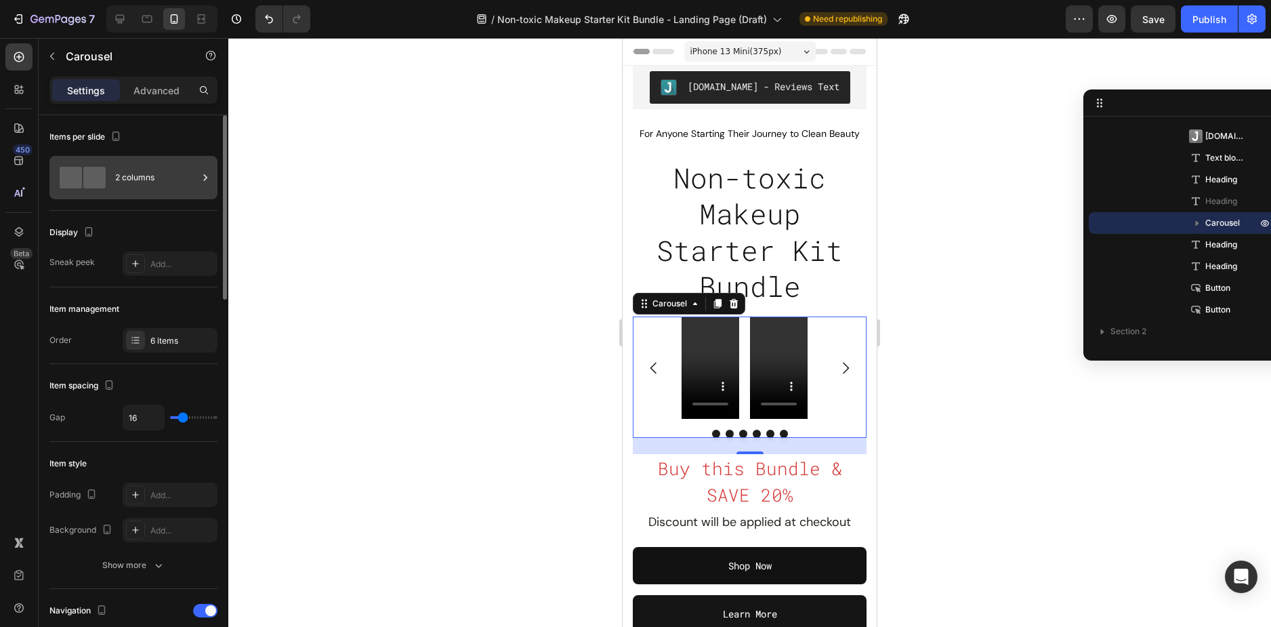
click at [130, 180] on div "2 columns" at bounding box center [156, 177] width 83 height 31
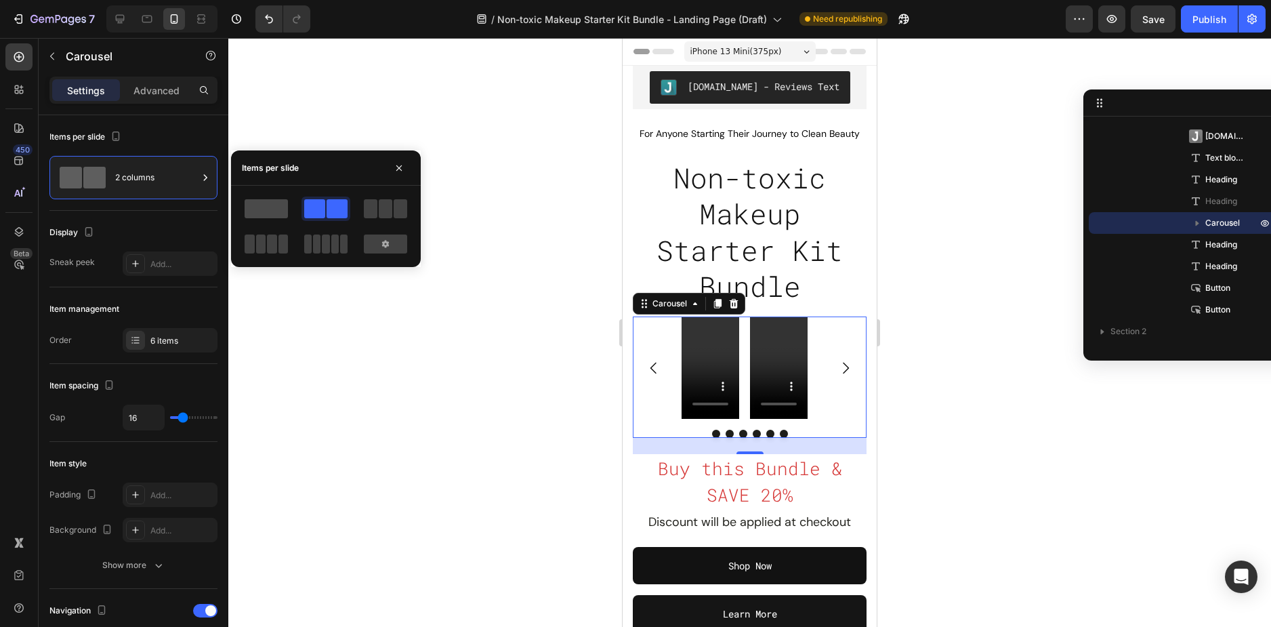
click at [280, 205] on span at bounding box center [266, 208] width 43 height 19
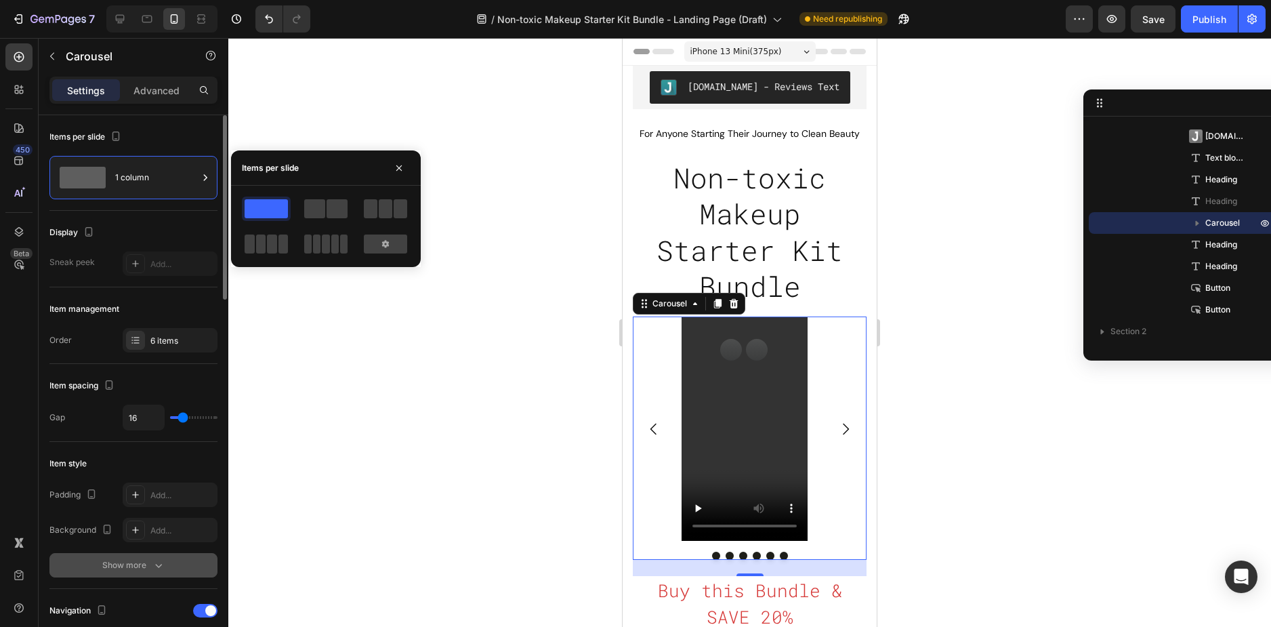
scroll to position [136, 0]
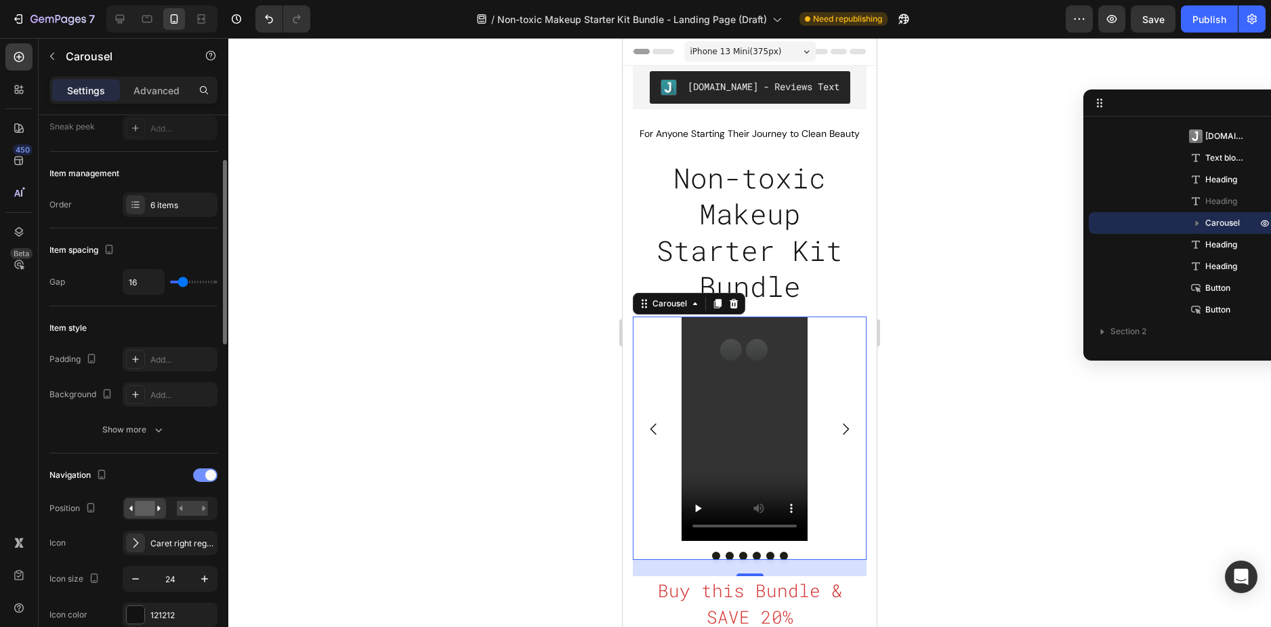
click at [209, 472] on span at bounding box center [210, 475] width 11 height 11
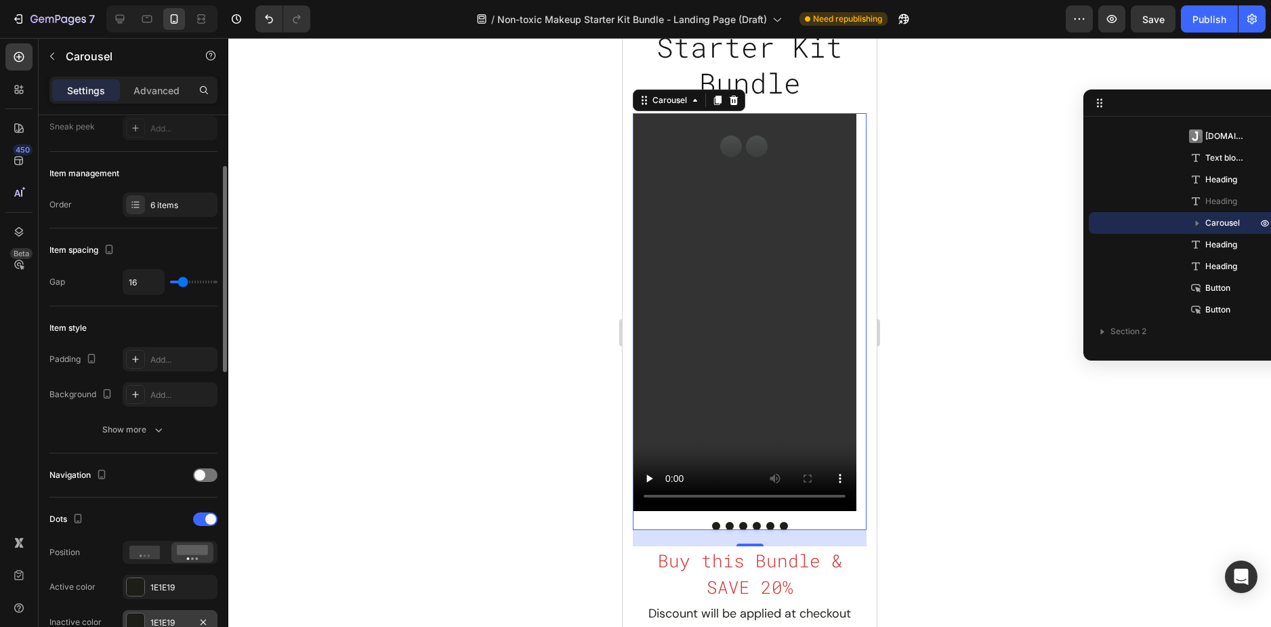
scroll to position [339, 0]
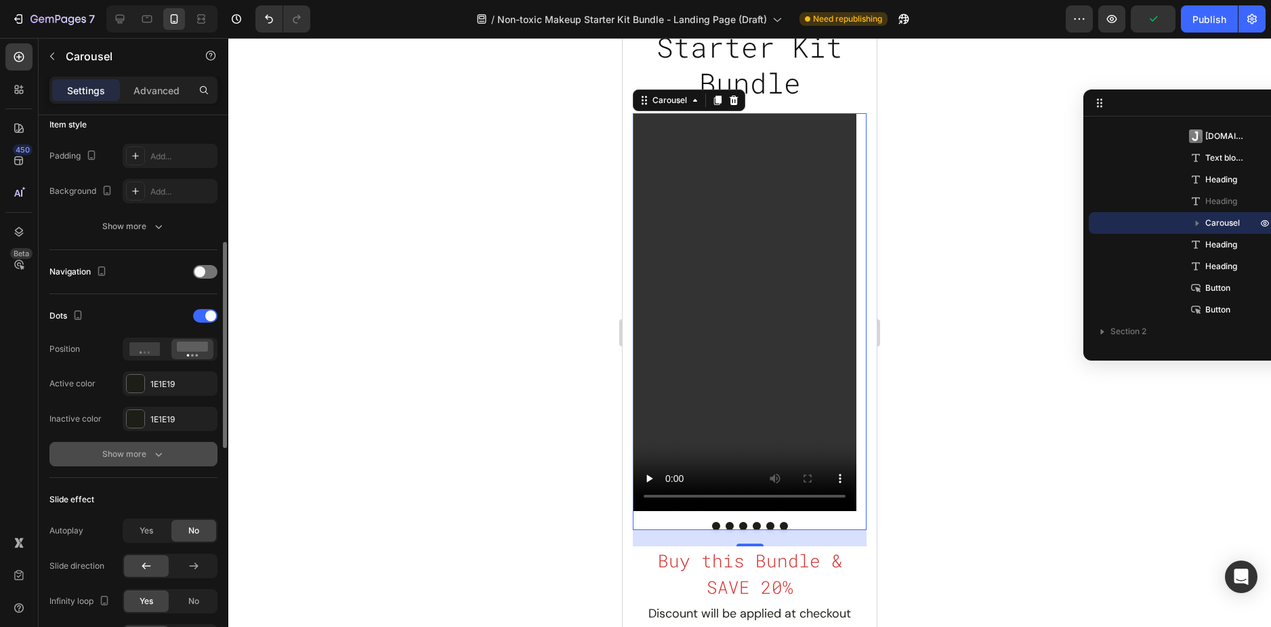
click at [152, 462] on button "Show more" at bounding box center [133, 454] width 168 height 24
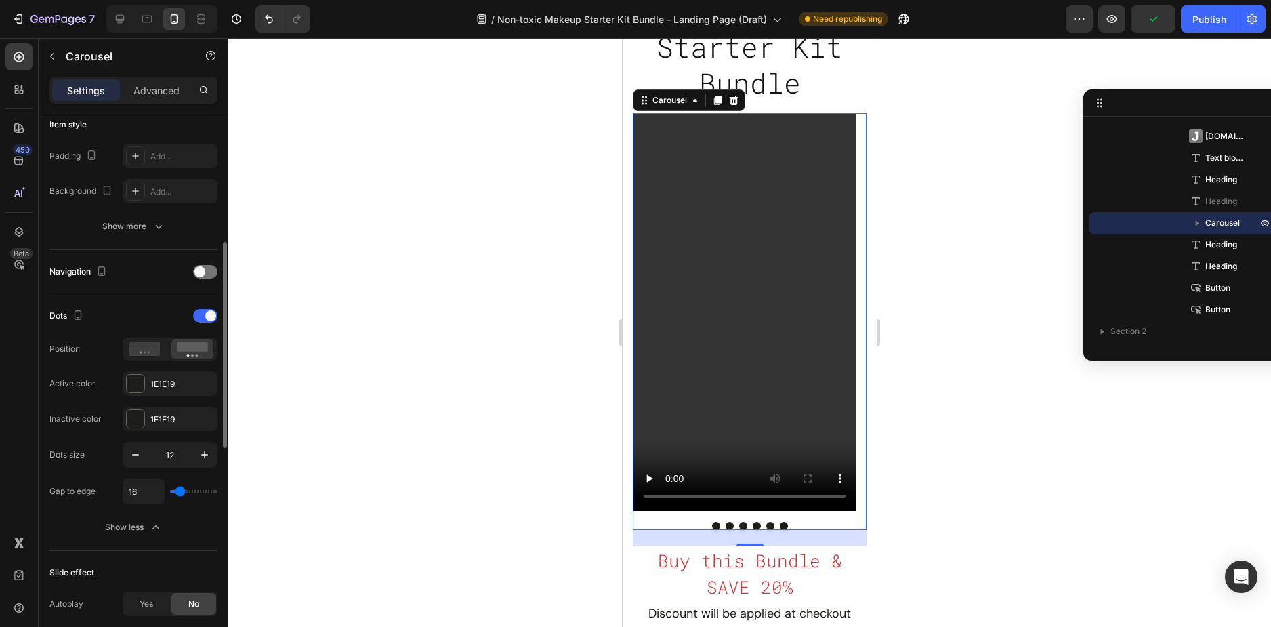
scroll to position [407, 0]
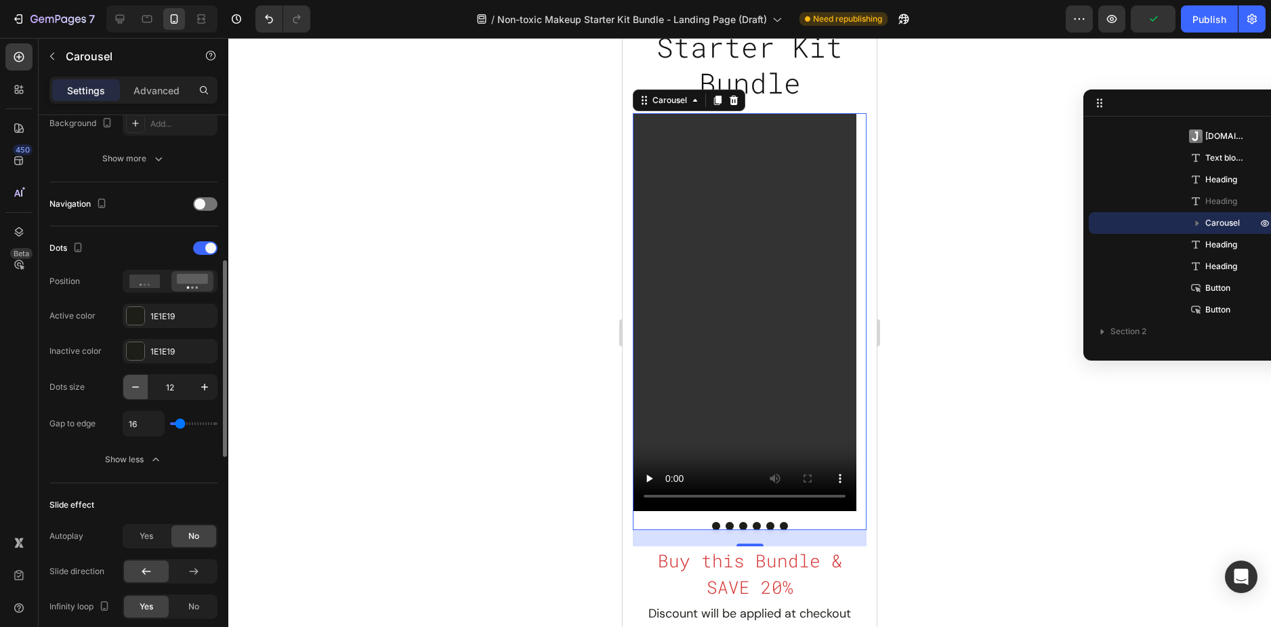
click at [135, 388] on icon "button" at bounding box center [136, 387] width 14 height 14
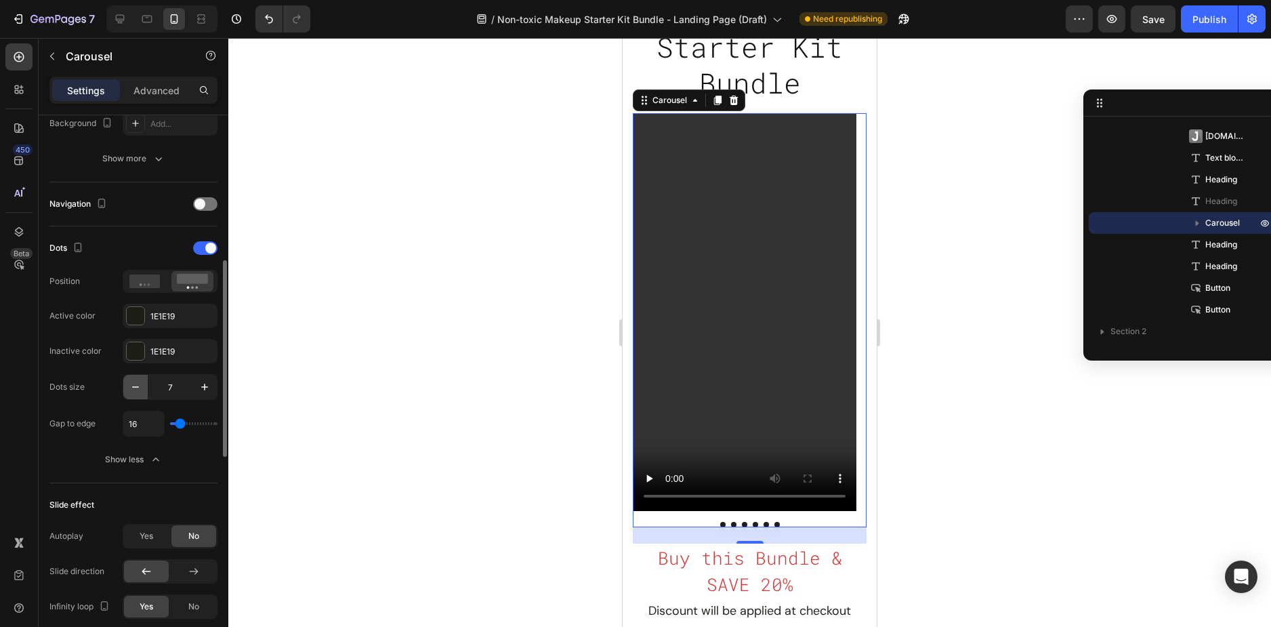
click at [135, 388] on icon "button" at bounding box center [136, 387] width 14 height 14
type input "6"
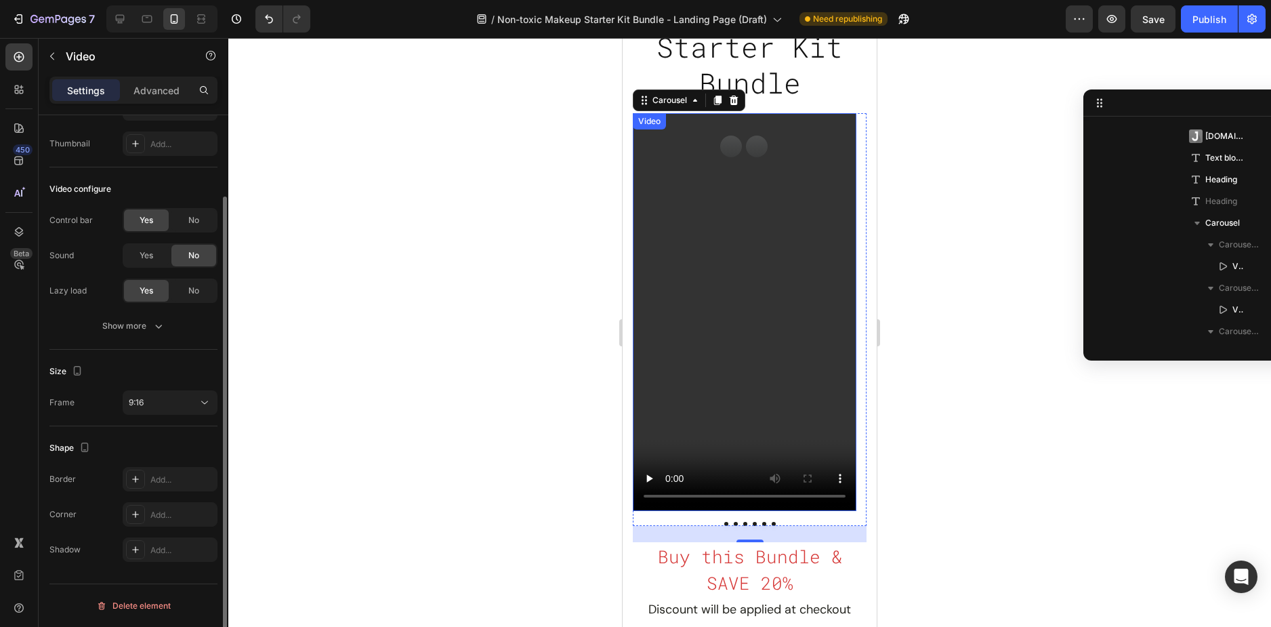
click at [645, 220] on video at bounding box center [745, 312] width 224 height 398
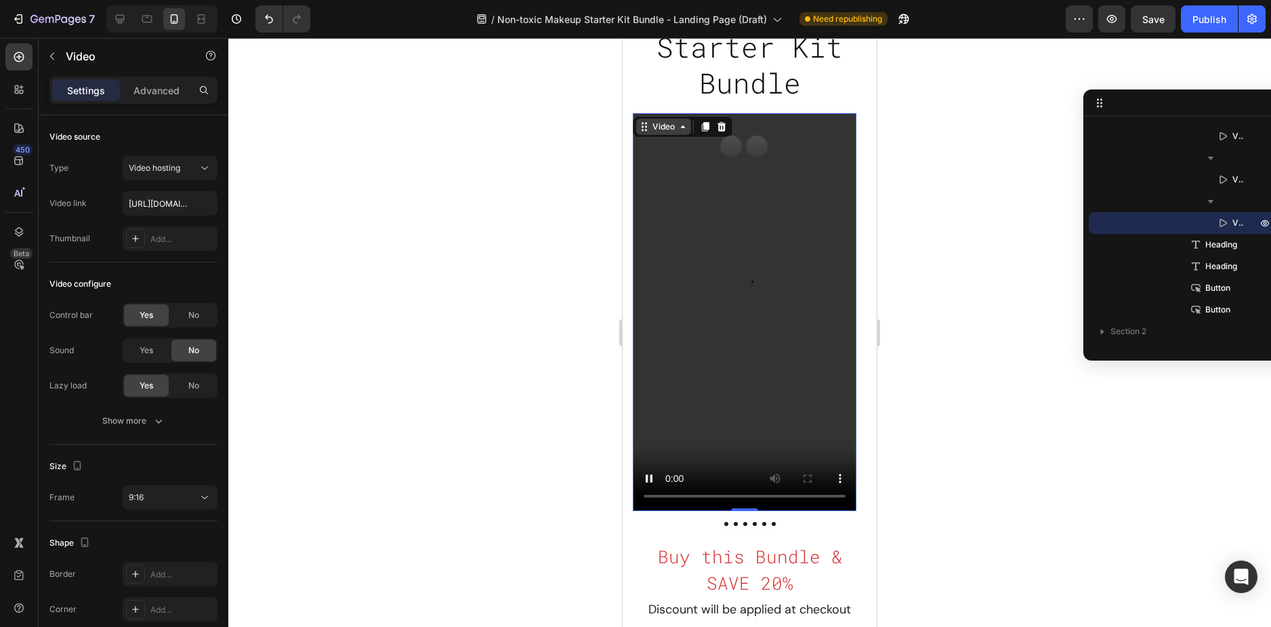
click at [669, 133] on div "Video" at bounding box center [664, 127] width 28 height 12
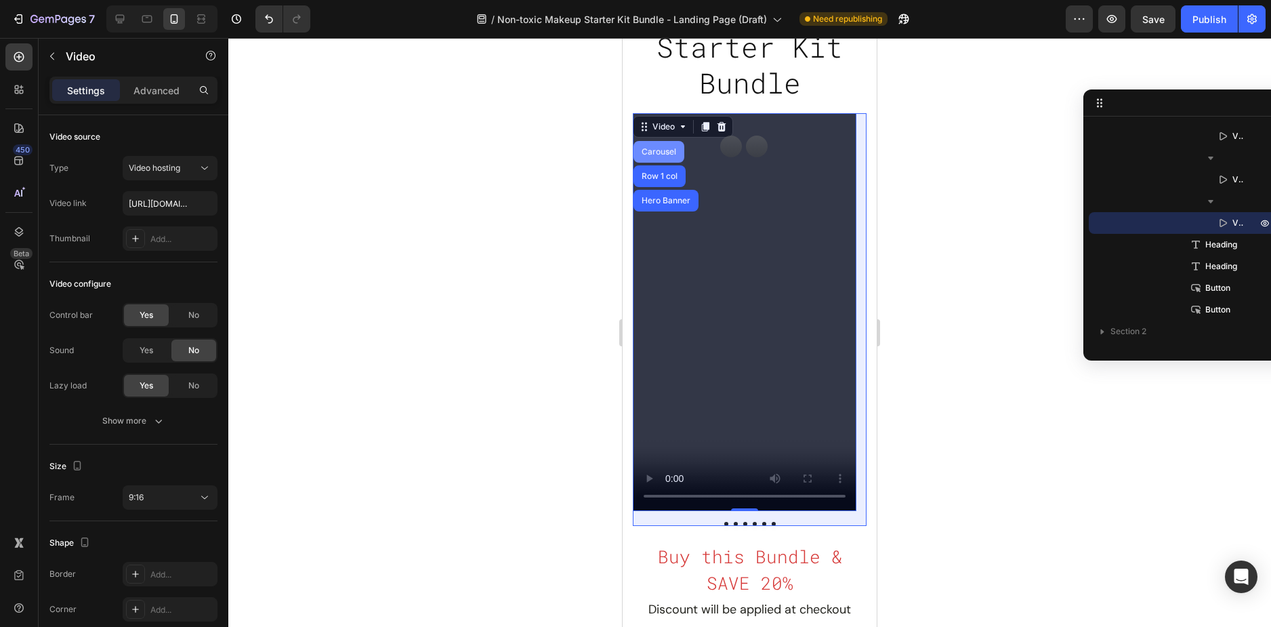
click at [658, 156] on div "Carousel" at bounding box center [659, 152] width 40 height 8
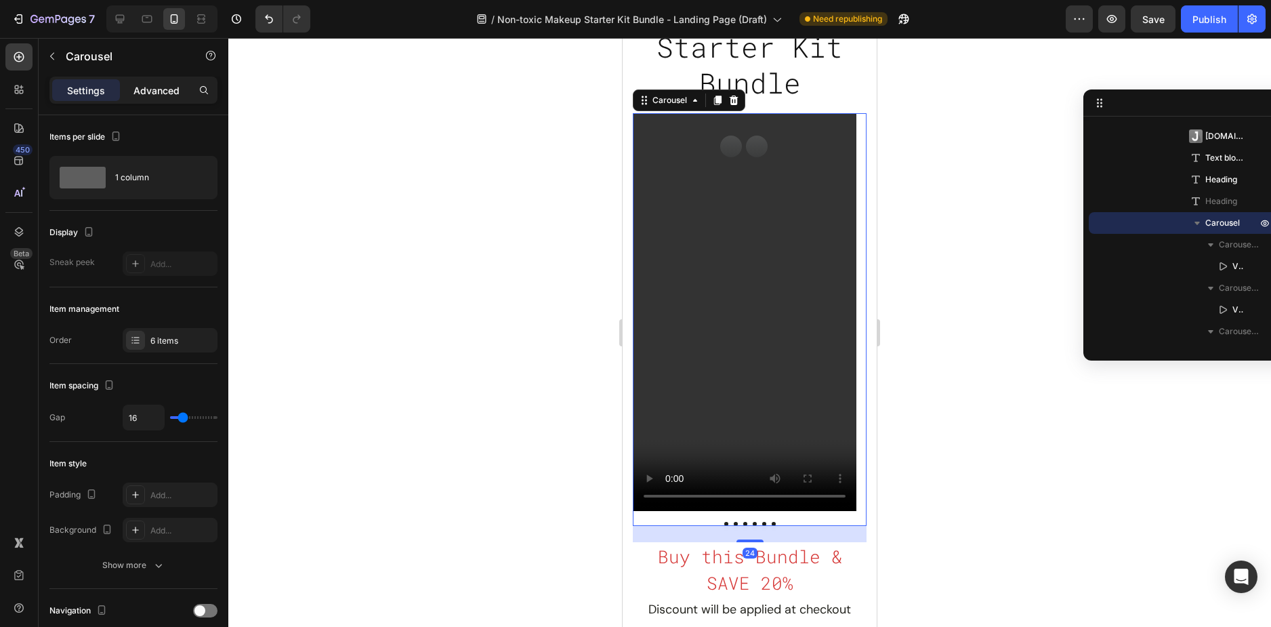
click at [161, 87] on p "Advanced" at bounding box center [156, 90] width 46 height 14
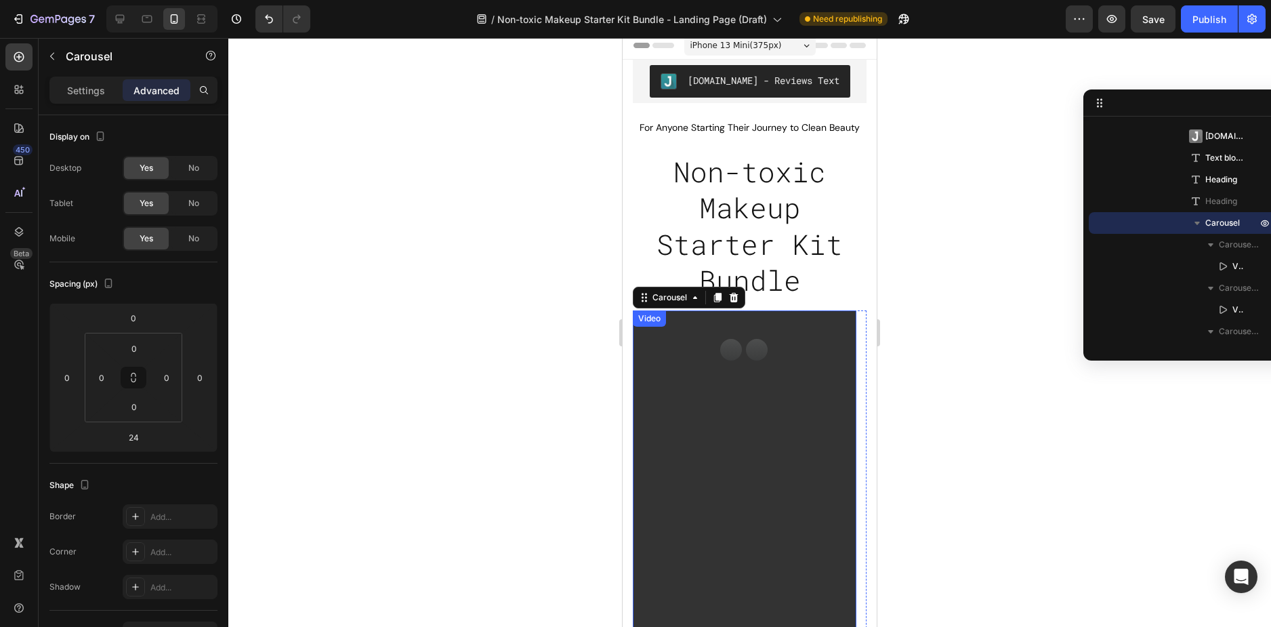
scroll to position [0, 0]
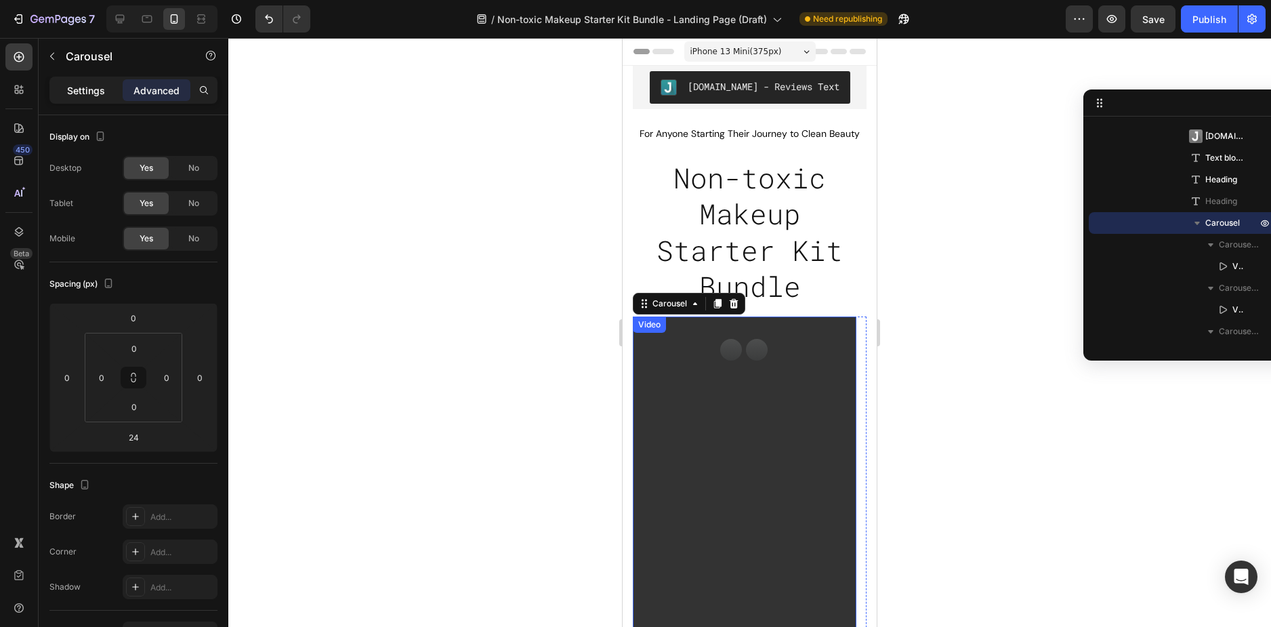
click at [96, 89] on p "Settings" at bounding box center [86, 90] width 38 height 14
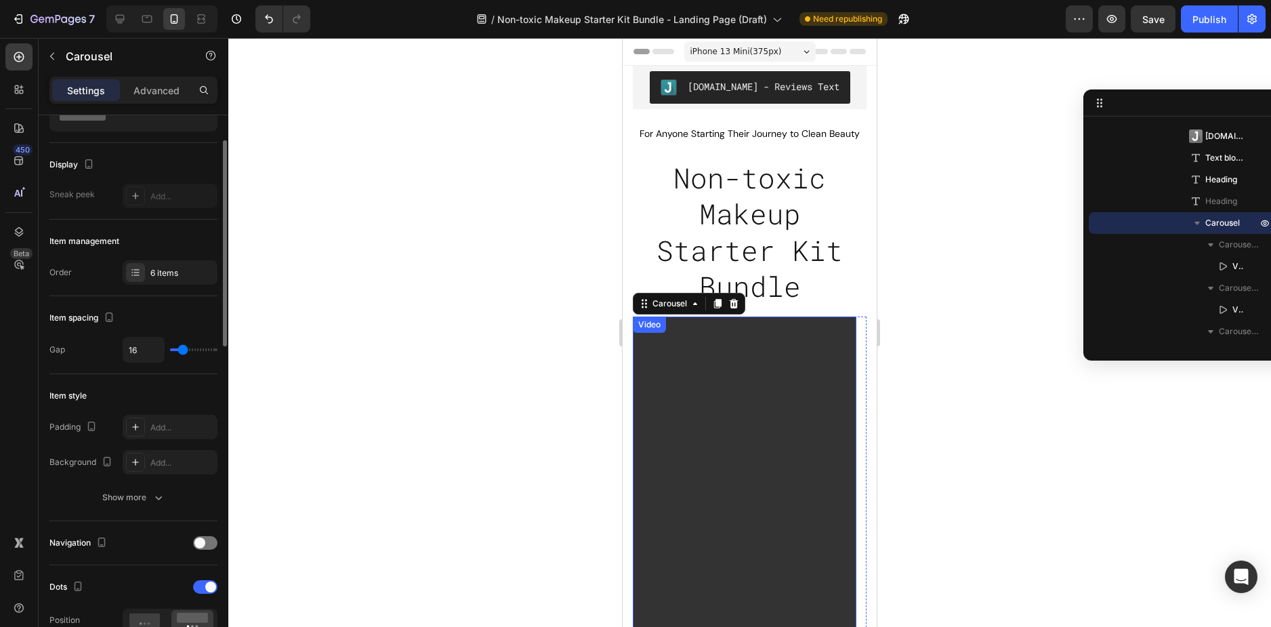
scroll to position [203, 0]
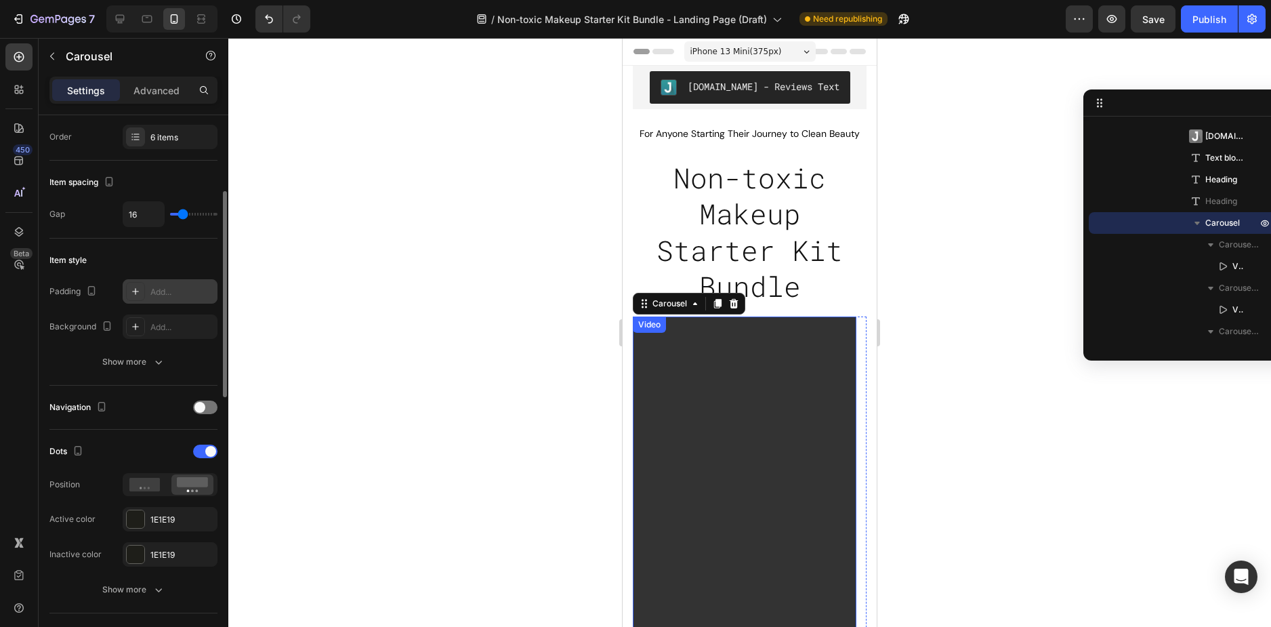
click at [170, 287] on div "Add..." at bounding box center [182, 292] width 64 height 12
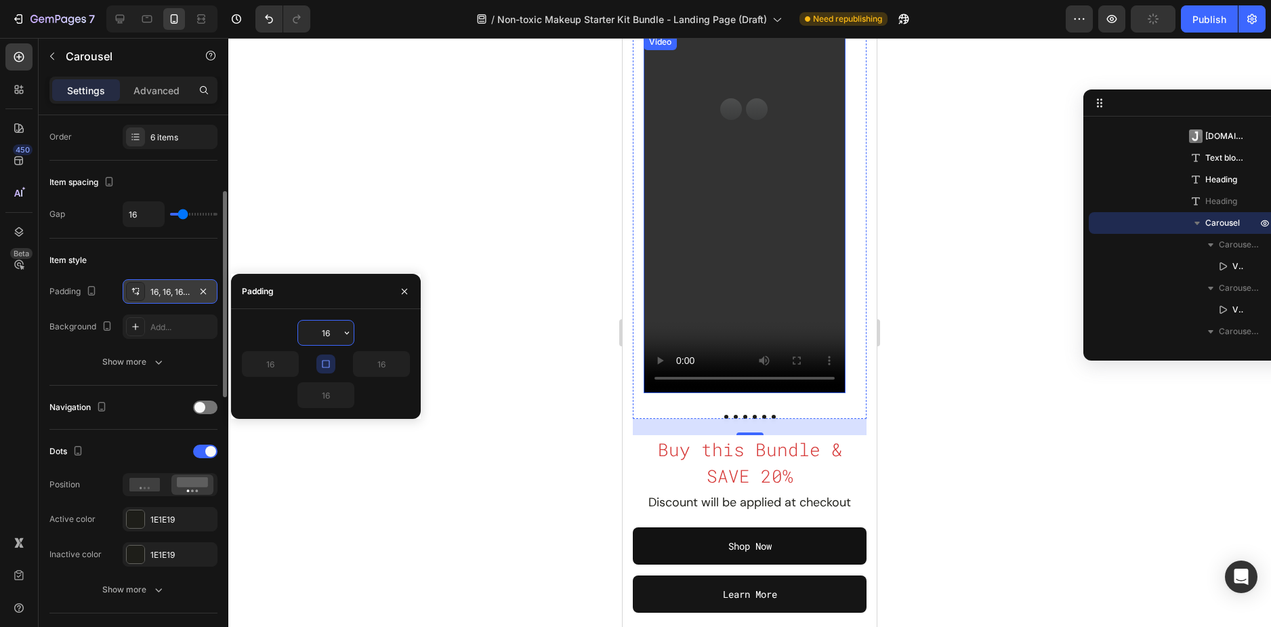
scroll to position [339, 0]
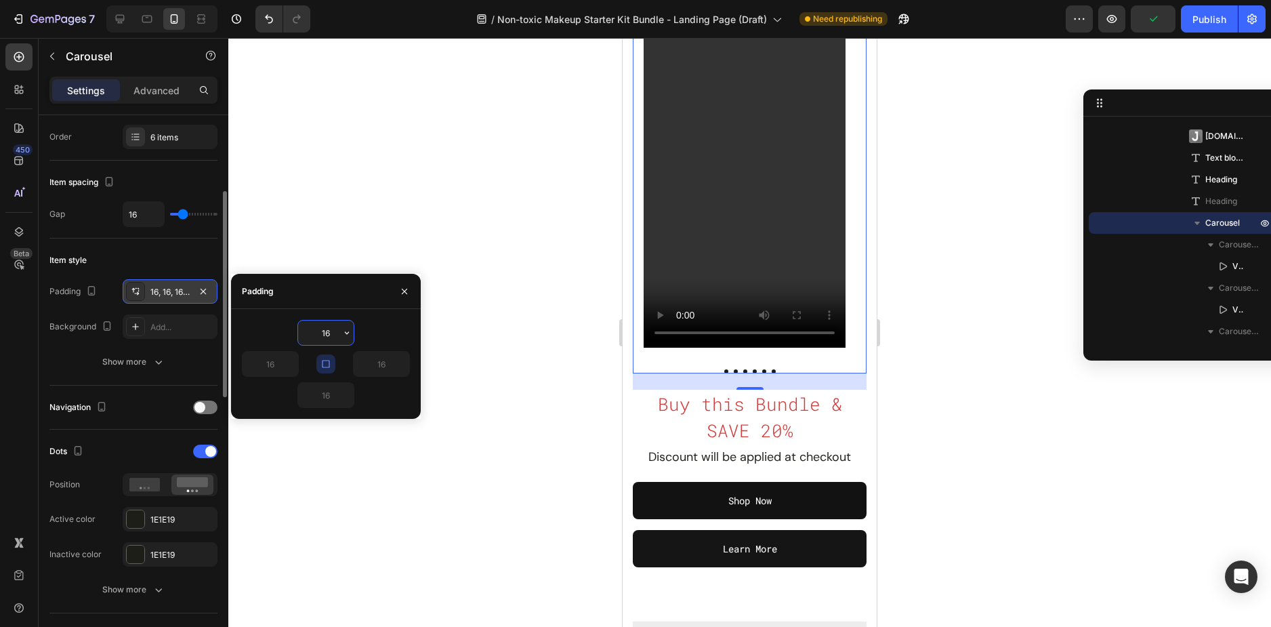
click at [574, 261] on div at bounding box center [749, 332] width 1043 height 589
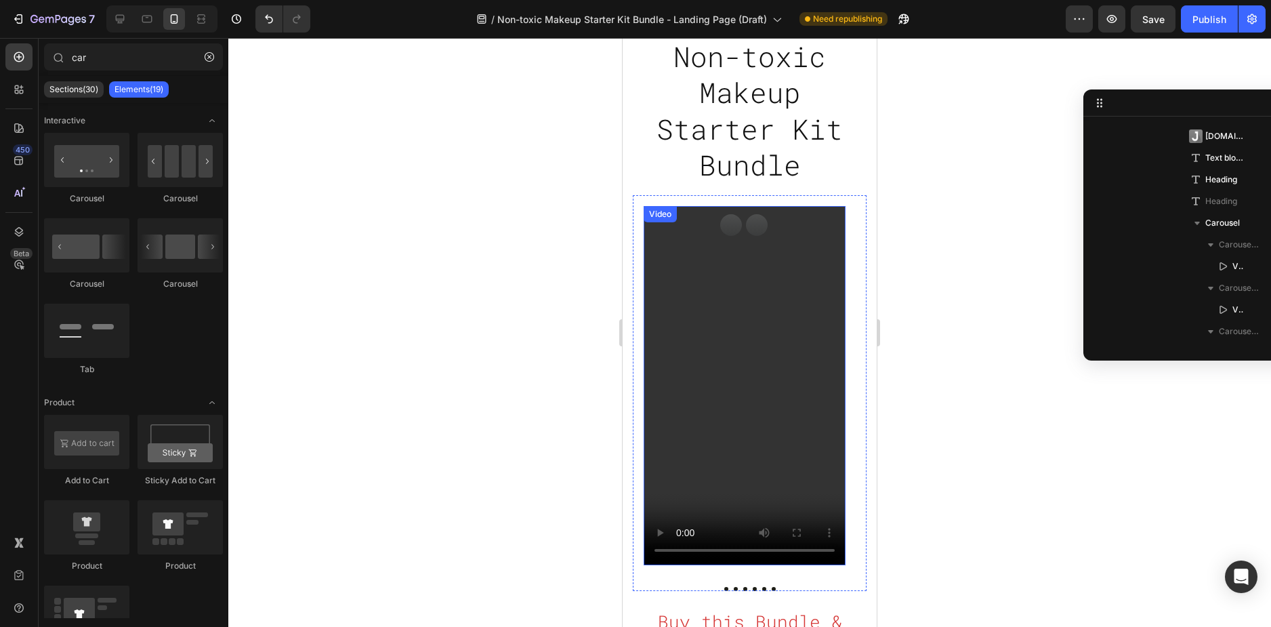
scroll to position [136, 0]
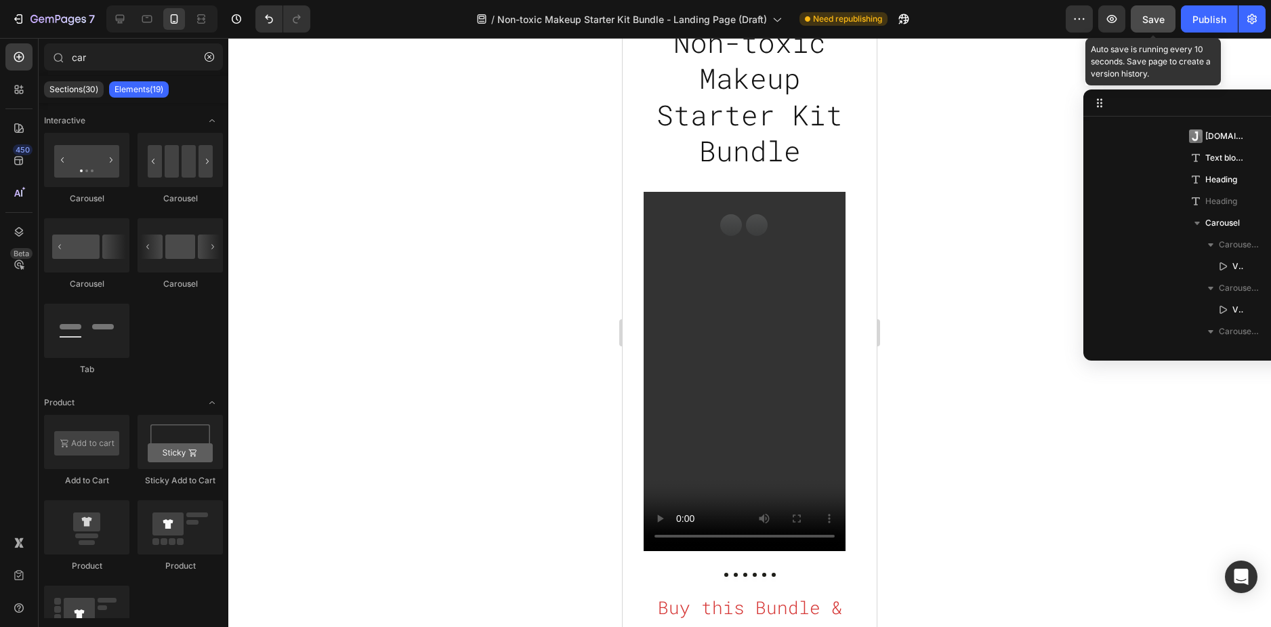
click at [1148, 12] on div "Save" at bounding box center [1153, 19] width 22 height 14
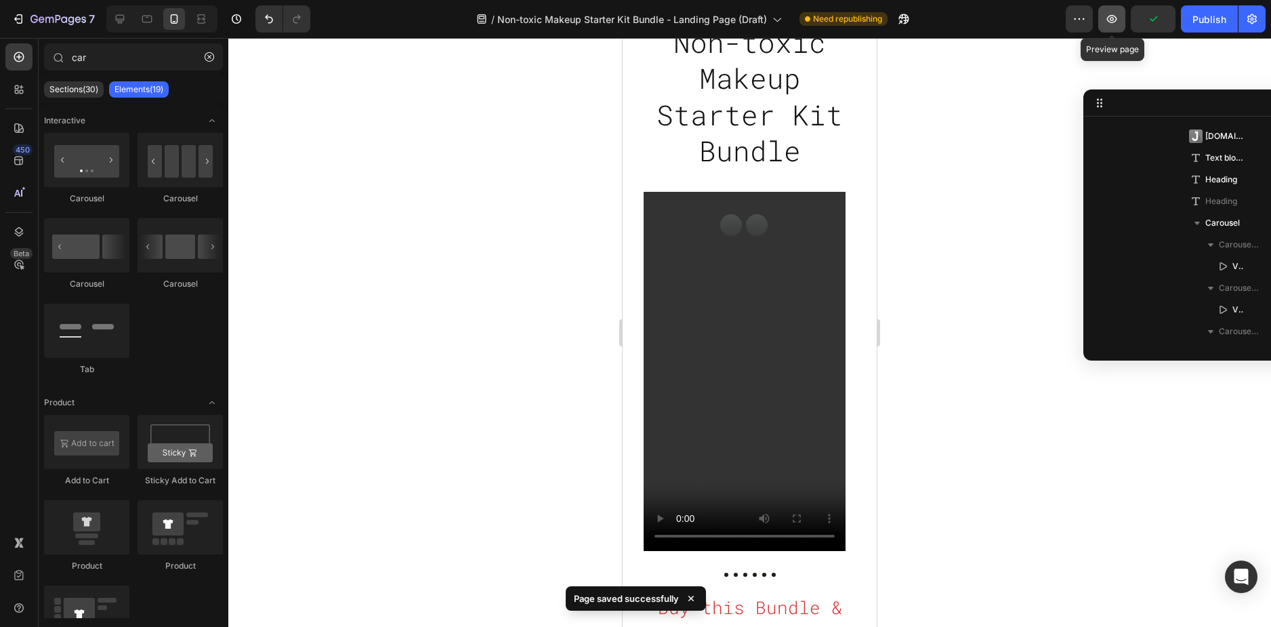
click at [1104, 17] on button "button" at bounding box center [1111, 18] width 27 height 27
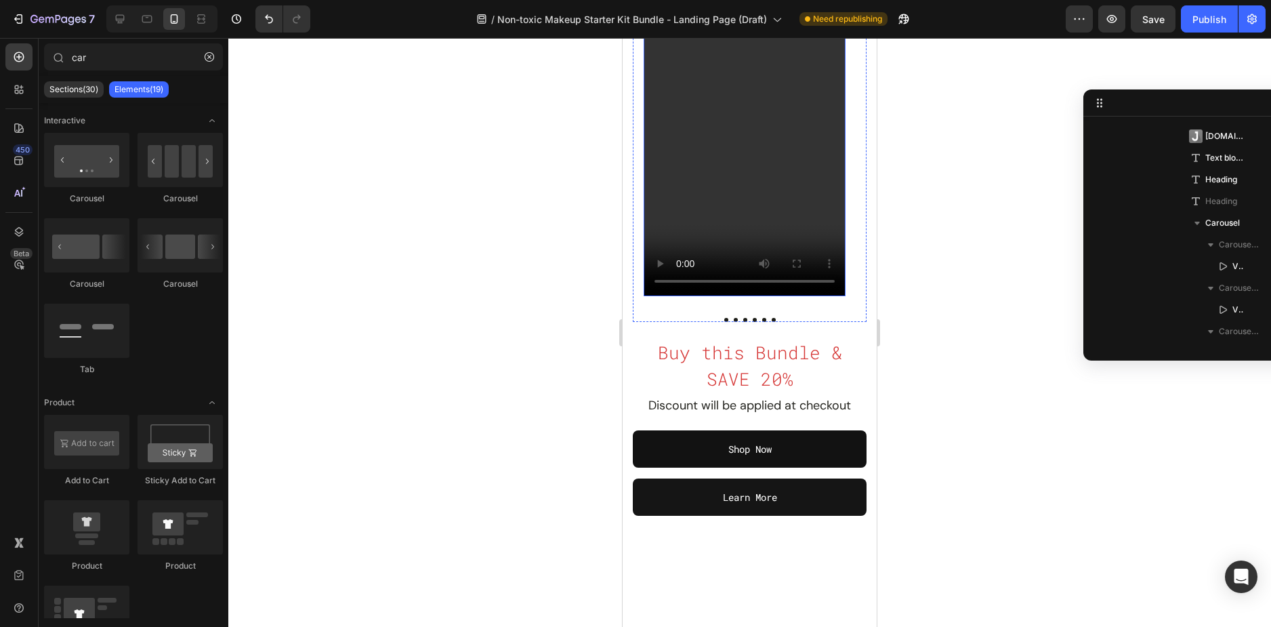
scroll to position [271, 0]
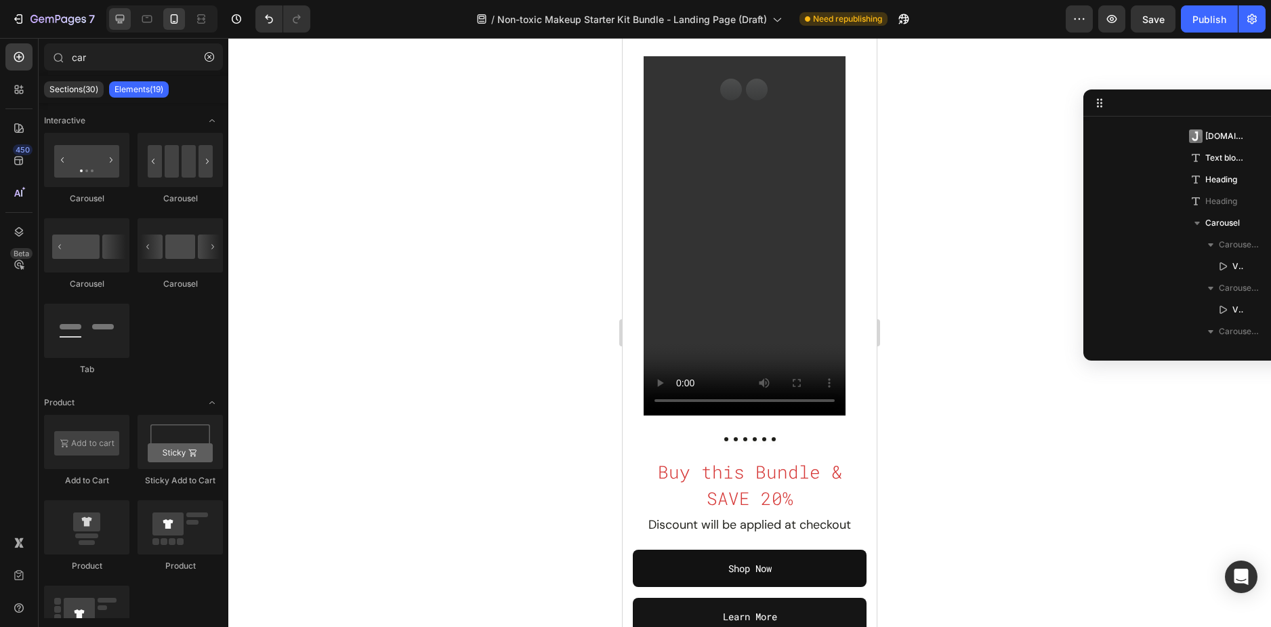
click at [117, 18] on icon at bounding box center [120, 19] width 14 height 14
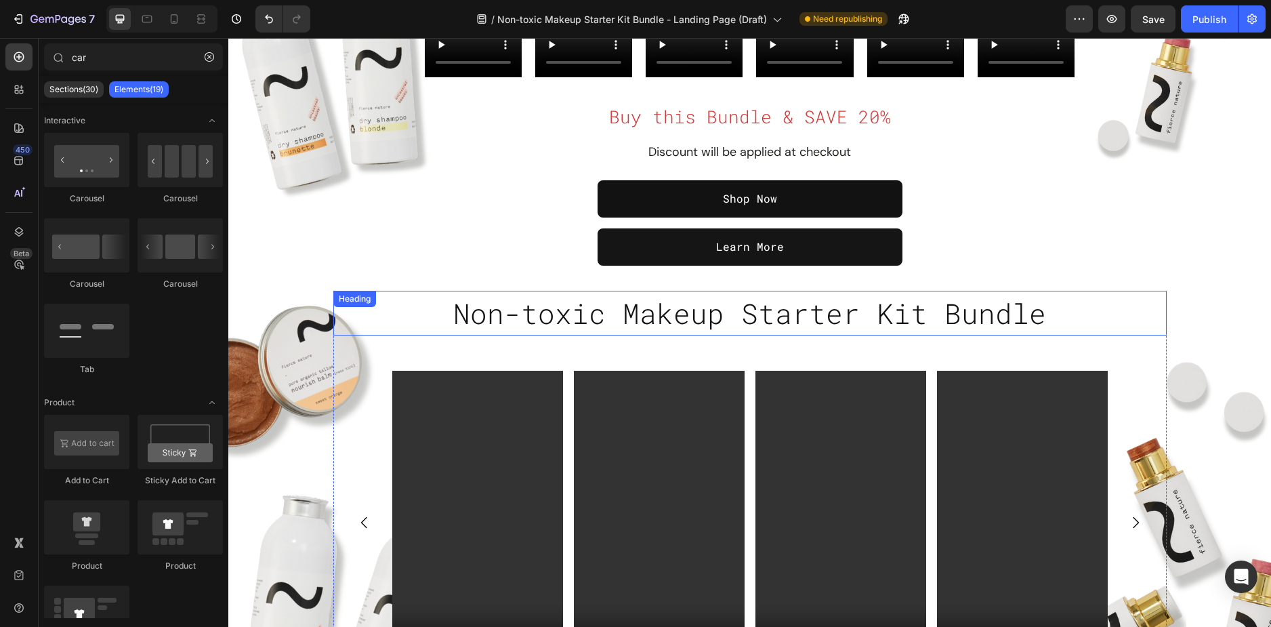
scroll to position [542, 0]
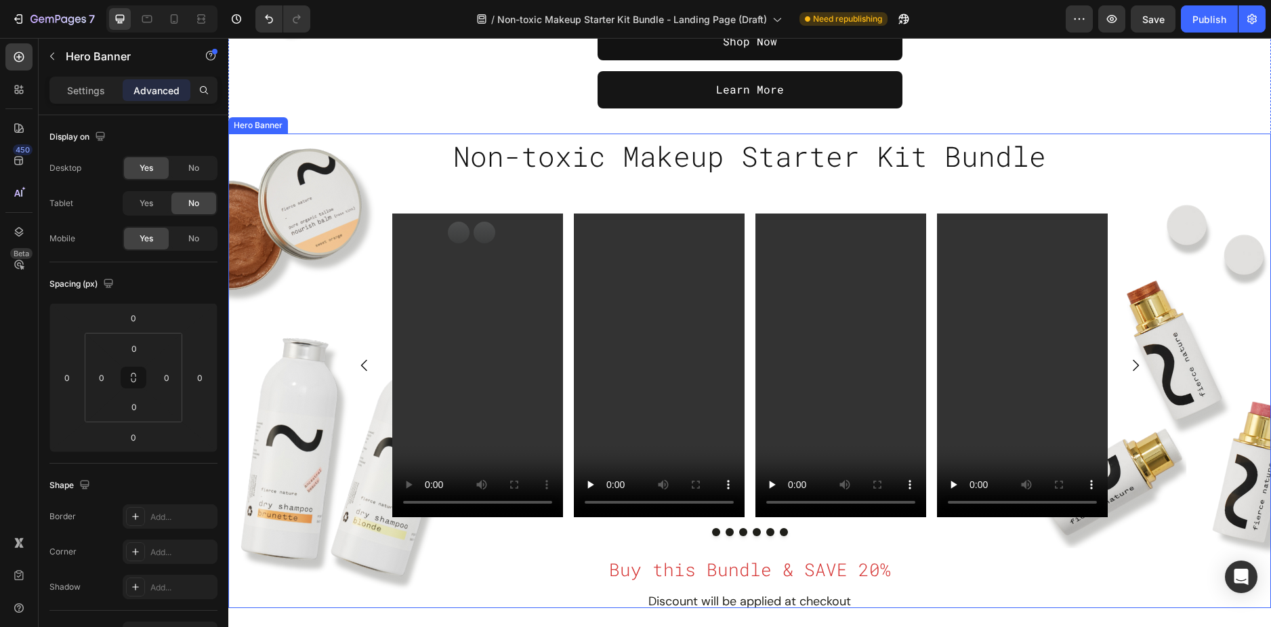
click at [262, 140] on div "Overlay" at bounding box center [749, 370] width 1043 height 474
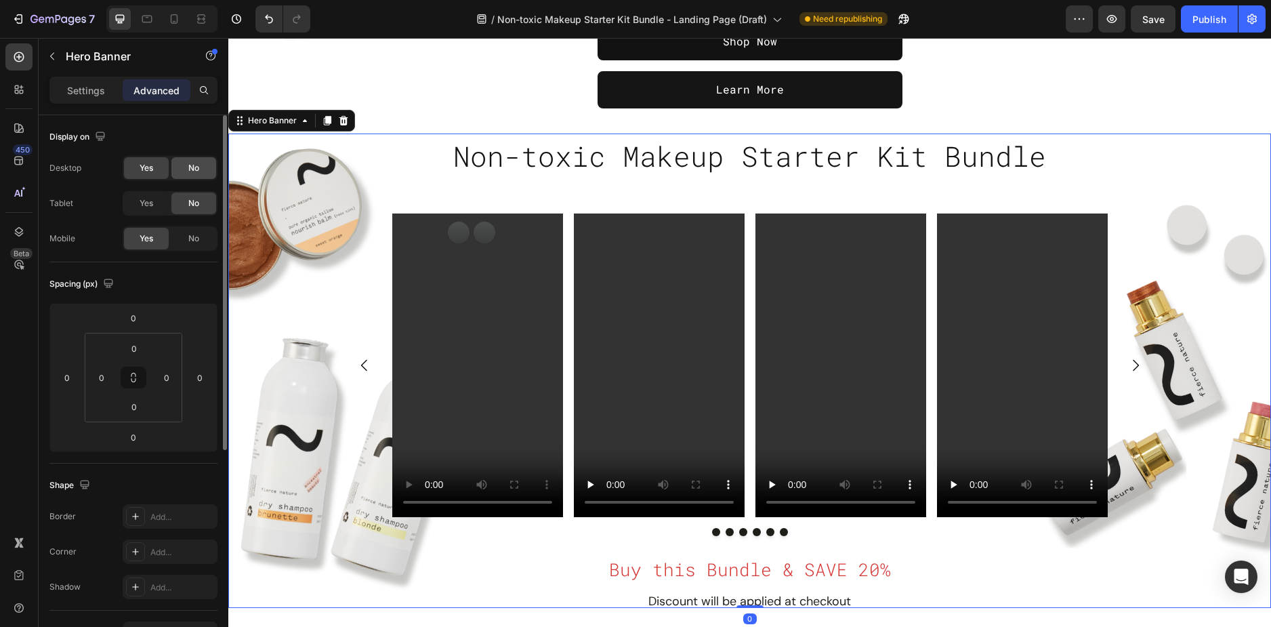
click at [186, 463] on div "Display on Desktop Yes No Tablet Yes No Mobile Yes No" at bounding box center [133, 536] width 168 height 147
click at [189, 157] on div "No" at bounding box center [193, 168] width 45 height 22
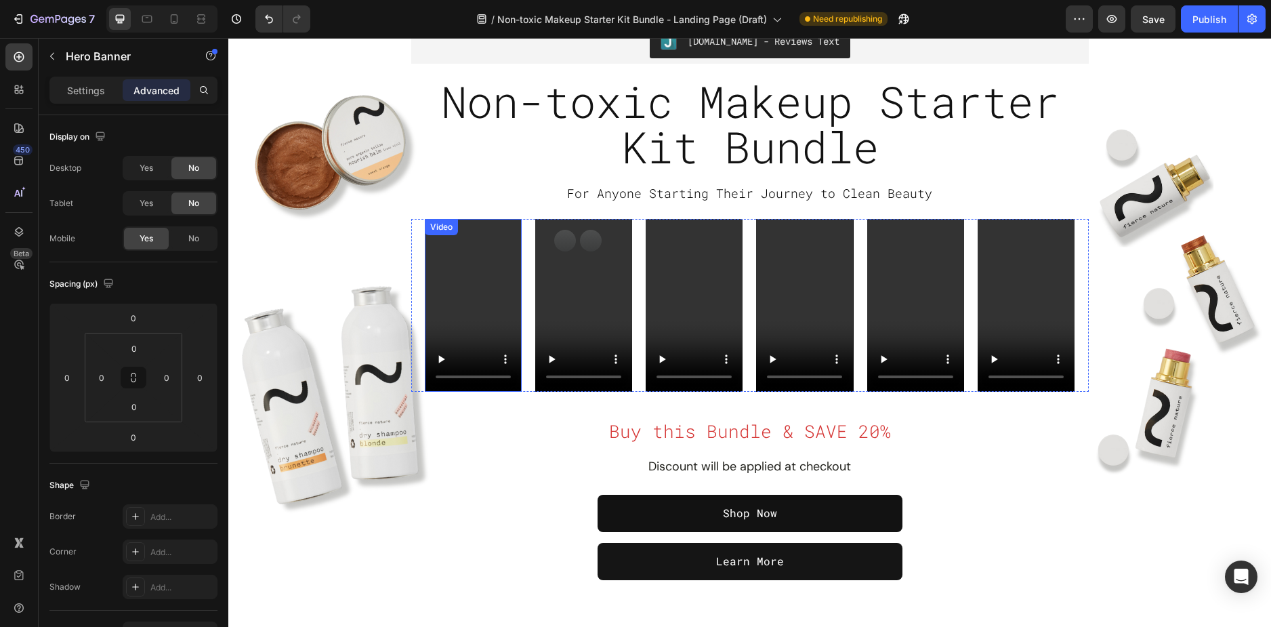
scroll to position [68, 0]
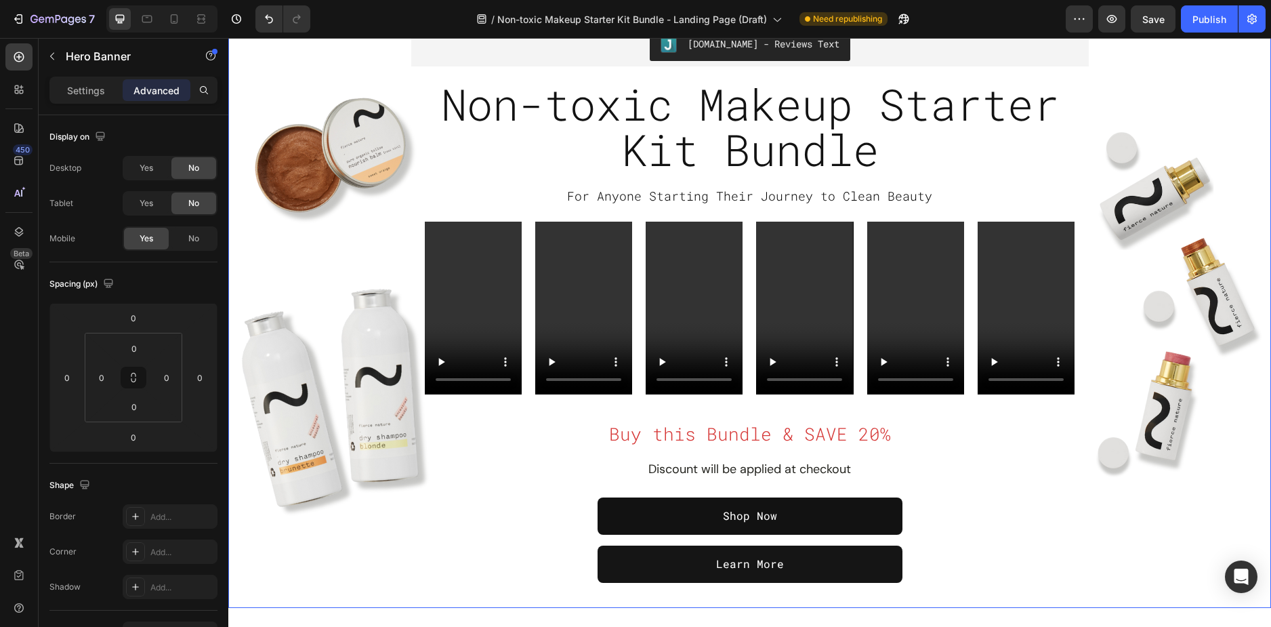
click at [277, 257] on div "Overlay" at bounding box center [749, 303] width 1043 height 610
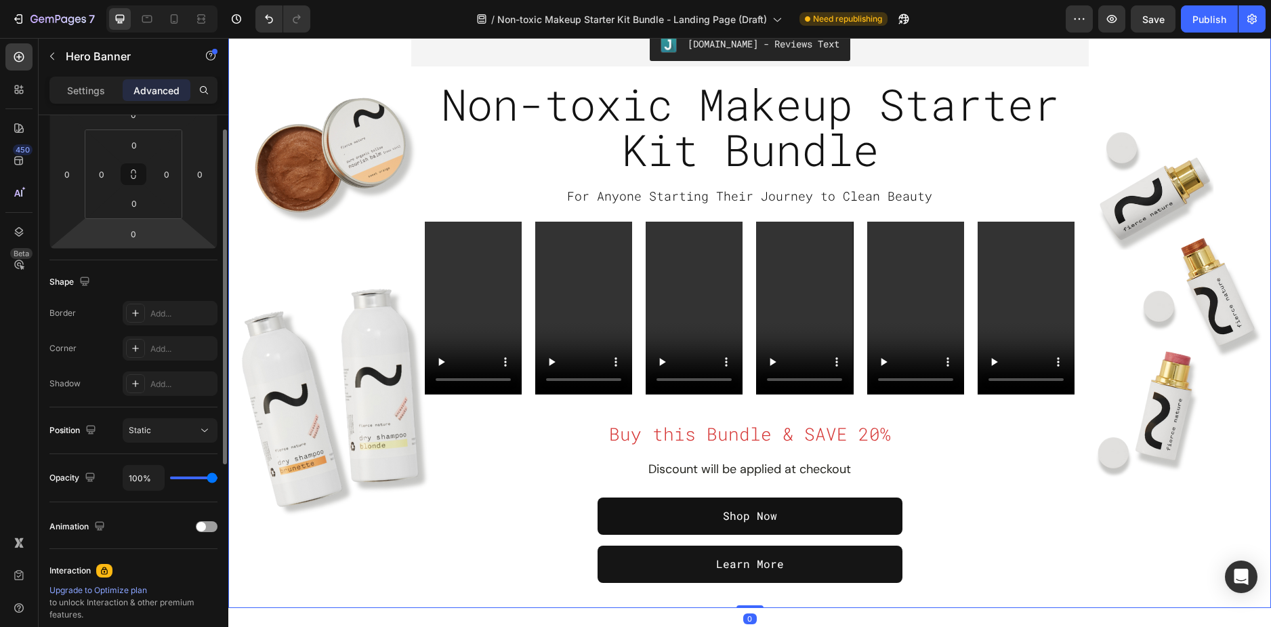
scroll to position [0, 0]
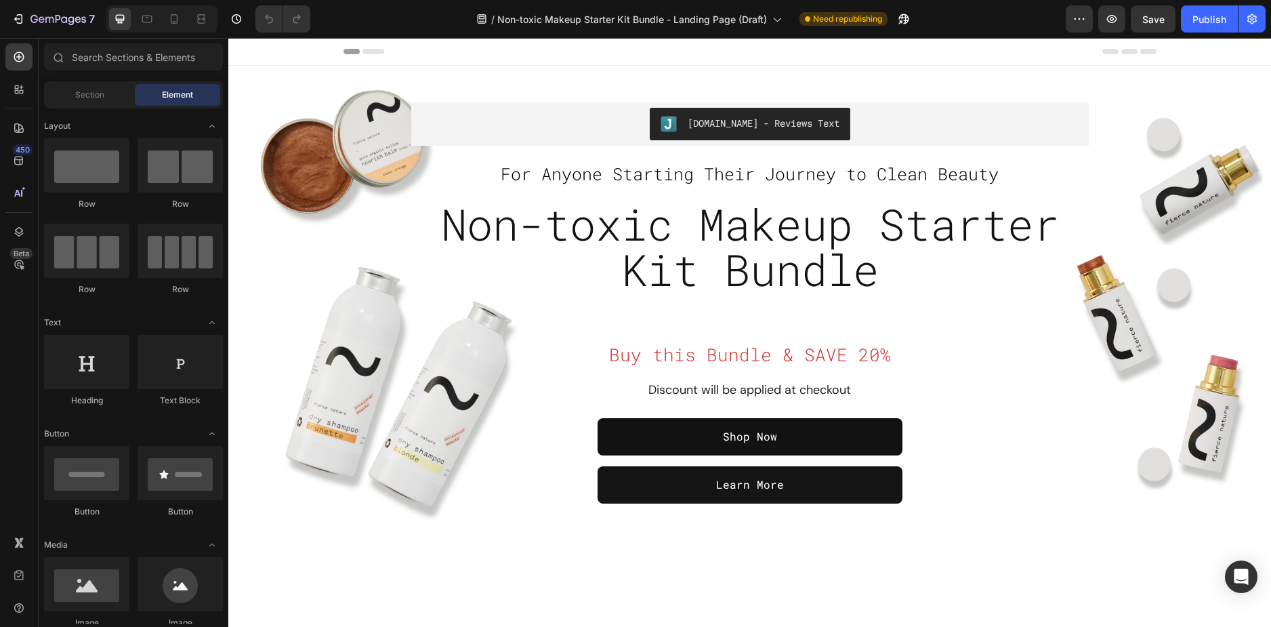
radio input "false"
